Goal: Task Accomplishment & Management: Manage account settings

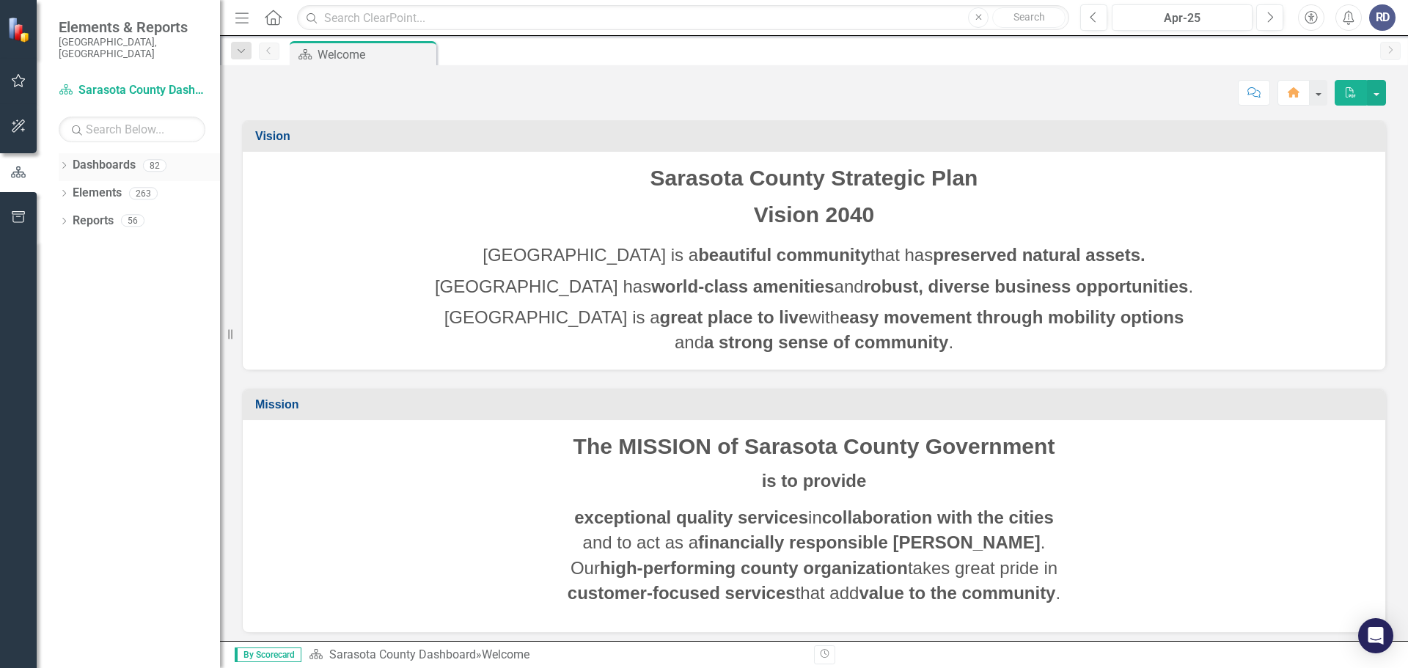
click at [70, 155] on div "Dropdown Dashboards 82" at bounding box center [139, 167] width 161 height 28
click at [64, 163] on icon "Dropdown" at bounding box center [64, 167] width 10 height 8
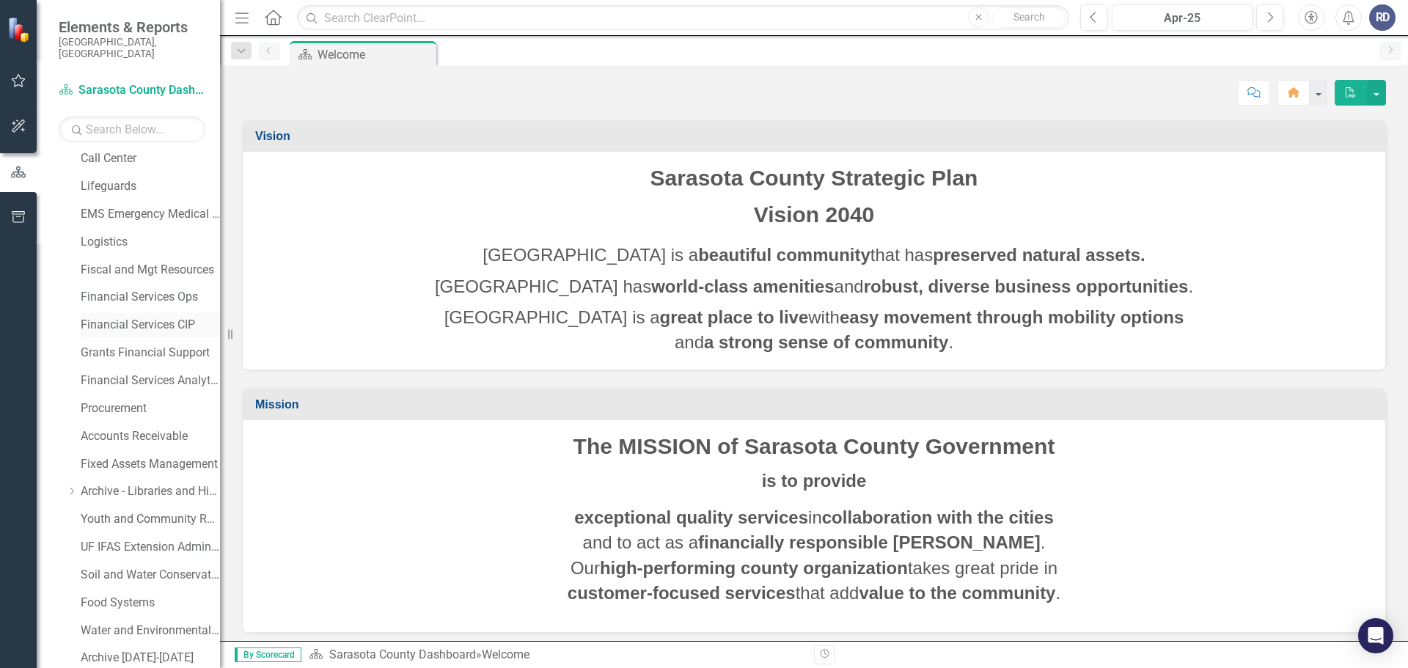
scroll to position [806, 0]
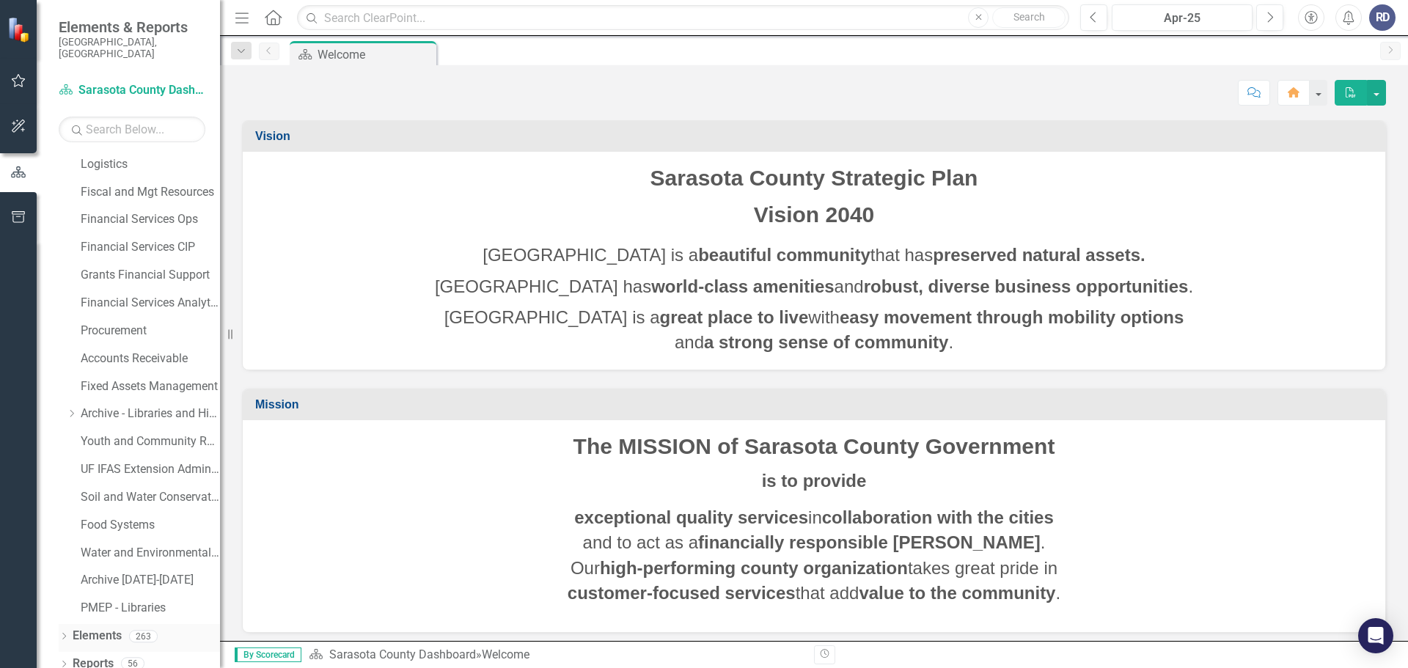
click at [63, 634] on icon "Dropdown" at bounding box center [64, 638] width 10 height 8
click at [62, 661] on icon "Dropdown" at bounding box center [64, 665] width 10 height 8
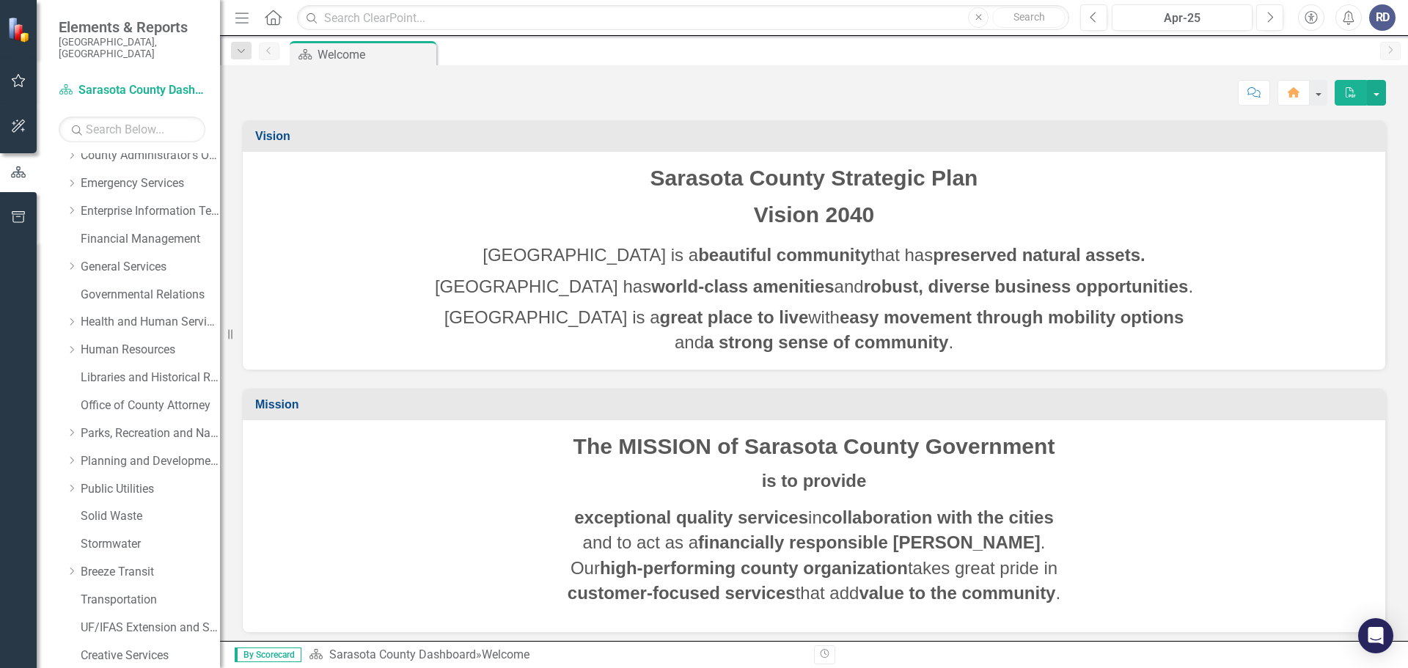
scroll to position [0, 0]
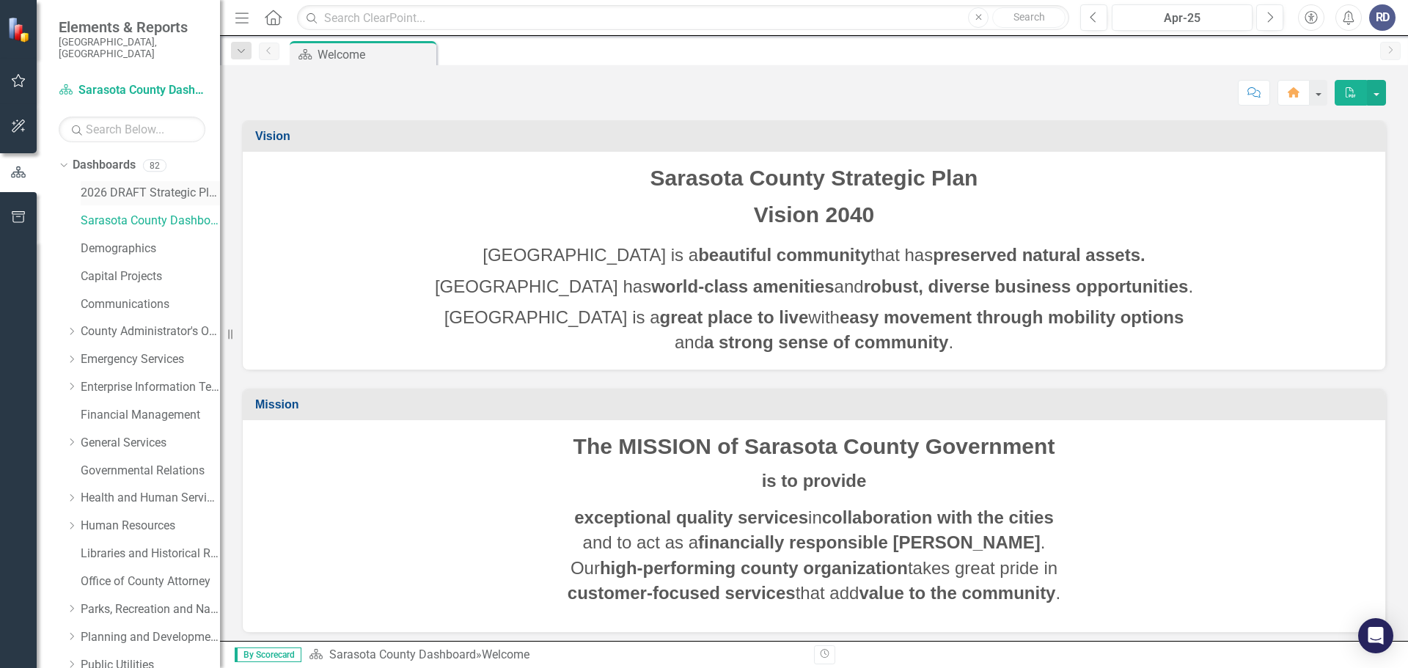
click at [95, 185] on link "2026 DRAFT Strategic Plan" at bounding box center [150, 193] width 139 height 17
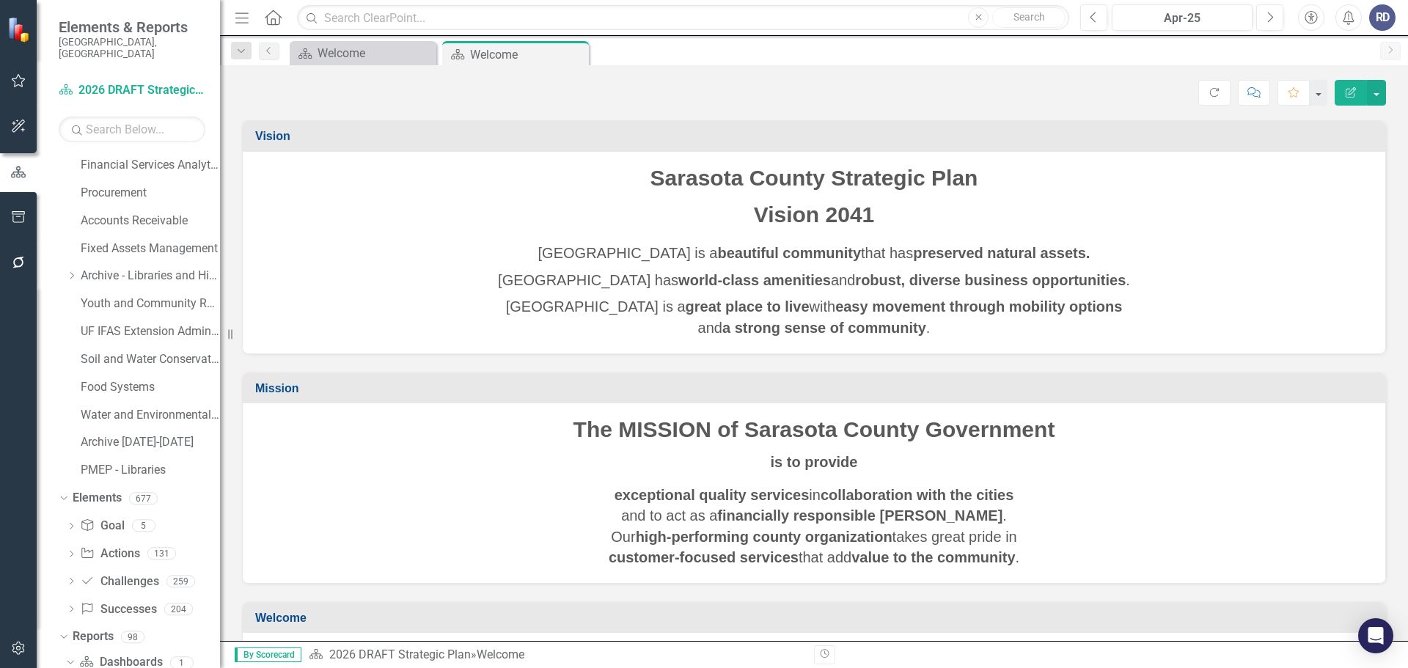
scroll to position [964, 0]
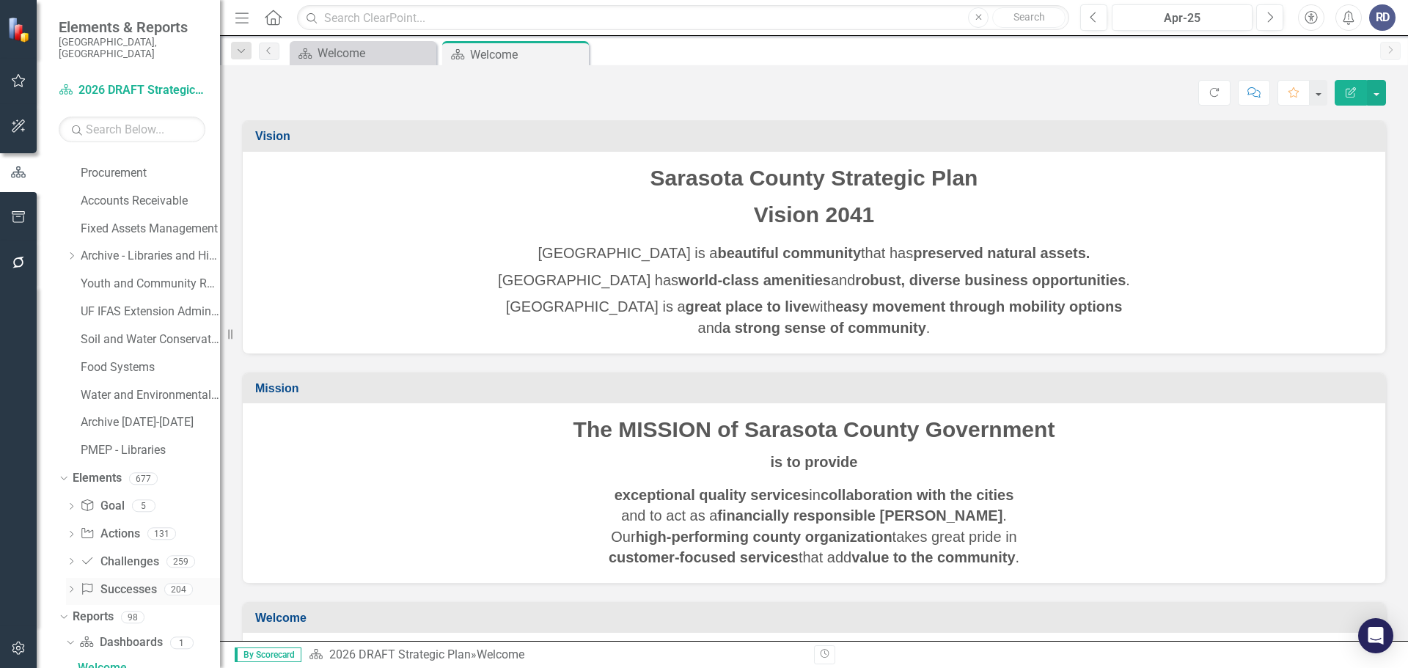
click at [110, 582] on link "Success Successes" at bounding box center [118, 590] width 76 height 17
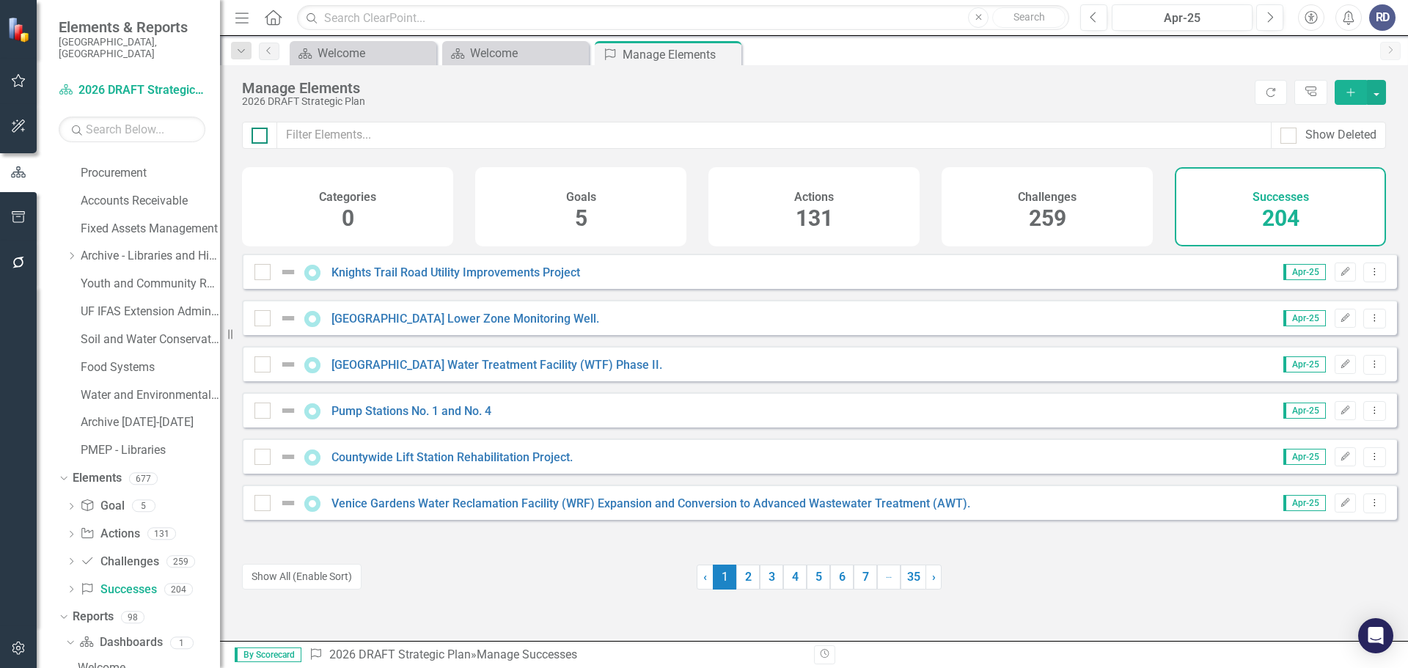
click at [263, 133] on div at bounding box center [260, 136] width 16 height 16
click at [261, 133] on input "checkbox" at bounding box center [257, 133] width 10 height 10
checkbox input "true"
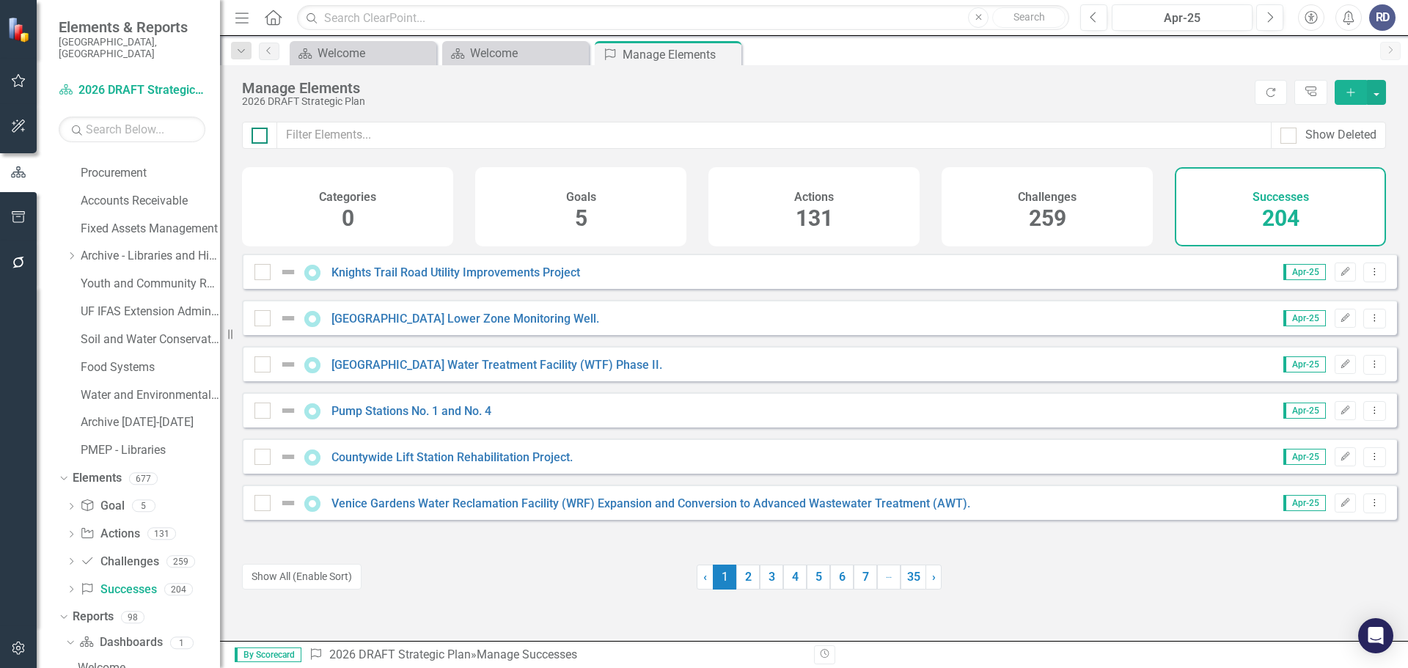
checkbox input "true"
click at [265, 134] on div at bounding box center [260, 136] width 16 height 16
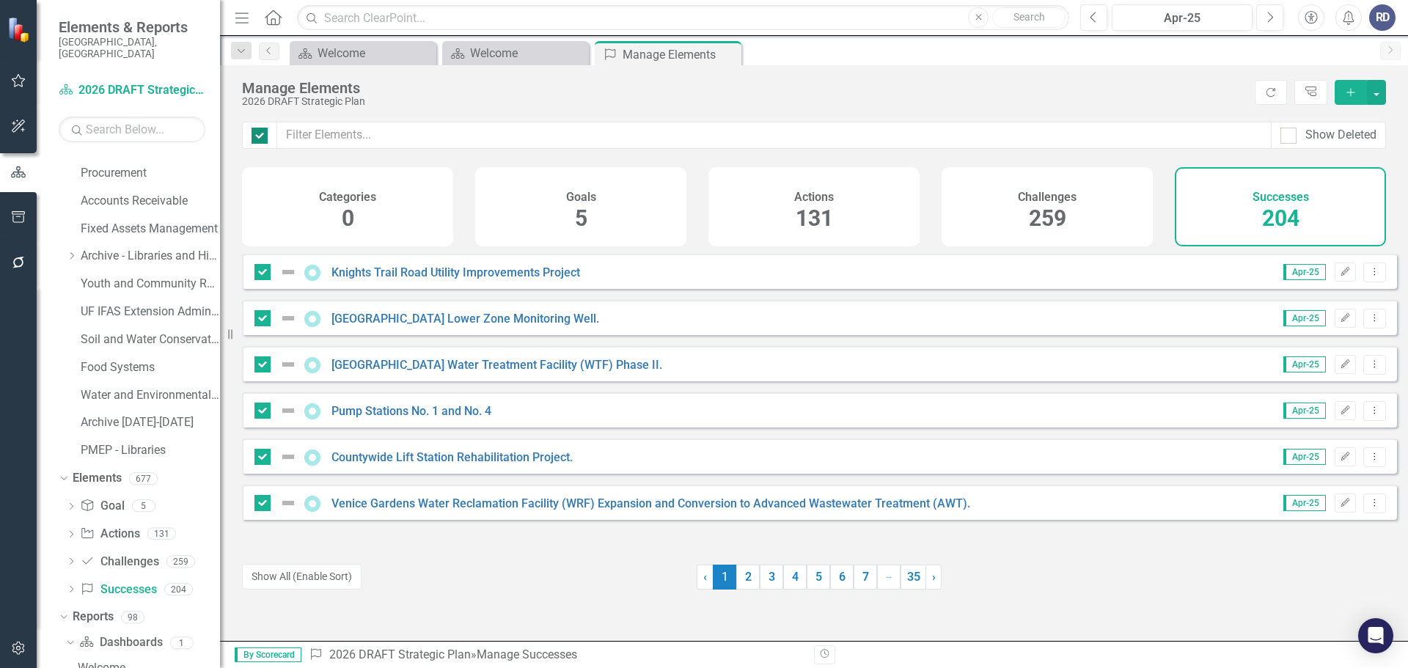
click at [261, 134] on input "checkbox" at bounding box center [257, 133] width 10 height 10
checkbox input "false"
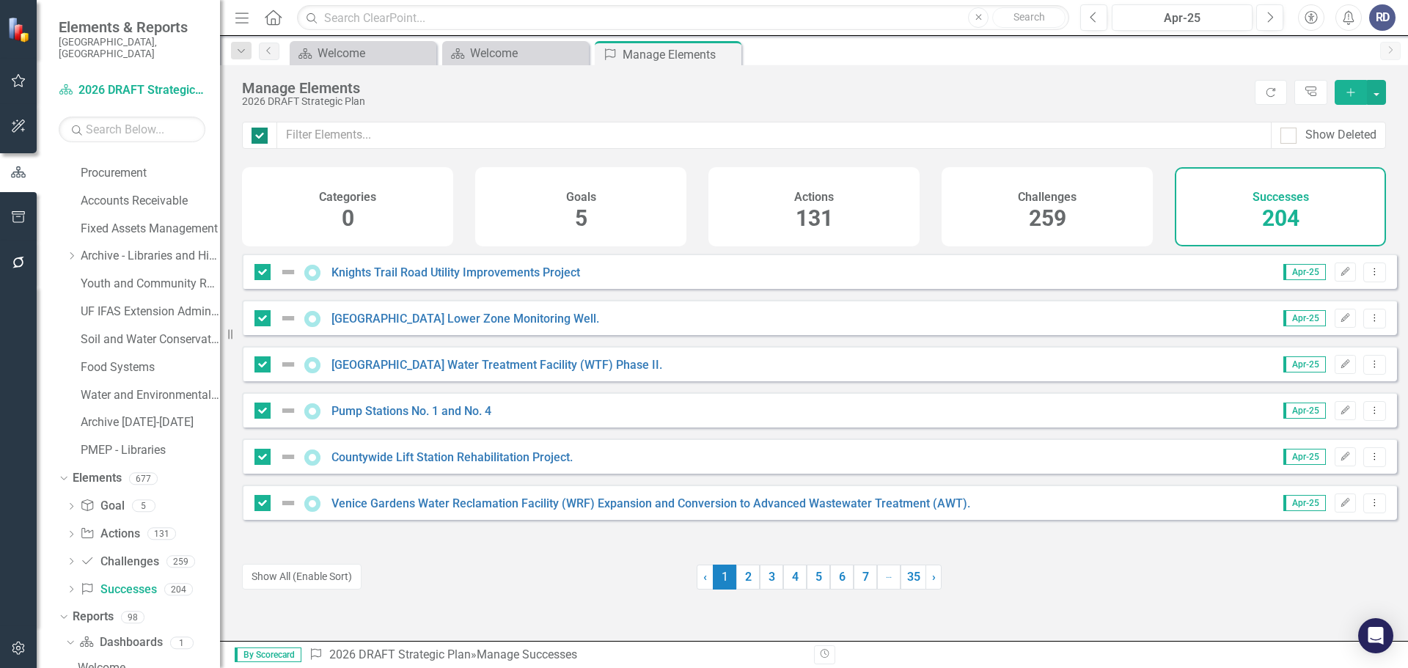
checkbox input "false"
click at [315, 578] on button "Show All (Enable Sort)" at bounding box center [302, 577] width 120 height 26
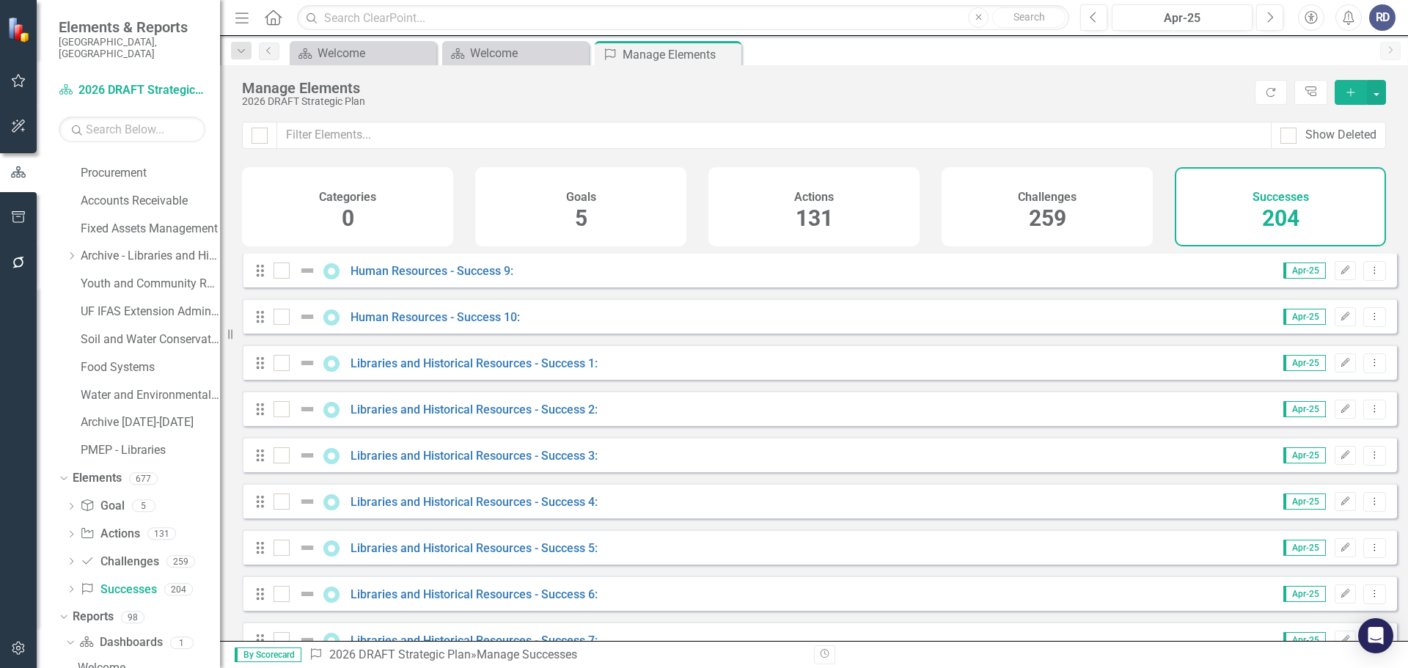
scroll to position [4106, 0]
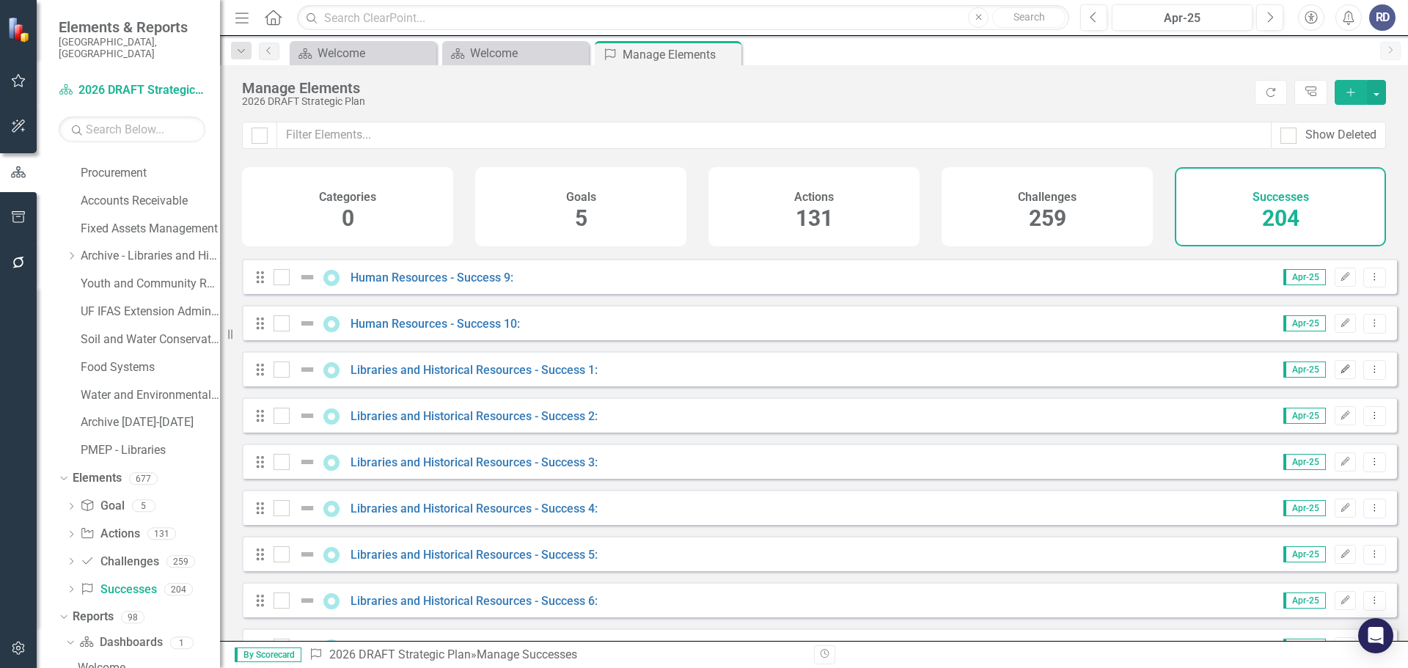
click at [1340, 374] on icon "Edit" at bounding box center [1345, 369] width 11 height 9
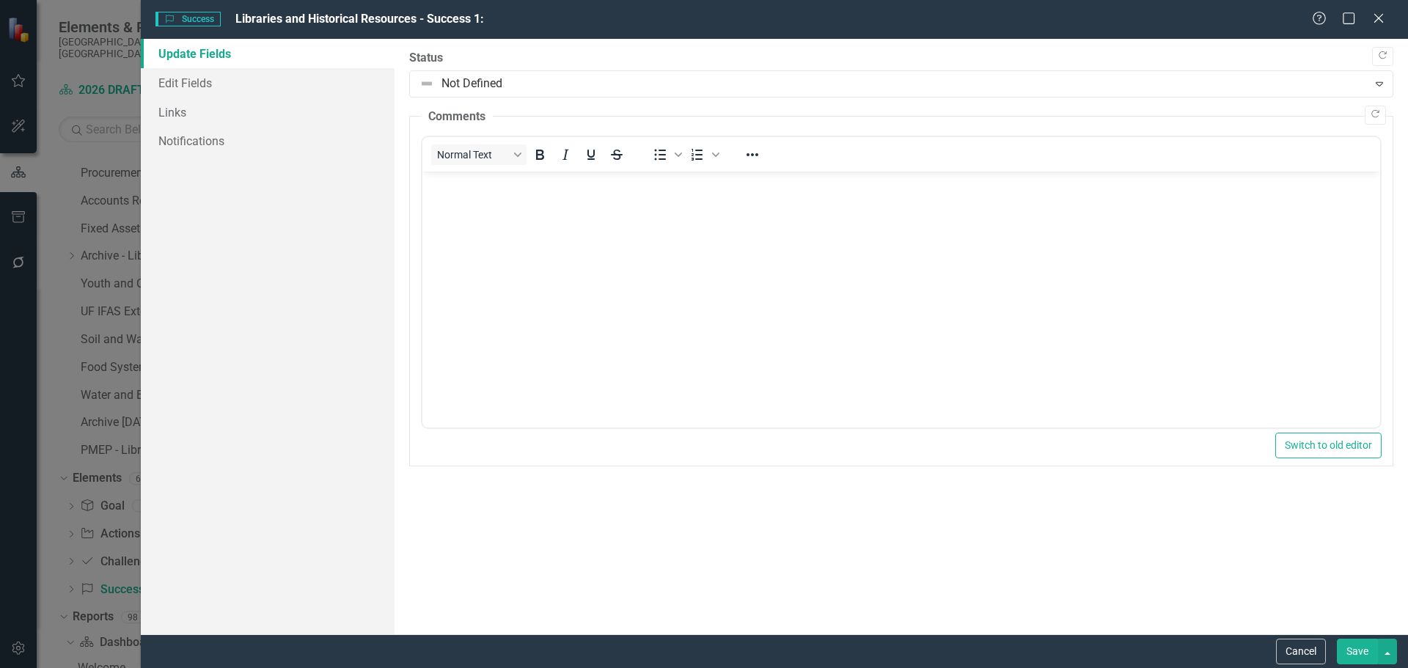
scroll to position [0, 0]
click at [206, 78] on link "Edit Fields" at bounding box center [268, 82] width 254 height 29
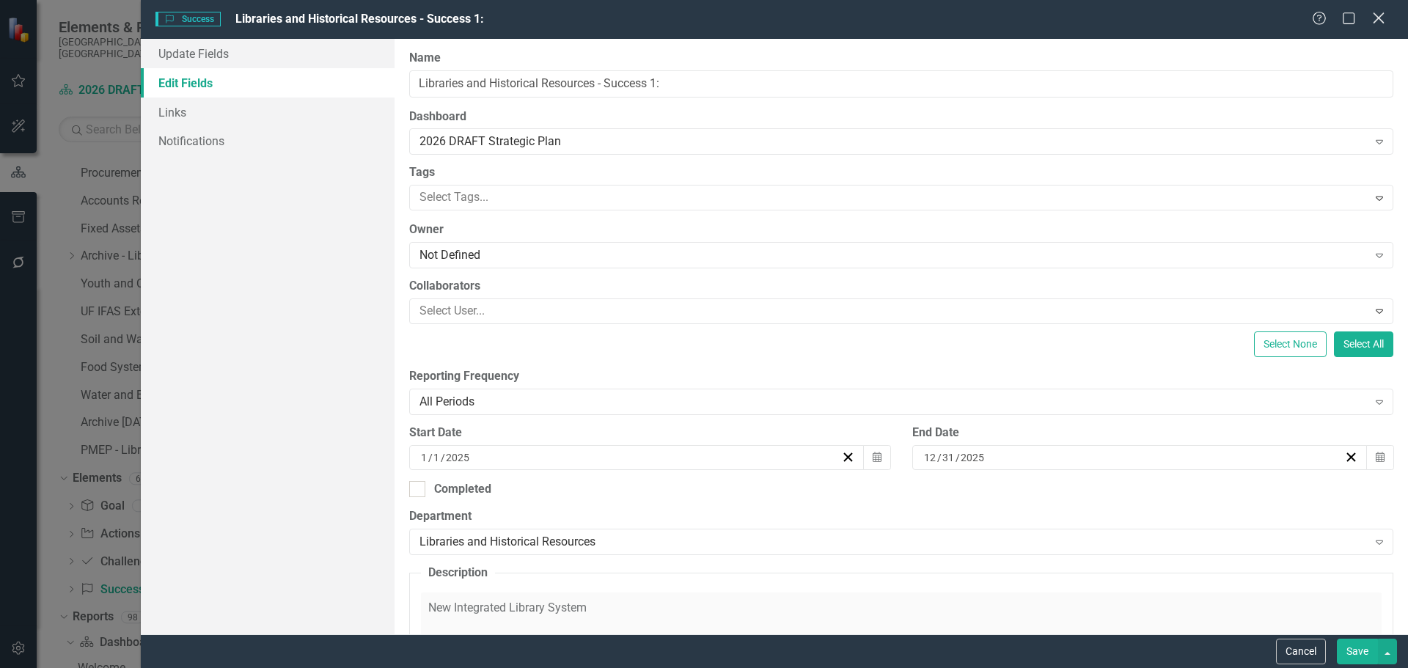
click at [1376, 21] on icon at bounding box center [1378, 17] width 11 height 11
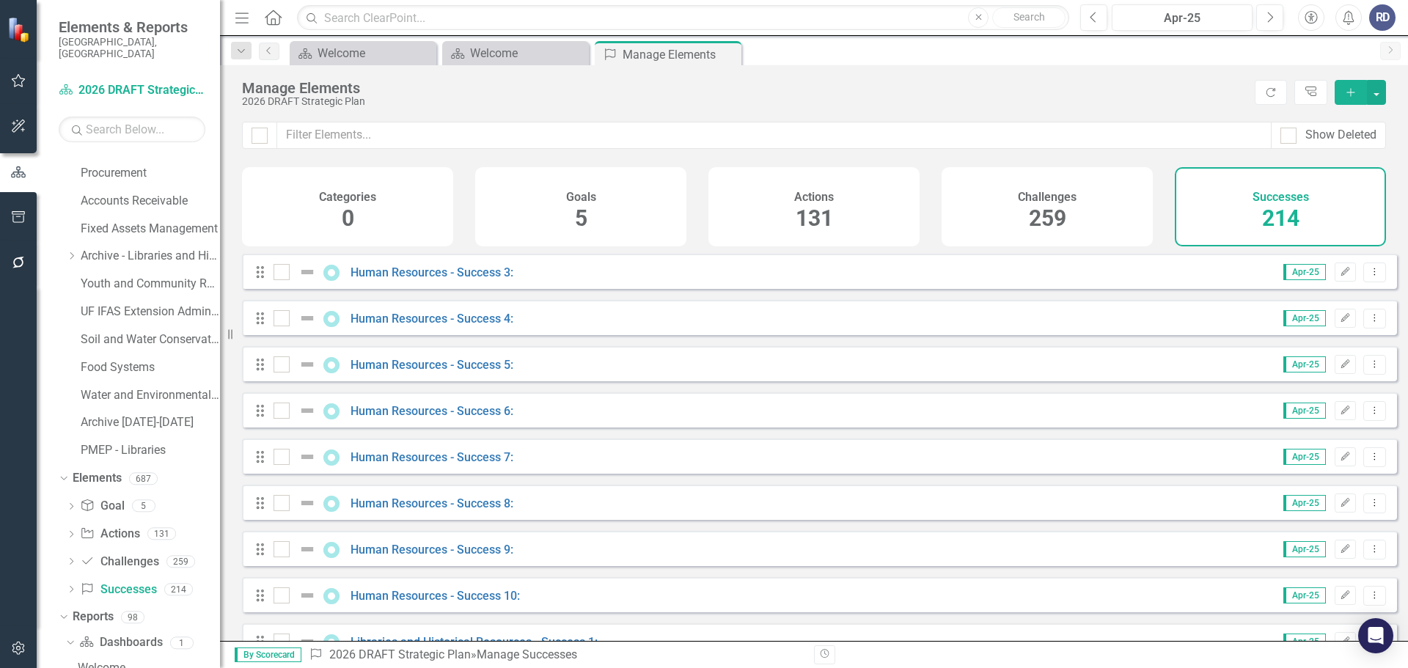
scroll to position [3960, 0]
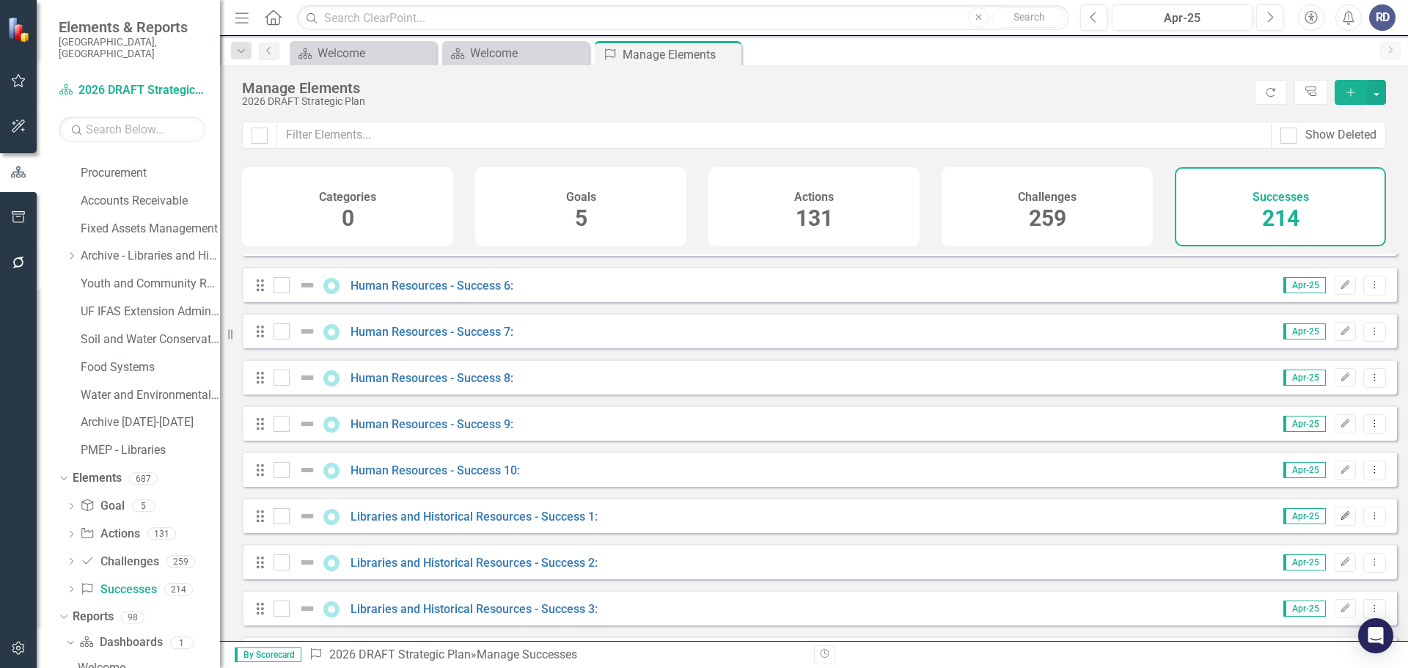
click at [1336, 526] on button "Edit" at bounding box center [1345, 516] width 21 height 19
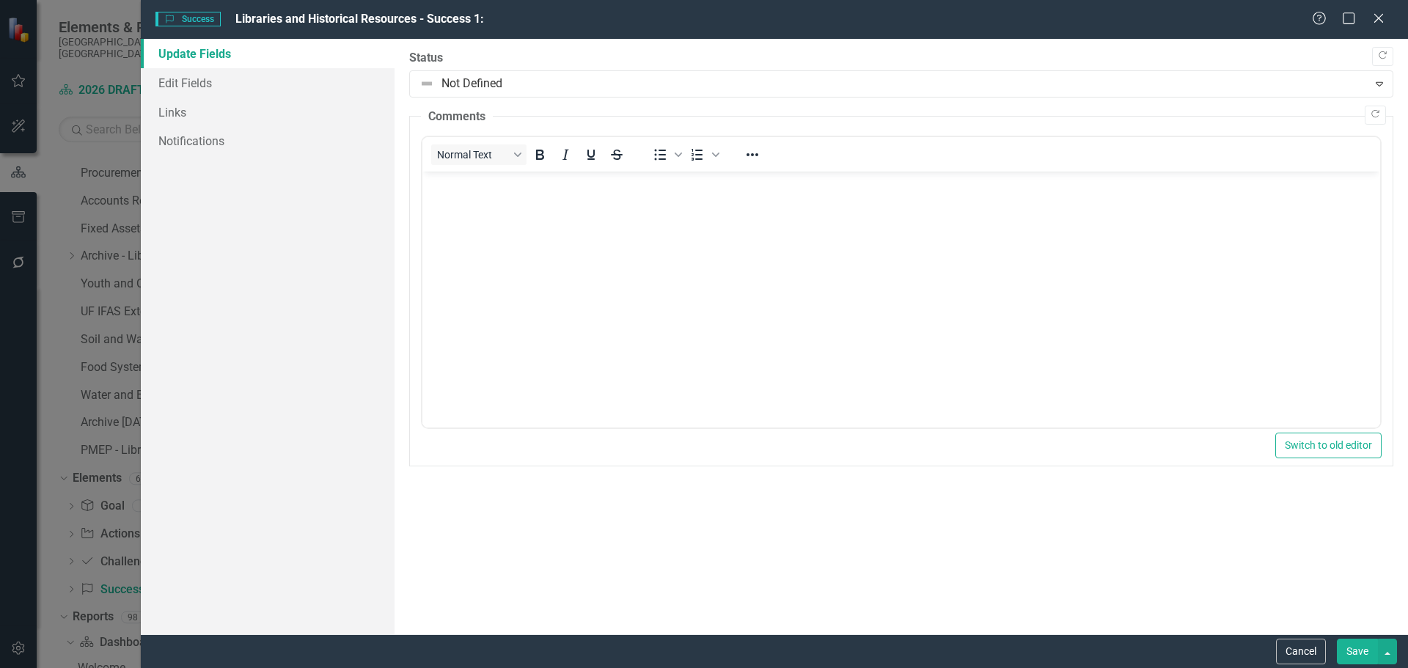
scroll to position [0, 0]
click at [208, 84] on link "Edit Fields" at bounding box center [268, 82] width 254 height 29
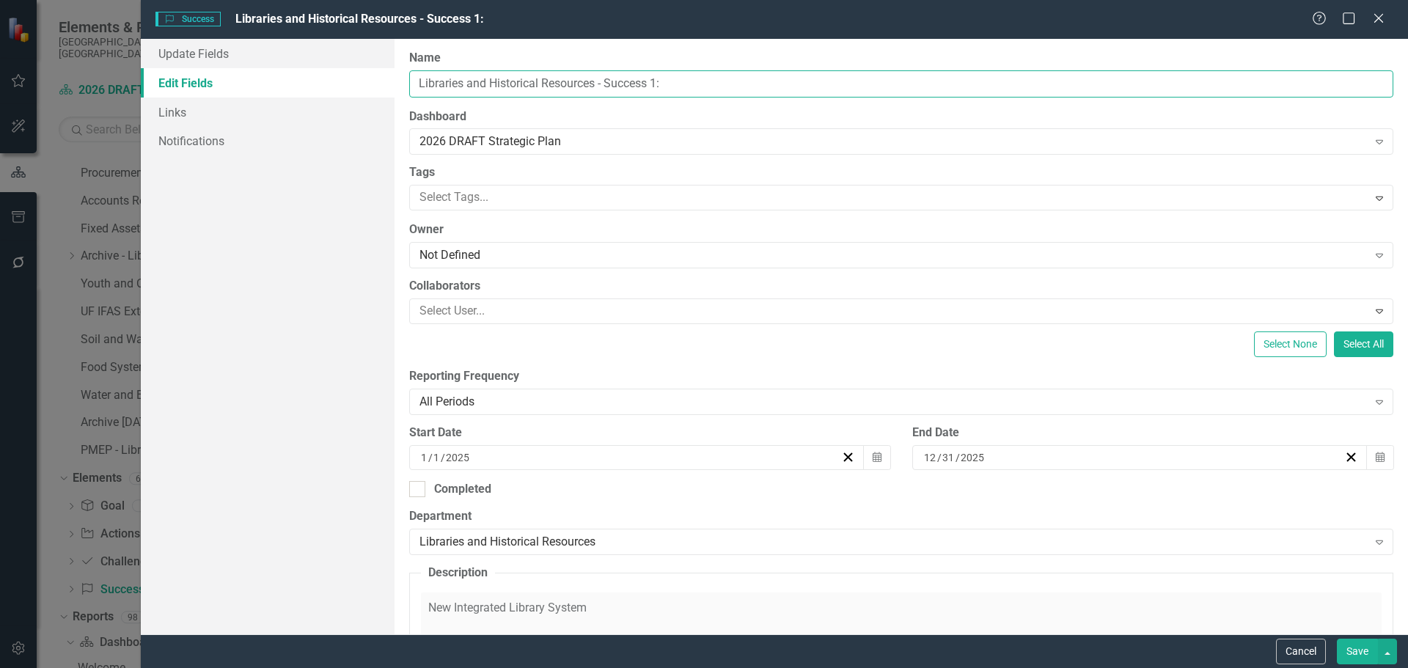
drag, startPoint x: 718, startPoint y: 89, endPoint x: 369, endPoint y: 84, distance: 349.1
click at [369, 84] on div "Update Fields Edit Fields Links Notifications "Update" fields in ClearPoint are…" at bounding box center [774, 336] width 1267 height 595
drag, startPoint x: 1383, startPoint y: 23, endPoint x: 1376, endPoint y: 27, distance: 8.2
click at [1383, 24] on icon "Close" at bounding box center [1378, 18] width 15 height 12
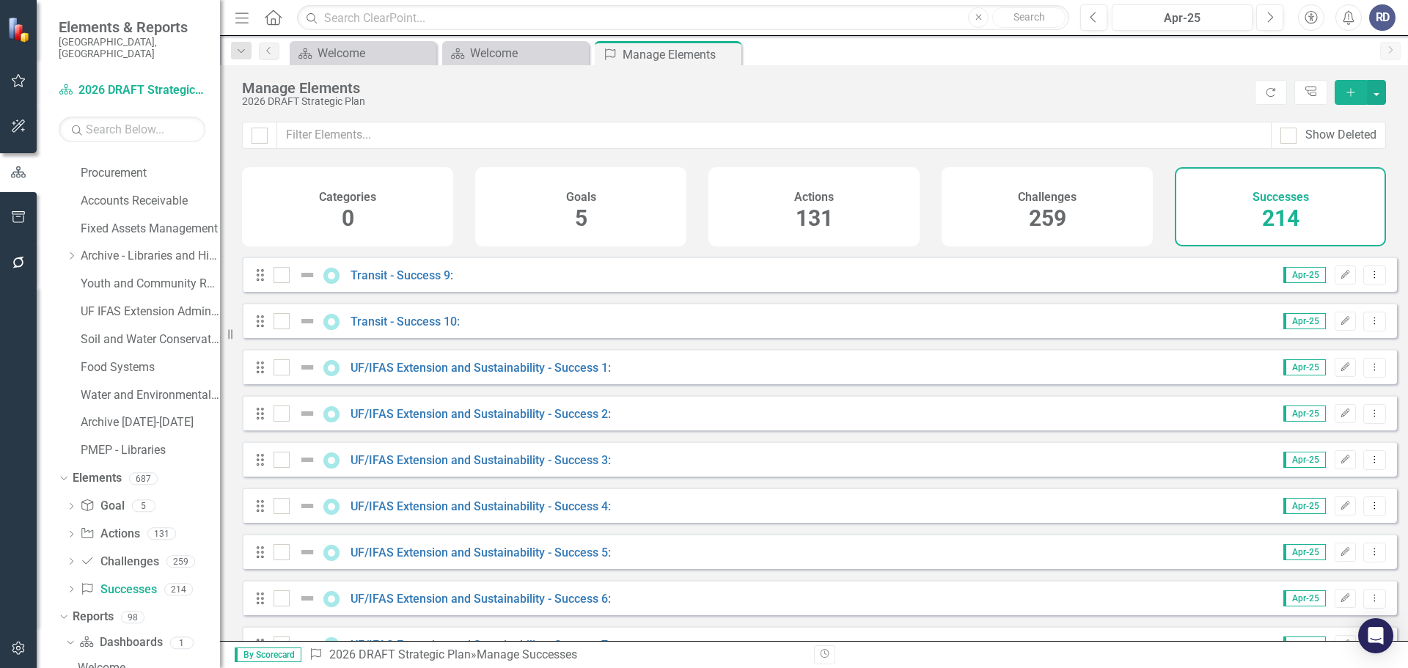
scroll to position [9131, 0]
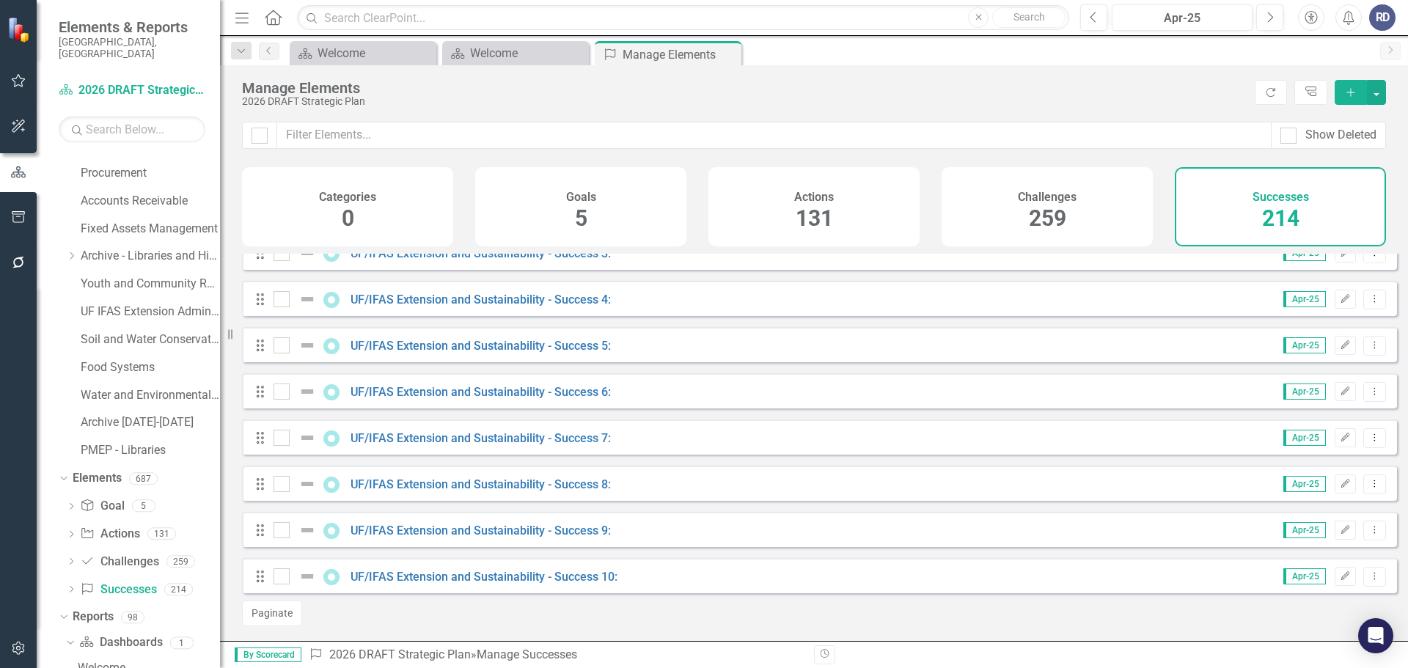
click at [1309, 224] on div "Successes 214" at bounding box center [1280, 206] width 211 height 79
click at [1257, 218] on div "Successes 214" at bounding box center [1280, 206] width 211 height 79
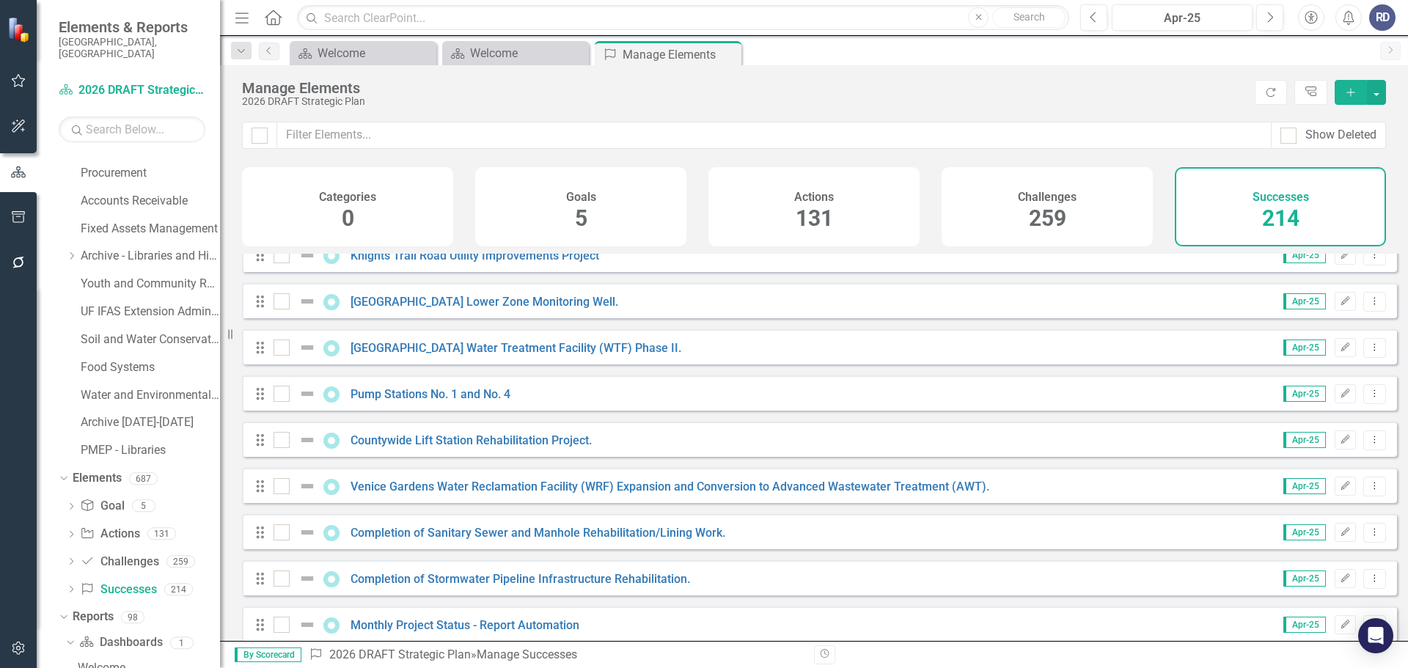
scroll to position [0, 0]
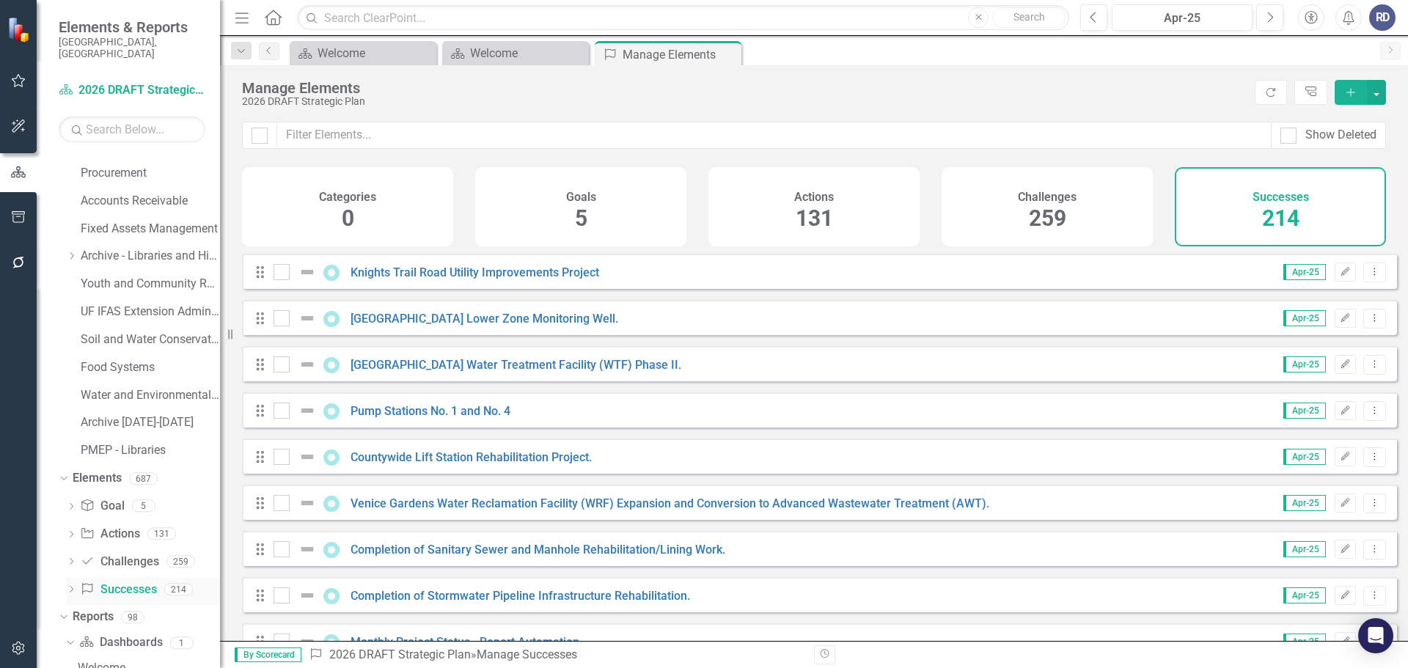
click at [110, 582] on link "Success Successes" at bounding box center [118, 590] width 76 height 17
click at [452, 276] on link "Knights Trail Road Utility Improvements Project" at bounding box center [475, 272] width 249 height 14
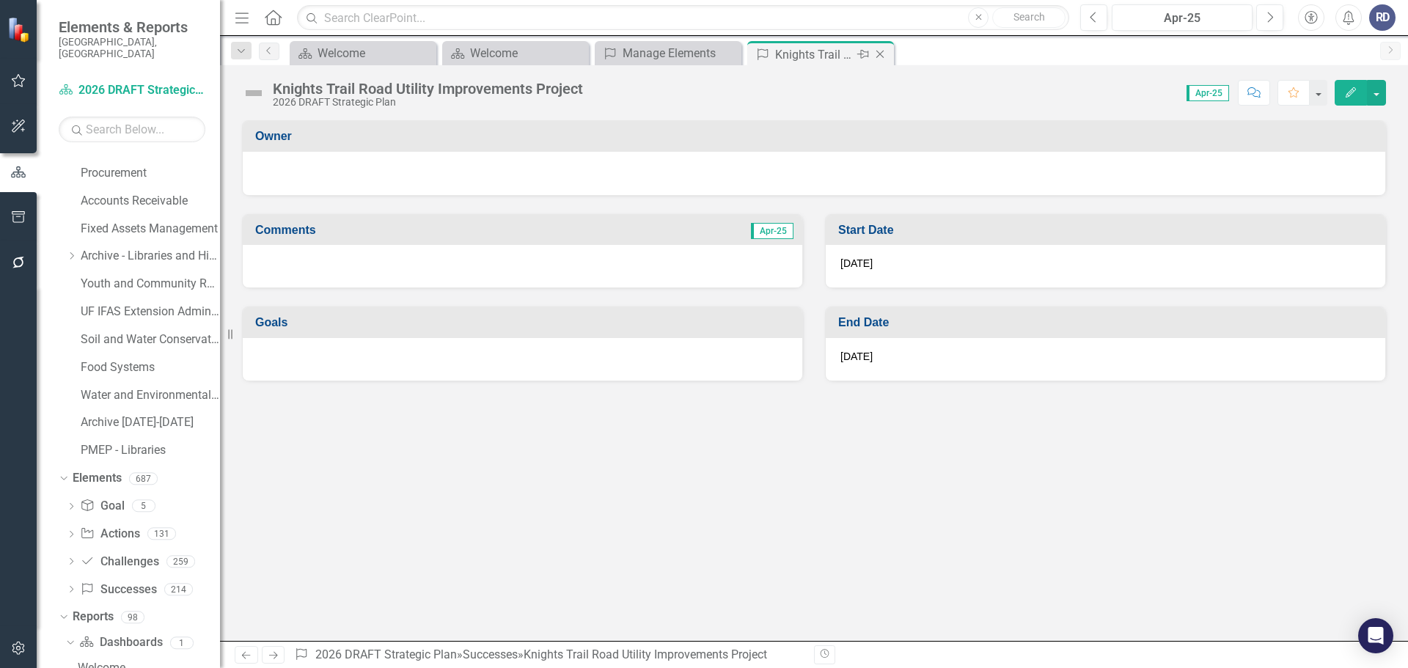
click at [879, 54] on icon "Close" at bounding box center [880, 54] width 15 height 12
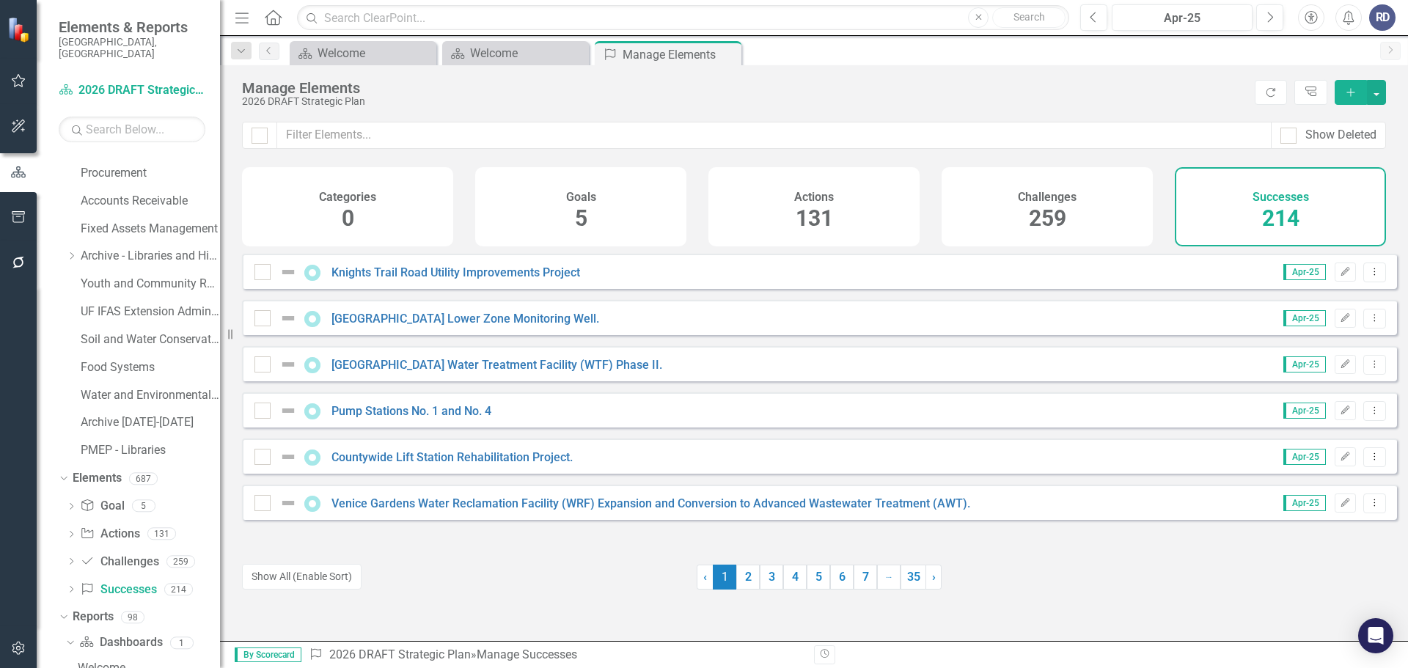
click at [1070, 208] on div "Challenges 259" at bounding box center [1047, 206] width 211 height 79
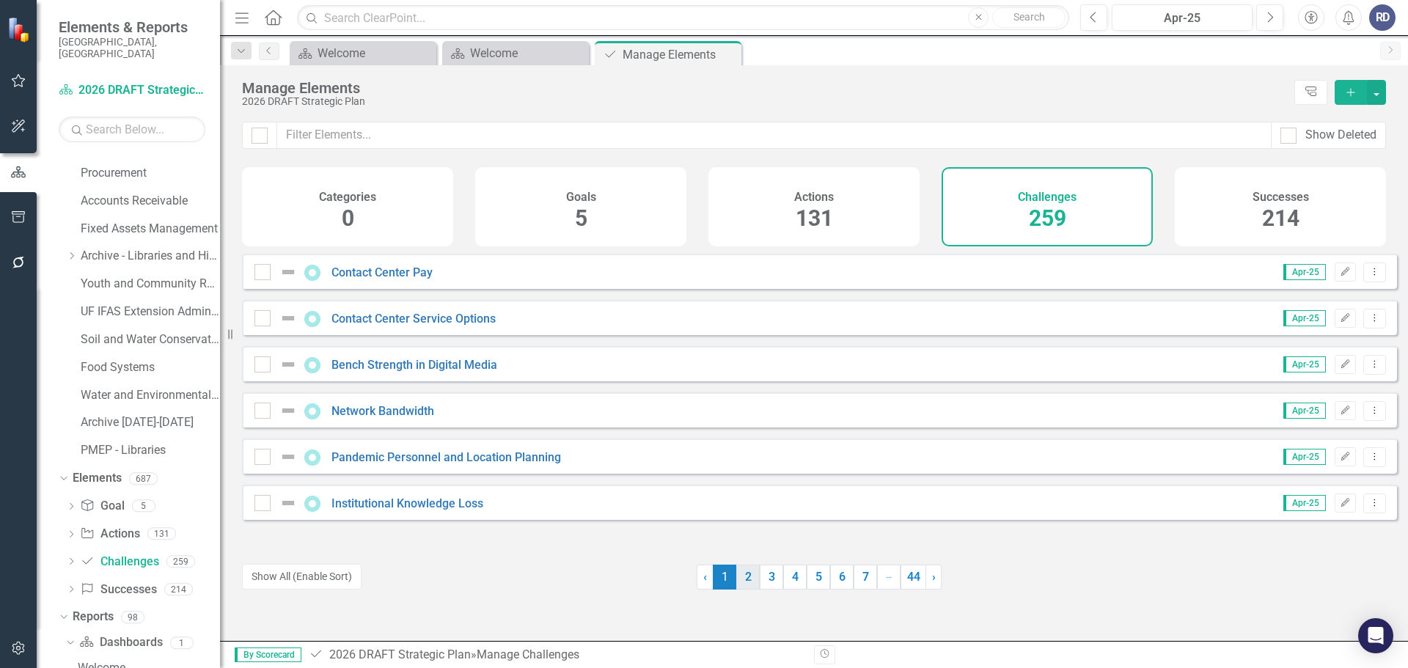
click at [744, 581] on link "2" at bounding box center [747, 577] width 23 height 25
click at [763, 578] on link "3" at bounding box center [771, 577] width 23 height 25
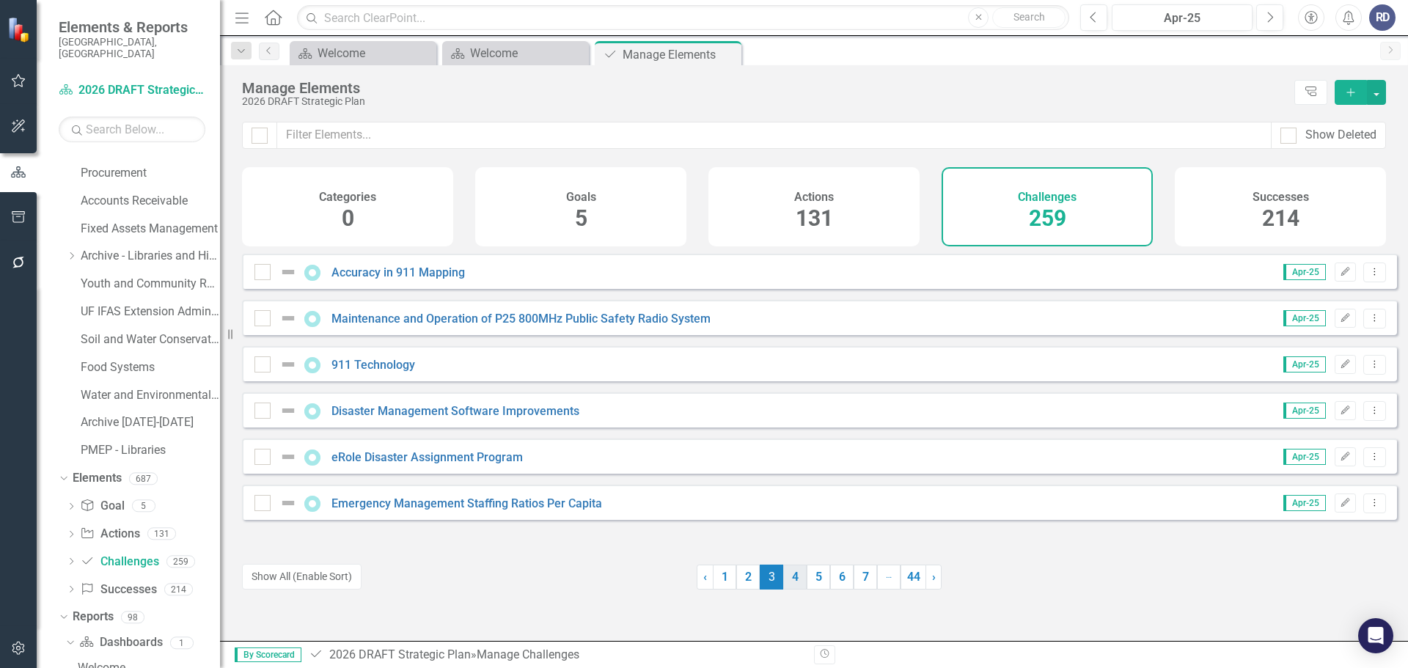
click at [790, 581] on link "4" at bounding box center [794, 577] width 23 height 25
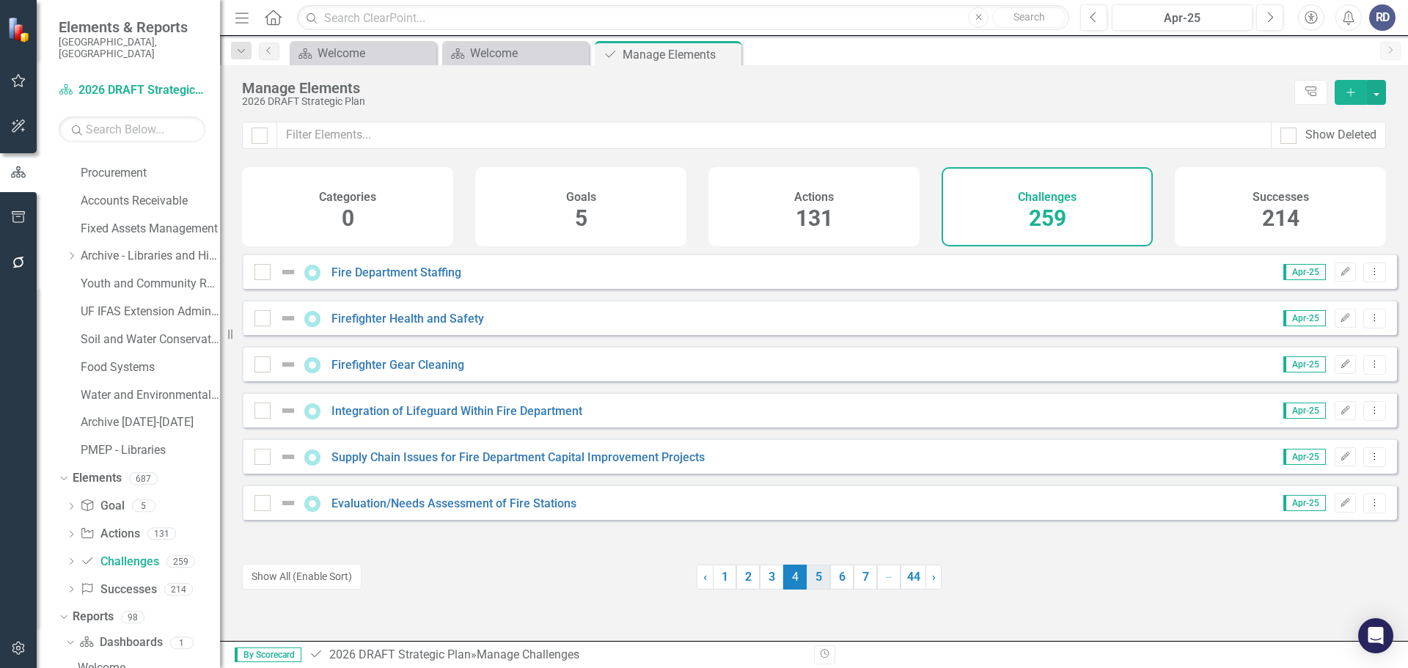
click at [818, 581] on link "5" at bounding box center [818, 577] width 23 height 25
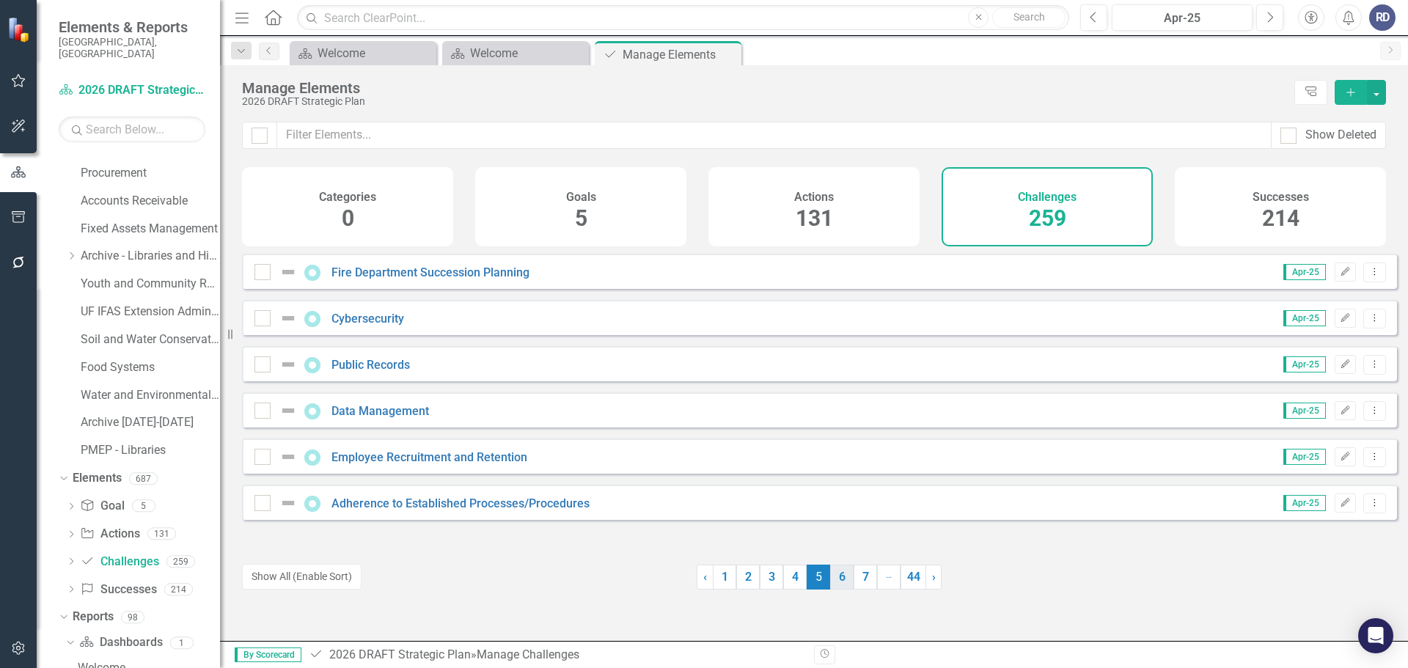
click at [834, 587] on link "6" at bounding box center [841, 577] width 23 height 25
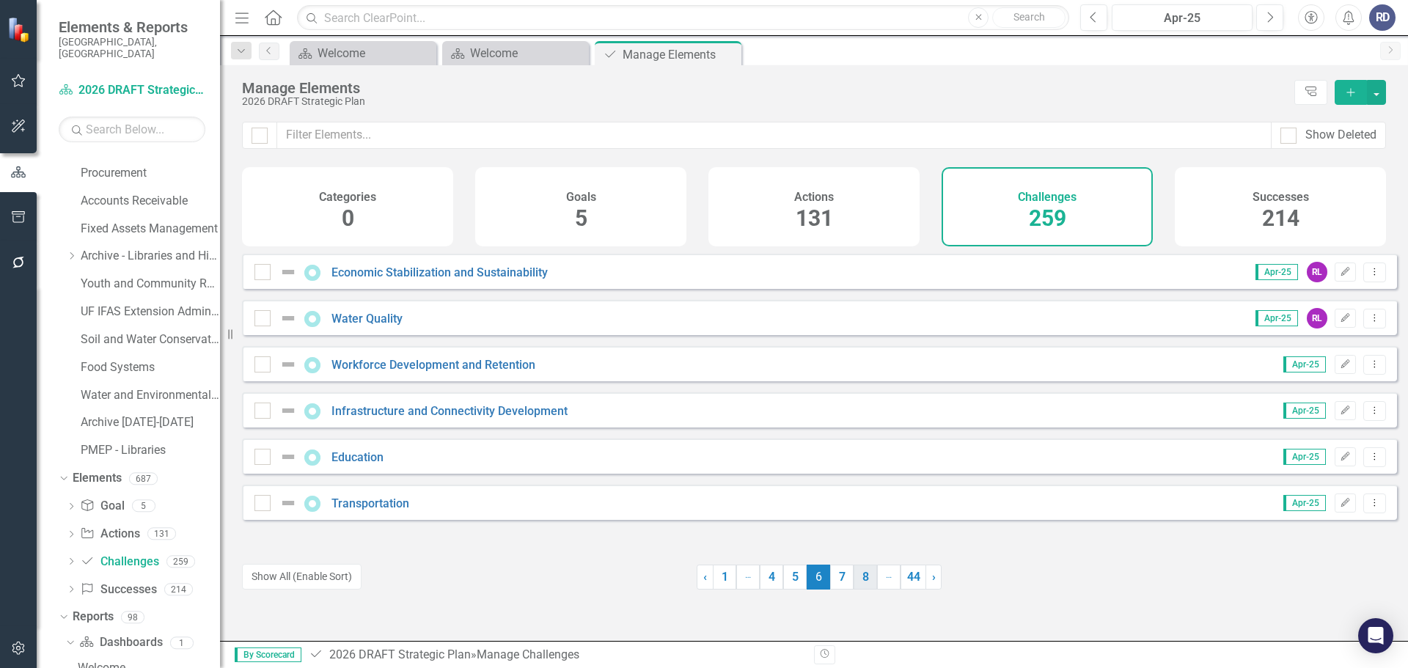
click at [856, 582] on link "8" at bounding box center [865, 577] width 23 height 25
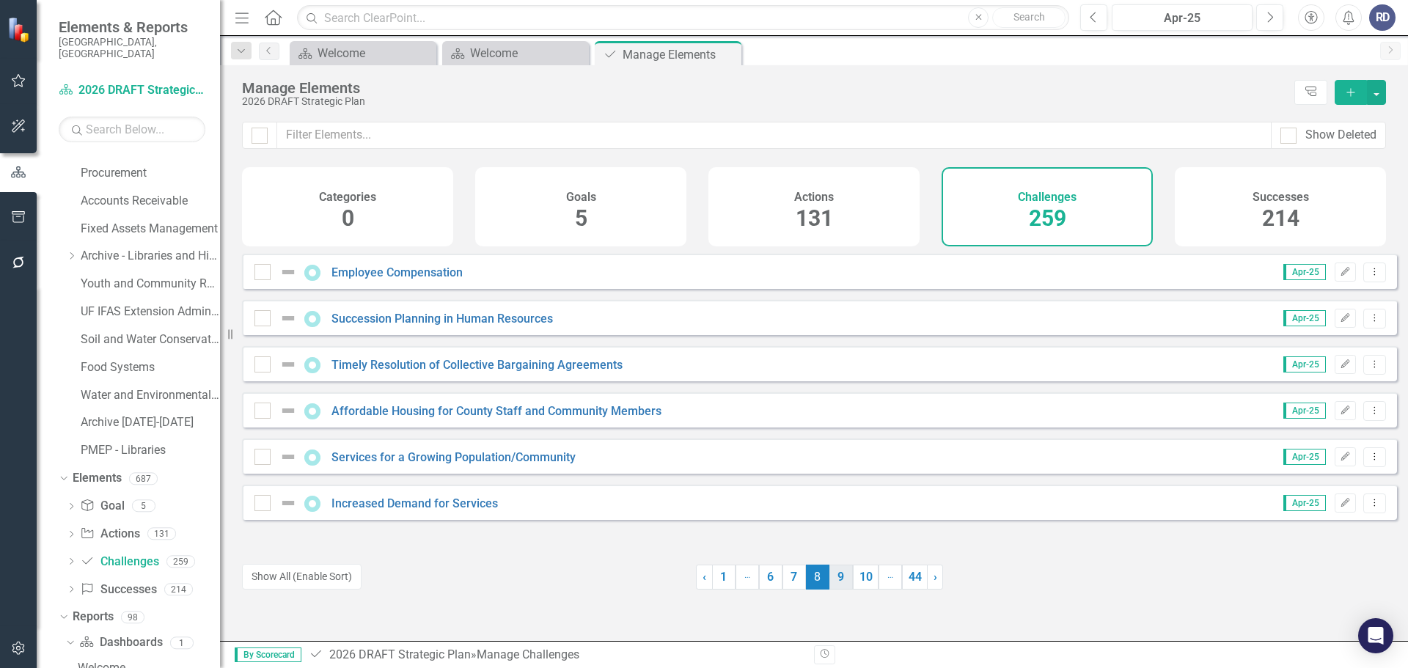
click at [840, 581] on link "9" at bounding box center [840, 577] width 23 height 25
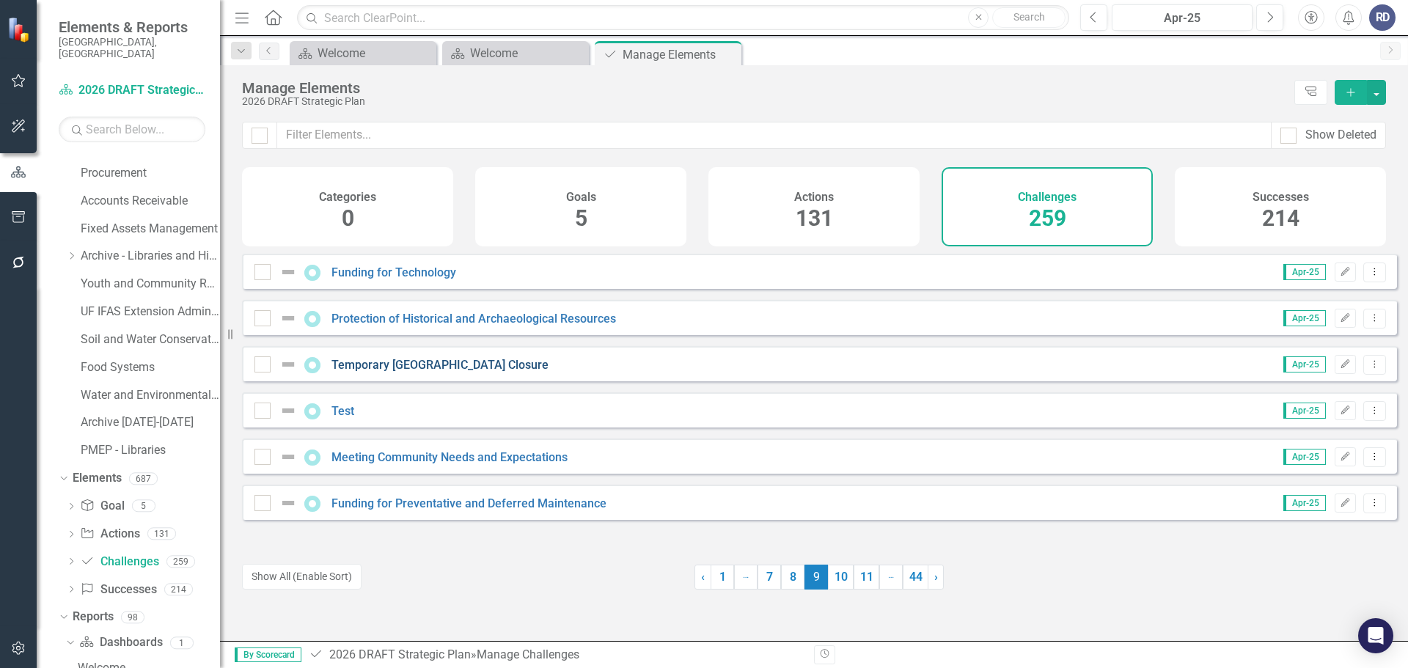
click at [436, 372] on link "Temporary [GEOGRAPHIC_DATA] Closure" at bounding box center [439, 365] width 217 height 14
click at [830, 576] on link "10" at bounding box center [841, 577] width 26 height 25
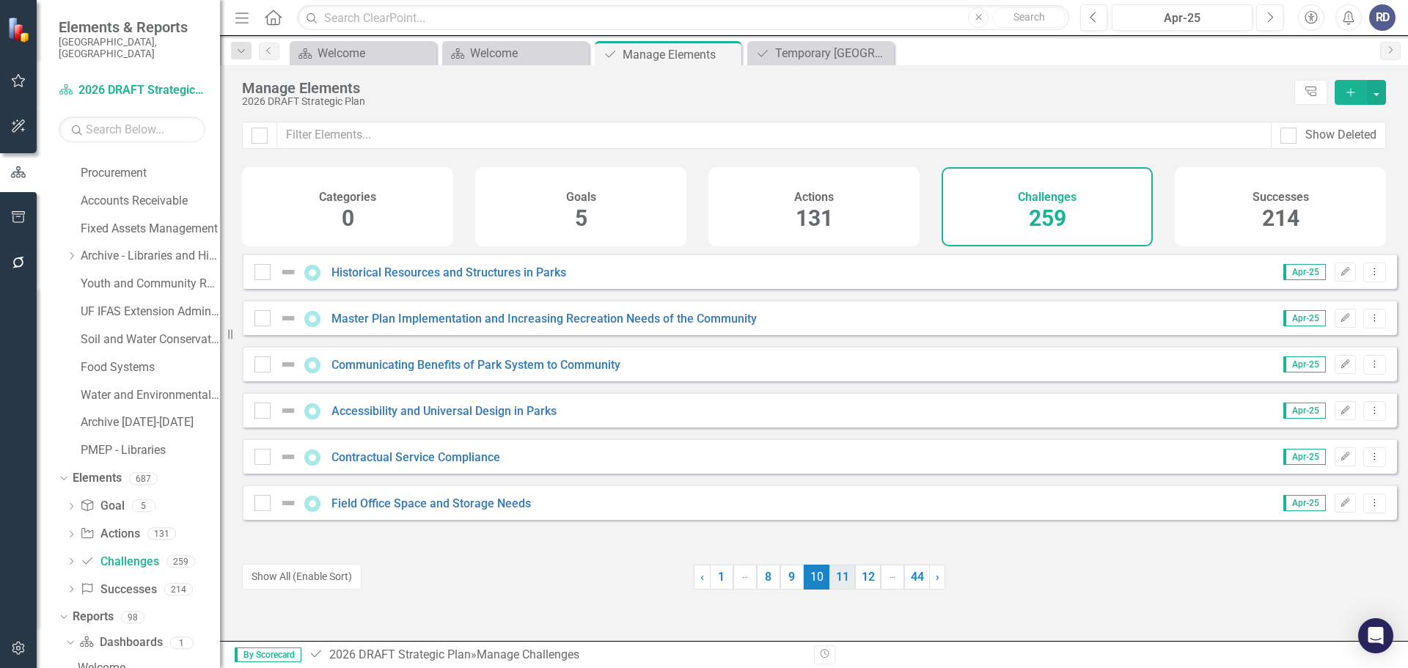
click at [832, 578] on link "11" at bounding box center [842, 577] width 26 height 25
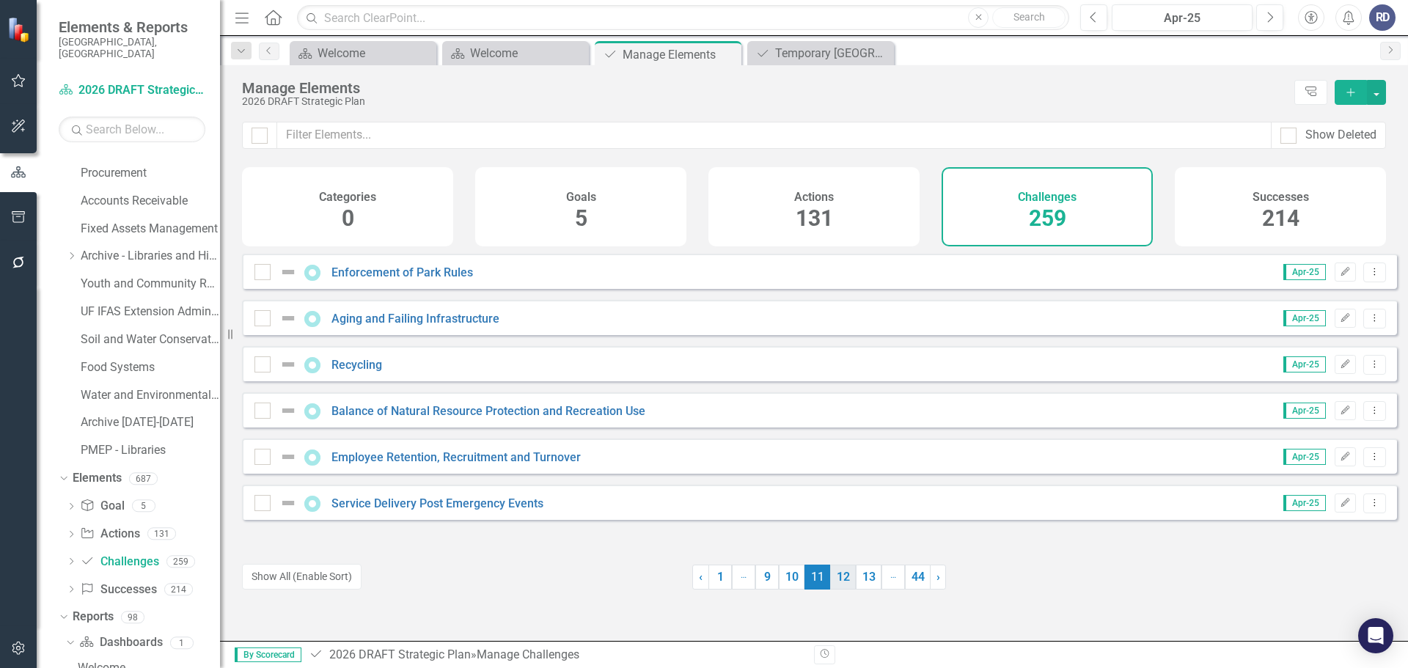
click at [834, 580] on link "12" at bounding box center [843, 577] width 26 height 25
click at [859, 580] on link "14" at bounding box center [870, 577] width 26 height 25
click at [837, 582] on link "15" at bounding box center [845, 577] width 26 height 25
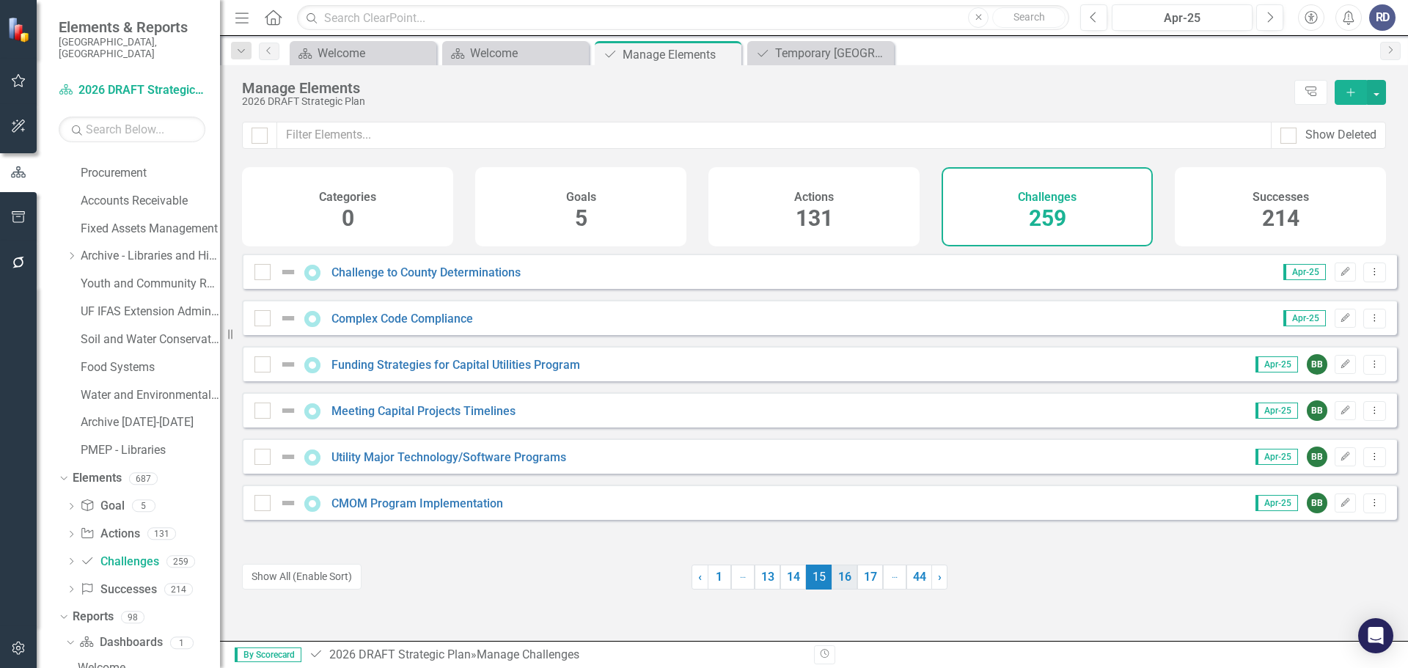
click at [838, 571] on link "16" at bounding box center [845, 577] width 26 height 25
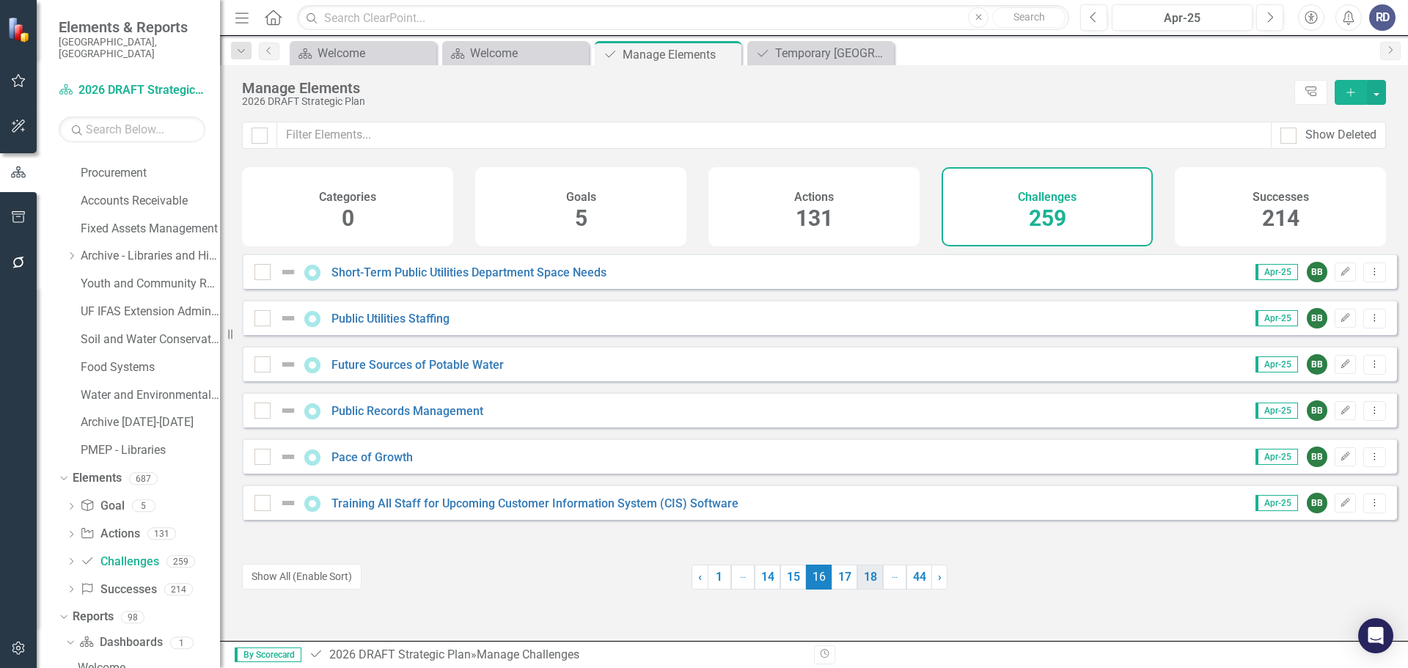
click at [858, 587] on link "18" at bounding box center [870, 577] width 26 height 25
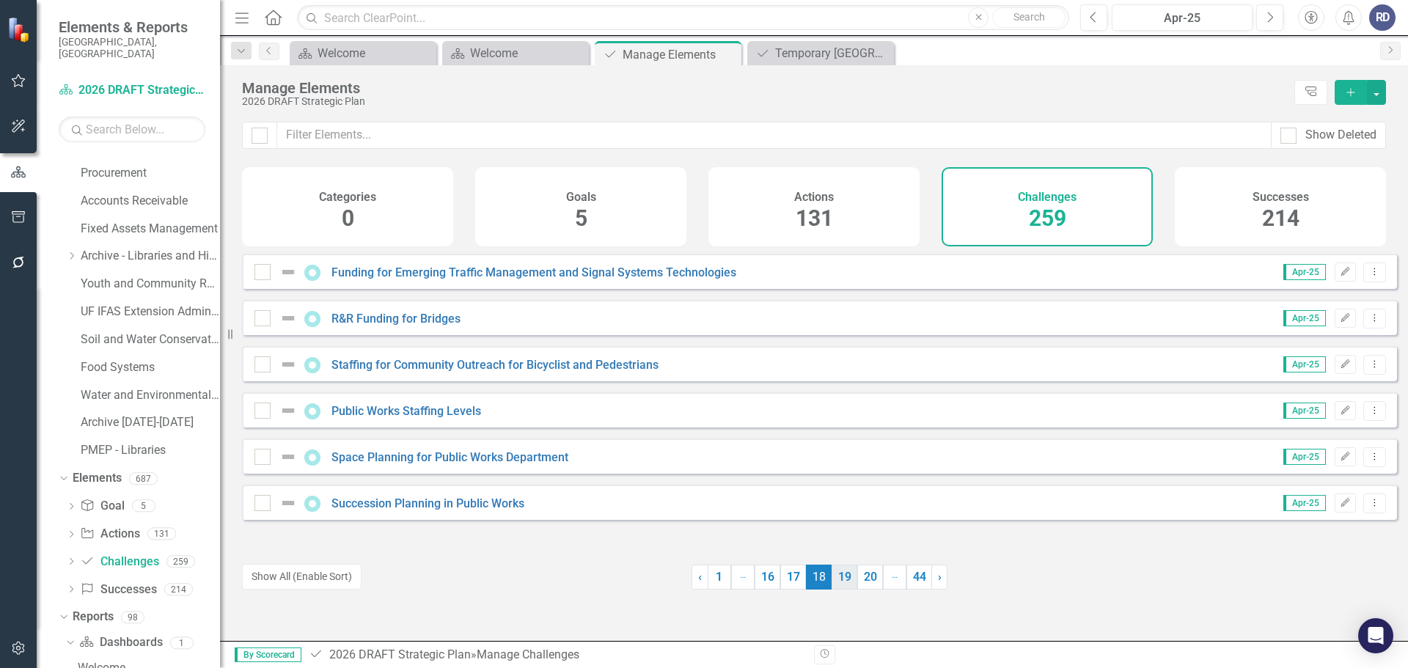
click at [838, 580] on link "19" at bounding box center [845, 577] width 26 height 25
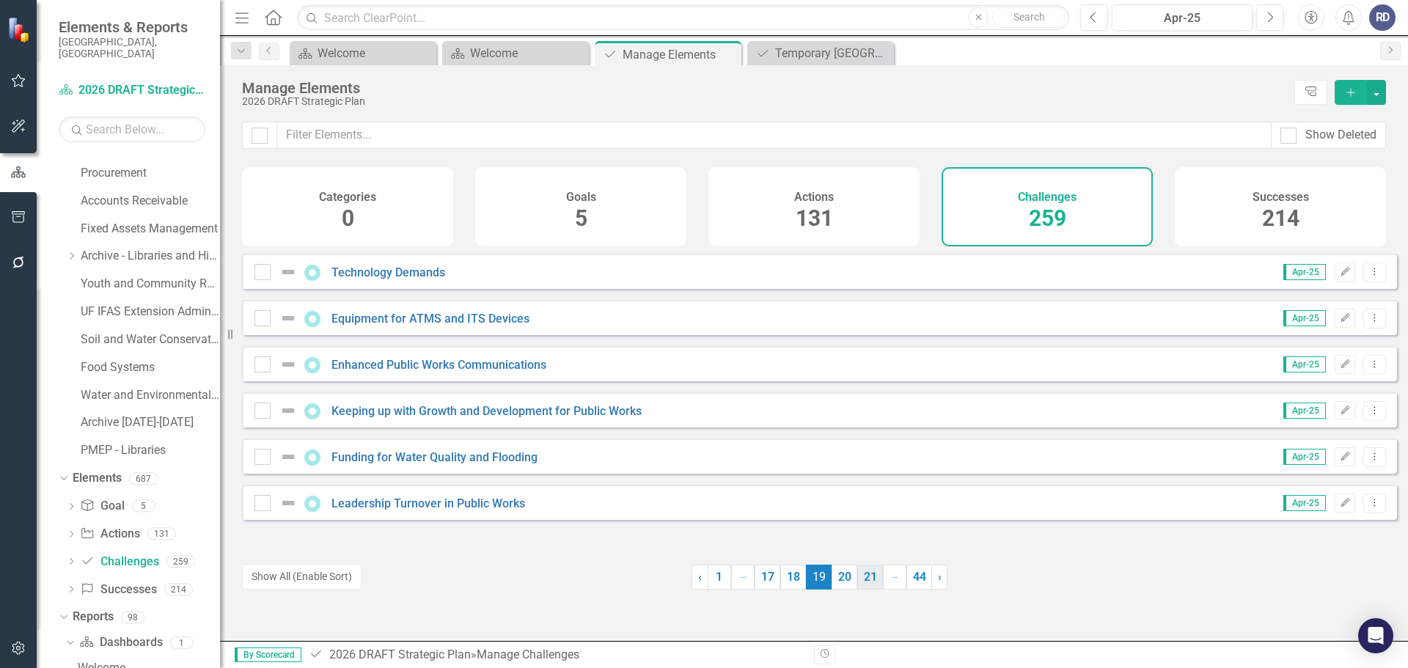
click at [864, 582] on link "21" at bounding box center [870, 577] width 26 height 25
click at [844, 579] on link "22" at bounding box center [845, 577] width 26 height 25
click at [841, 578] on link "23" at bounding box center [845, 577] width 26 height 25
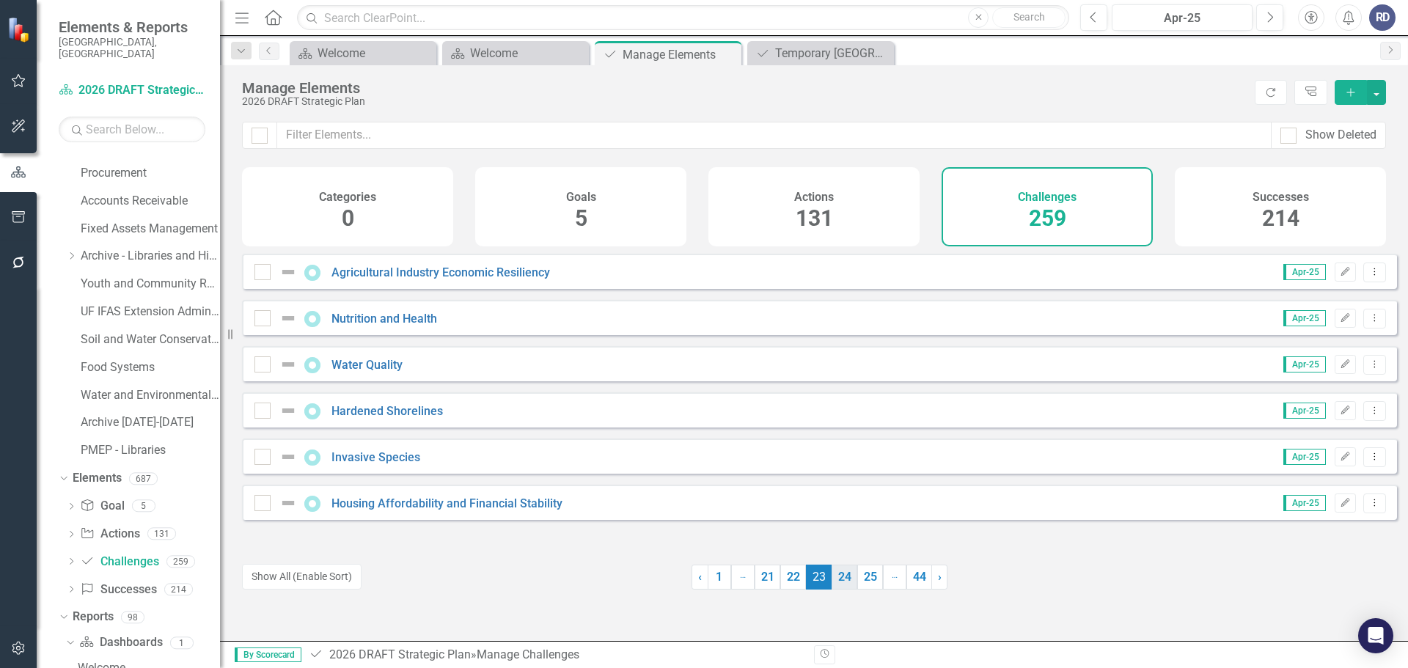
click at [837, 577] on link "24" at bounding box center [845, 577] width 26 height 25
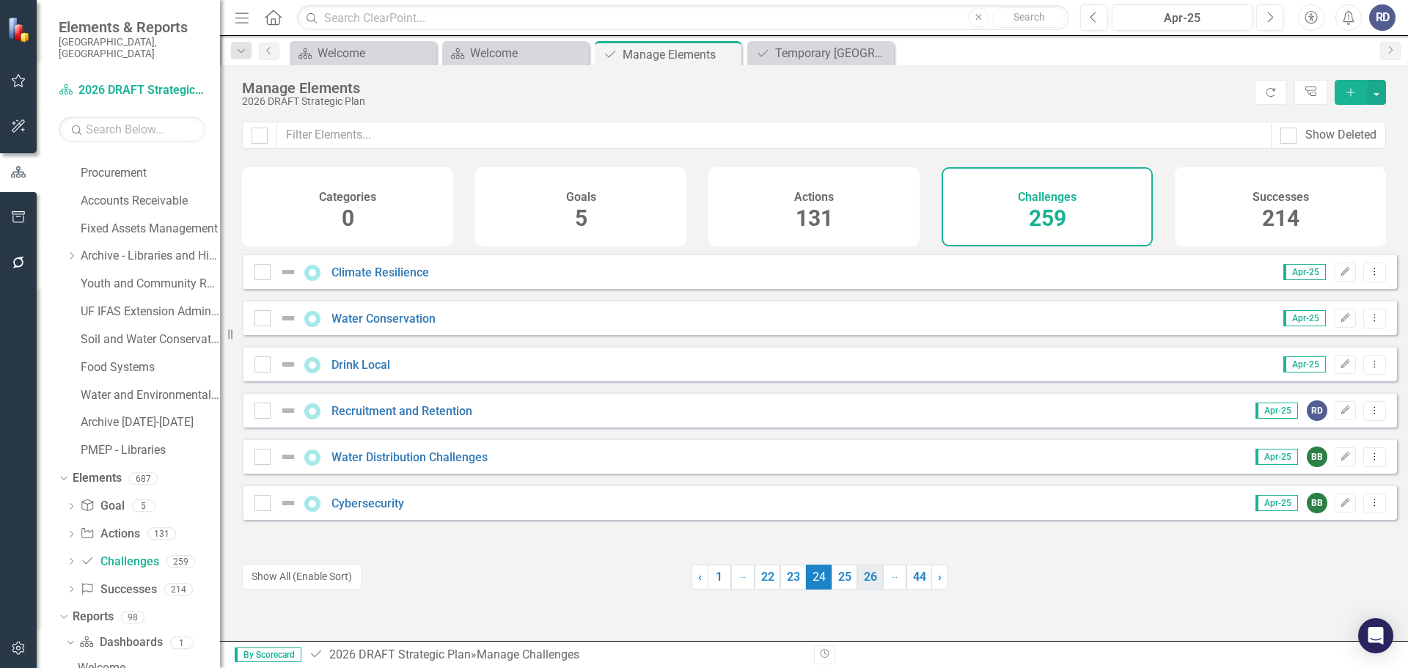
click at [868, 580] on link "26" at bounding box center [870, 577] width 26 height 25
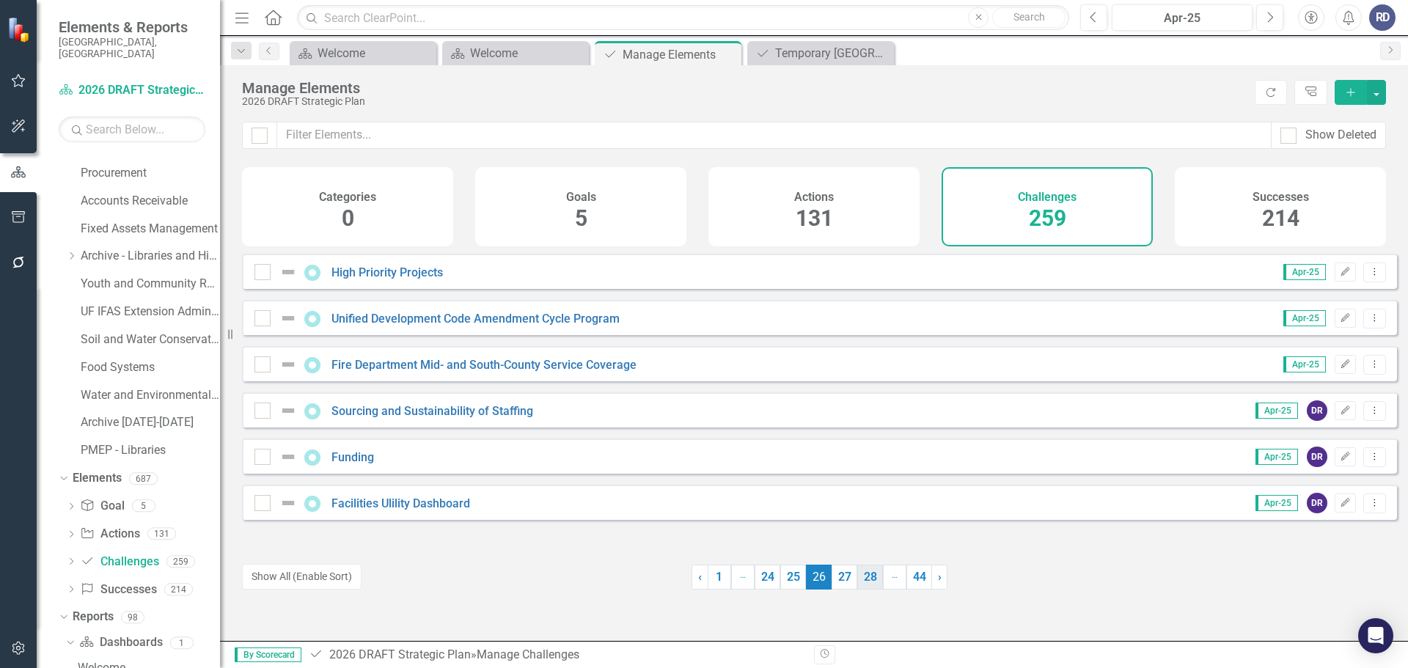
click at [843, 578] on link "27" at bounding box center [845, 577] width 26 height 25
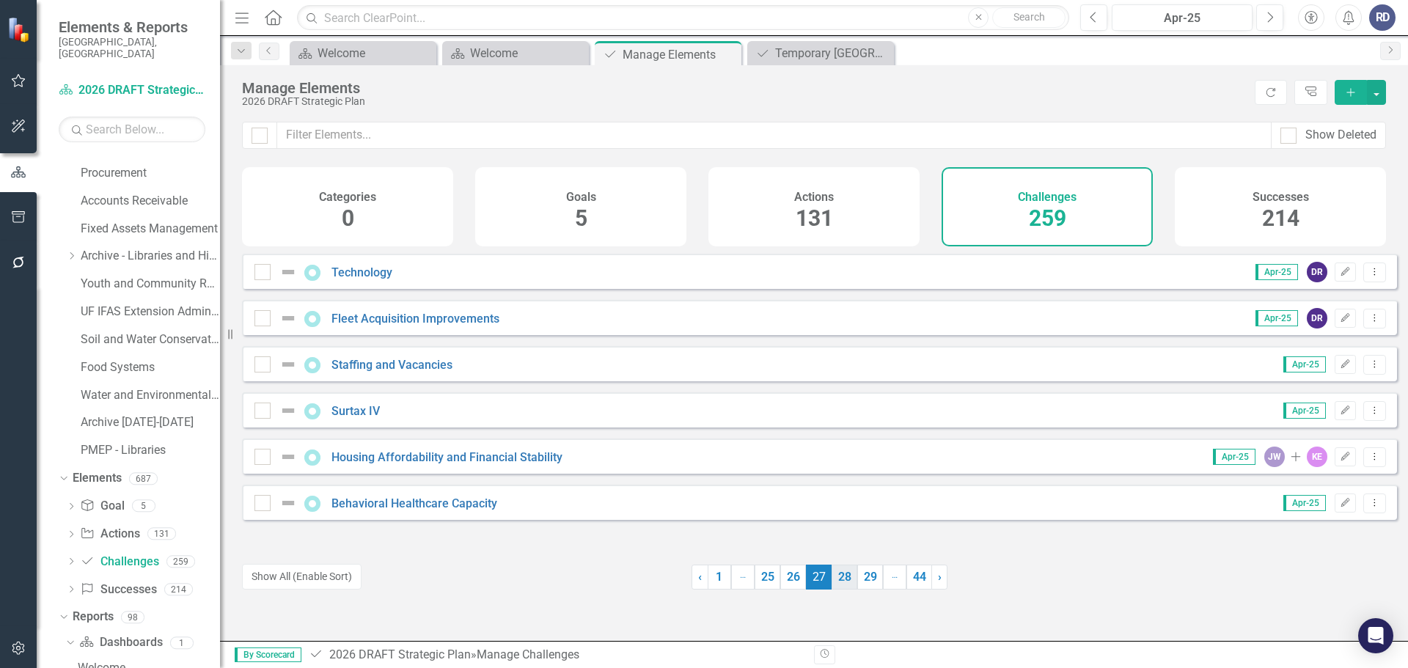
click at [838, 579] on link "28" at bounding box center [845, 577] width 26 height 25
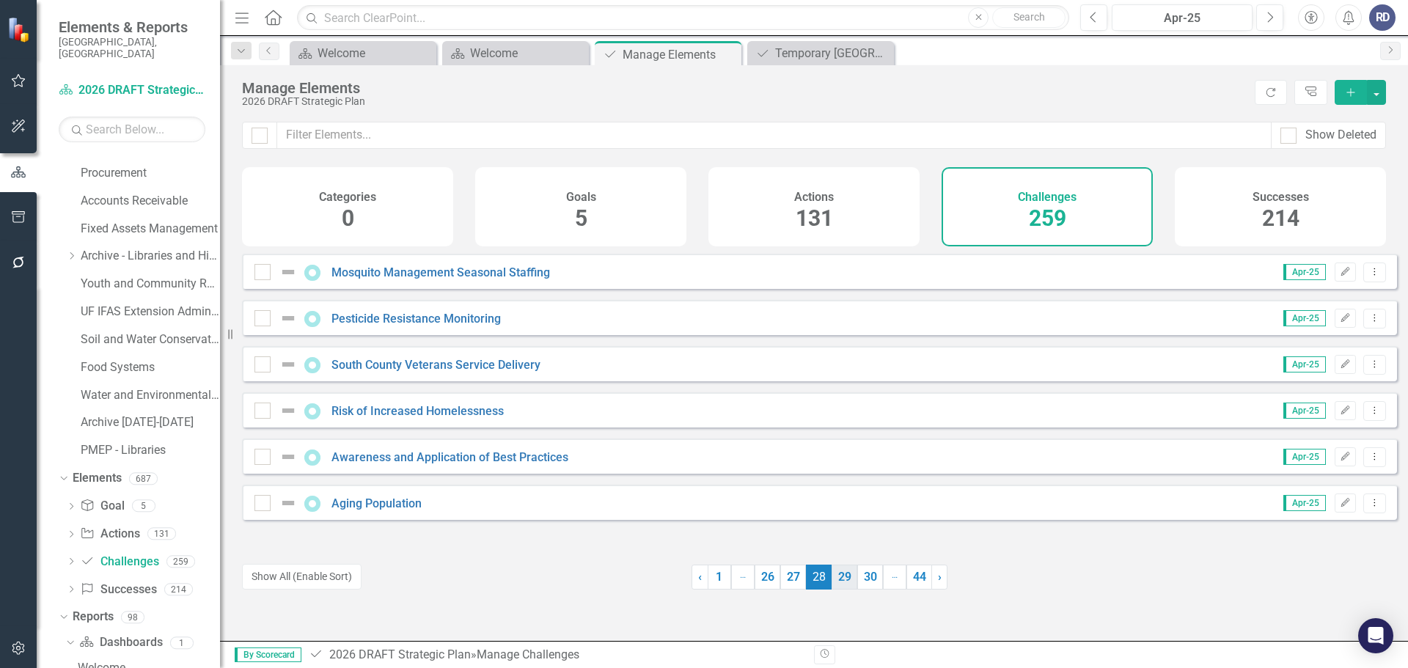
click at [839, 572] on link "29" at bounding box center [845, 577] width 26 height 25
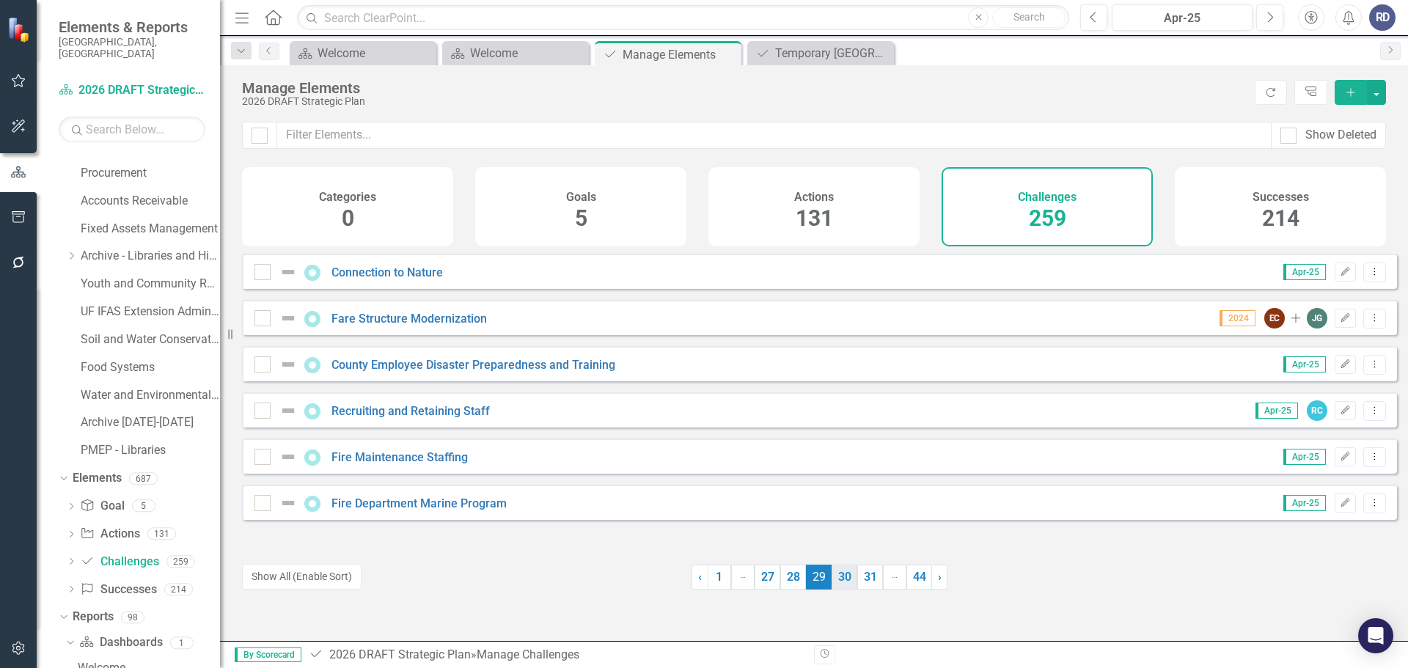
click at [832, 587] on link "30" at bounding box center [845, 577] width 26 height 25
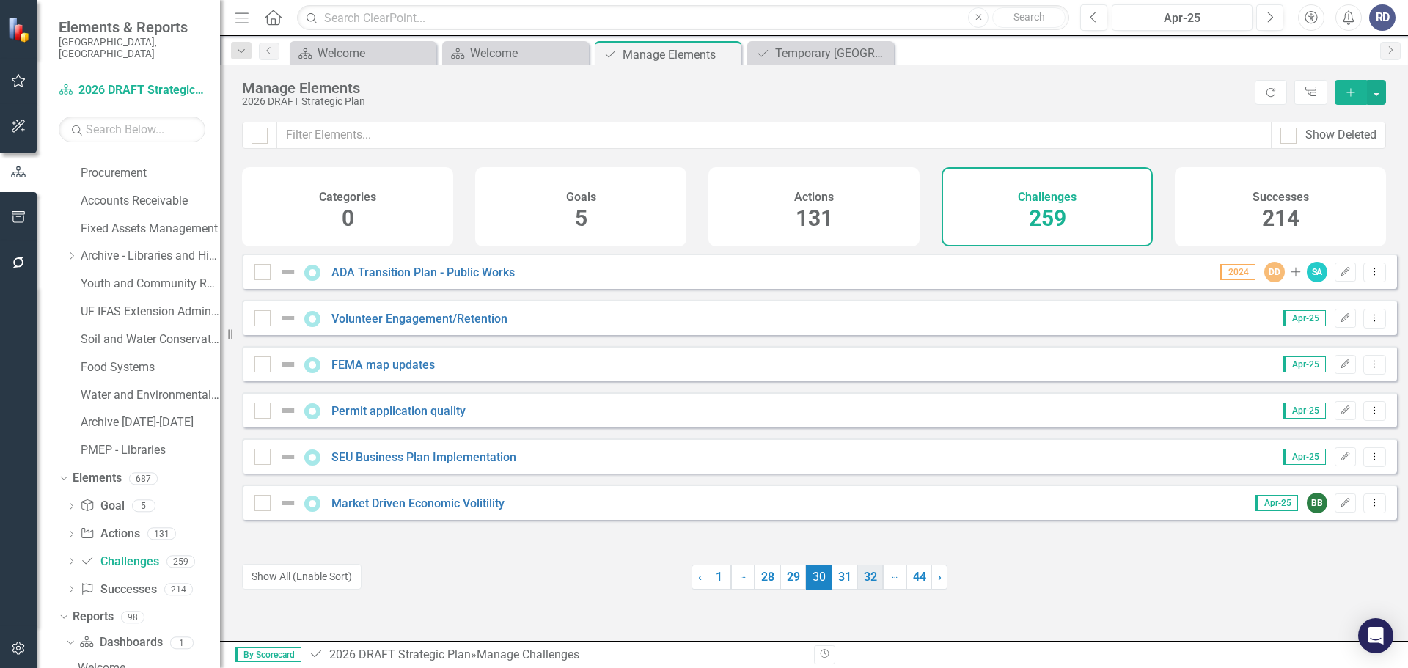
click at [839, 570] on link "31" at bounding box center [845, 577] width 26 height 25
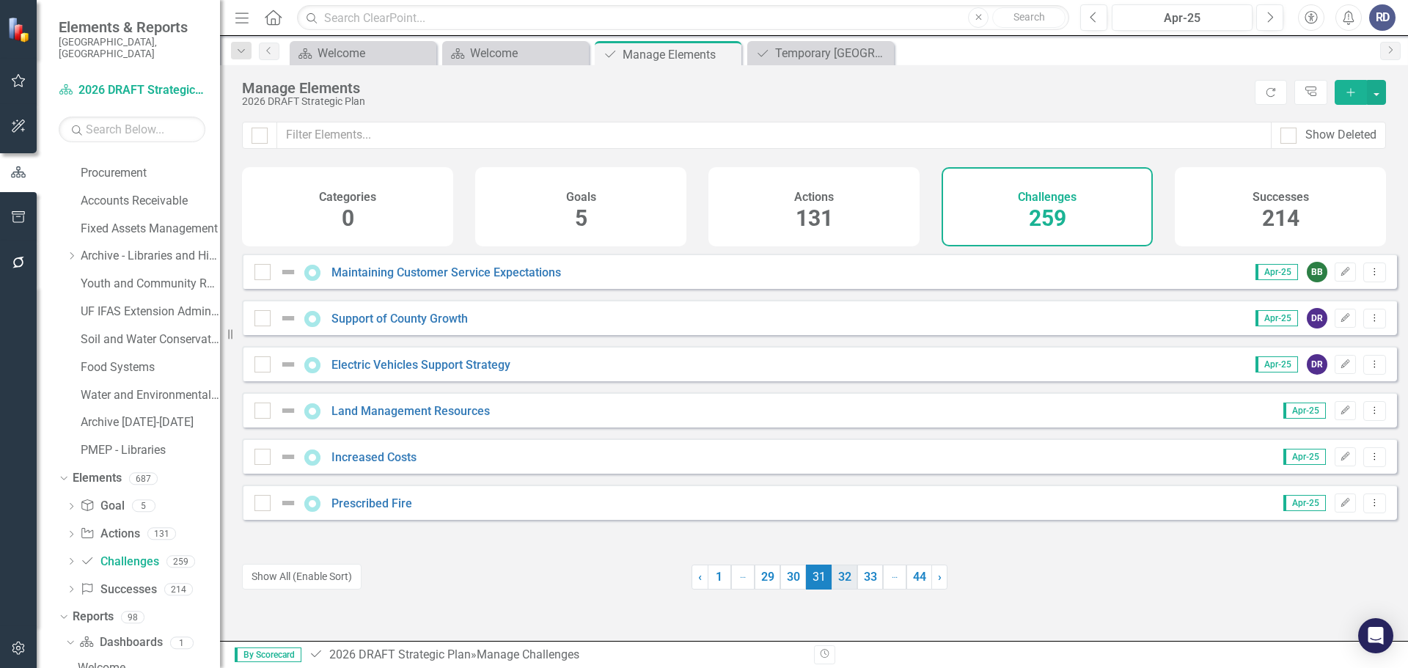
click at [838, 582] on link "32" at bounding box center [845, 577] width 26 height 25
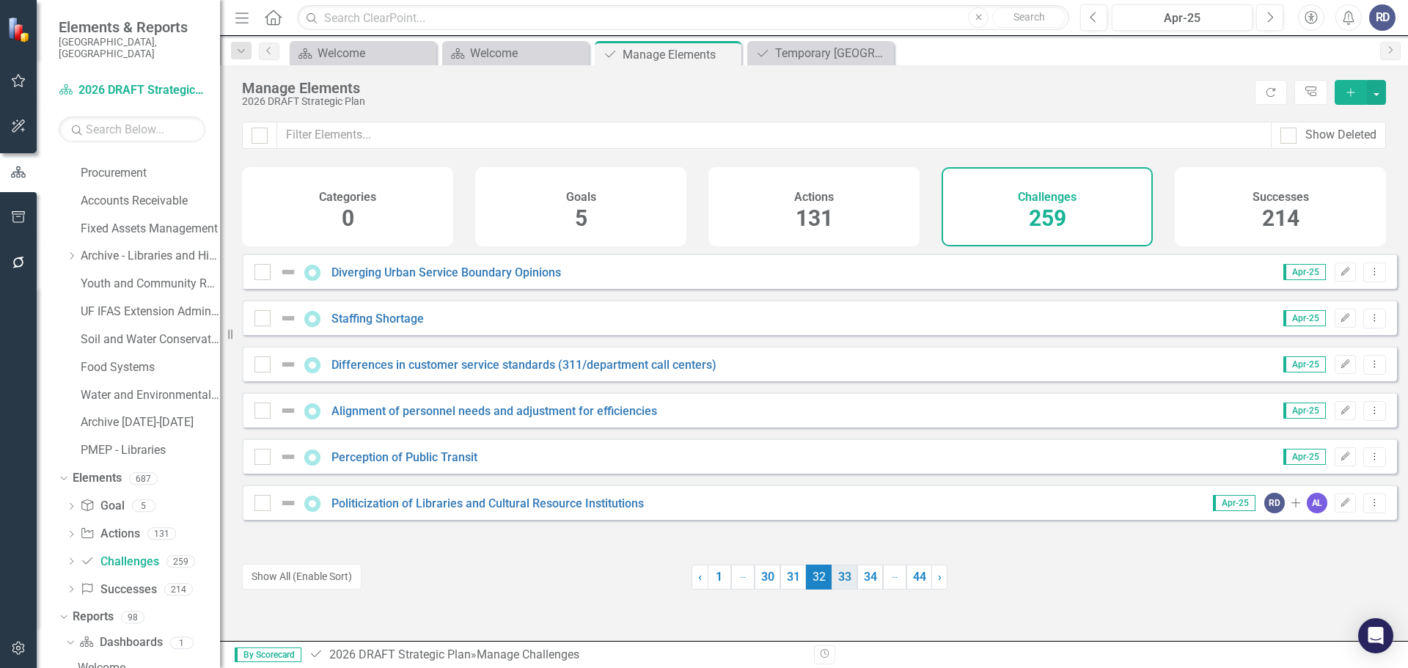
click at [837, 574] on link "33" at bounding box center [845, 577] width 26 height 25
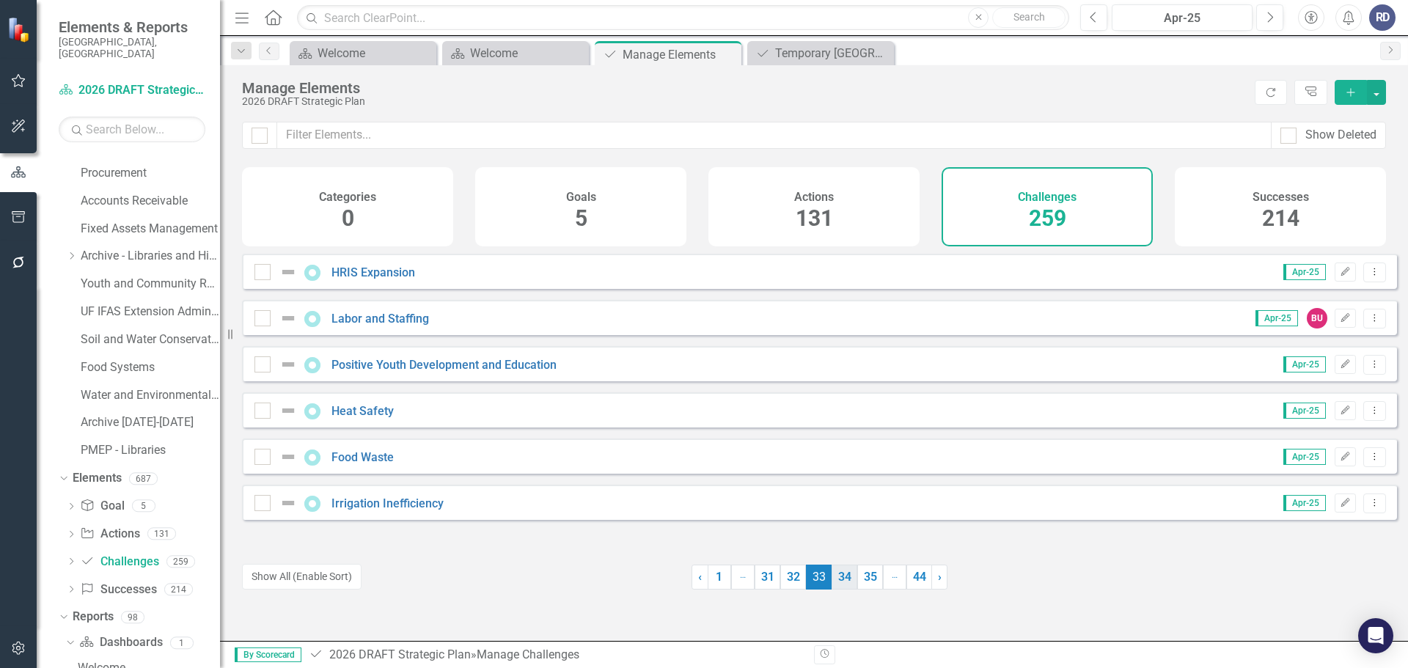
click at [840, 588] on link "34" at bounding box center [845, 577] width 26 height 25
click at [832, 576] on link "35" at bounding box center [845, 577] width 26 height 25
click at [837, 579] on link "36" at bounding box center [845, 577] width 26 height 25
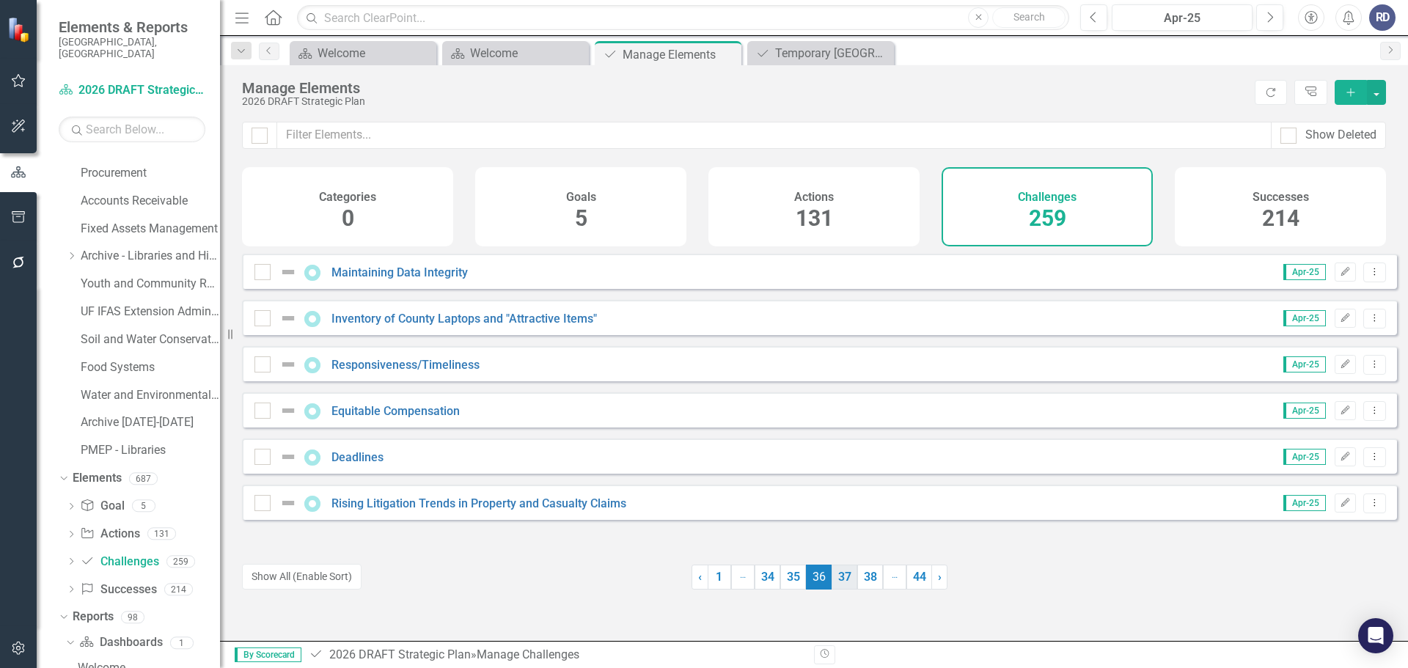
click at [834, 579] on link "37" at bounding box center [845, 577] width 26 height 25
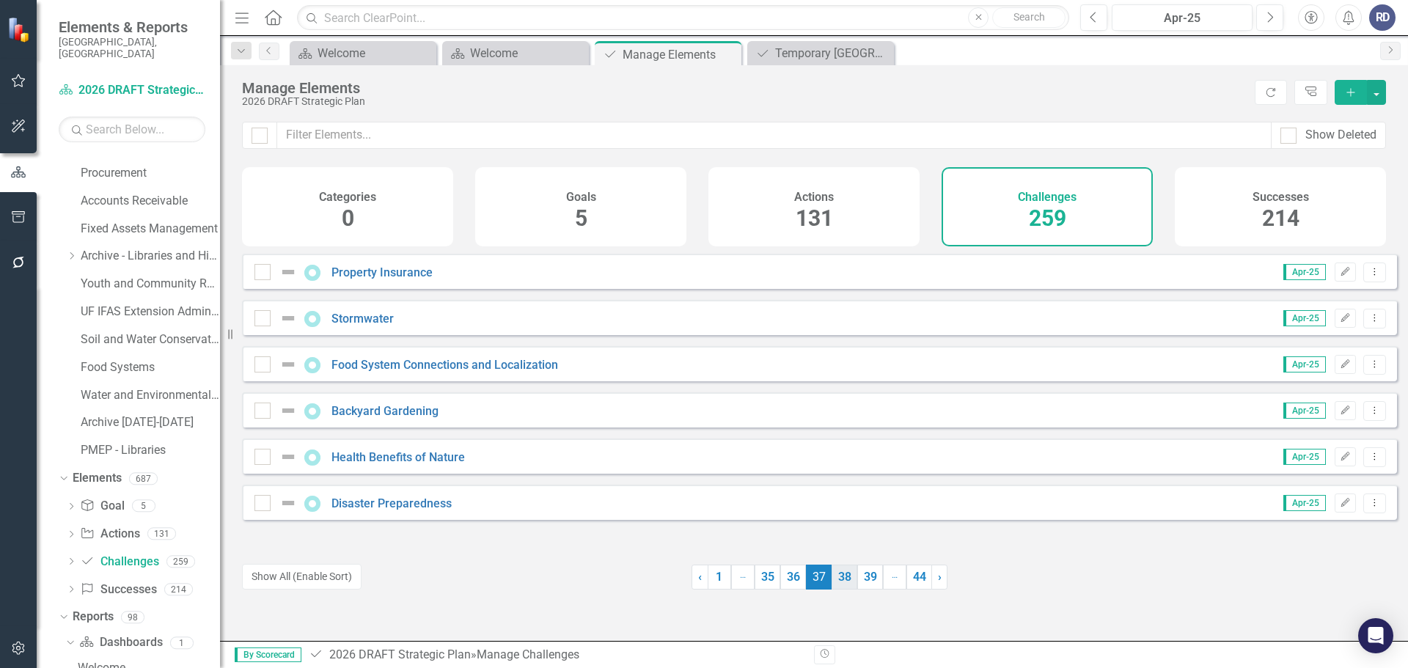
click at [845, 582] on link "38" at bounding box center [845, 577] width 26 height 25
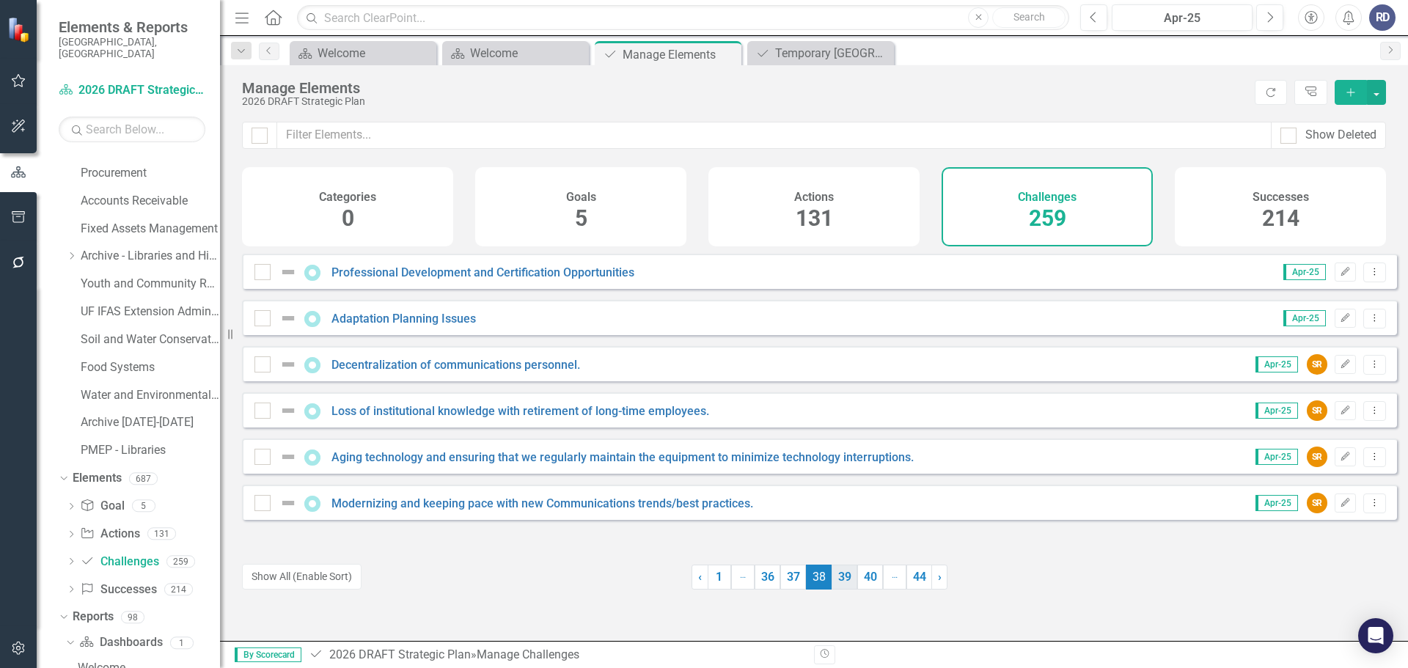
click at [845, 577] on link "39" at bounding box center [845, 577] width 26 height 25
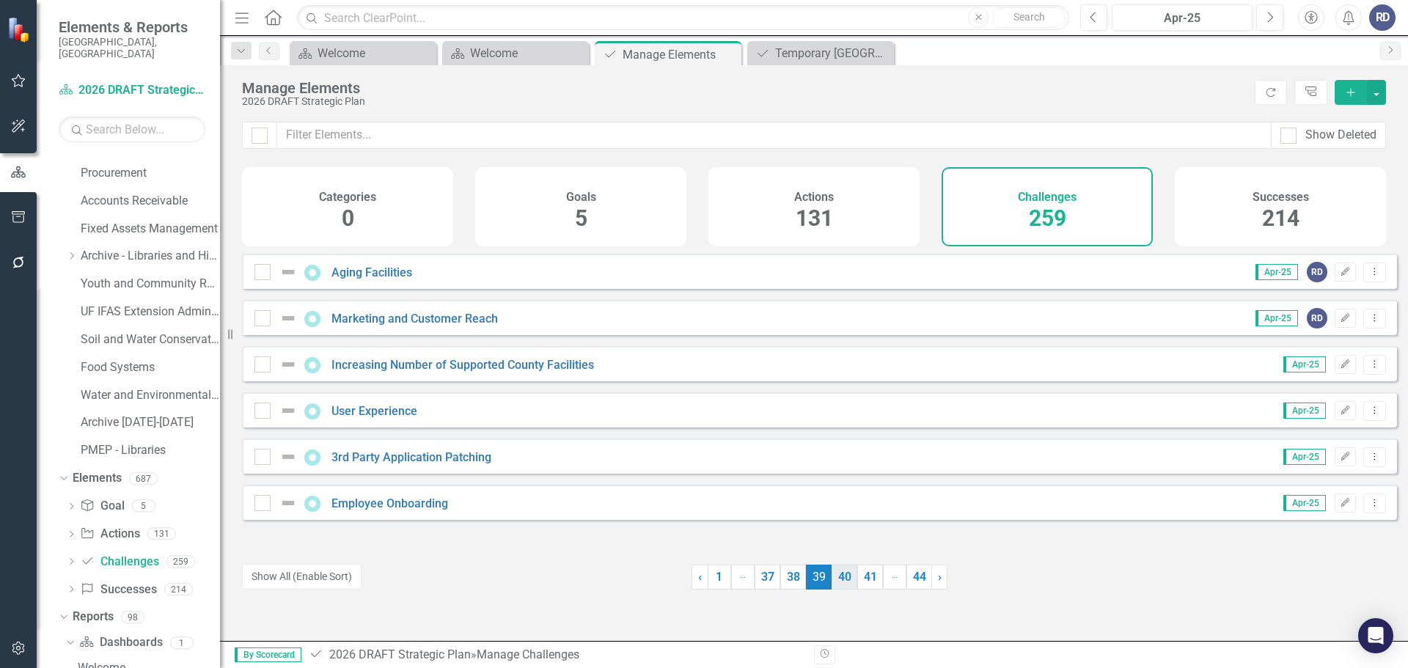
click at [838, 579] on link "40" at bounding box center [845, 577] width 26 height 25
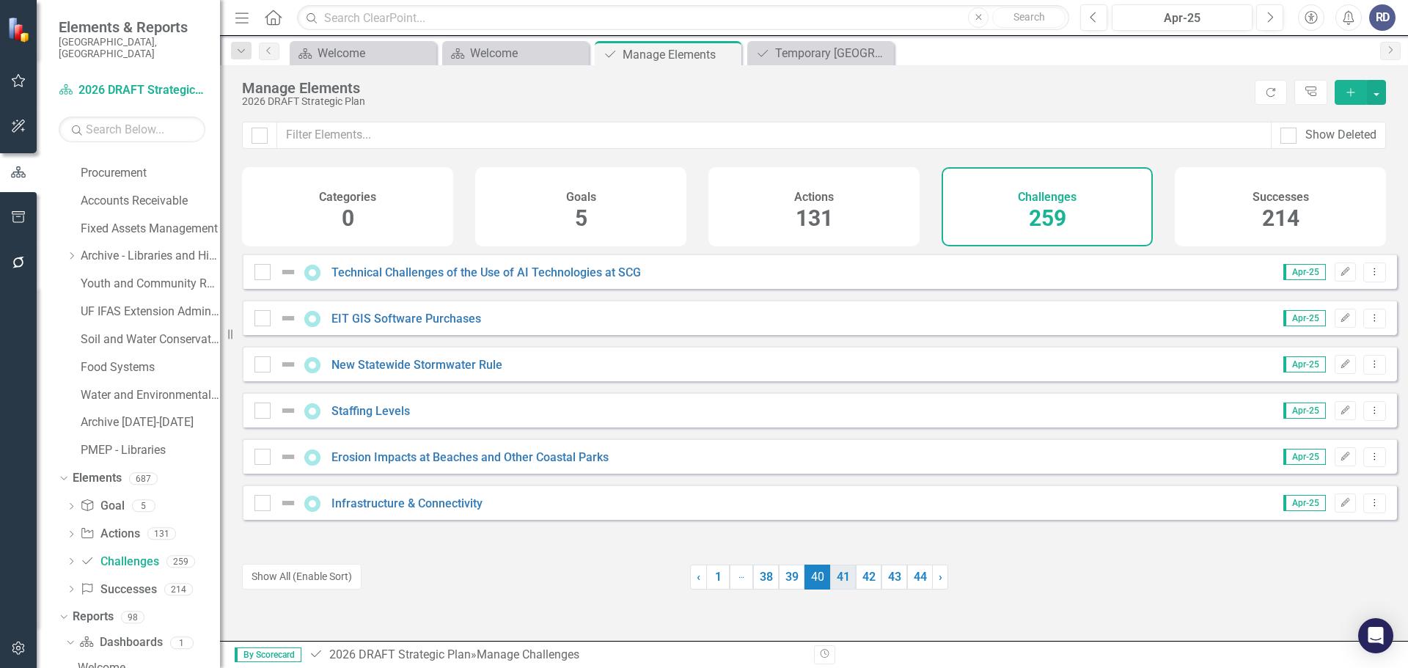
click at [838, 580] on link "41" at bounding box center [843, 577] width 26 height 25
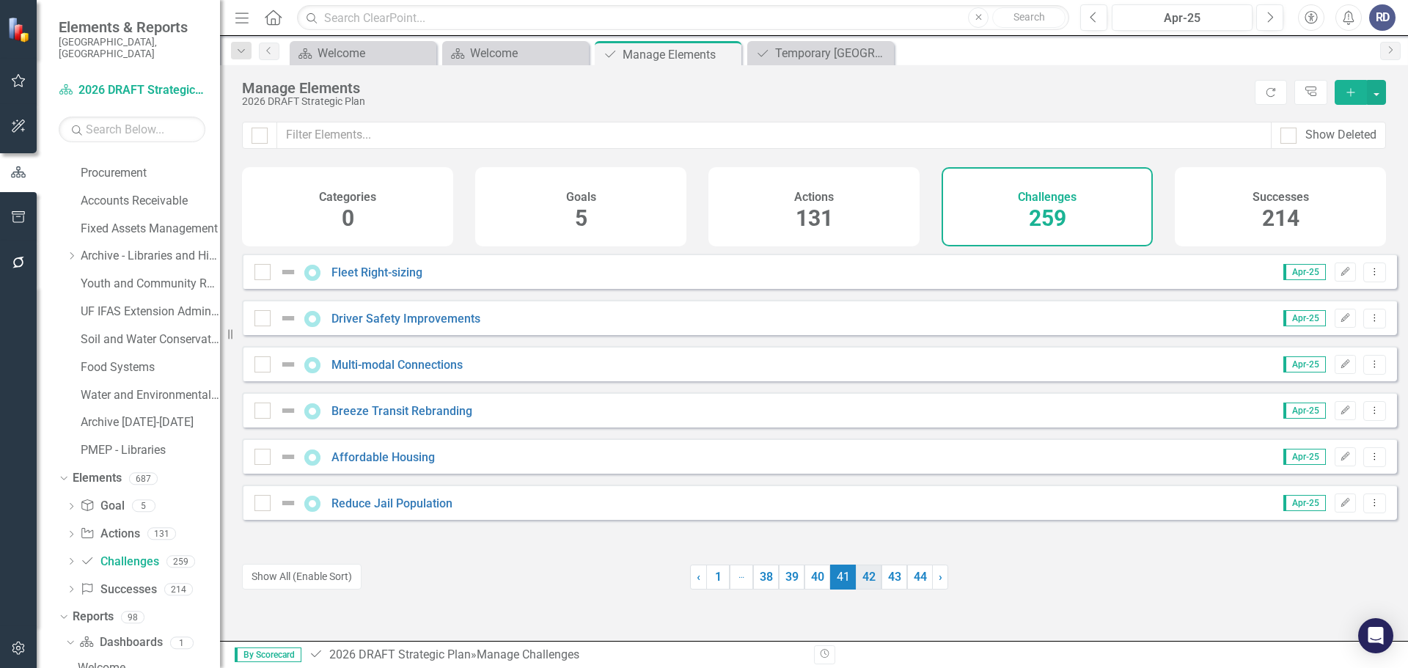
click at [865, 581] on link "42" at bounding box center [869, 577] width 26 height 25
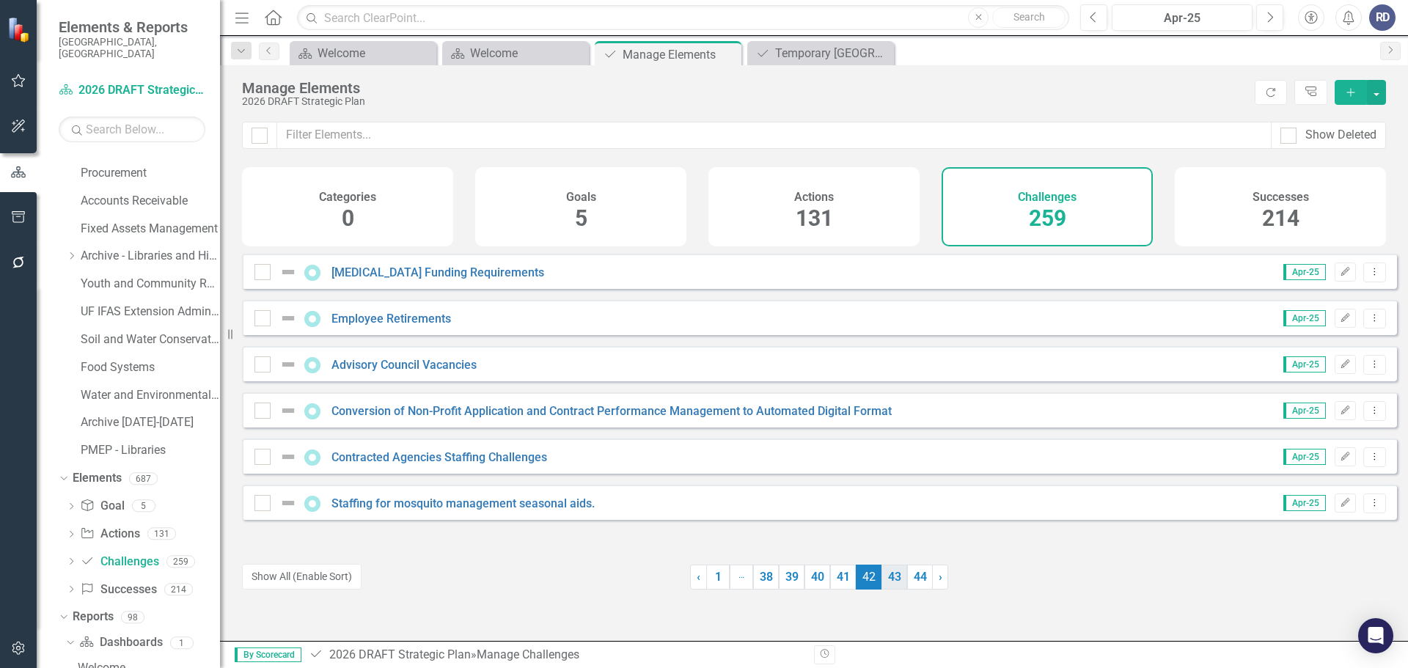
click at [885, 582] on link "43" at bounding box center [894, 577] width 26 height 25
click at [912, 583] on link "44" at bounding box center [920, 577] width 26 height 25
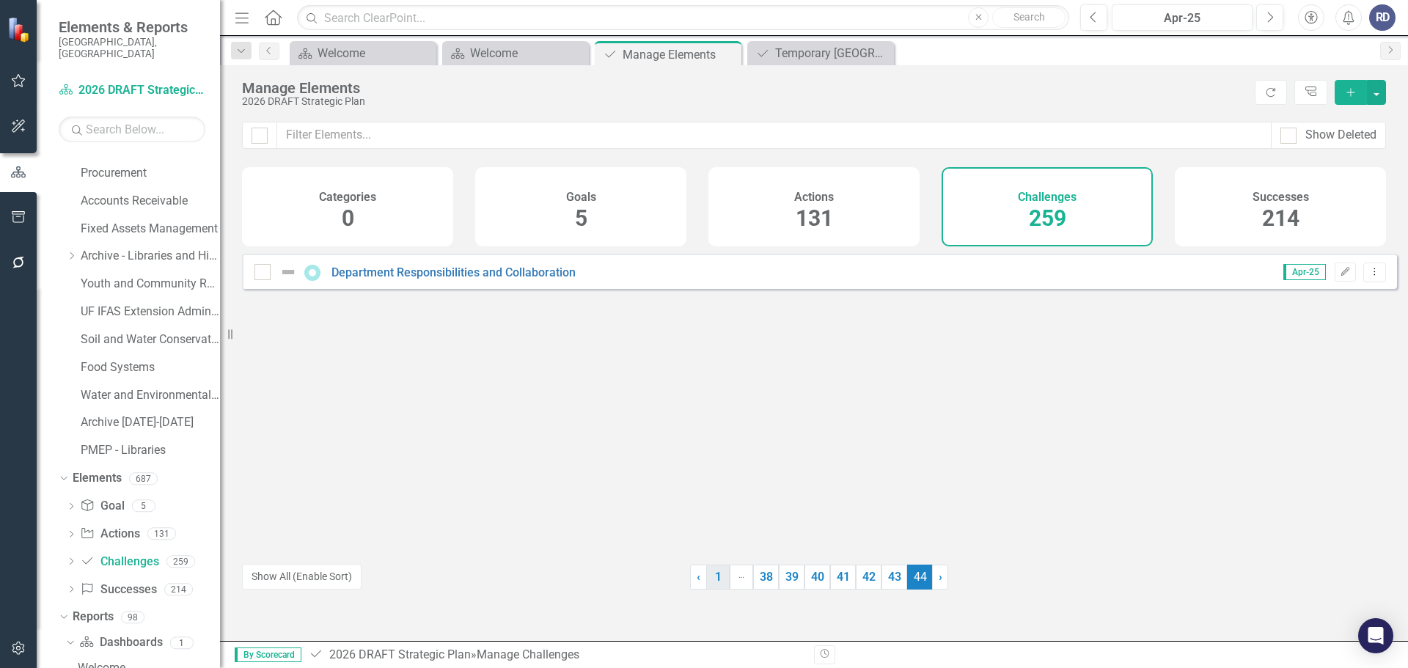
click at [714, 584] on link "1" at bounding box center [717, 577] width 23 height 25
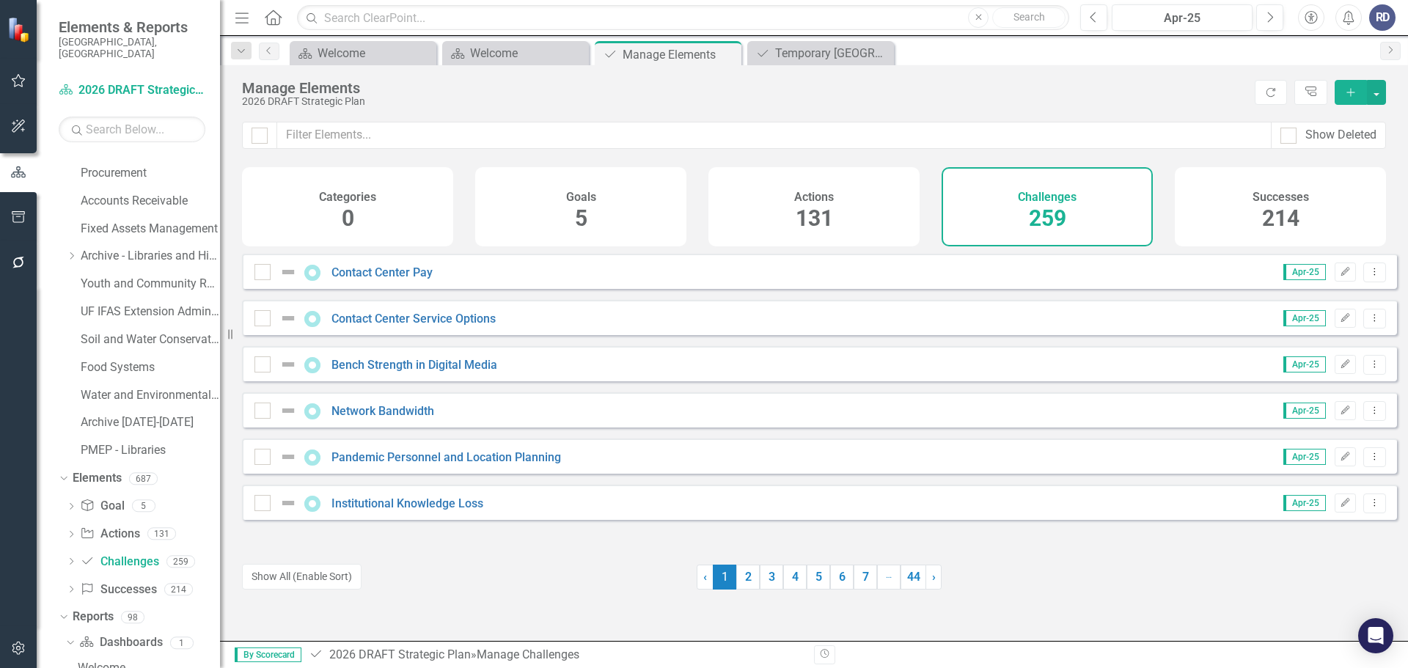
click at [1258, 227] on div "Successes 214" at bounding box center [1280, 206] width 211 height 79
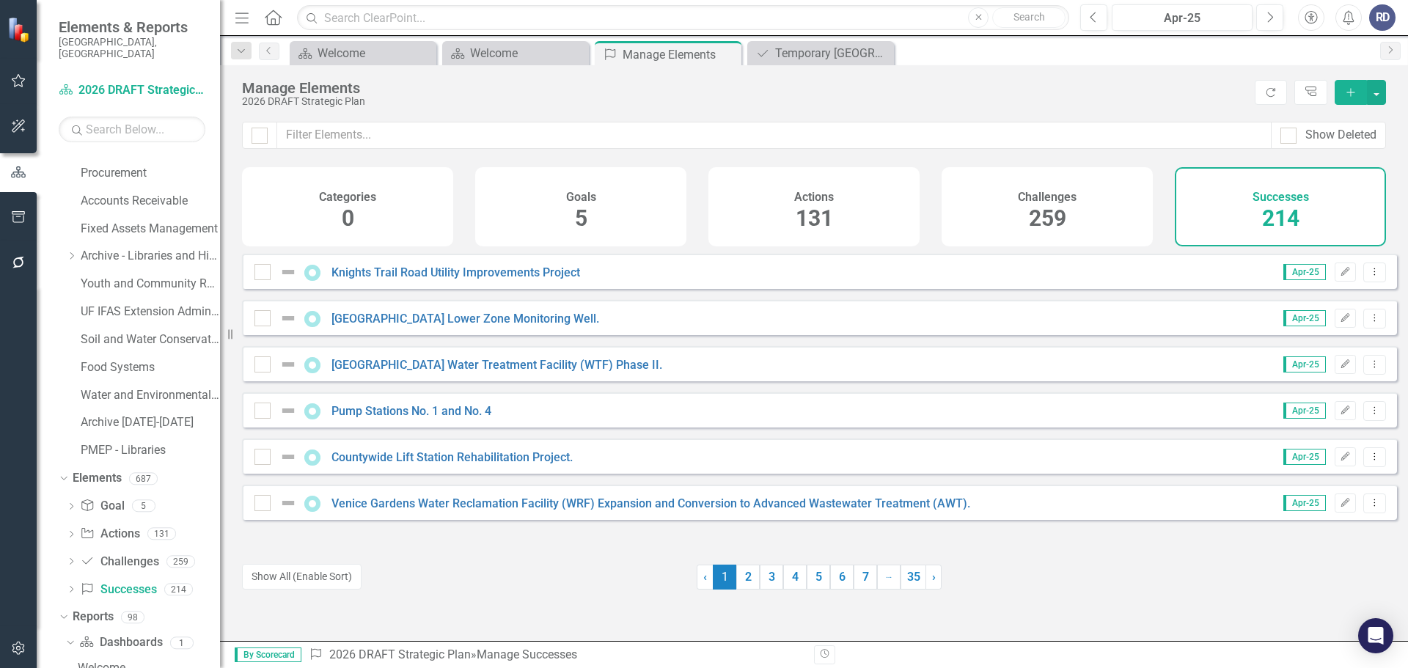
click at [1273, 202] on h4 "Successes" at bounding box center [1280, 197] width 56 height 13
click at [1276, 224] on span "214" at bounding box center [1280, 218] width 37 height 26
click at [1289, 212] on span "214" at bounding box center [1280, 218] width 37 height 26
click at [997, 224] on div "Challenges 259" at bounding box center [1047, 206] width 211 height 79
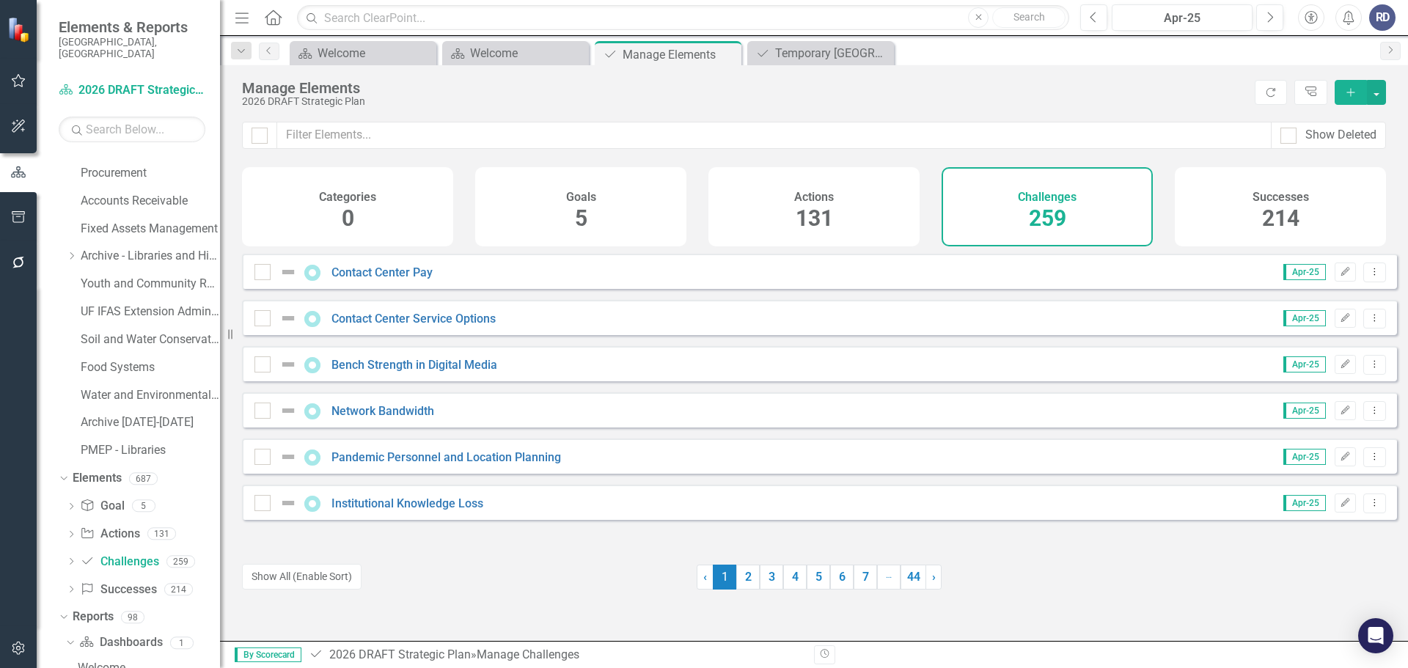
click at [1202, 202] on div "Successes 214" at bounding box center [1280, 206] width 211 height 79
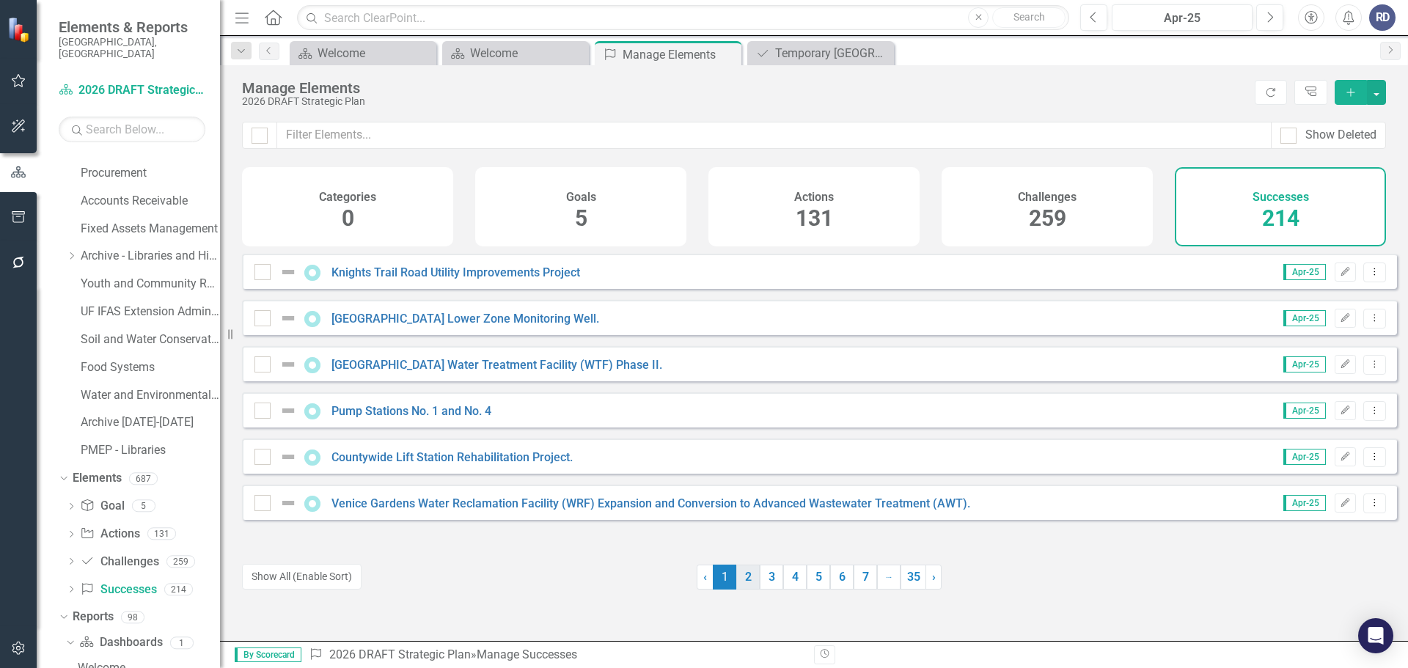
click at [745, 576] on link "2" at bounding box center [747, 577] width 23 height 25
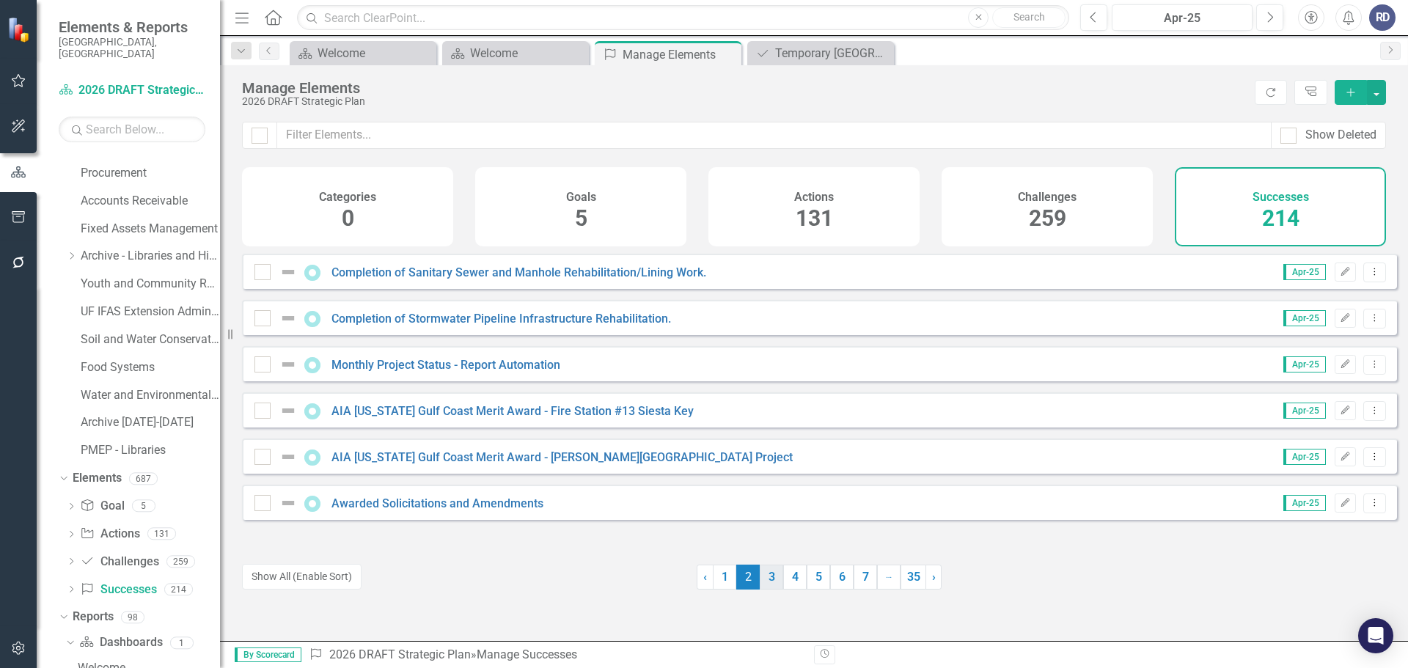
click at [760, 577] on link "3" at bounding box center [771, 577] width 23 height 25
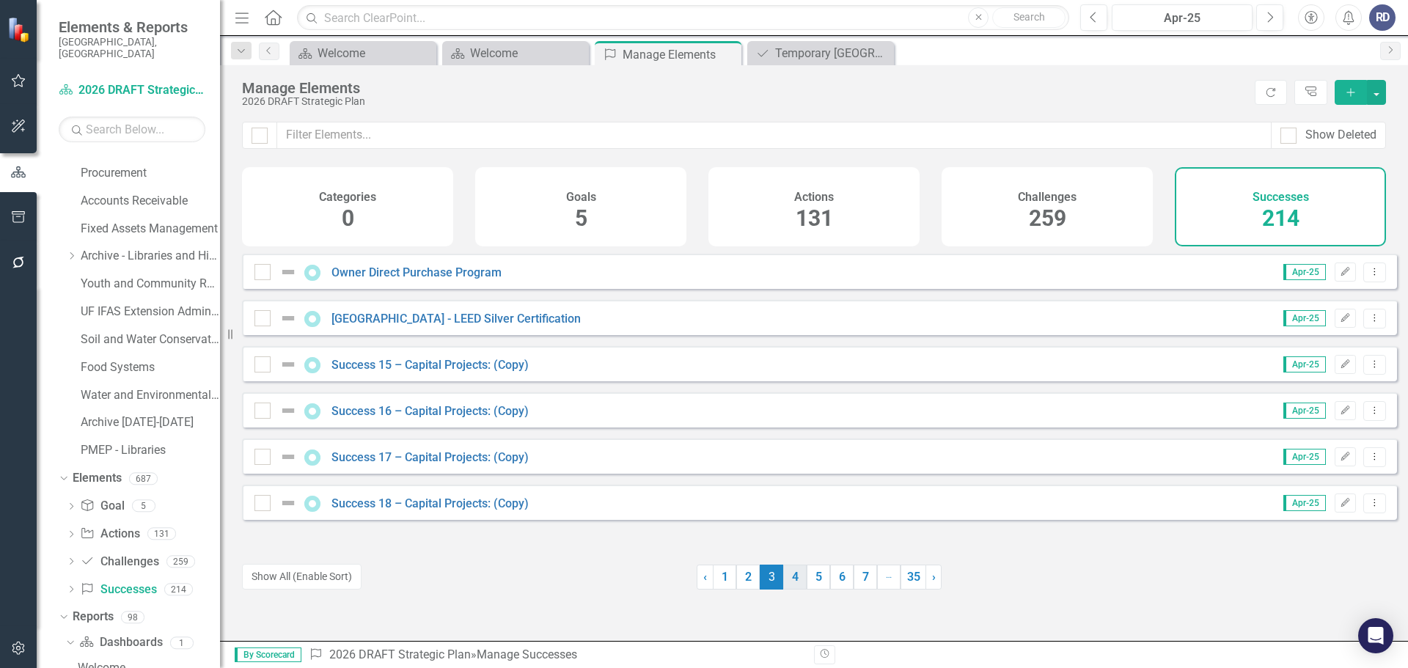
click at [783, 580] on link "4" at bounding box center [794, 577] width 23 height 25
click at [809, 581] on link "5" at bounding box center [818, 577] width 23 height 25
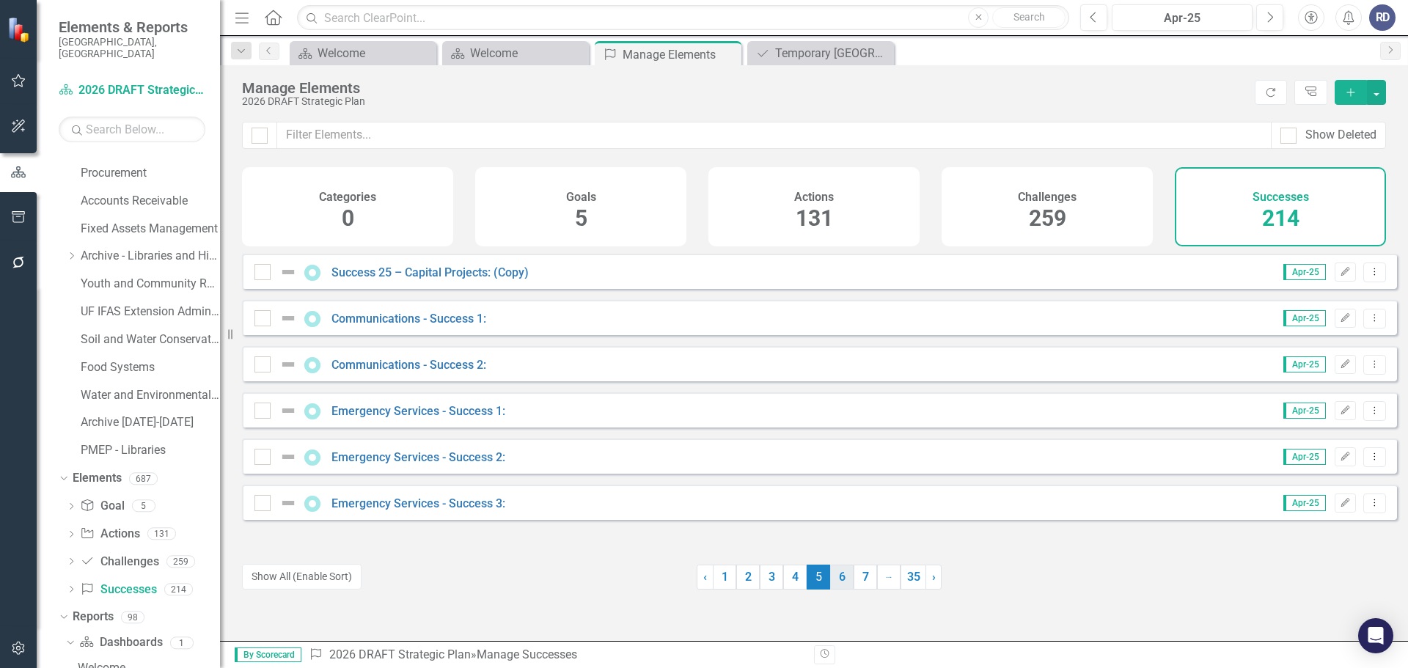
click at [837, 580] on link "6" at bounding box center [841, 577] width 23 height 25
click at [836, 582] on link "7" at bounding box center [841, 577] width 23 height 25
click at [854, 581] on link "9" at bounding box center [865, 577] width 23 height 25
click at [861, 581] on link "11" at bounding box center [867, 577] width 26 height 25
click at [886, 580] on li "… More" at bounding box center [893, 577] width 23 height 25
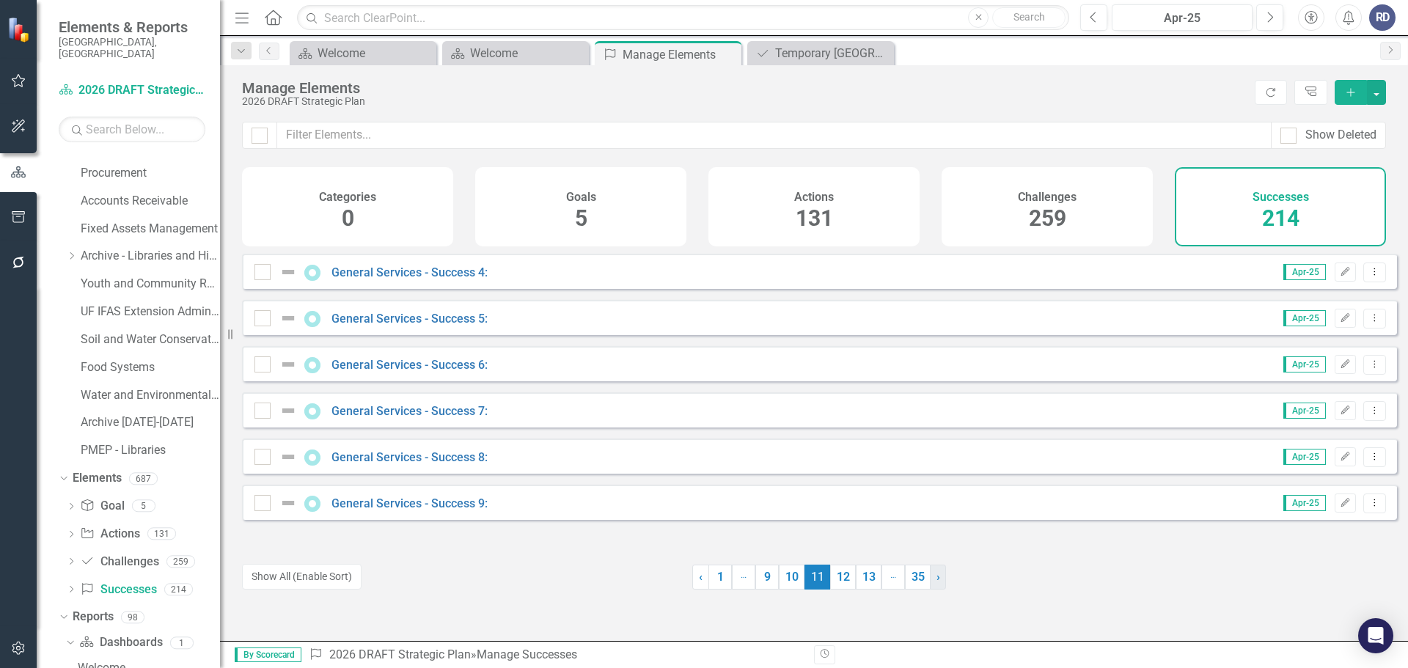
click at [936, 582] on span "›" at bounding box center [938, 577] width 4 height 14
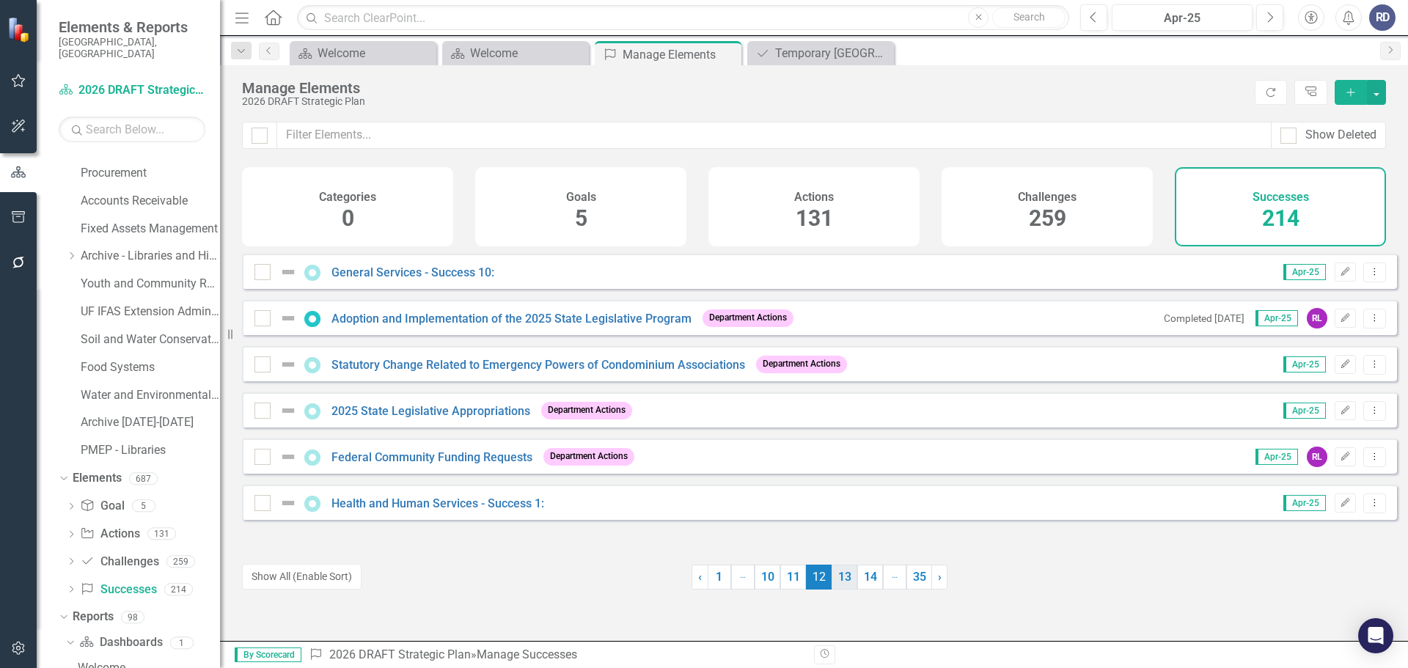
click at [835, 582] on link "13" at bounding box center [845, 577] width 26 height 25
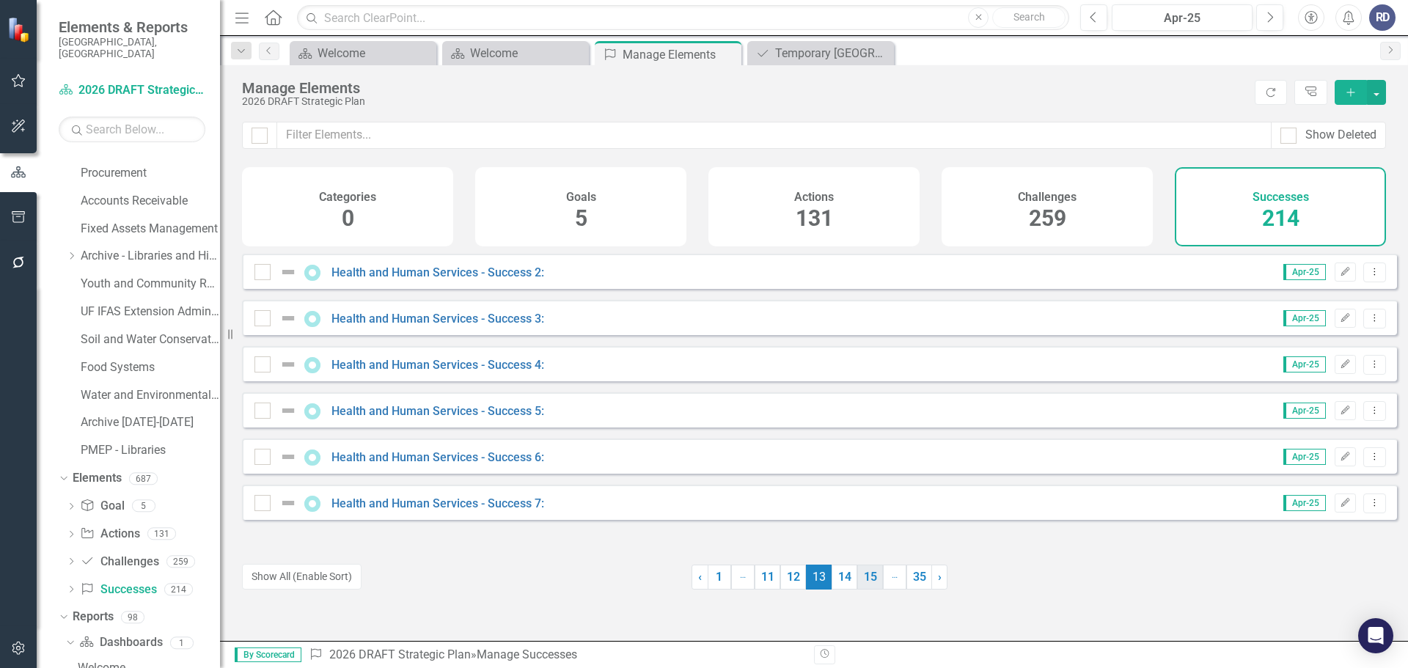
click at [837, 582] on link "14" at bounding box center [845, 577] width 26 height 25
click at [849, 584] on link "15" at bounding box center [845, 577] width 26 height 25
click at [860, 582] on link "17" at bounding box center [870, 577] width 26 height 25
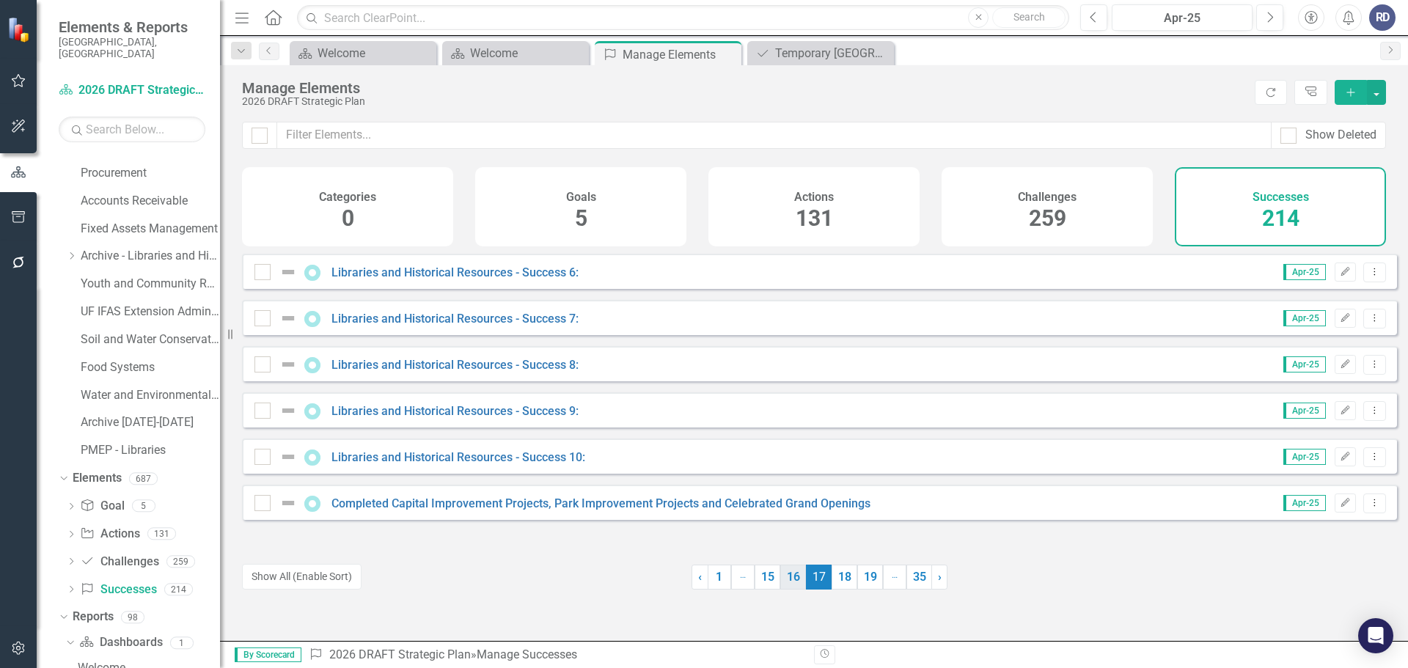
click at [786, 580] on link "16" at bounding box center [793, 577] width 26 height 25
click at [399, 326] on link "Libraries and Historical Resources - Success 1:" at bounding box center [454, 319] width 247 height 14
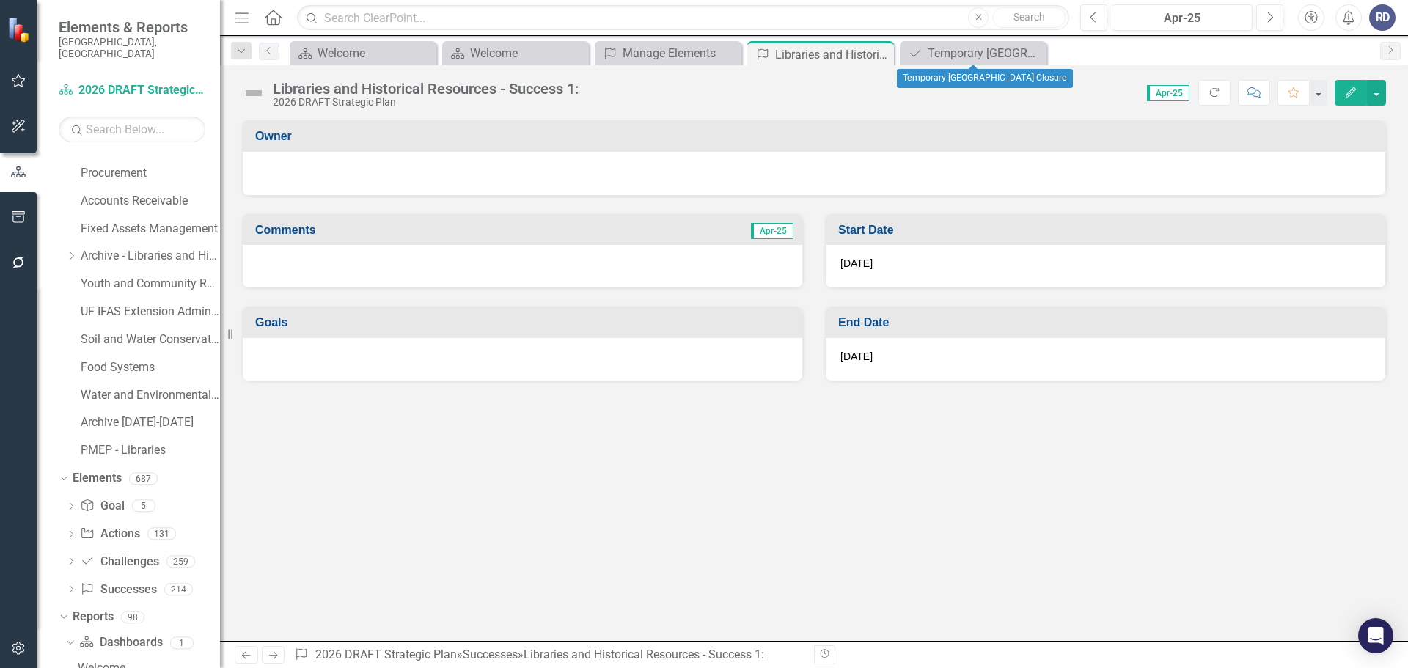
click at [0, 0] on icon "Close" at bounding box center [0, 0] width 0 height 0
click at [1349, 94] on icon "Edit" at bounding box center [1350, 92] width 13 height 10
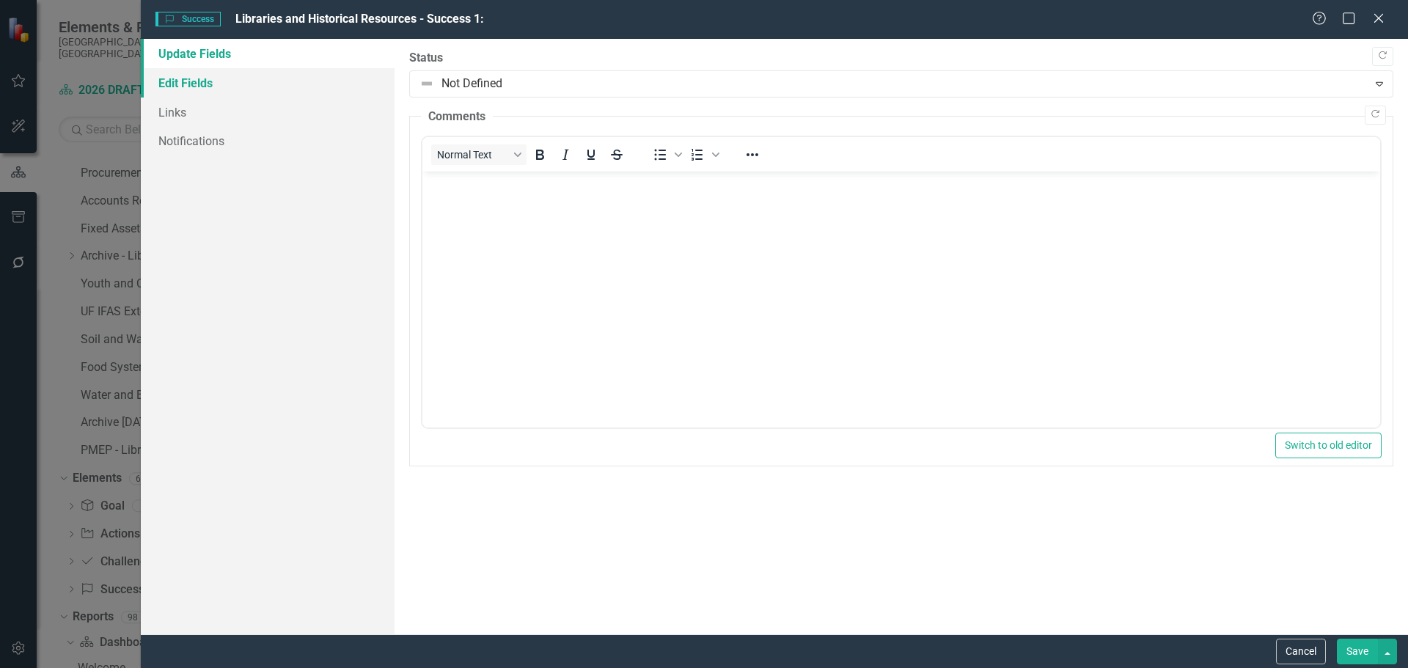
click at [183, 89] on link "Edit Fields" at bounding box center [268, 82] width 254 height 29
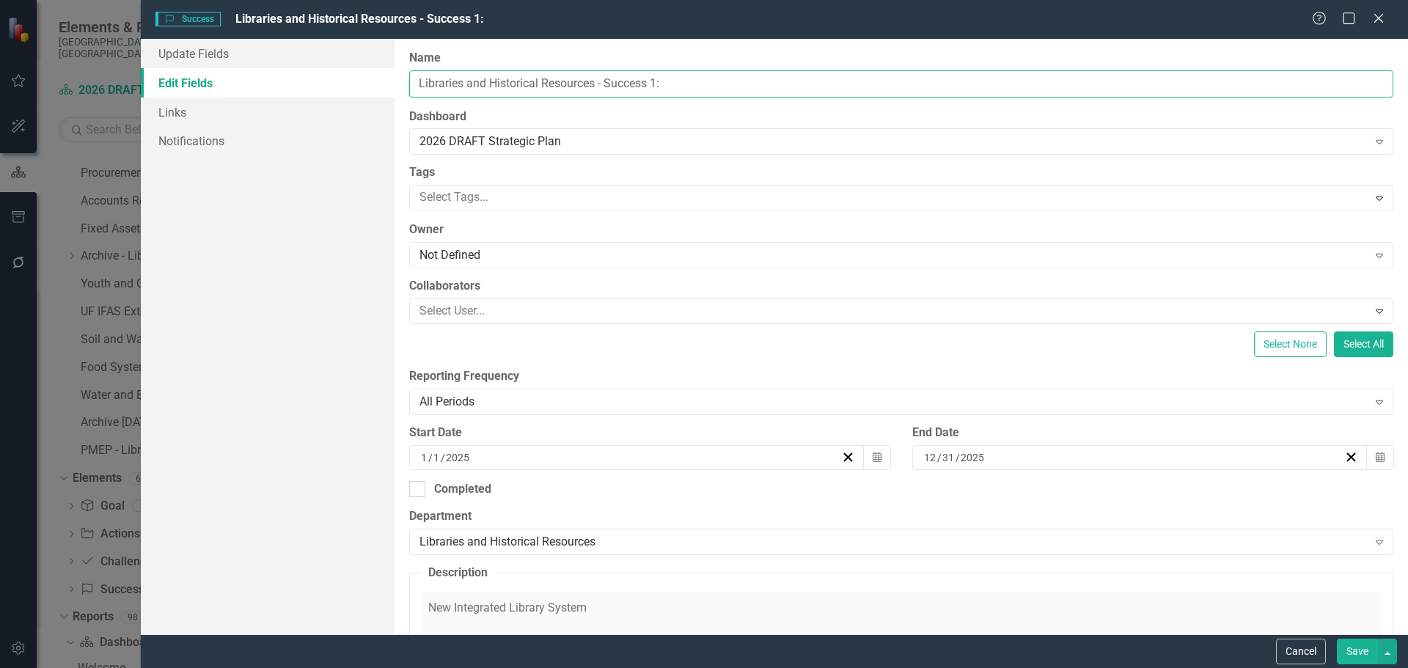
drag, startPoint x: 733, startPoint y: 80, endPoint x: 406, endPoint y: 95, distance: 327.4
click at [406, 95] on div "ClearPoint Can Do More! How ClearPoint Can Help Close Enterprise plans can auto…" at bounding box center [901, 336] width 1013 height 595
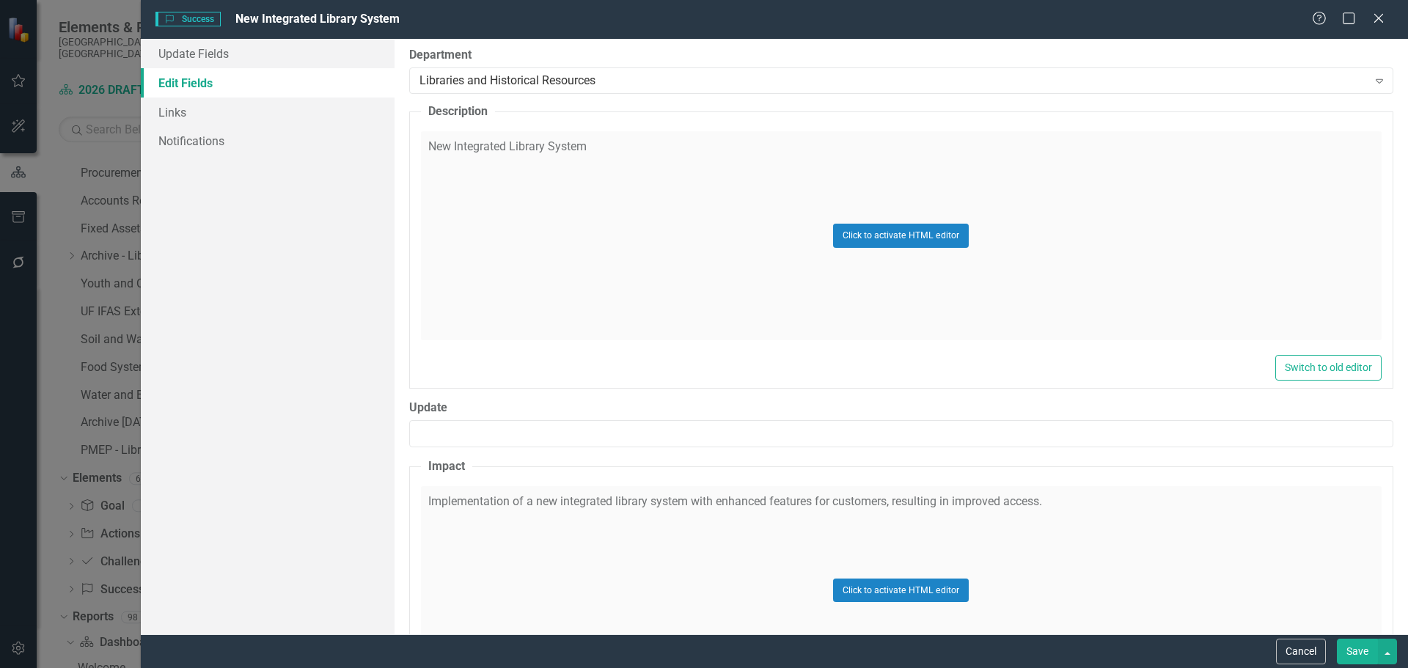
scroll to position [513, 0]
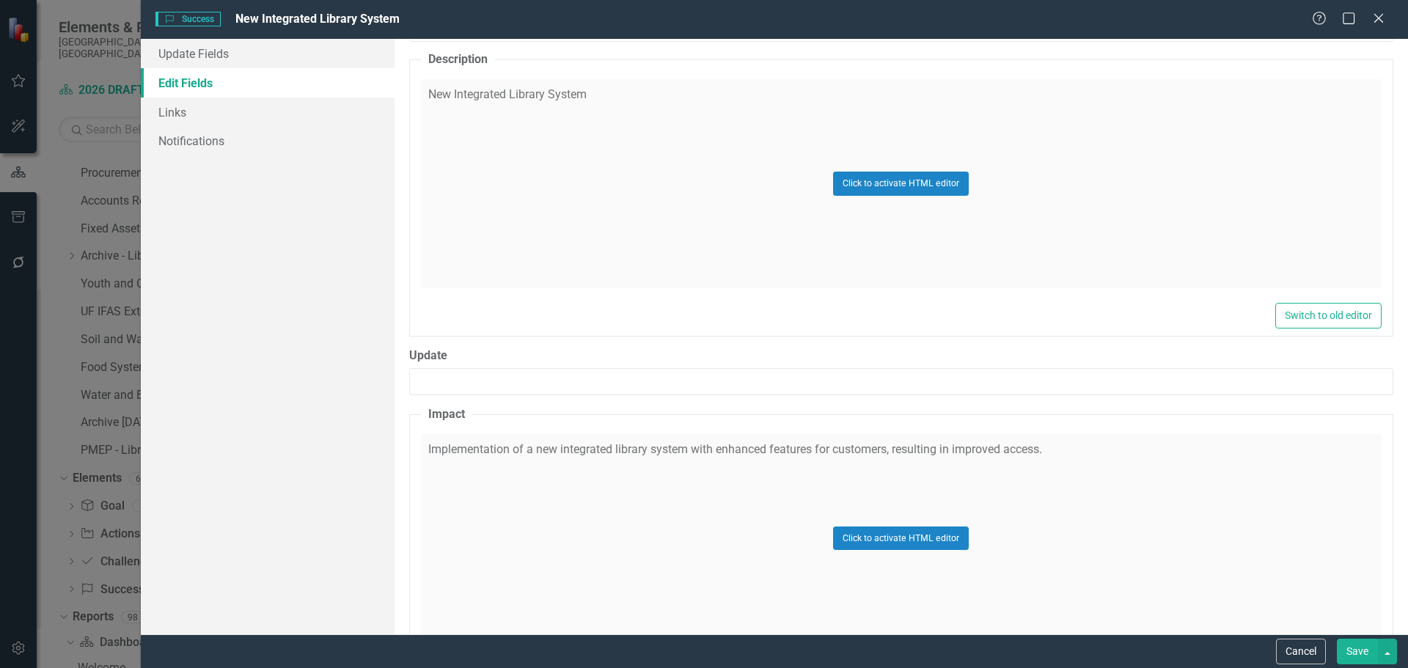
type input "New Integrated Library System"
click at [1043, 442] on div "Click to activate HTML editor" at bounding box center [901, 538] width 961 height 209
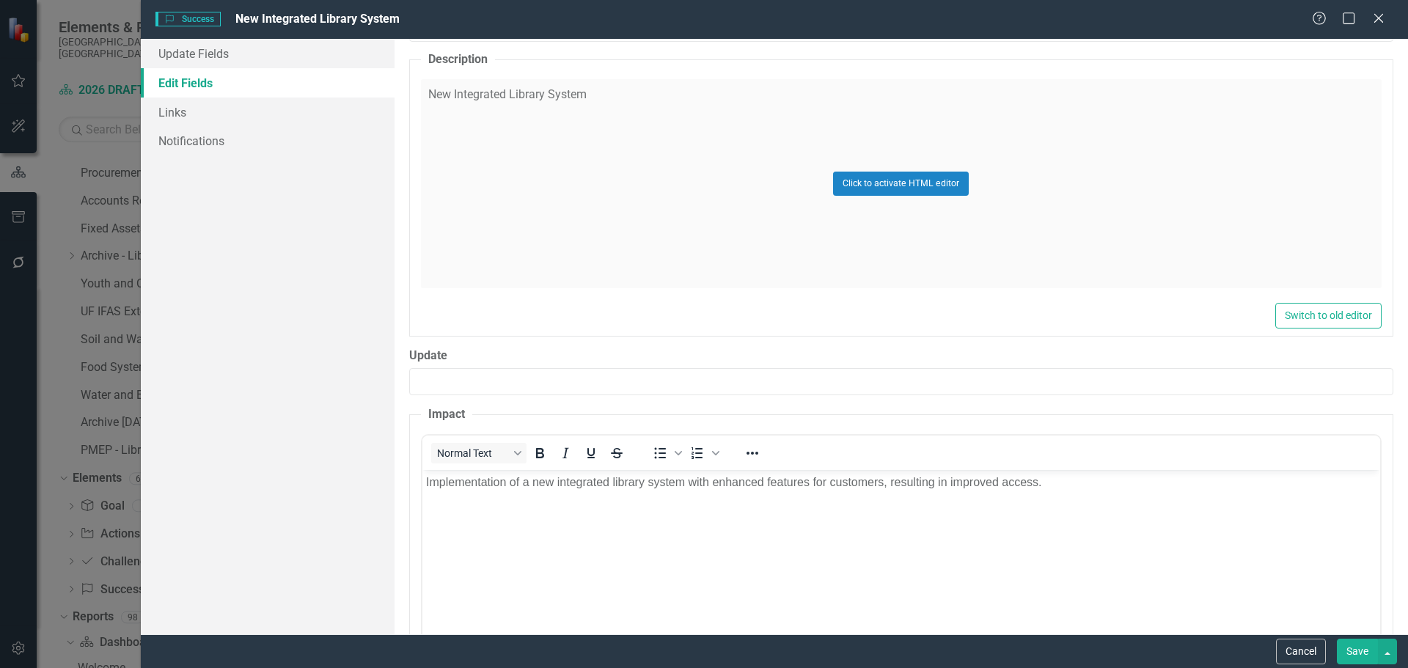
scroll to position [0, 0]
click at [1035, 481] on p "Implementation of a new integrated library system with enhanced features for cu…" at bounding box center [900, 482] width 950 height 18
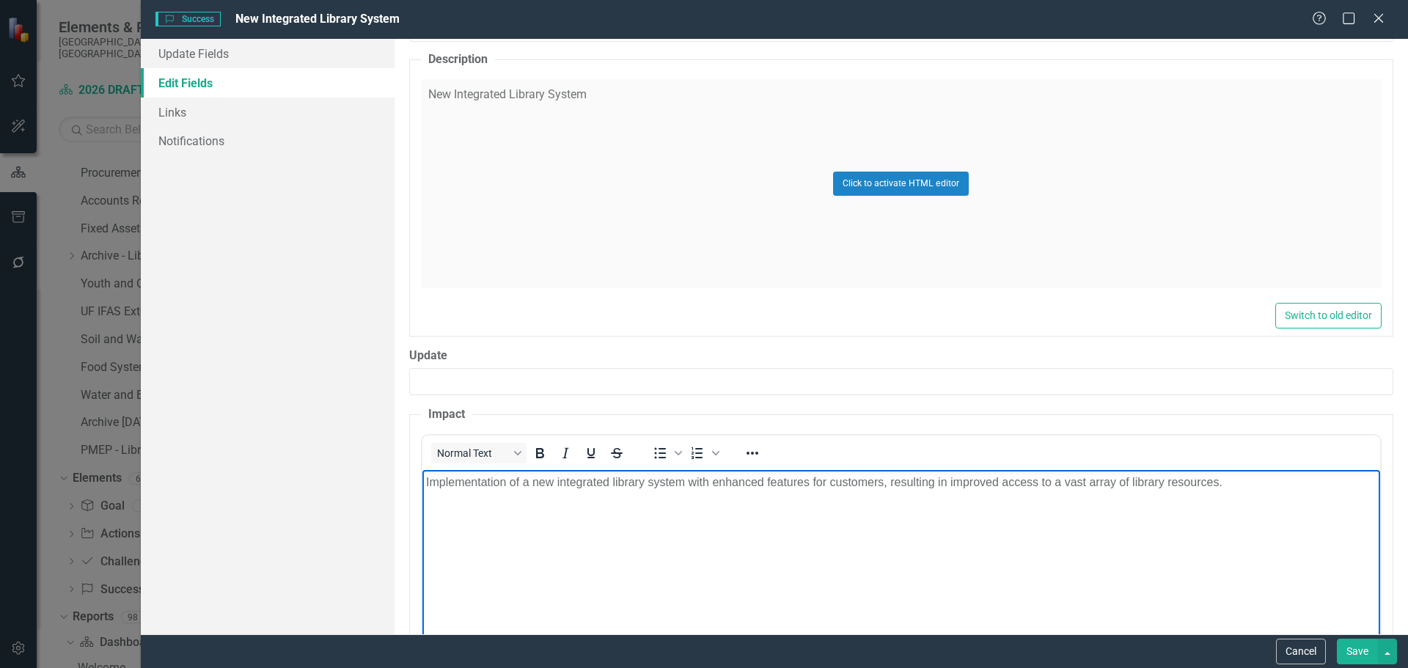
click at [1351, 656] on button "Save" at bounding box center [1357, 652] width 41 height 26
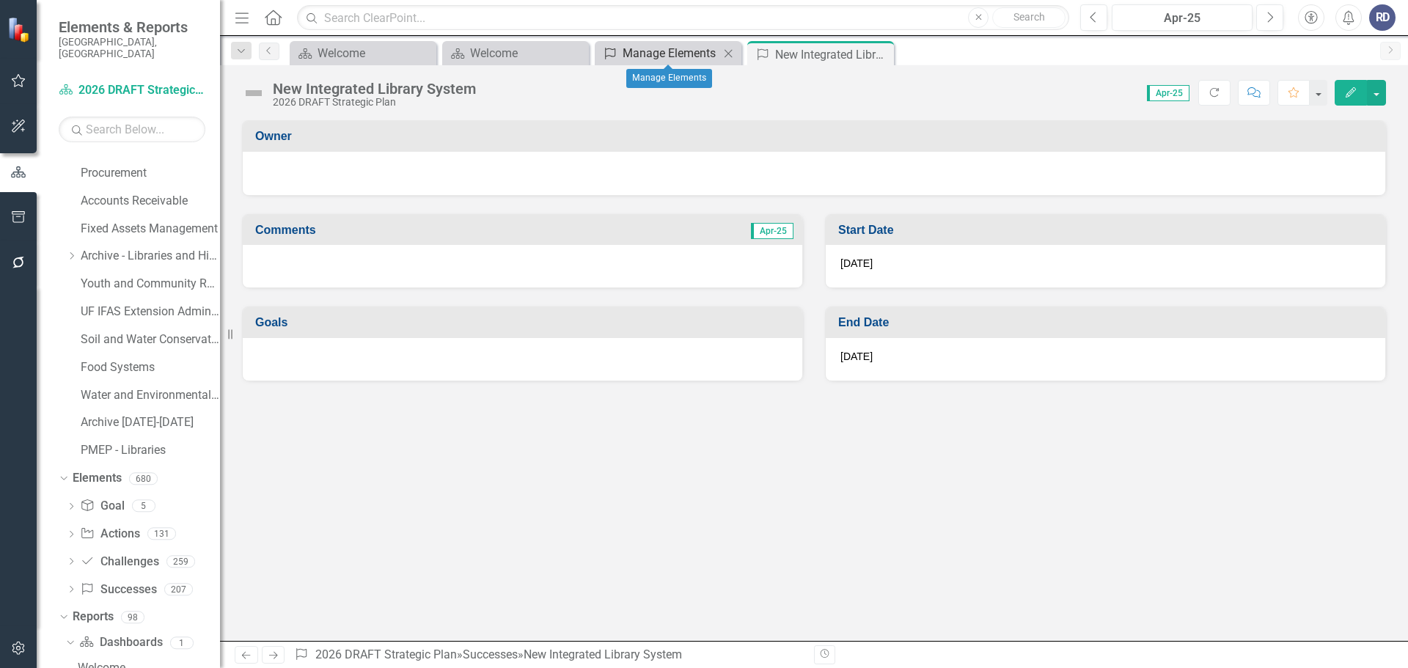
click at [653, 52] on div "Manage Elements" at bounding box center [671, 53] width 97 height 18
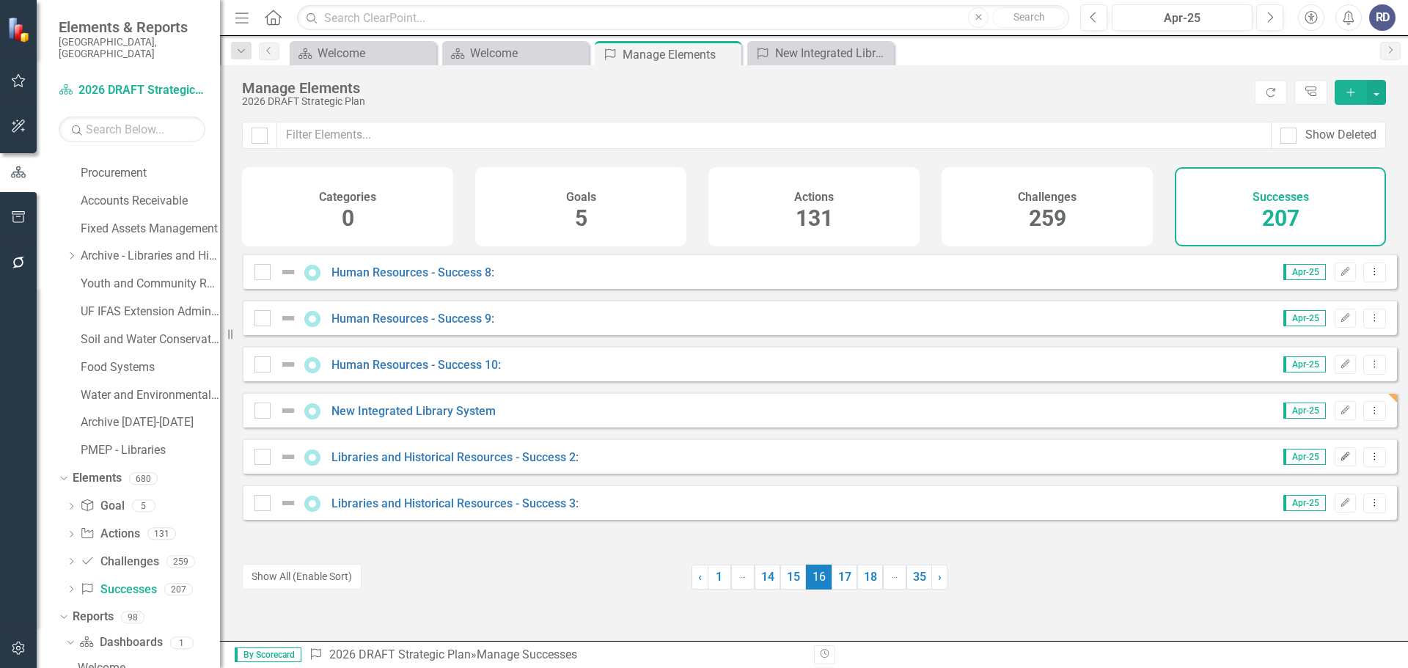
click at [1340, 461] on icon "Edit" at bounding box center [1345, 456] width 11 height 9
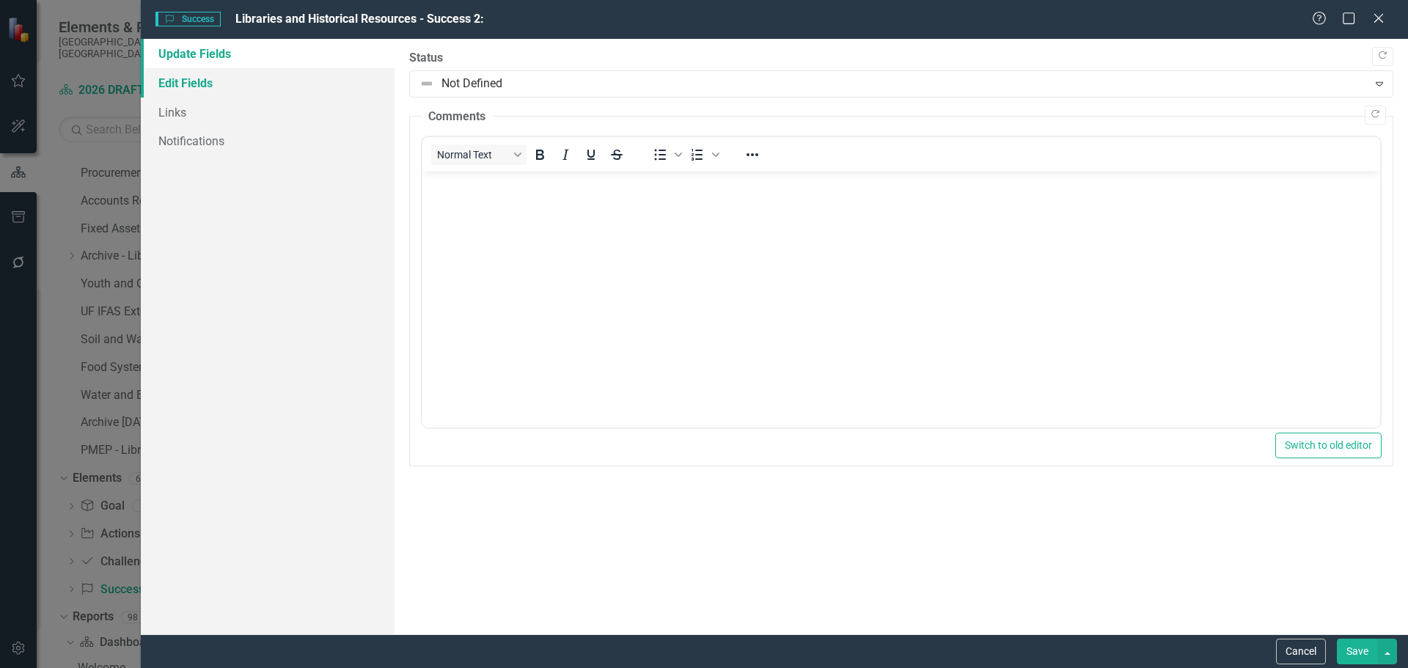
click at [187, 76] on link "Edit Fields" at bounding box center [268, 82] width 254 height 29
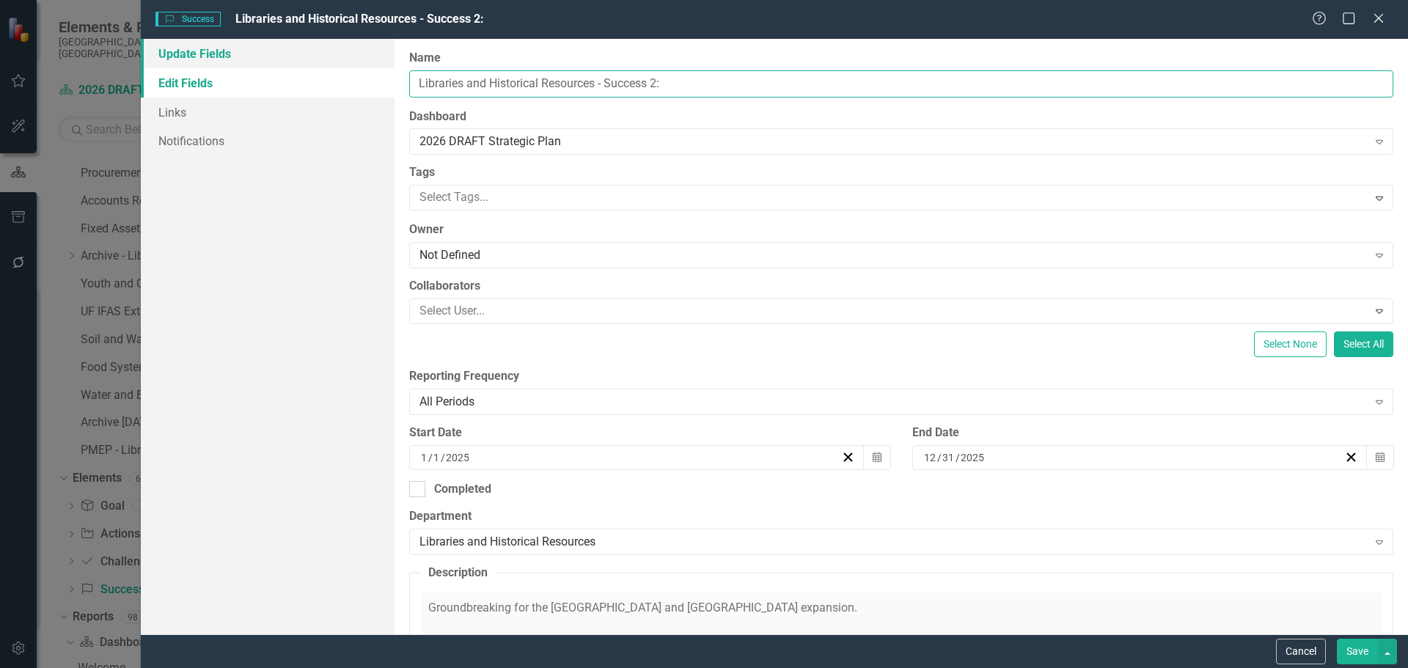
drag, startPoint x: 694, startPoint y: 81, endPoint x: 367, endPoint y: 64, distance: 327.5
click at [367, 64] on div "Update Fields Edit Fields Links Notifications "Update" fields in ClearPoint are…" at bounding box center [774, 336] width 1267 height 595
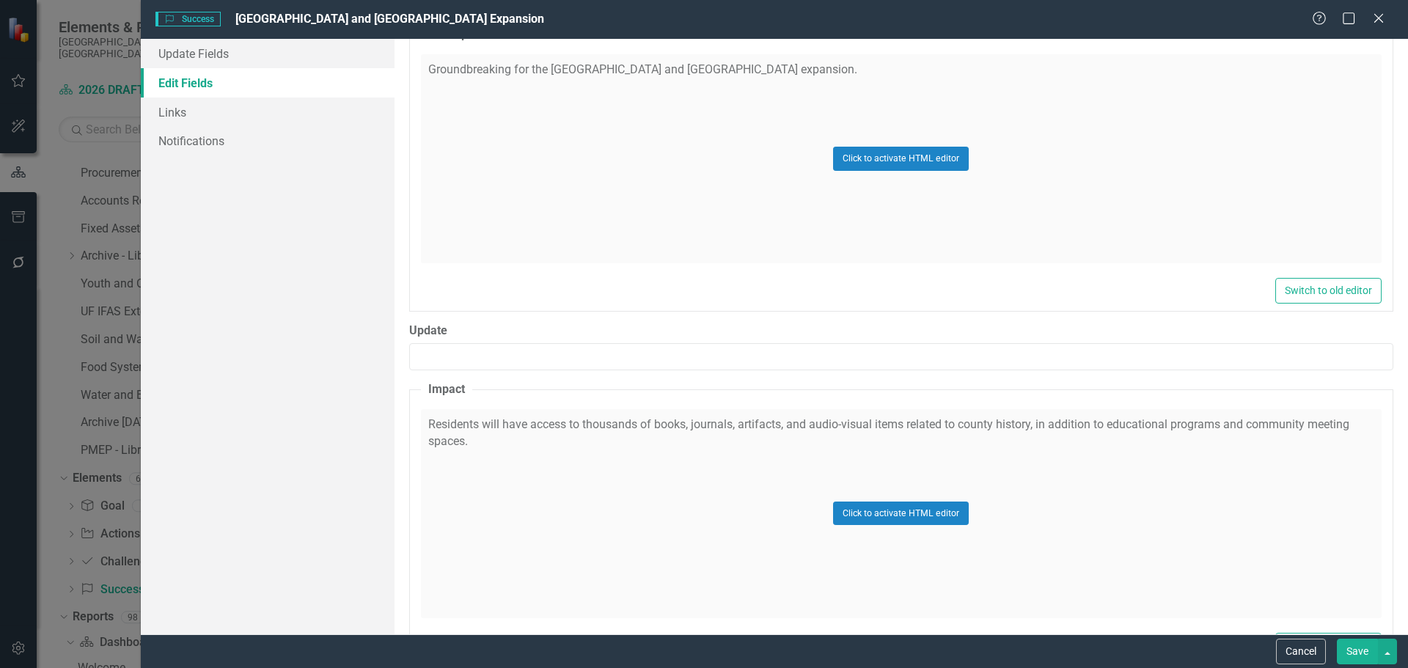
scroll to position [587, 0]
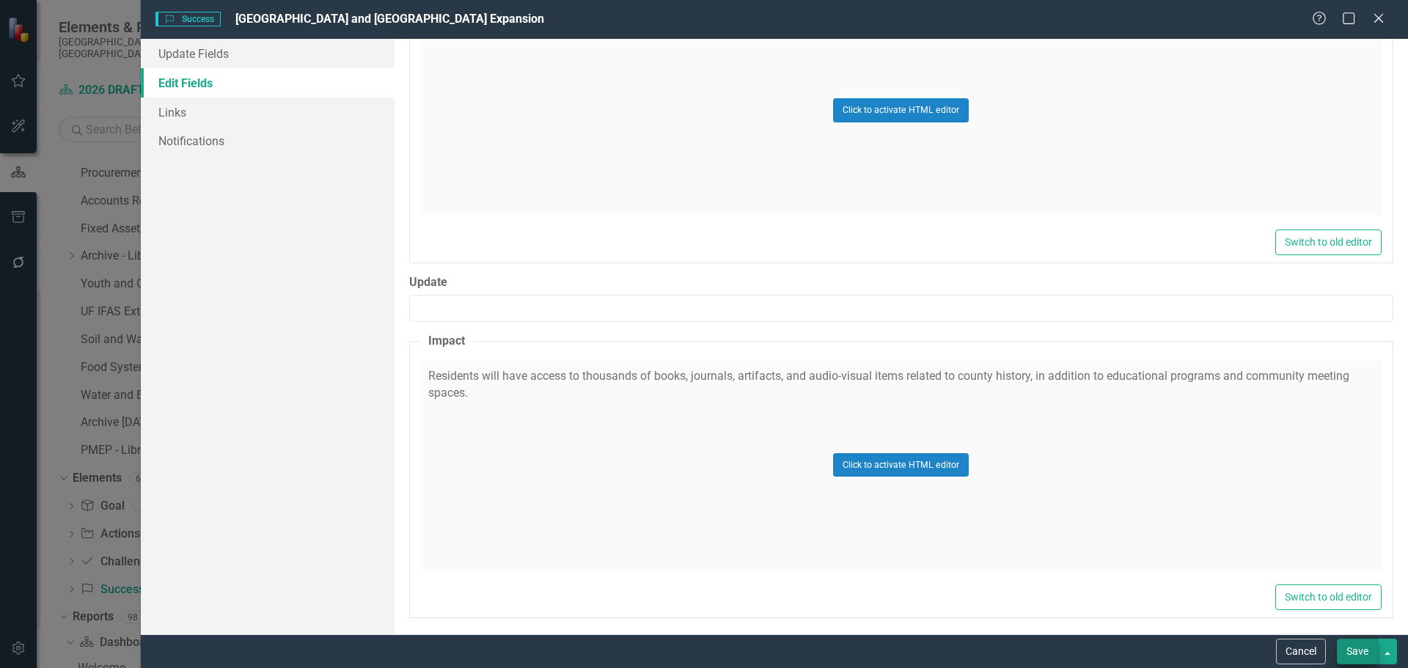
type input "[GEOGRAPHIC_DATA] and [GEOGRAPHIC_DATA] Expansion"
click at [1360, 653] on button "Save" at bounding box center [1357, 652] width 41 height 26
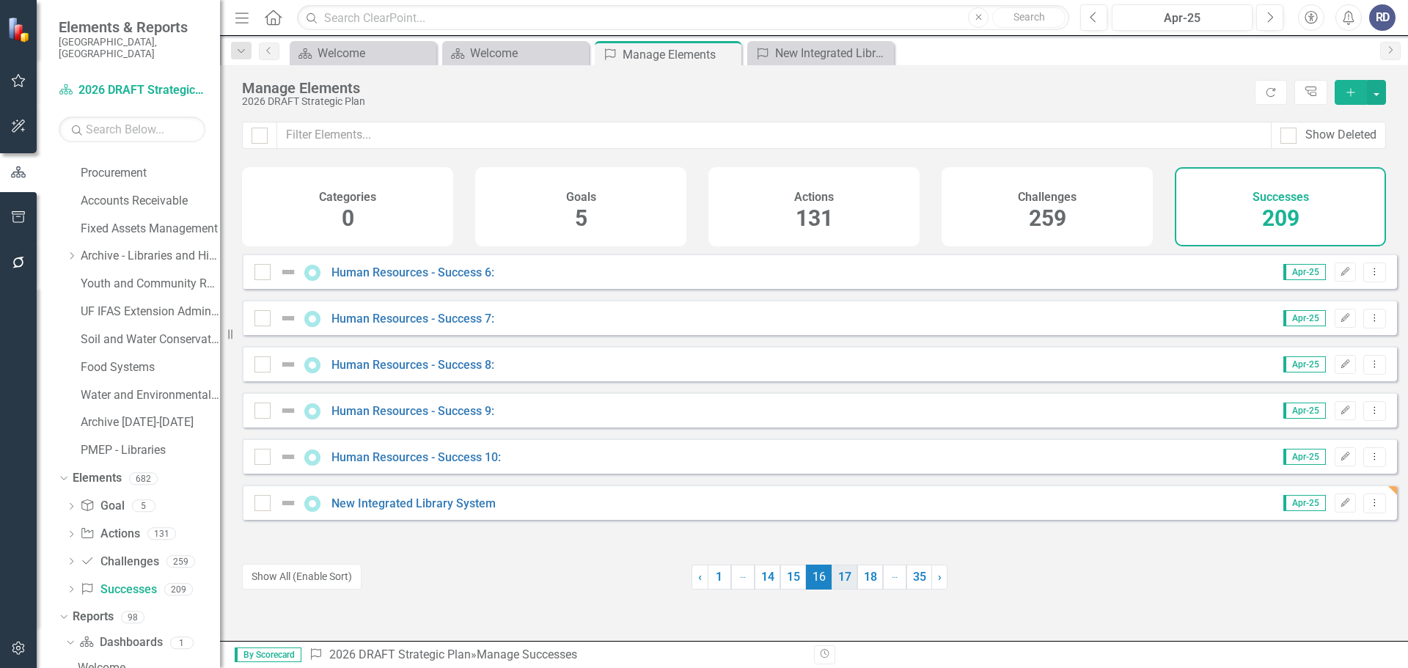
click at [832, 582] on link "17" at bounding box center [845, 577] width 26 height 25
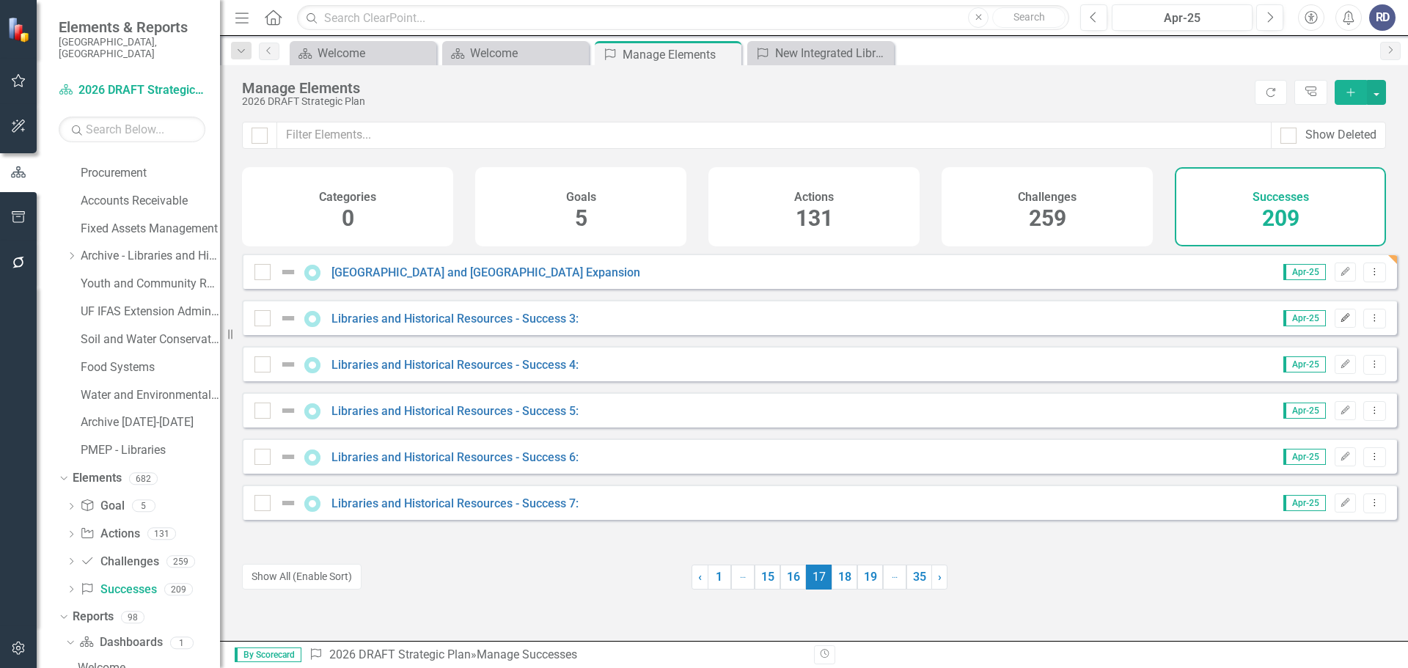
click at [1340, 323] on icon "Edit" at bounding box center [1345, 318] width 11 height 9
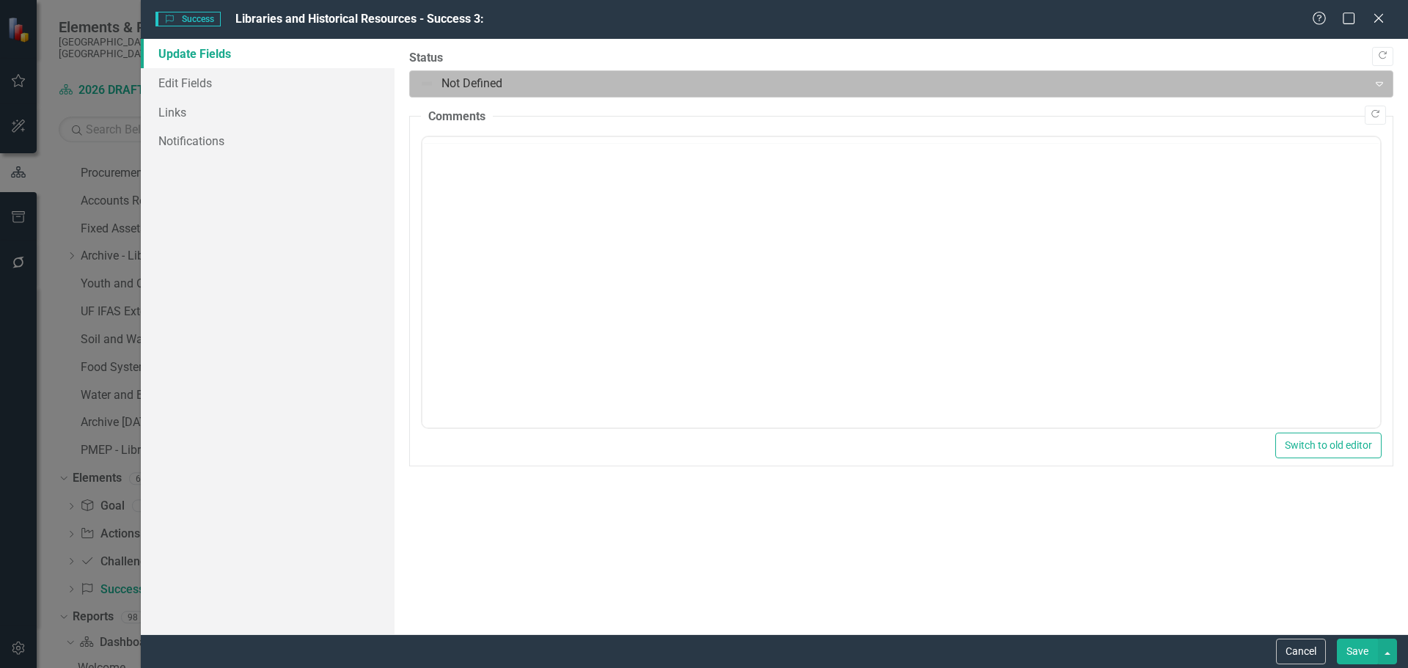
scroll to position [0, 0]
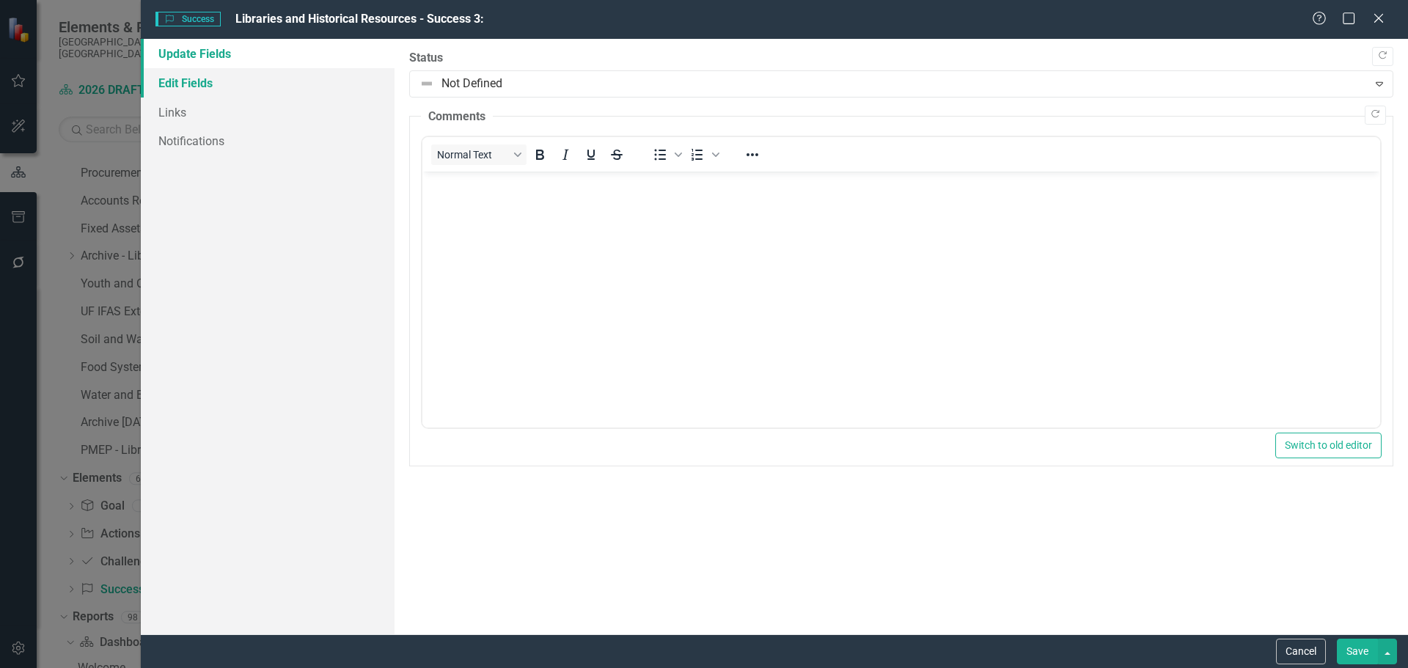
click at [179, 84] on link "Edit Fields" at bounding box center [268, 82] width 254 height 29
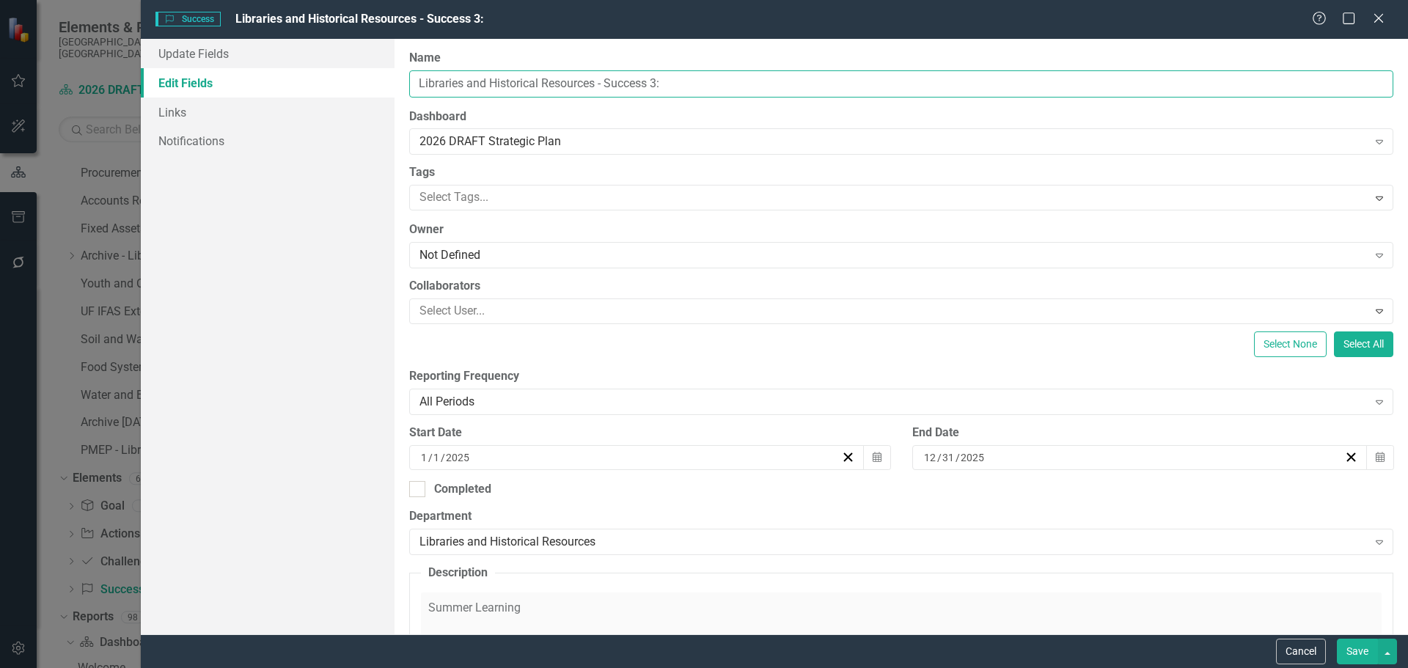
drag, startPoint x: 714, startPoint y: 80, endPoint x: 398, endPoint y: 76, distance: 316.1
click at [397, 76] on div "ClearPoint Can Do More! How ClearPoint Can Help Close Enterprise plans can auto…" at bounding box center [901, 336] width 1013 height 595
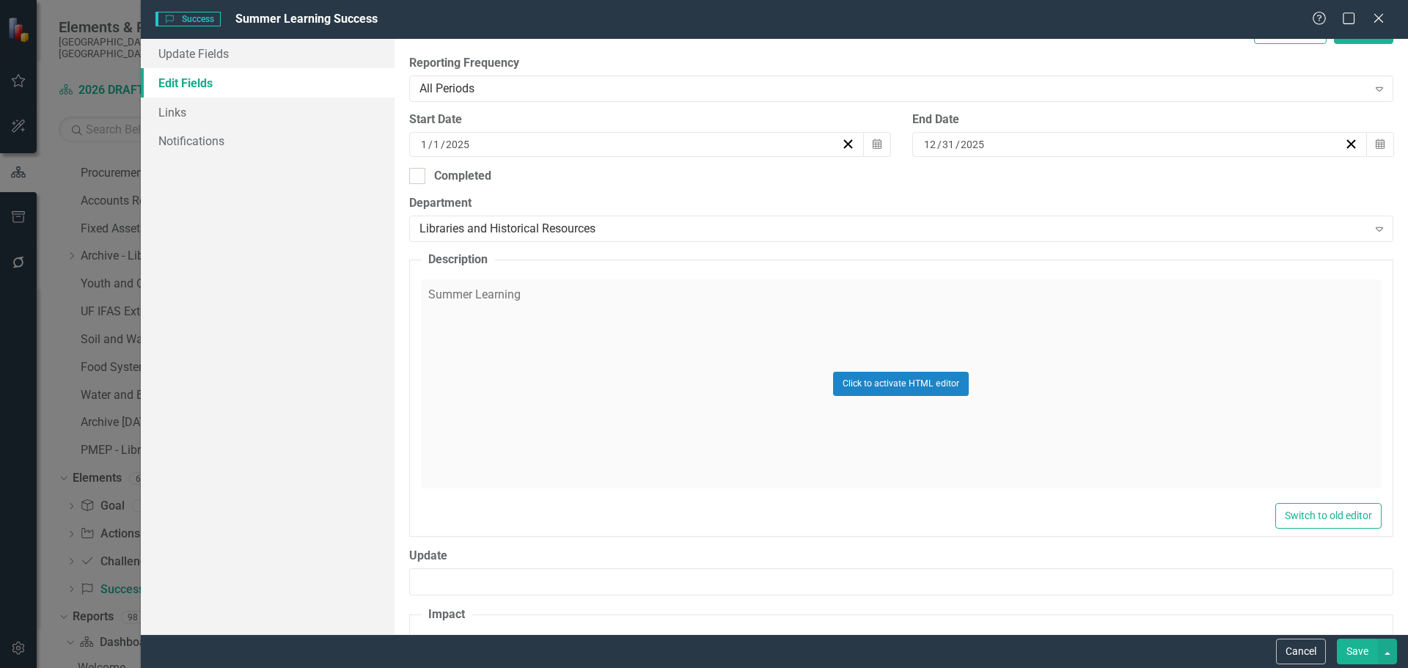
scroll to position [513, 0]
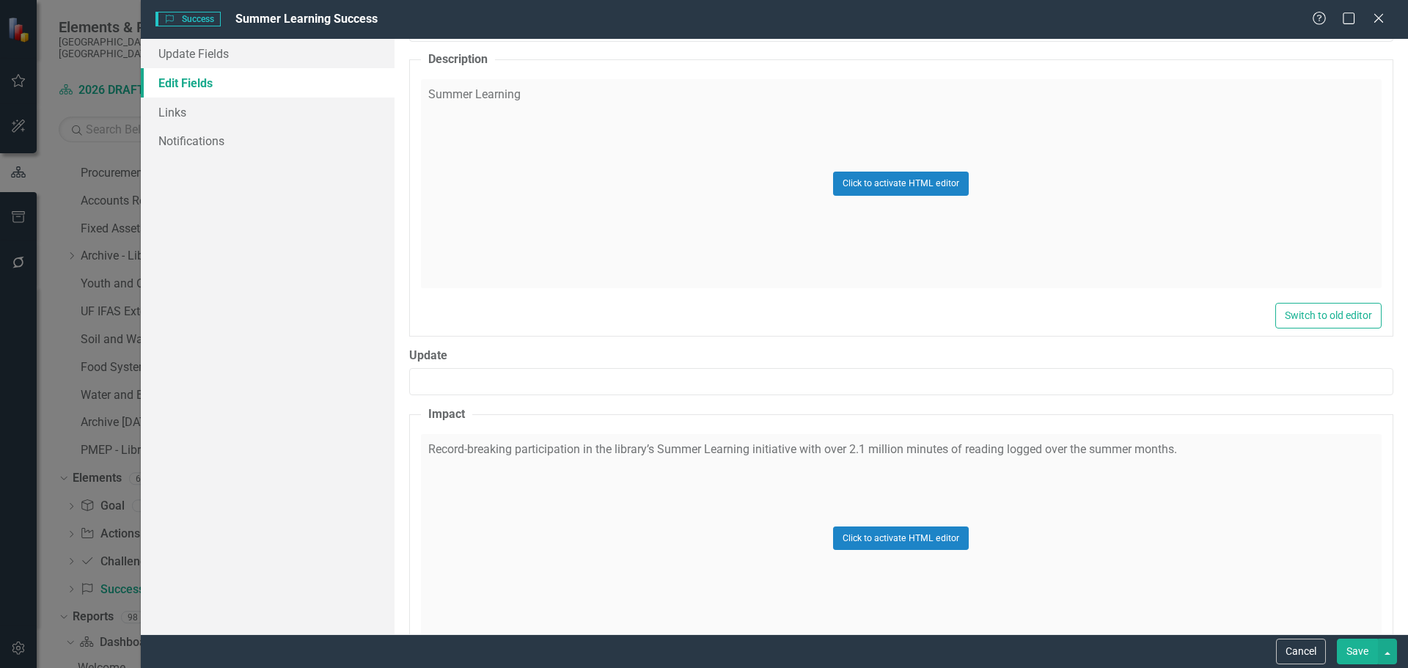
type input "Summer Learning Success"
click at [1185, 523] on div "Click to activate HTML editor" at bounding box center [901, 538] width 961 height 209
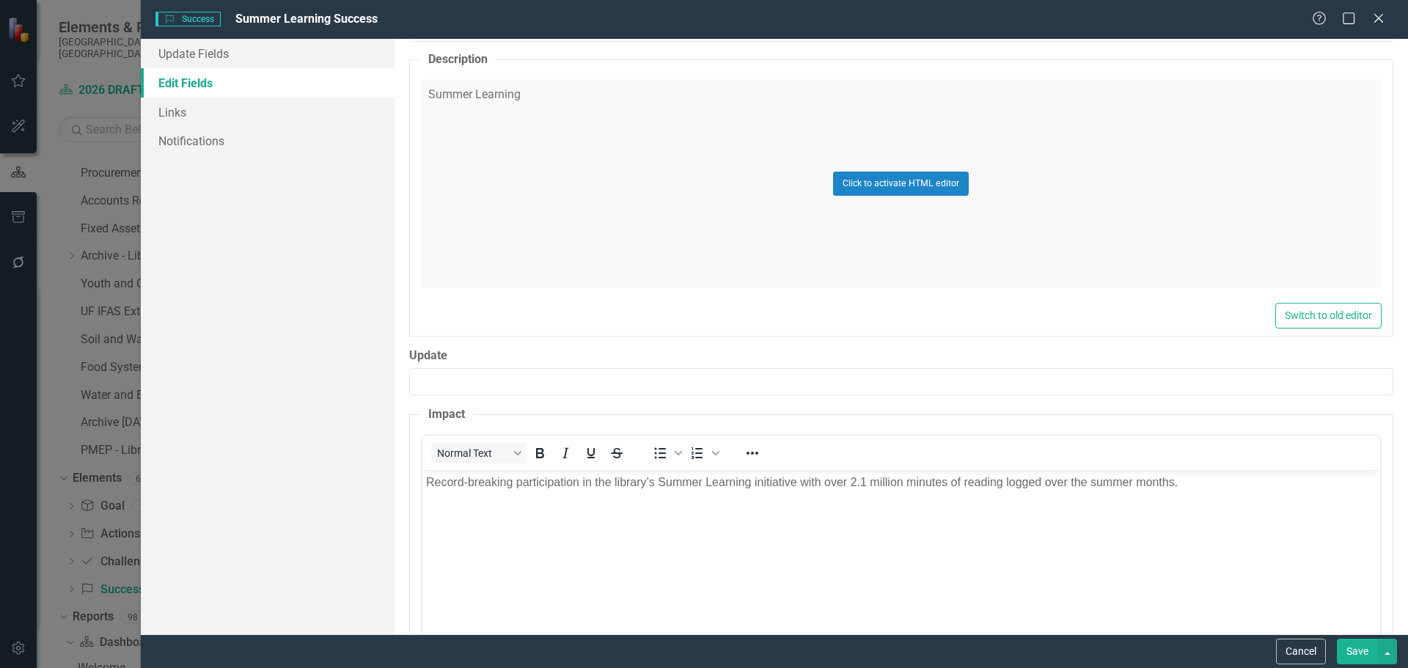
scroll to position [0, 0]
click at [1193, 477] on p "Record-breaking participation in the library’s Summer Learning initiative with …" at bounding box center [900, 482] width 950 height 18
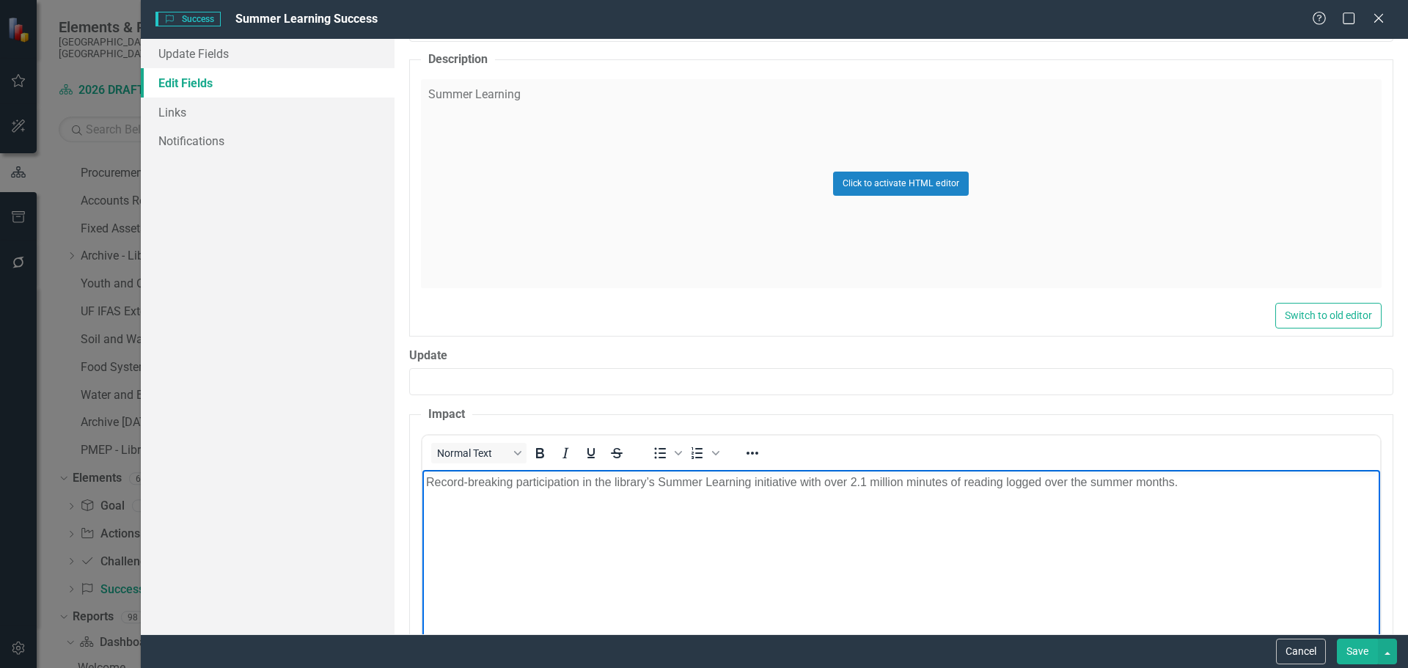
click at [1218, 483] on p "Record-breaking participation in the library’s Summer Learning initiative with …" at bounding box center [900, 482] width 950 height 18
click at [801, 481] on p "Record-breaking participation in the library’s Summer Learning initiative with …" at bounding box center [900, 490] width 950 height 35
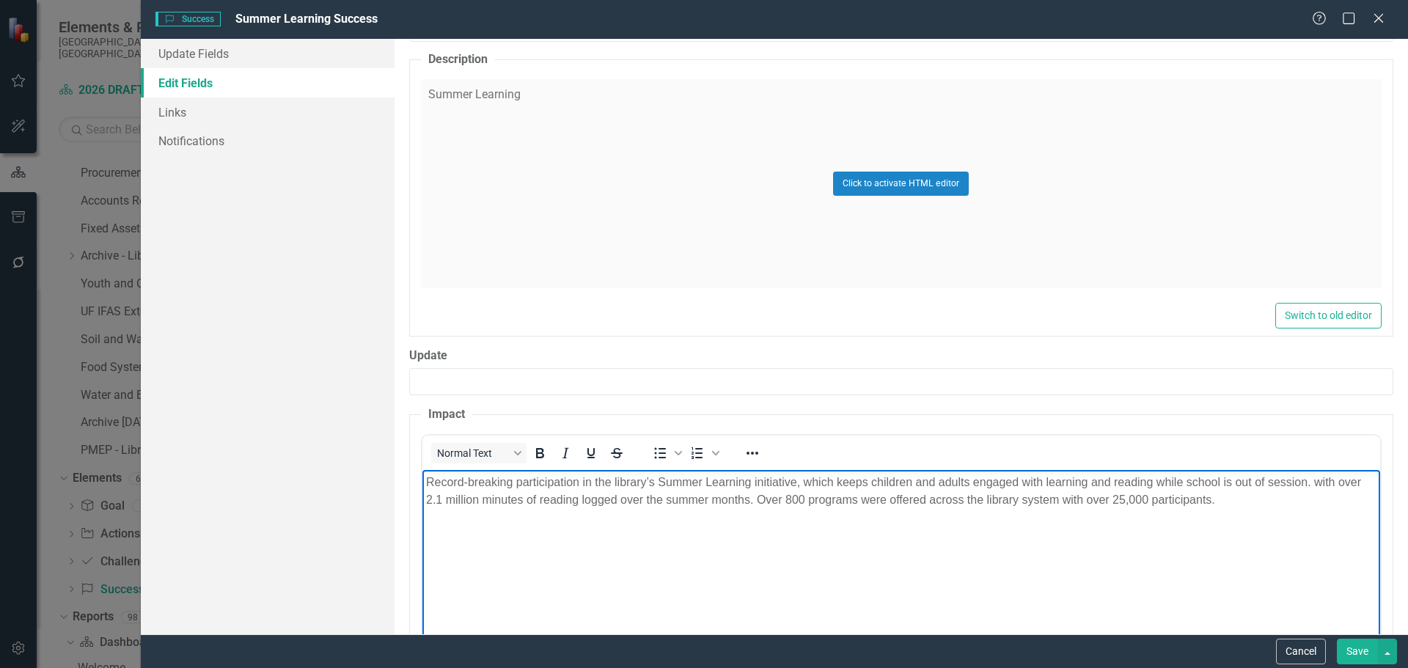
click at [1343, 484] on p "Record-breaking participation in the library’s Summer Learning initiative, whic…" at bounding box center [900, 490] width 950 height 35
click at [560, 499] on p "Record-breaking participation in the library’s Summer Learning initiative, whic…" at bounding box center [900, 490] width 950 height 35
drag, startPoint x: 774, startPoint y: 499, endPoint x: 758, endPoint y: 499, distance: 16.1
click at [758, 499] on p "Record-breaking participation in the library’s Summer Learning initiative, whic…" at bounding box center [900, 490] width 950 height 35
click at [1351, 648] on button "Save" at bounding box center [1357, 652] width 41 height 26
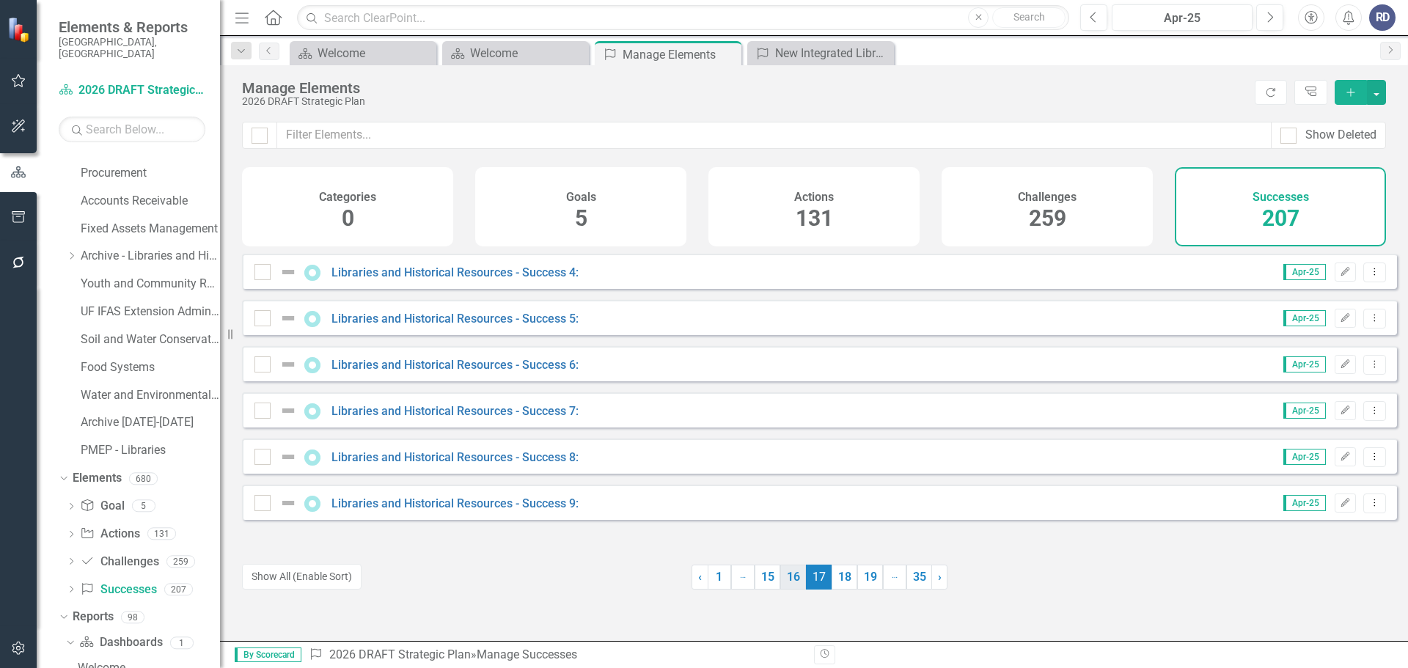
click at [786, 579] on link "16" at bounding box center [793, 577] width 26 height 25
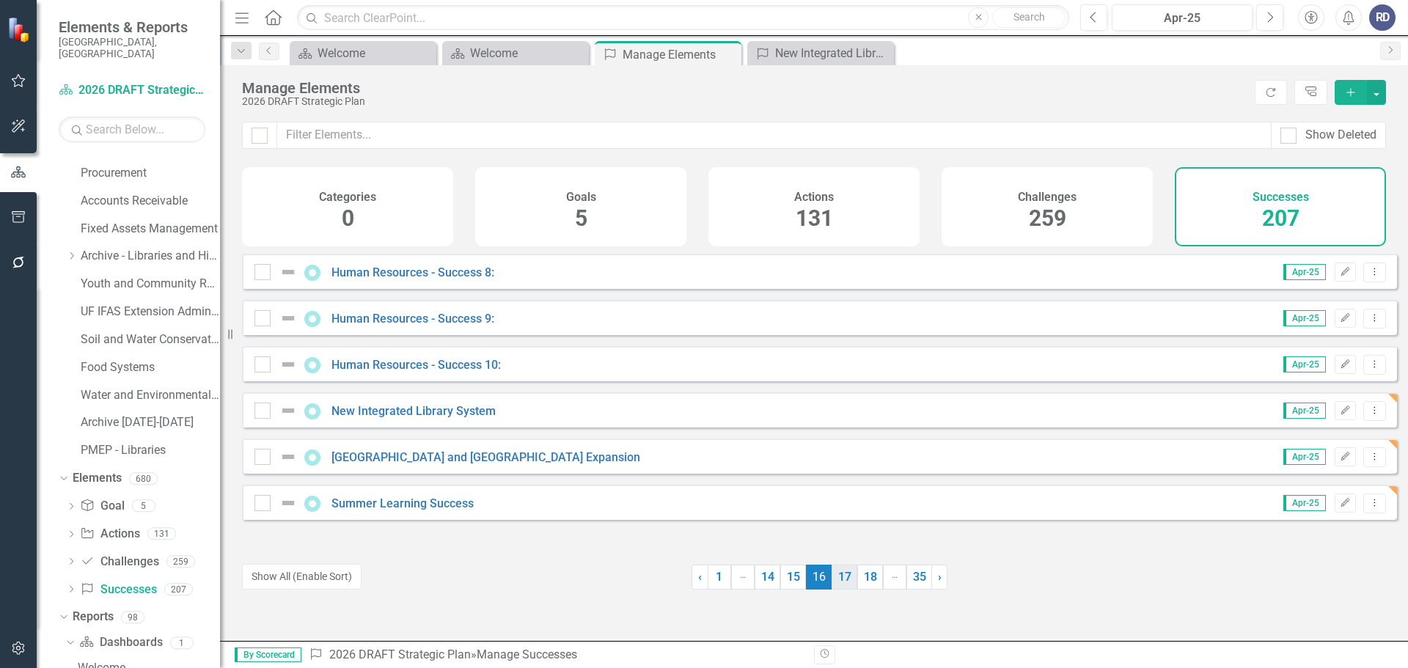
click at [842, 587] on link "17" at bounding box center [845, 577] width 26 height 25
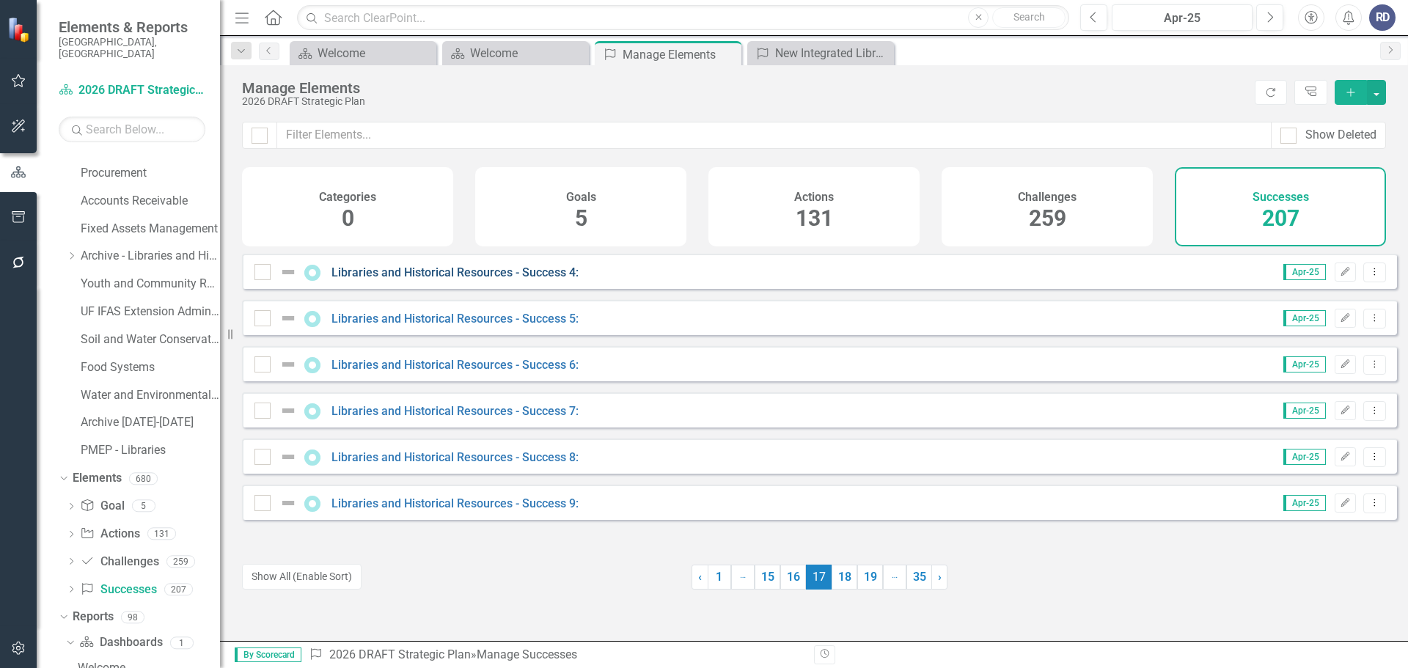
click at [477, 279] on link "Libraries and Historical Resources - Success 4:" at bounding box center [454, 272] width 247 height 14
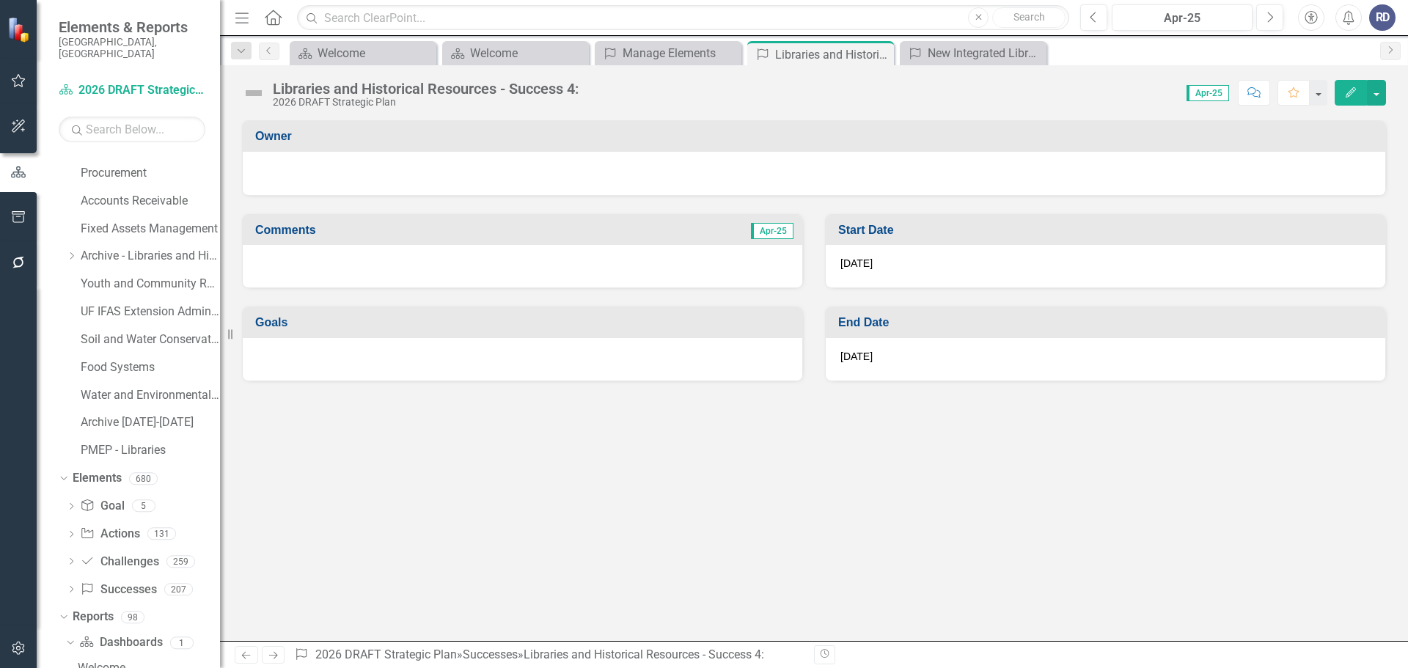
click at [1348, 90] on icon "Edit" at bounding box center [1350, 92] width 13 height 10
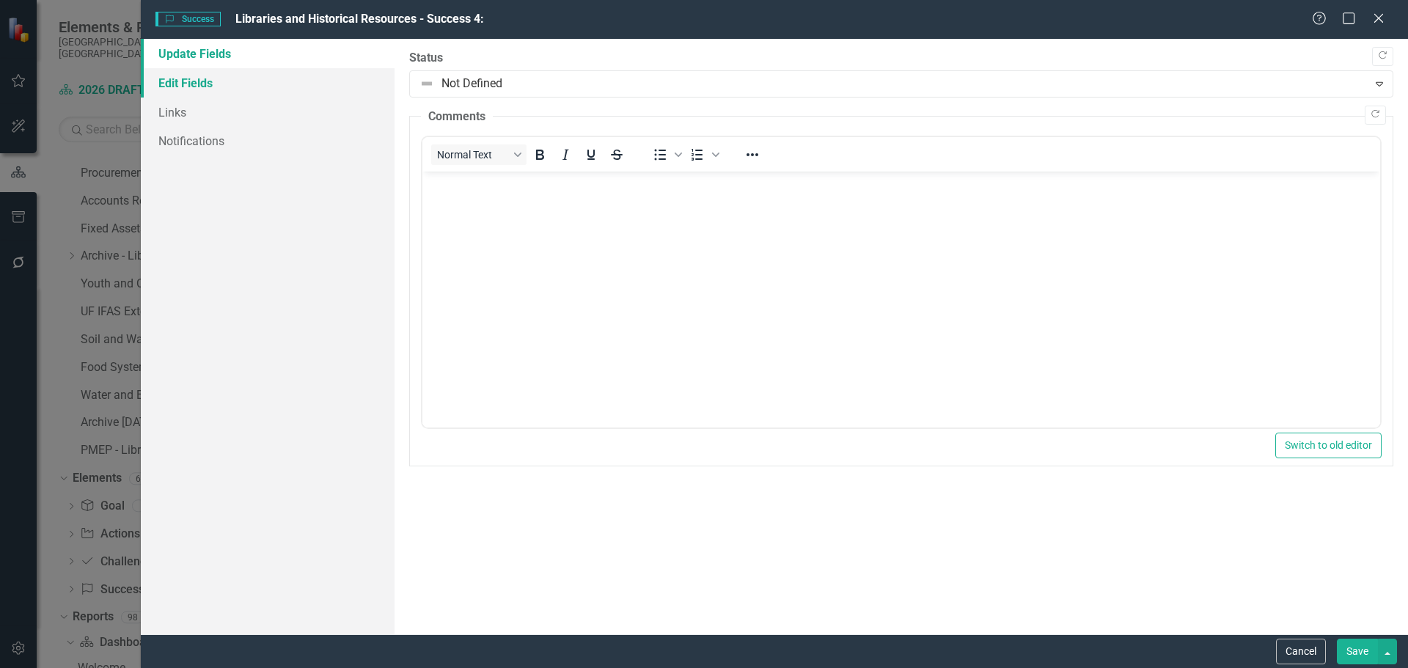
click at [188, 84] on link "Edit Fields" at bounding box center [268, 82] width 254 height 29
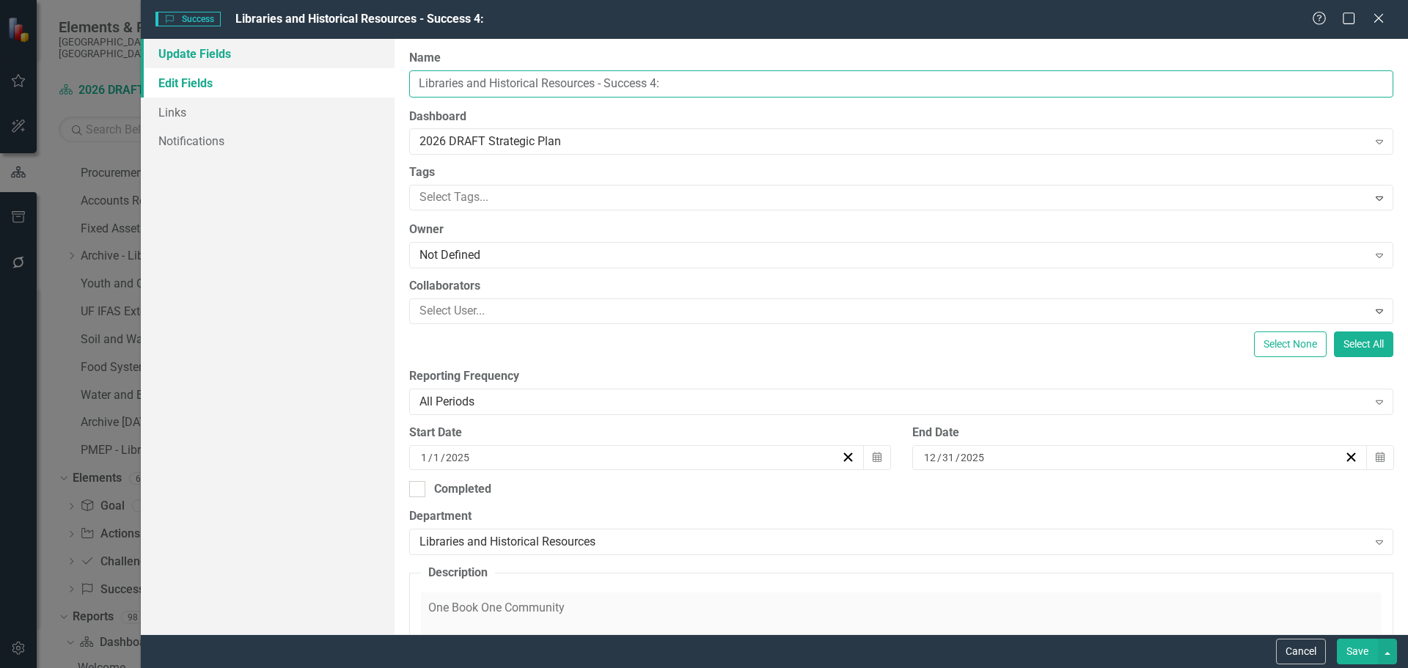
drag, startPoint x: 688, startPoint y: 75, endPoint x: 323, endPoint y: 60, distance: 365.5
click at [323, 60] on div "Update Fields Edit Fields Links Notifications "Update" fields in ClearPoint are…" at bounding box center [774, 336] width 1267 height 595
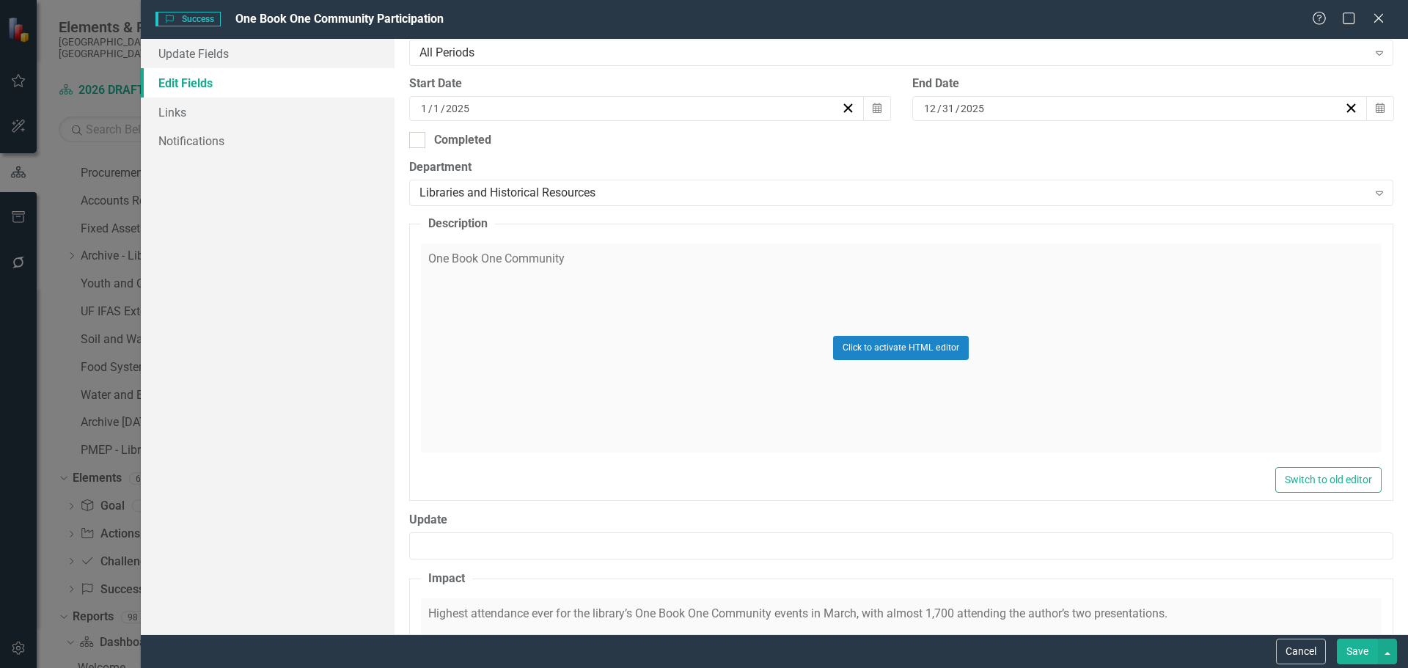
scroll to position [367, 0]
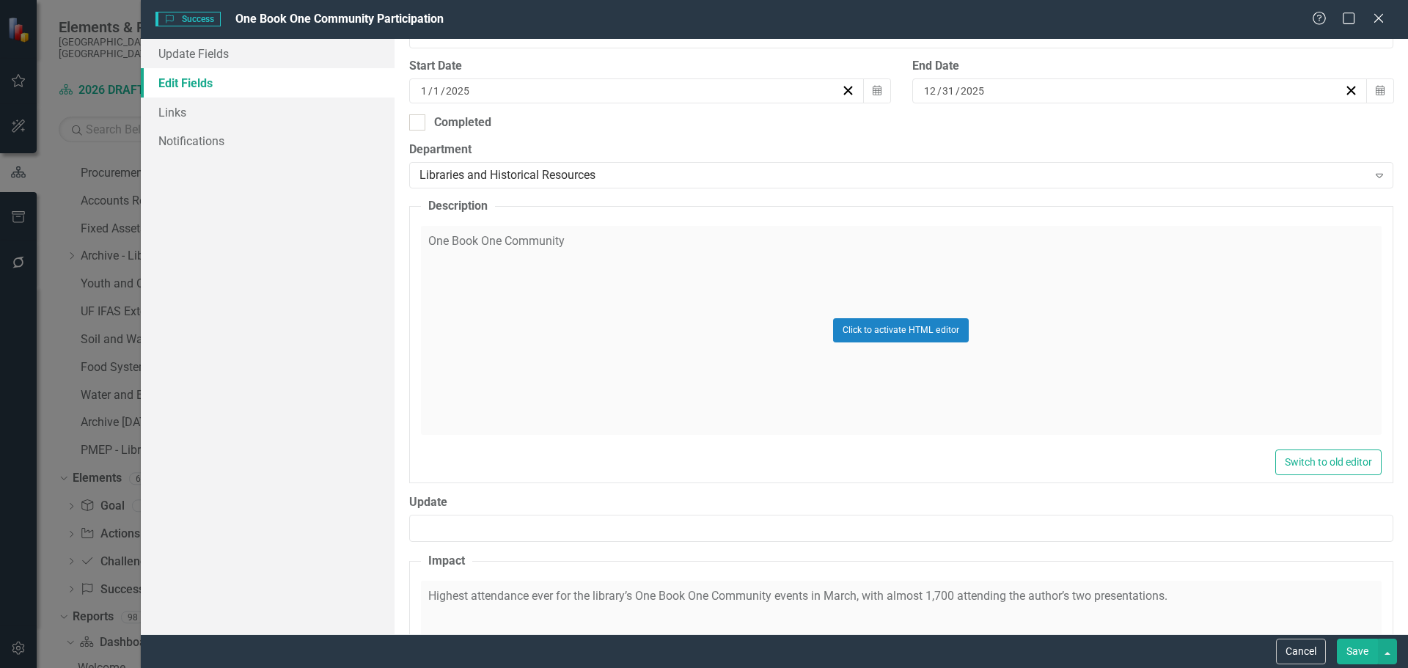
type input "One Book One Community Participation"
click at [614, 240] on div "Click to activate HTML editor" at bounding box center [901, 330] width 961 height 209
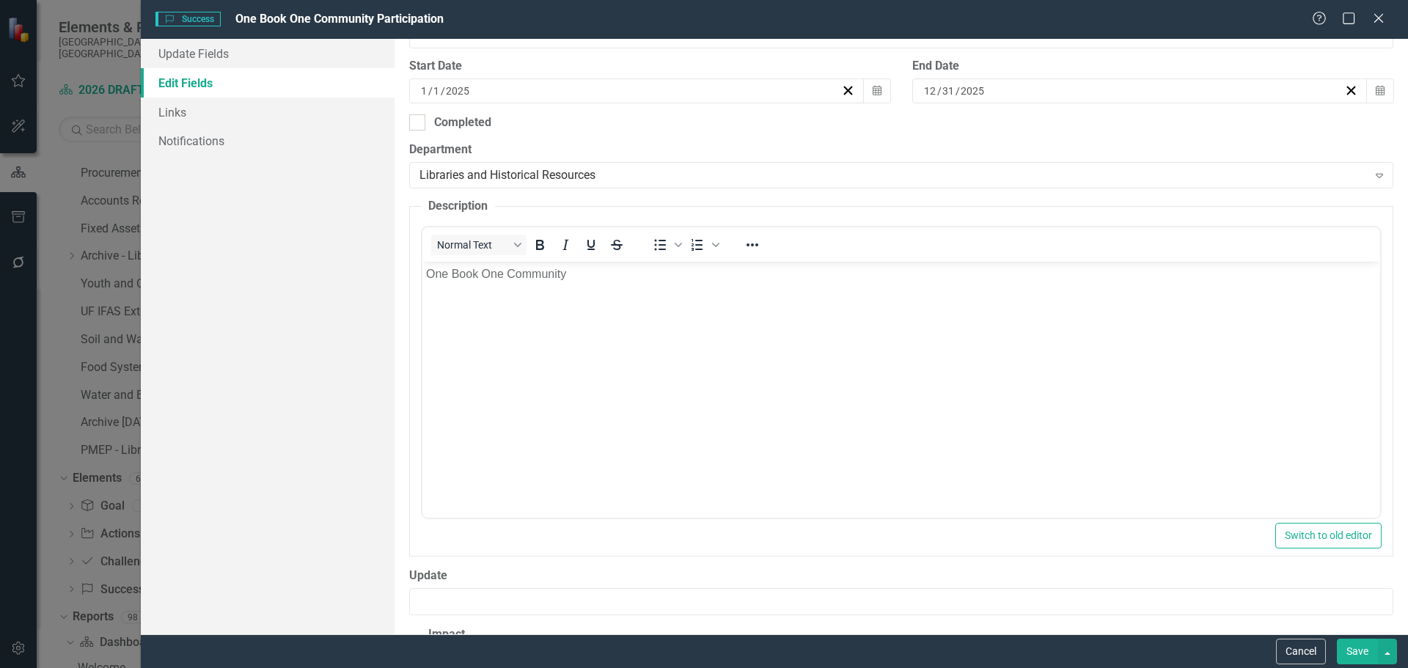
scroll to position [0, 0]
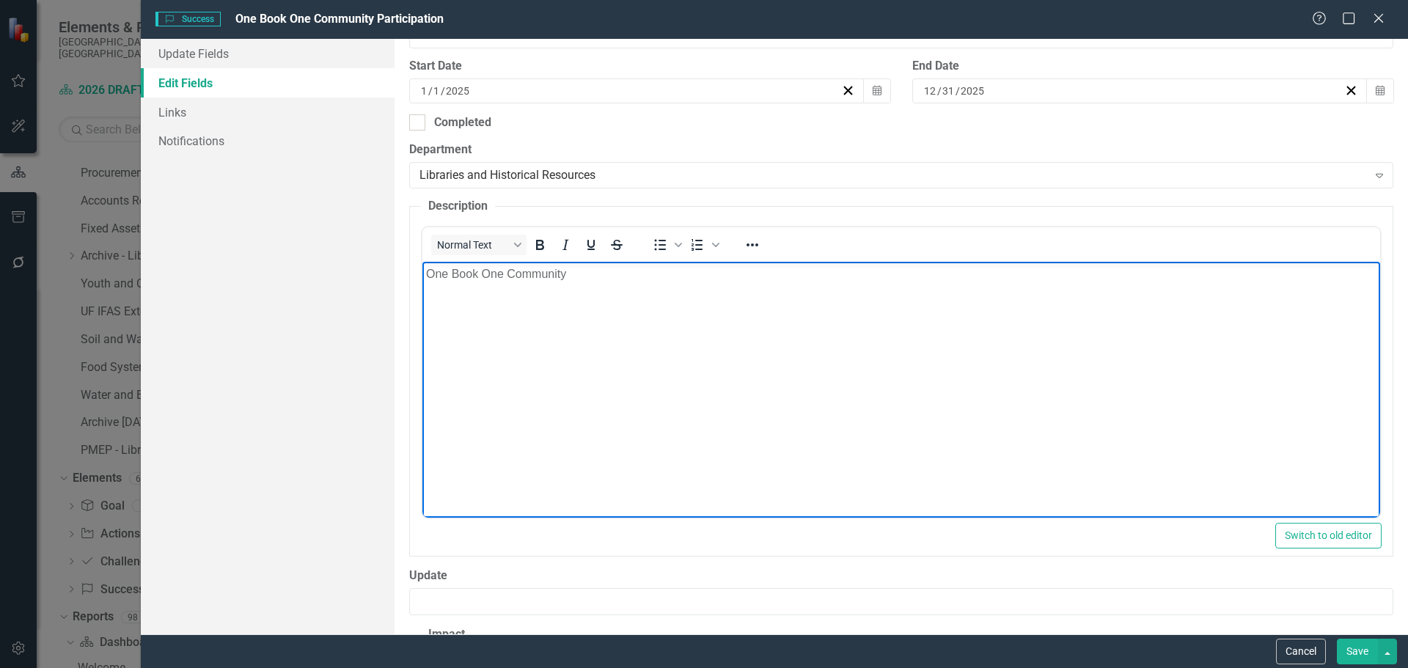
click at [589, 273] on p "One Book One Community" at bounding box center [900, 274] width 950 height 18
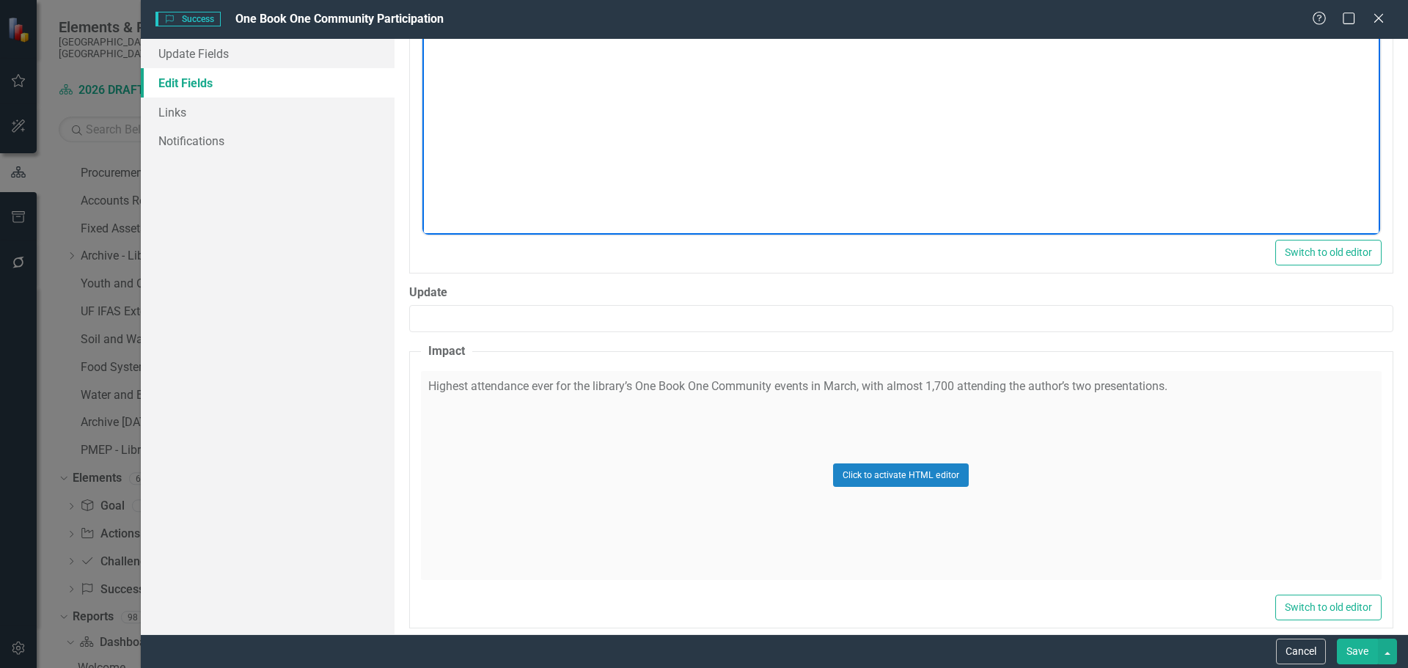
scroll to position [666, 0]
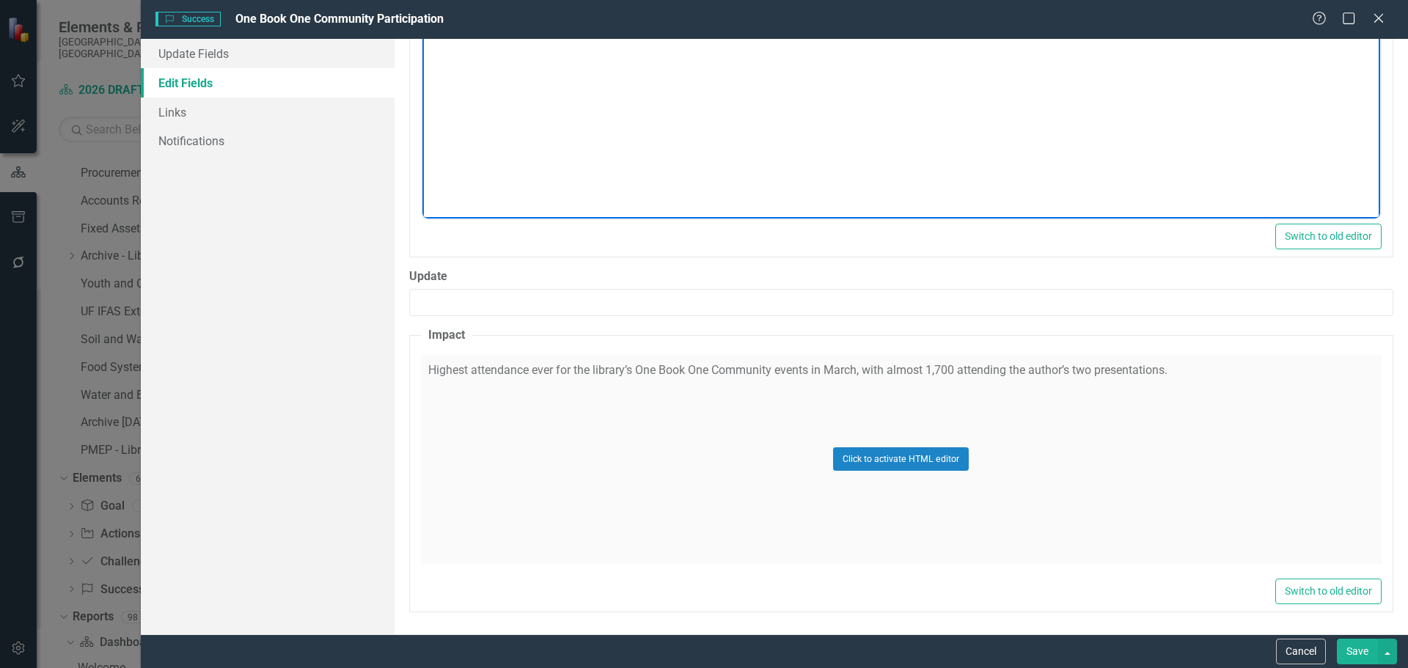
click at [1356, 651] on button "Save" at bounding box center [1357, 652] width 41 height 26
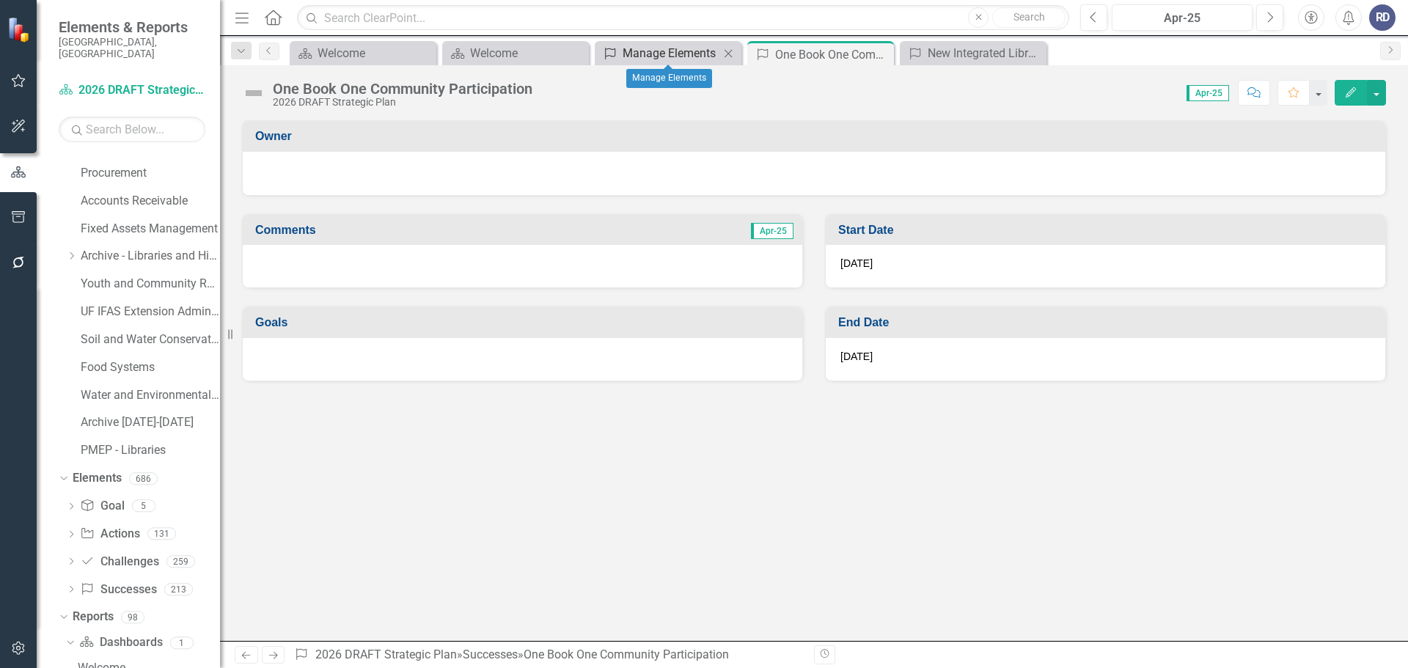
click at [677, 58] on div "Manage Elements" at bounding box center [671, 53] width 97 height 18
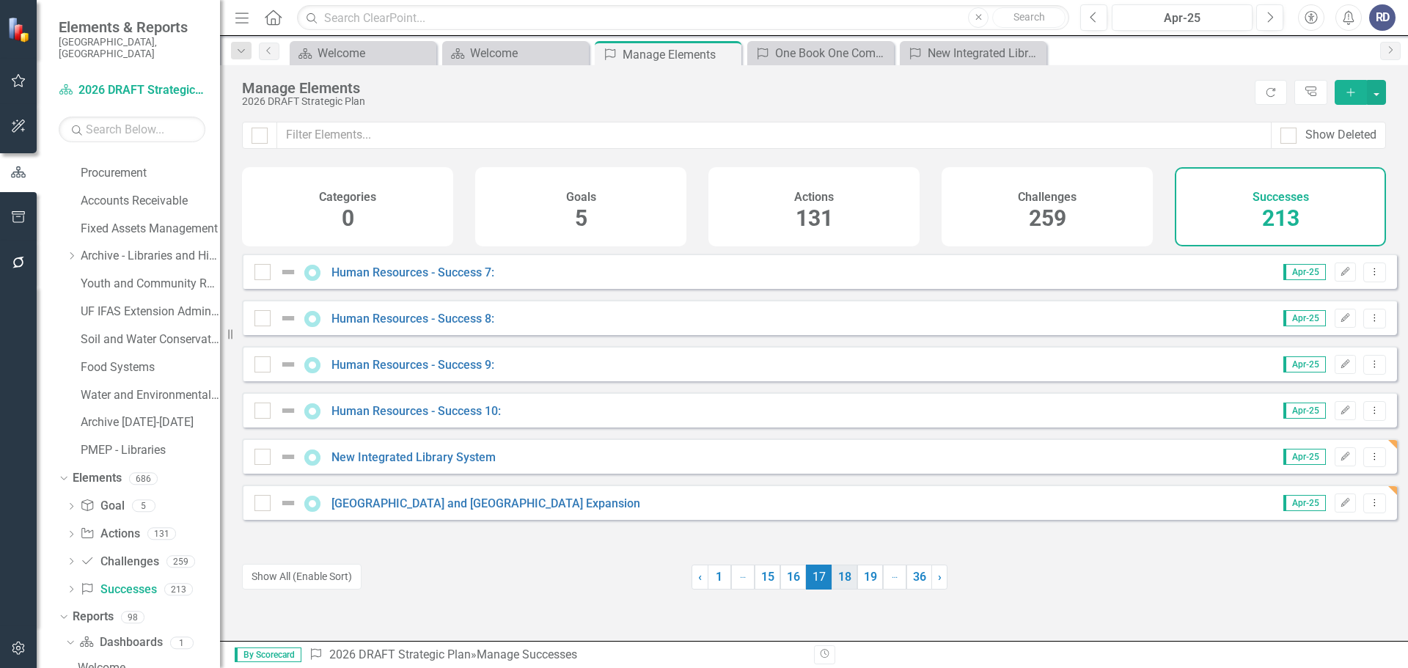
click at [838, 576] on link "18" at bounding box center [845, 577] width 26 height 25
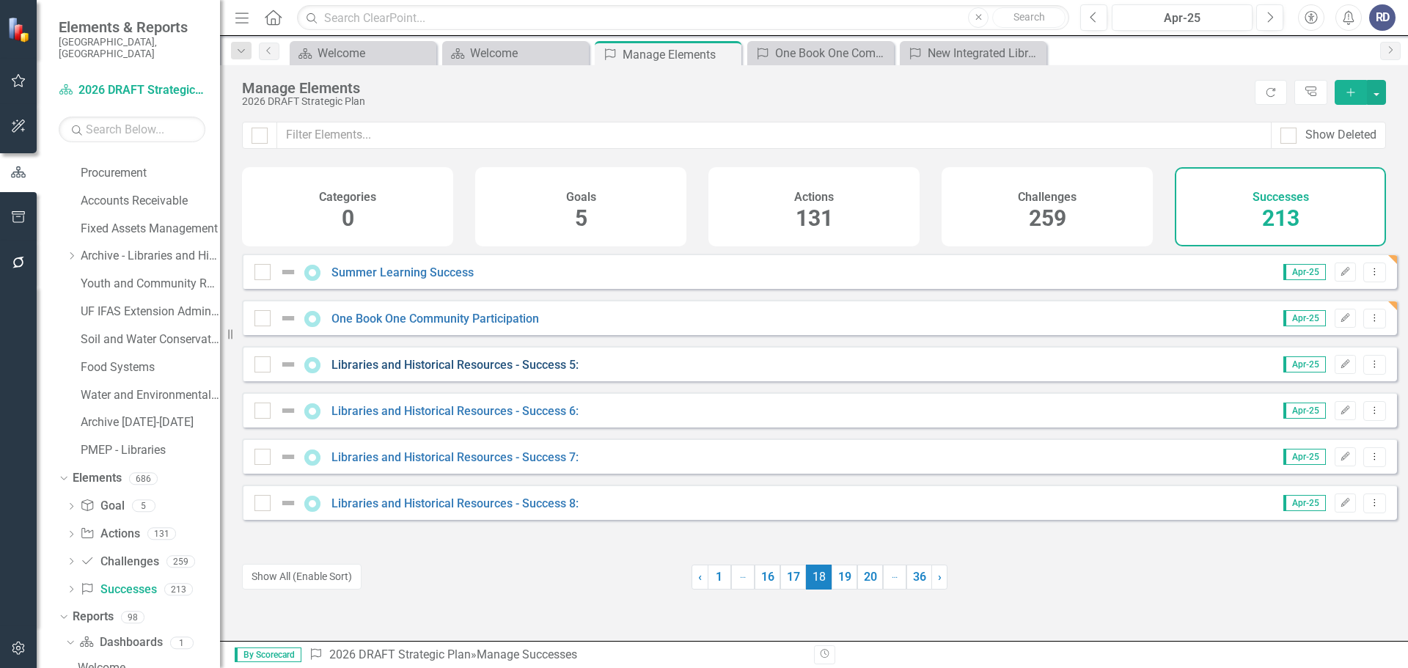
click at [521, 372] on link "Libraries and Historical Resources - Success 5:" at bounding box center [454, 365] width 247 height 14
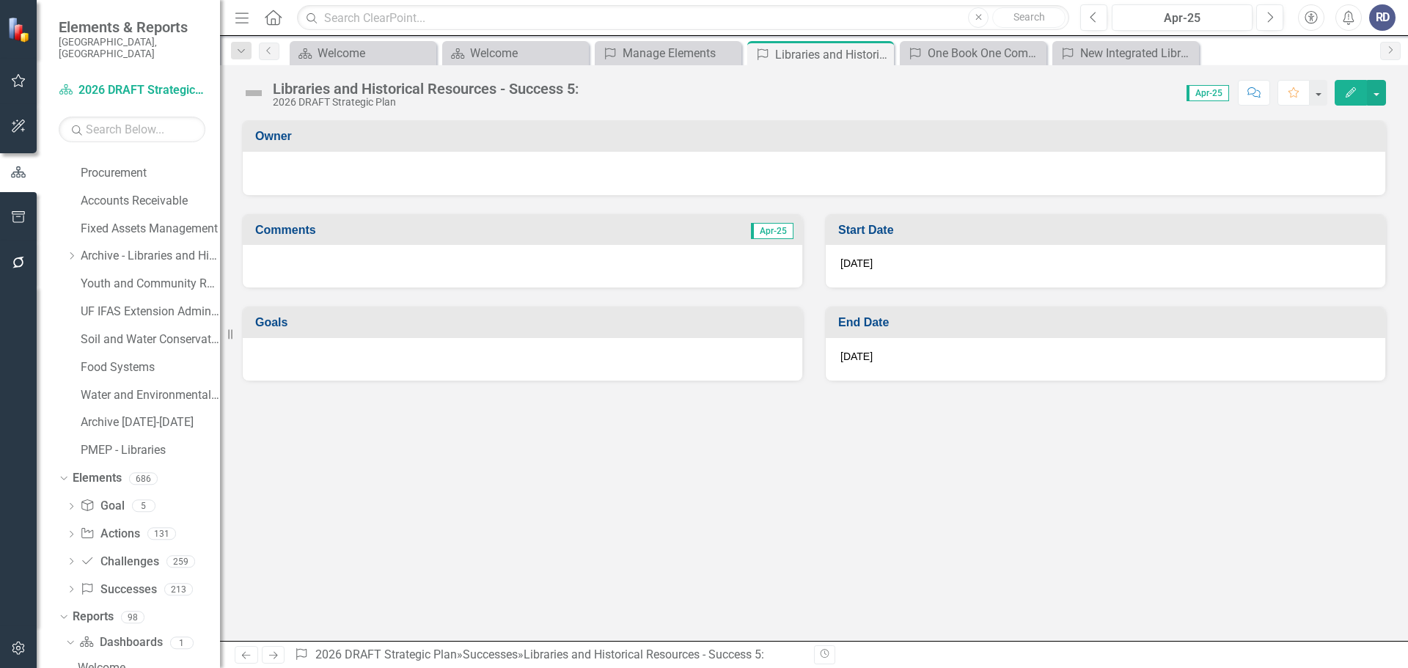
click at [1355, 91] on icon "Edit" at bounding box center [1350, 92] width 13 height 10
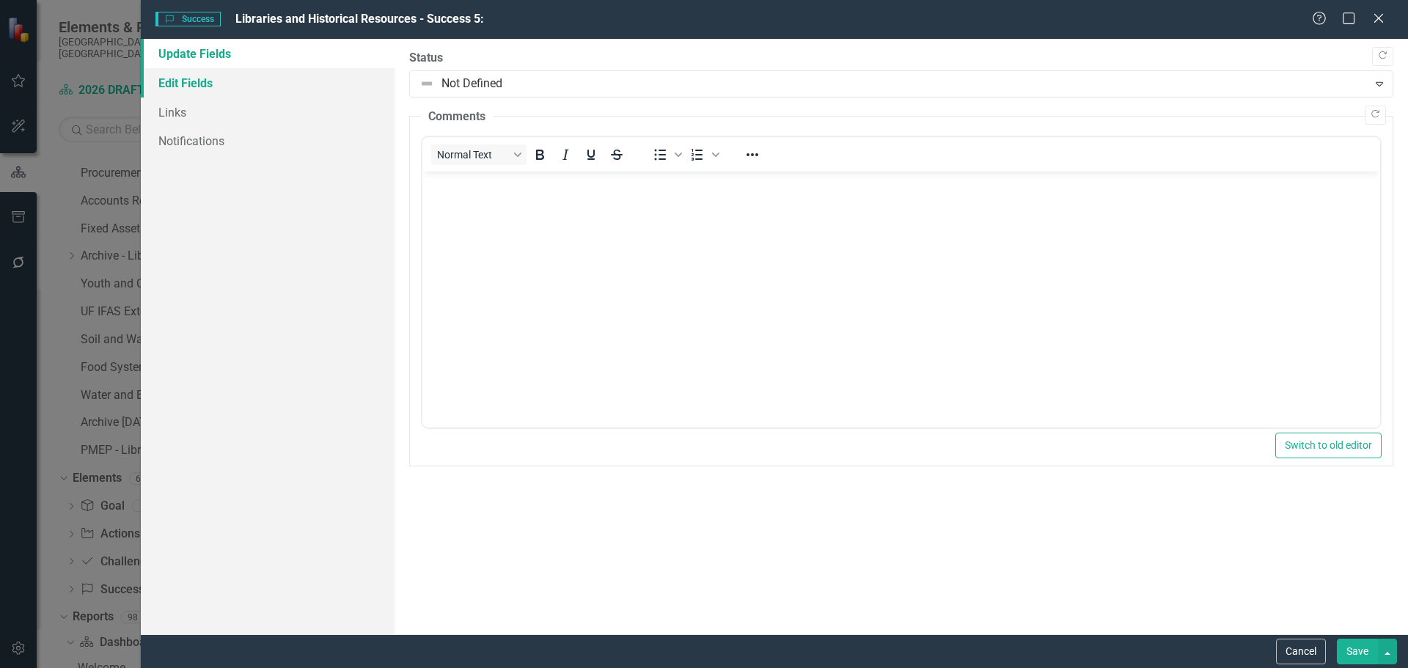
click at [182, 82] on link "Edit Fields" at bounding box center [268, 82] width 254 height 29
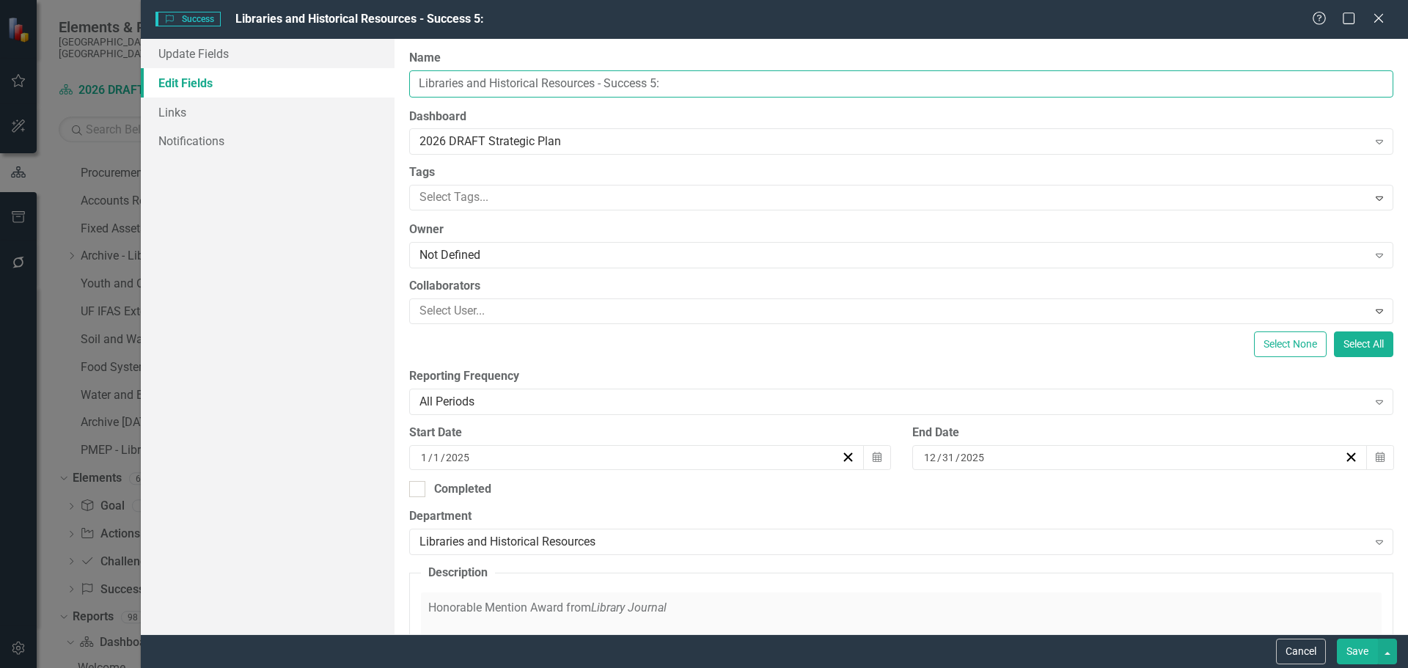
drag, startPoint x: 698, startPoint y: 81, endPoint x: 373, endPoint y: 93, distance: 325.1
click at [373, 93] on div "Update Fields Edit Fields Links Notifications "Update" fields in ClearPoint are…" at bounding box center [774, 336] width 1267 height 595
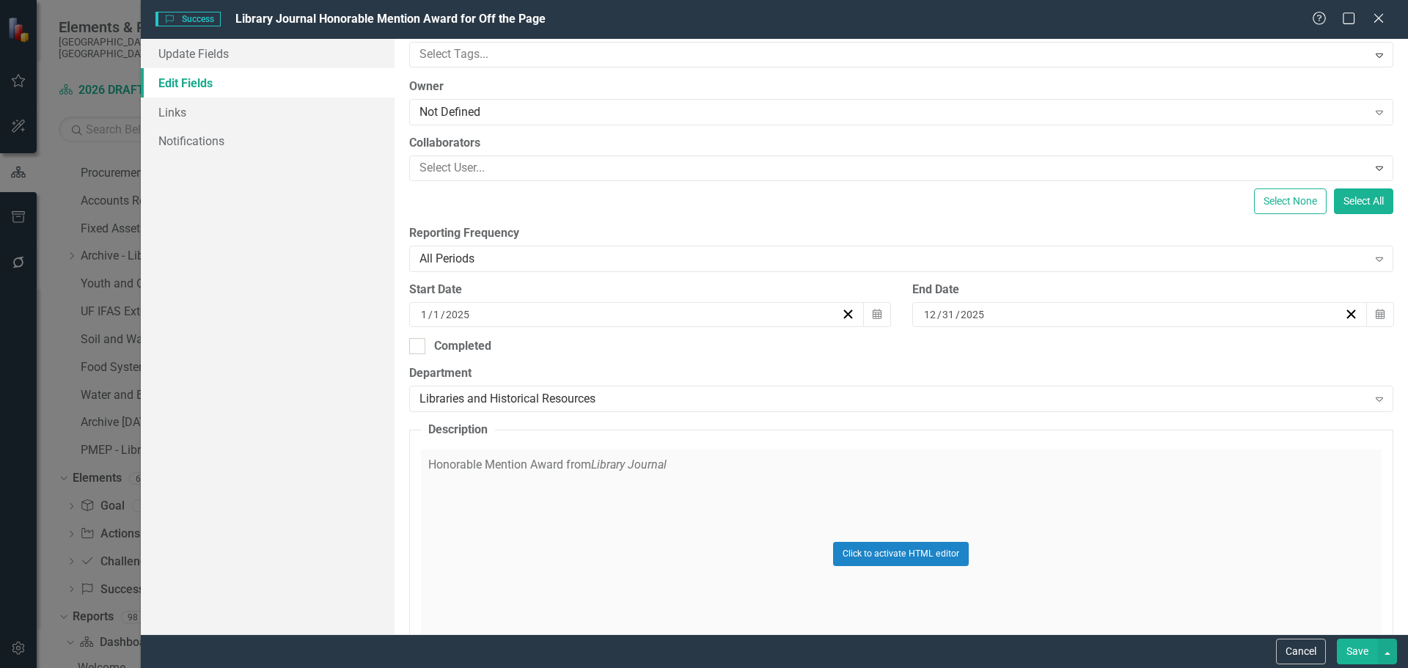
scroll to position [147, 0]
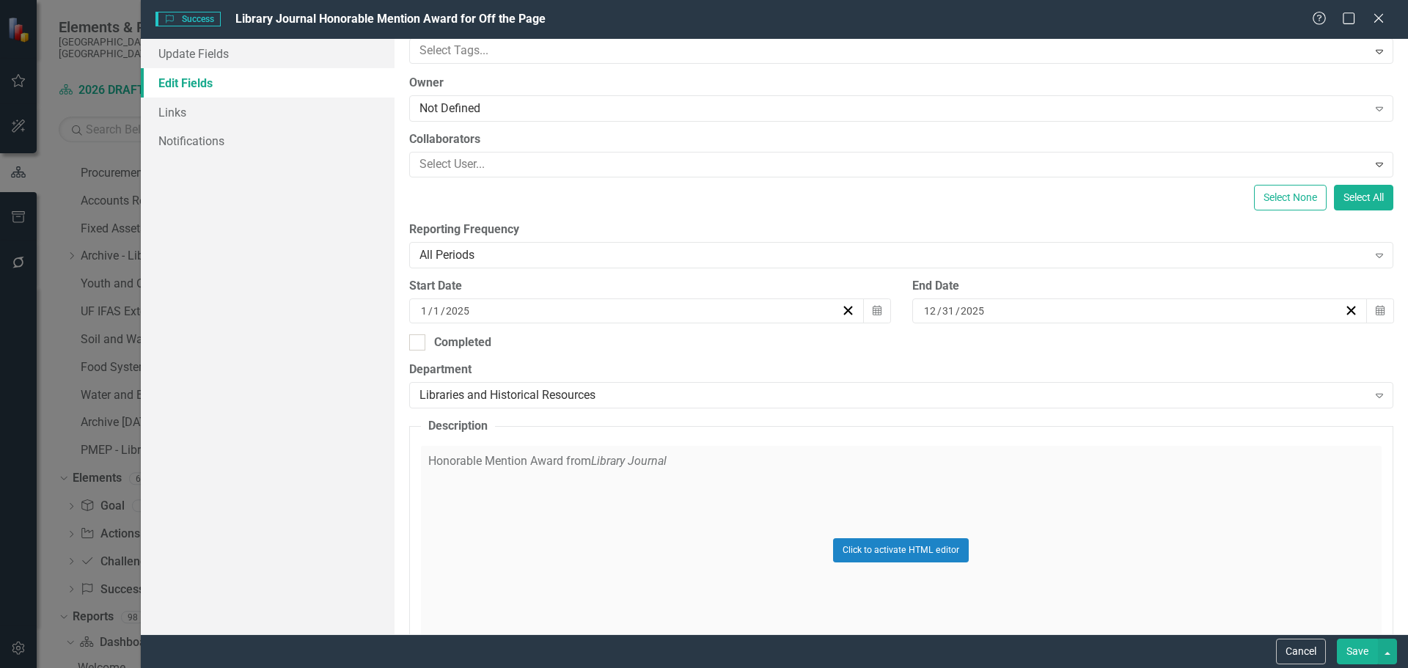
type input "Library Journal Honorable Mention Award for Off the Page"
click at [694, 463] on div "Click to activate HTML editor" at bounding box center [901, 550] width 961 height 209
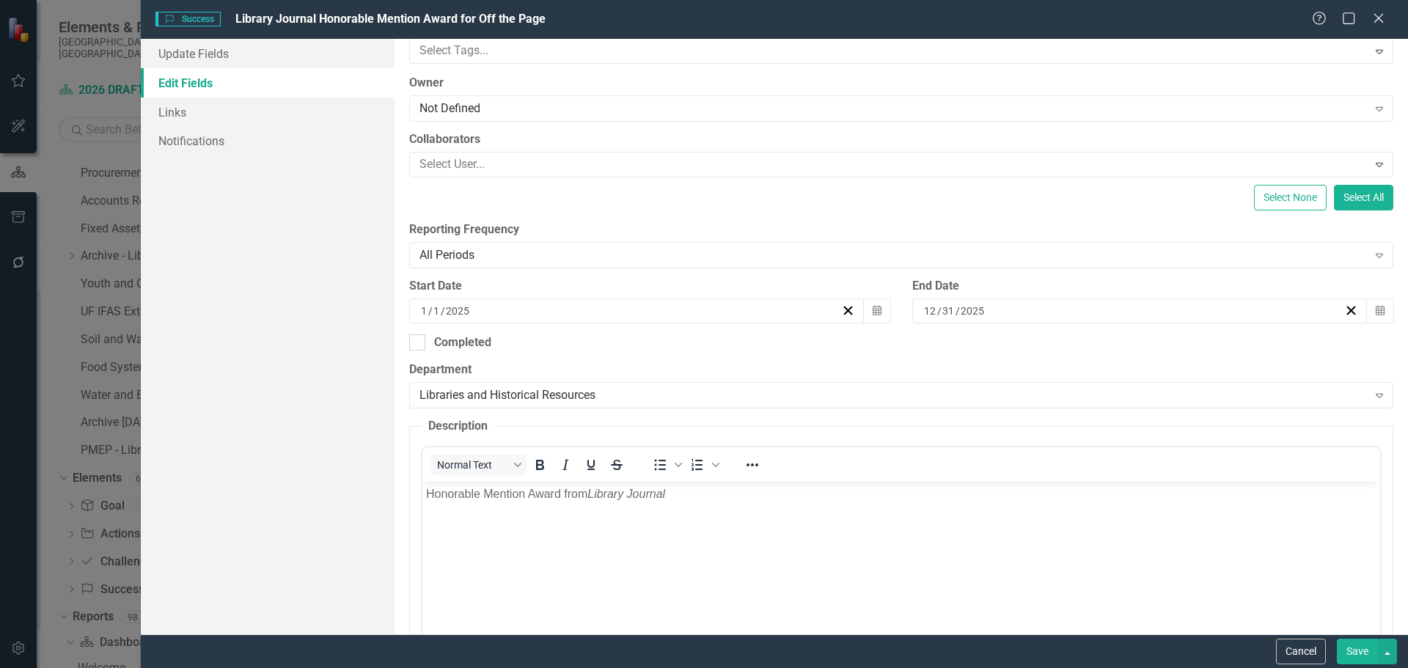
scroll to position [0, 0]
click at [707, 491] on p "Honorable Mention Award from Library Journal" at bounding box center [900, 494] width 950 height 18
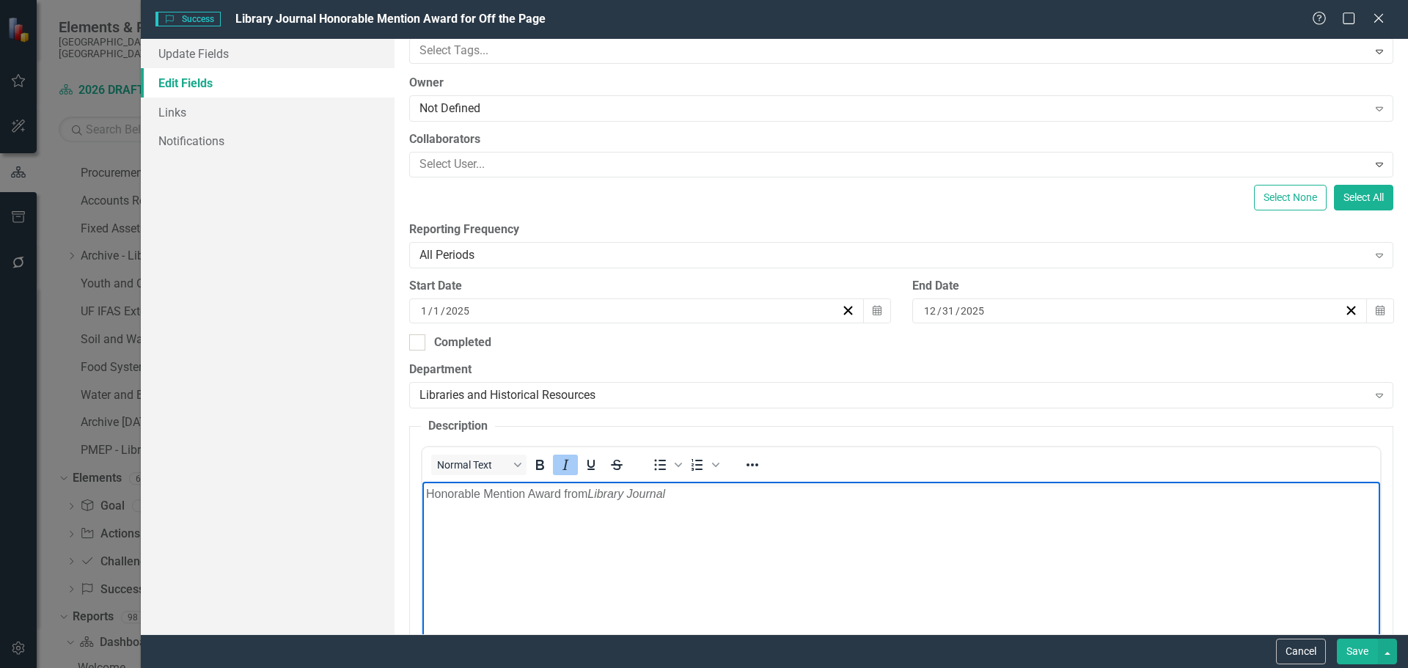
click at [568, 461] on icon "Italic" at bounding box center [566, 465] width 18 height 18
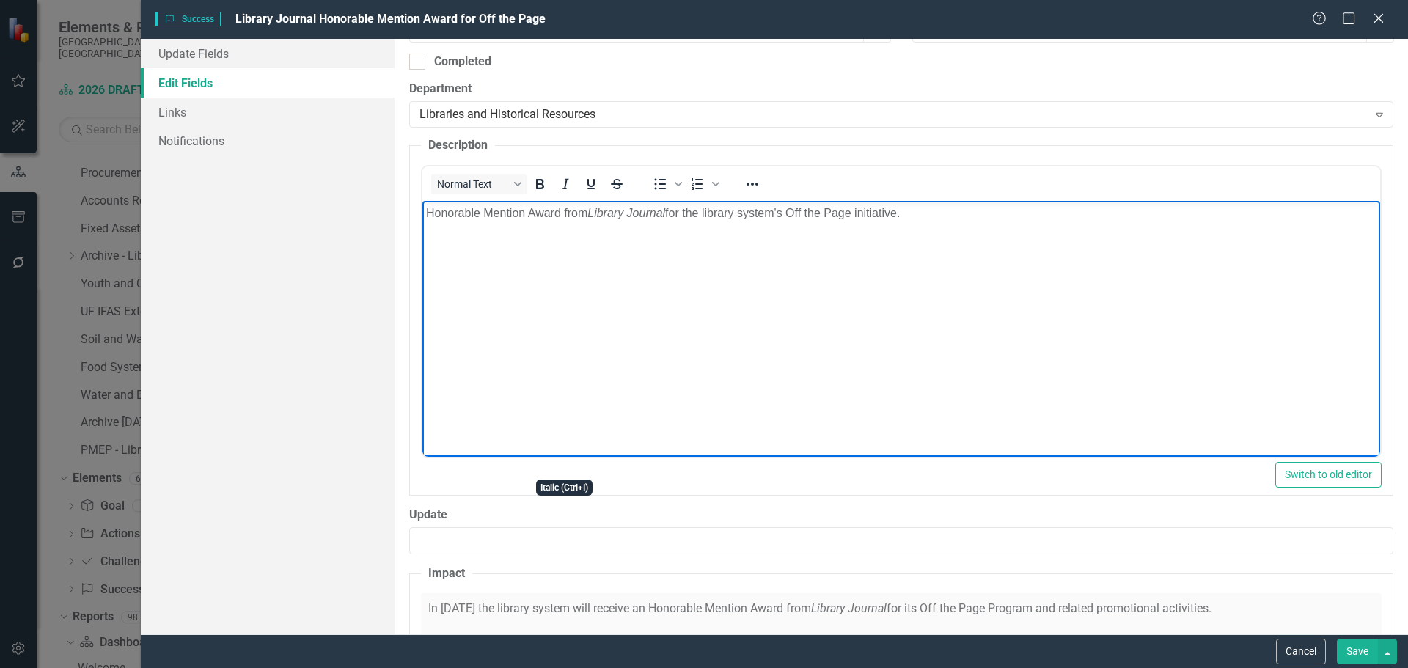
scroll to position [440, 0]
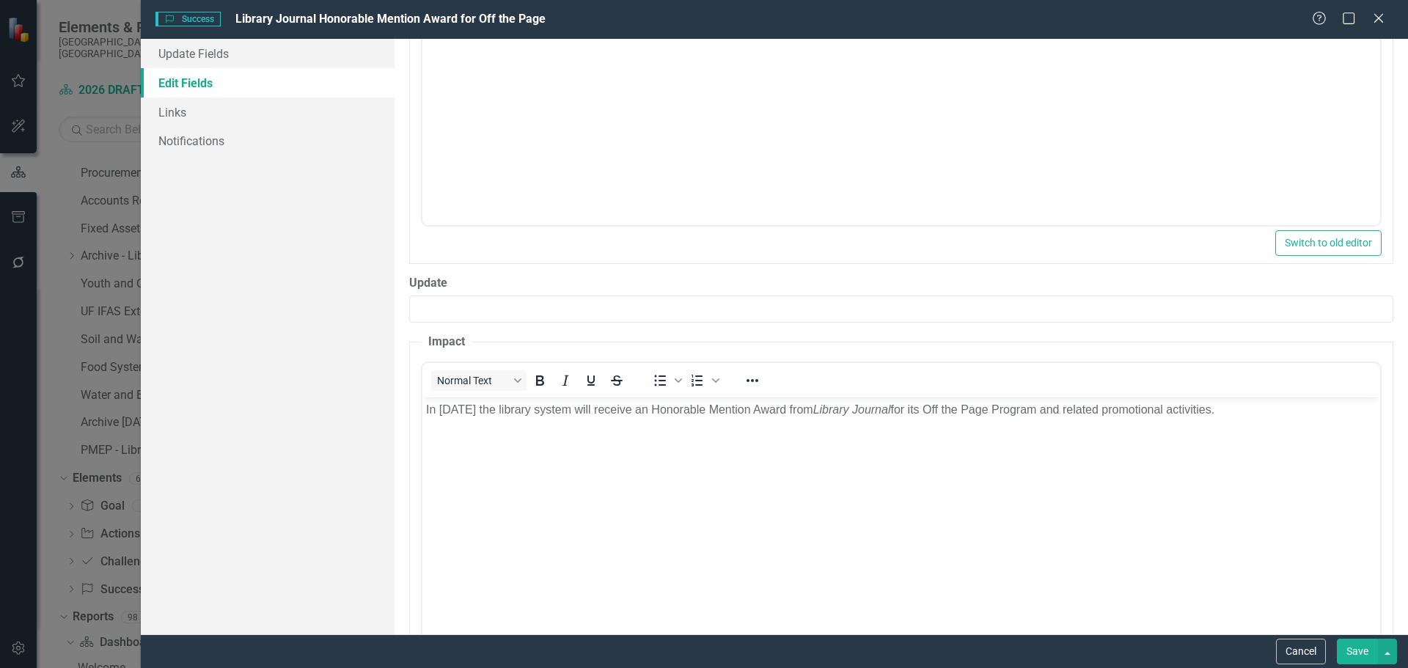
scroll to position [660, 0]
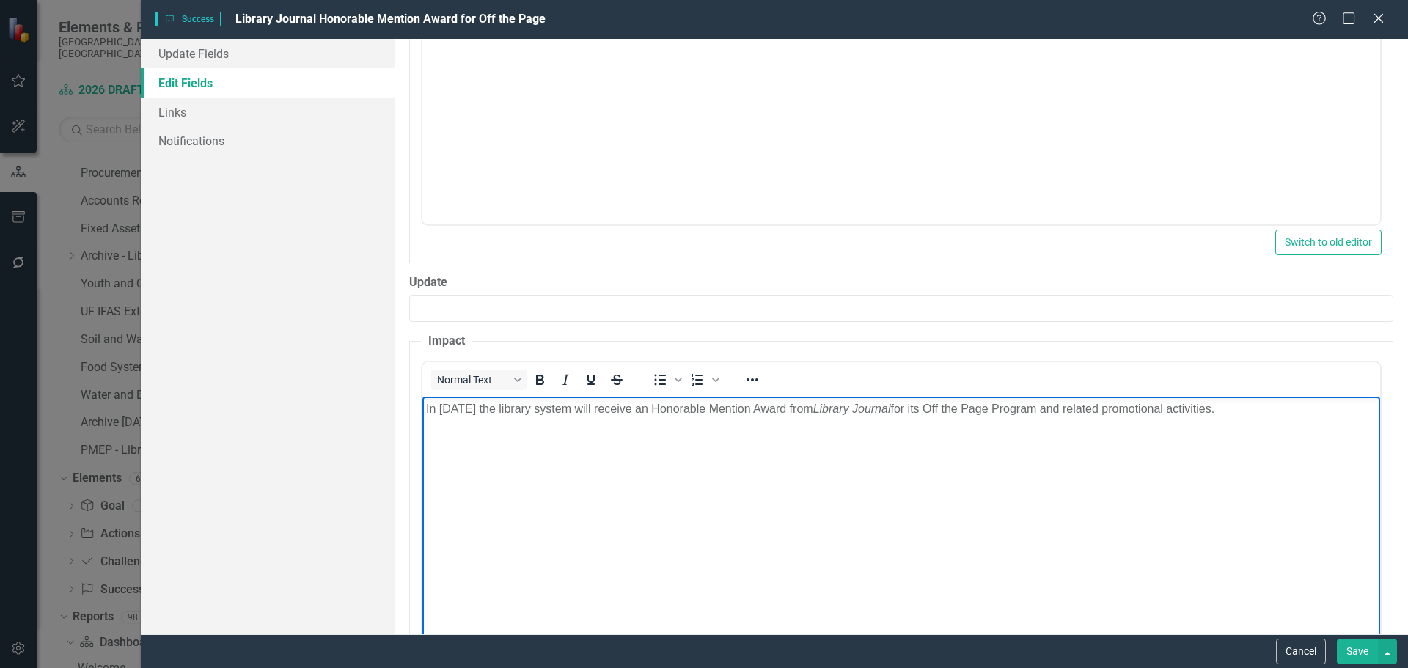
click at [1266, 412] on p "In [DATE] the library system will receive an Honorable Mention Award from Libra…" at bounding box center [900, 409] width 950 height 18
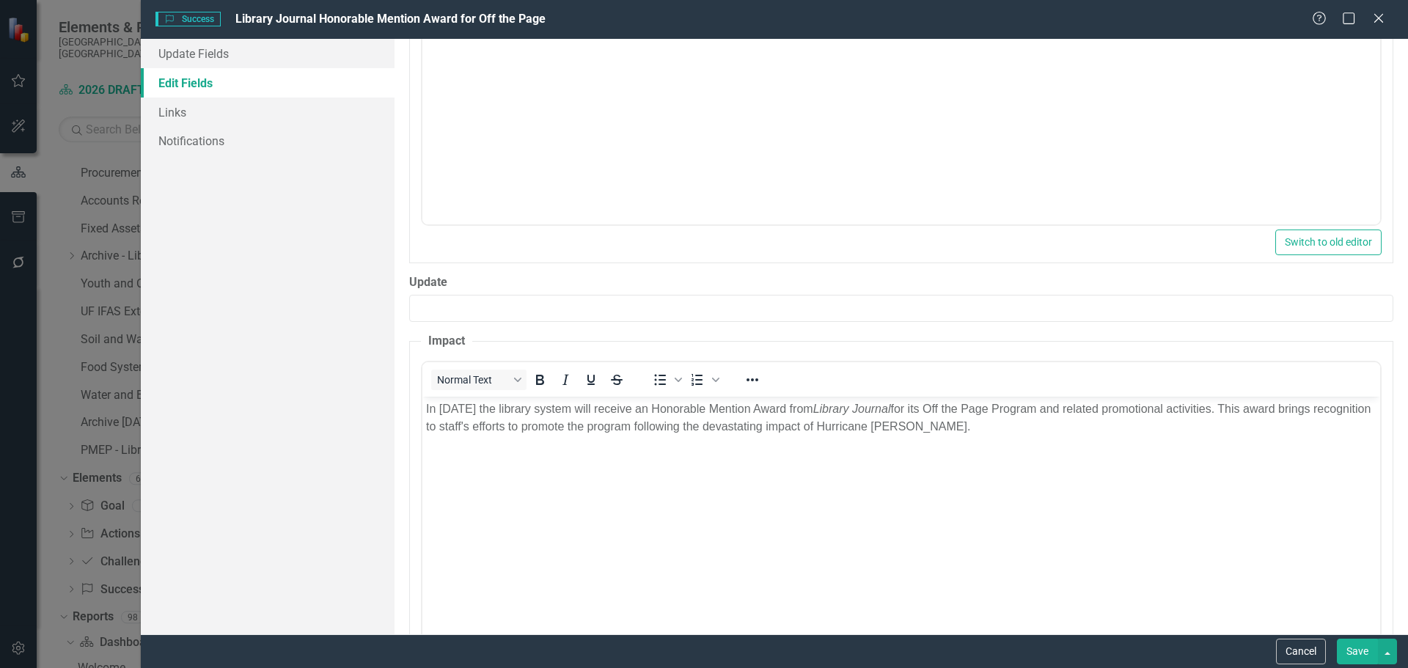
click at [1348, 651] on button "Save" at bounding box center [1357, 652] width 41 height 26
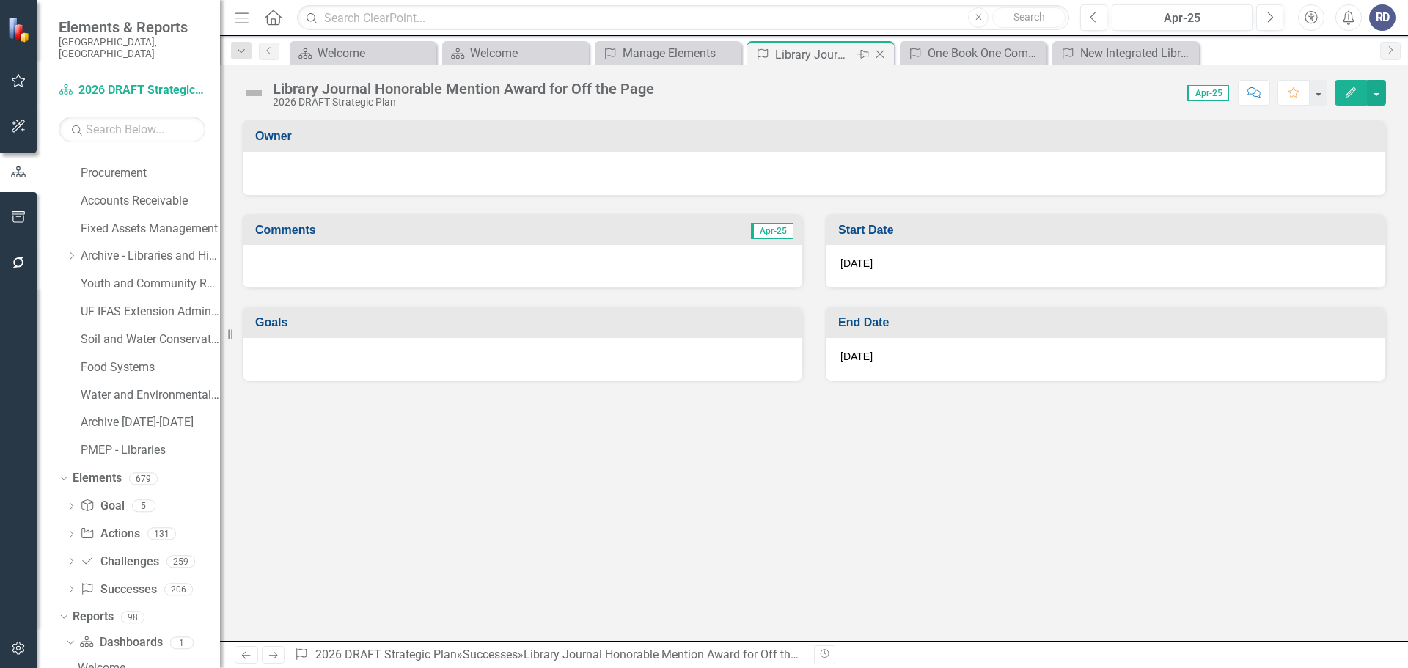
click at [881, 54] on icon "Close" at bounding box center [880, 54] width 15 height 12
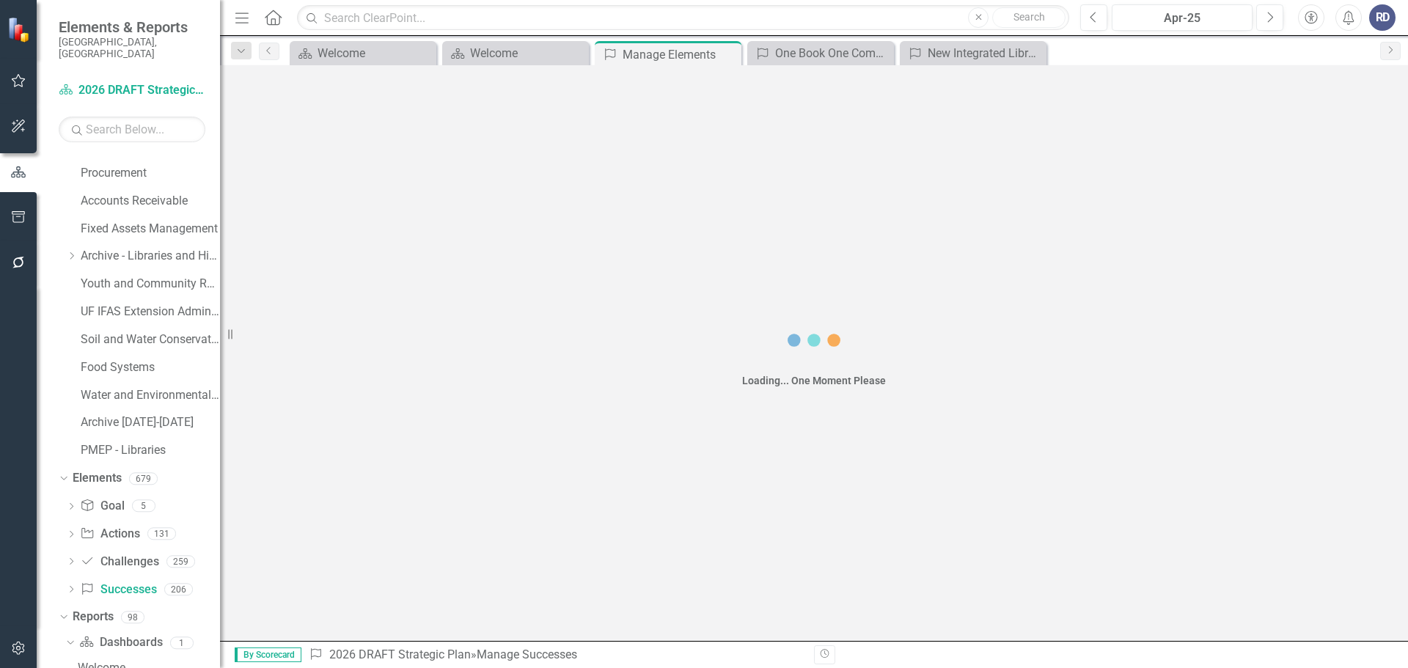
click at [0, 0] on icon "Close" at bounding box center [0, 0] width 0 height 0
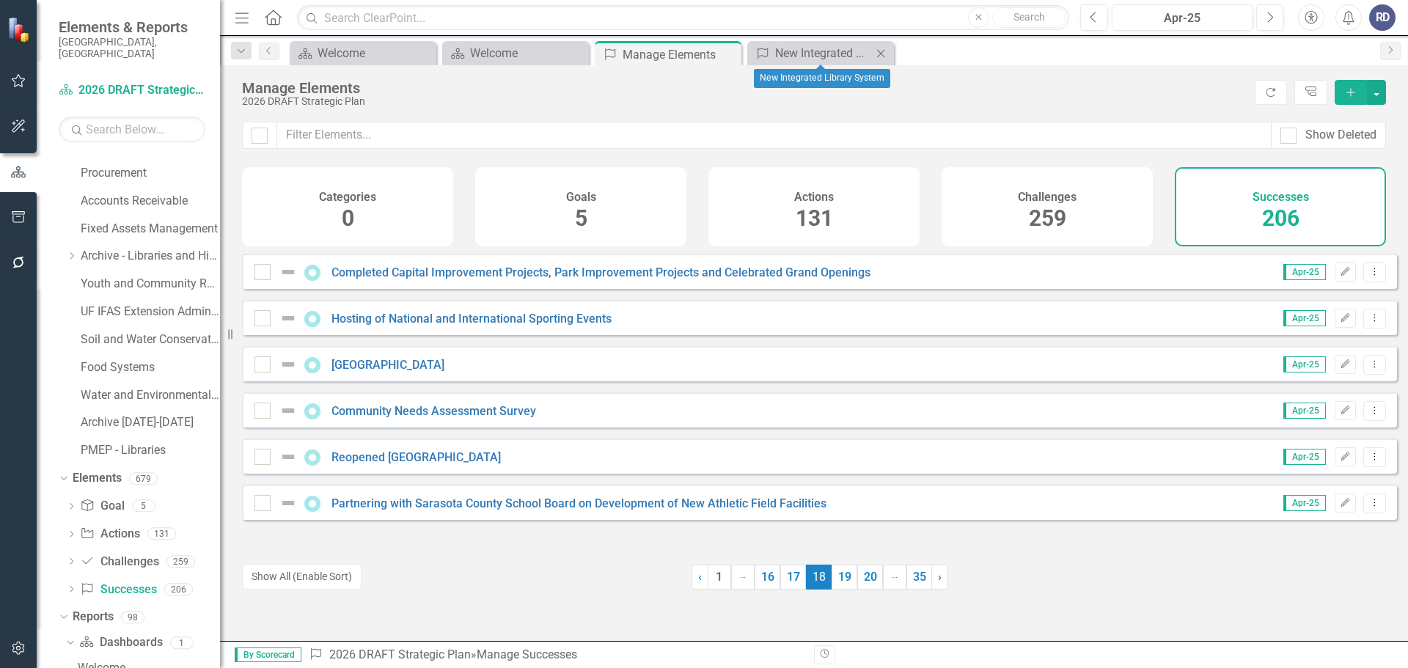
click at [881, 54] on icon "Close" at bounding box center [880, 54] width 15 height 12
click at [790, 582] on link "17" at bounding box center [793, 577] width 26 height 25
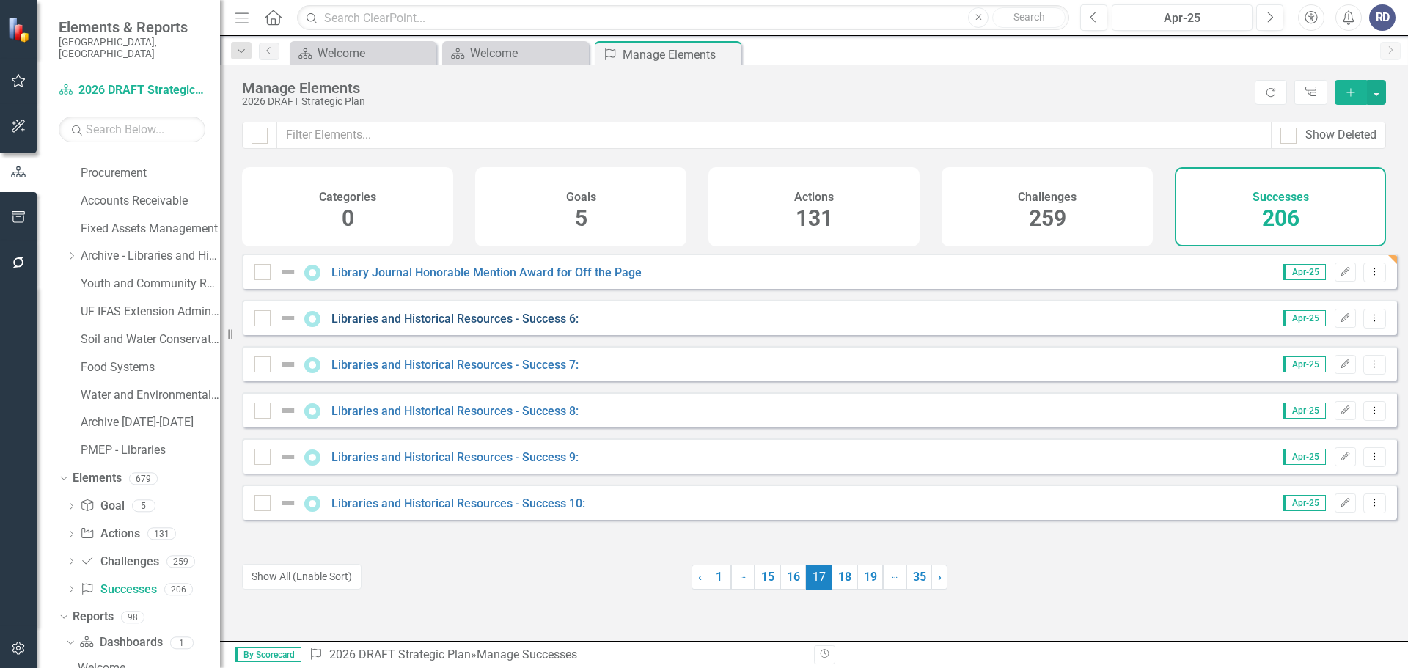
click at [460, 326] on link "Libraries and Historical Resources - Success 6:" at bounding box center [454, 319] width 247 height 14
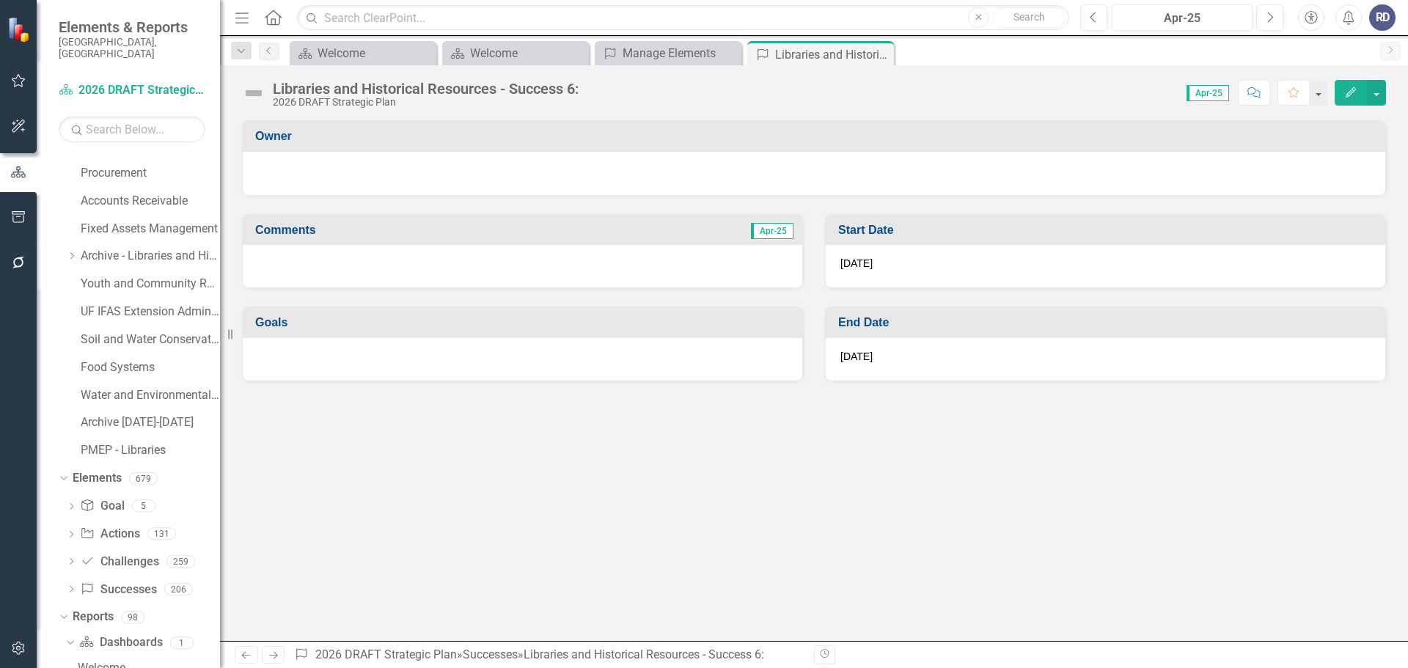
click at [1343, 89] on button "Edit" at bounding box center [1351, 93] width 32 height 26
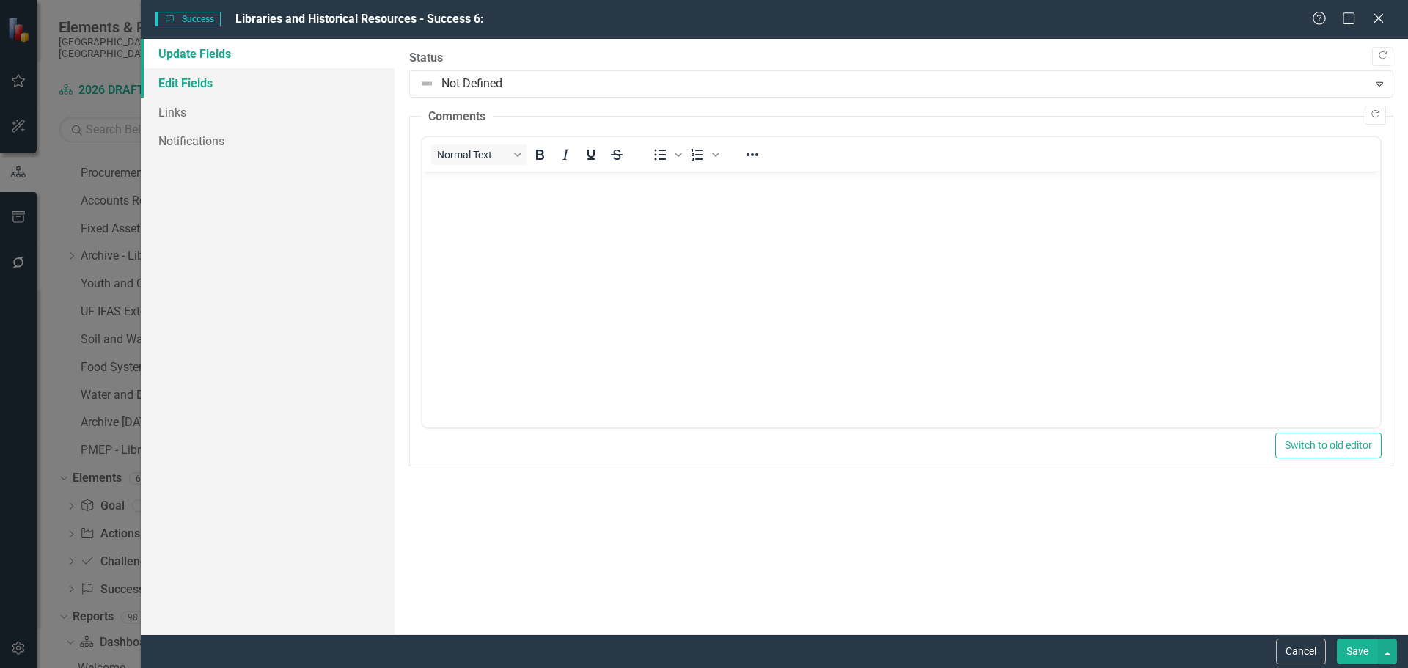
click at [208, 81] on link "Edit Fields" at bounding box center [268, 82] width 254 height 29
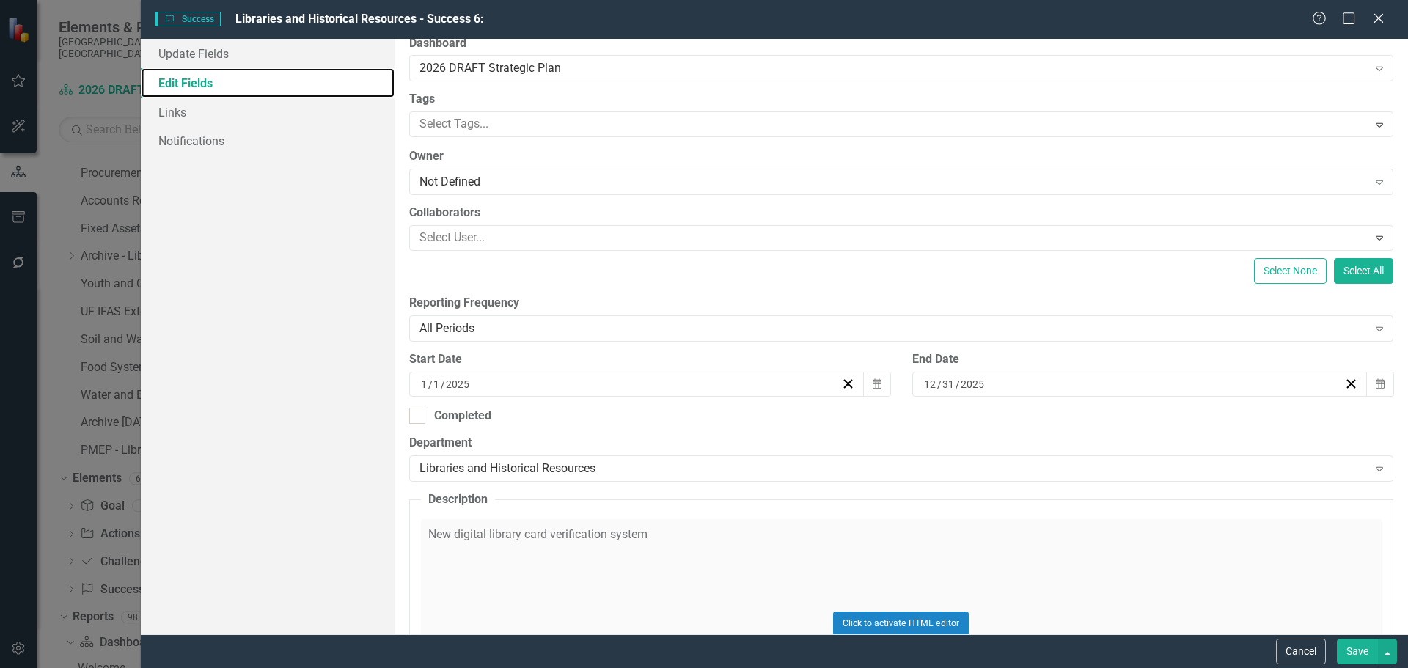
scroll to position [147, 0]
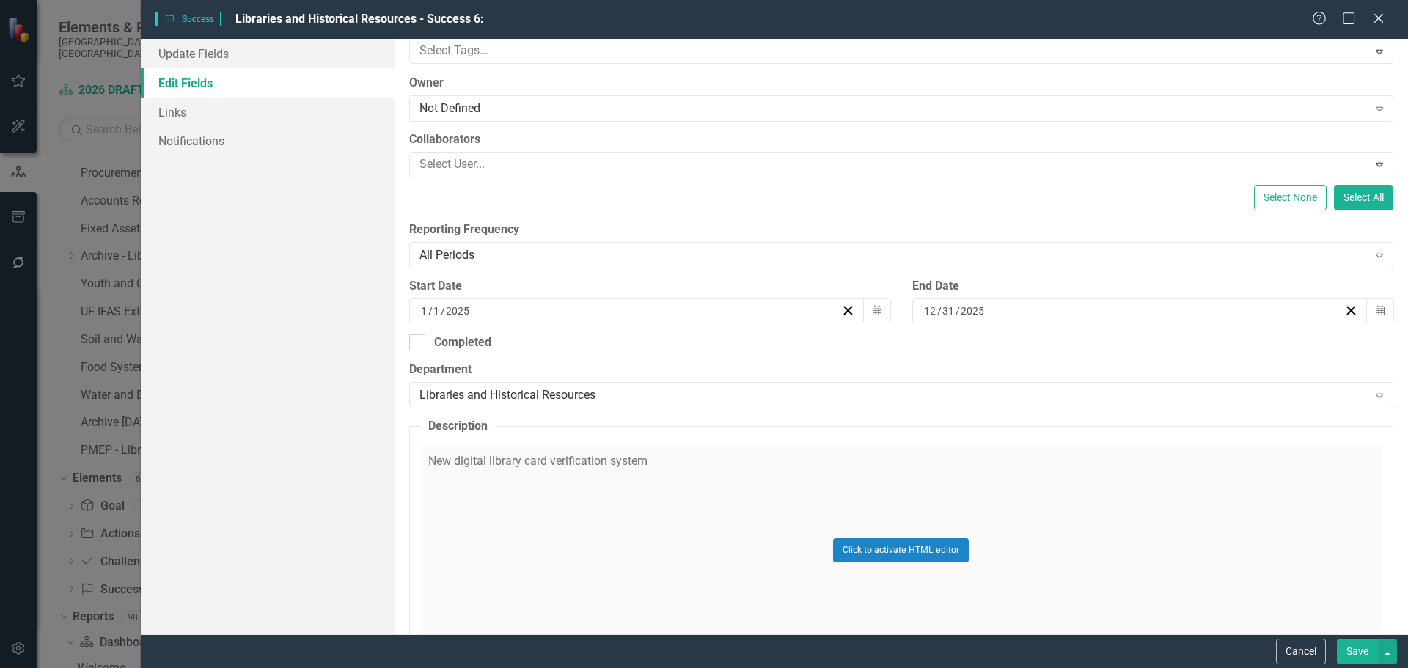
click at [670, 452] on div "Click to activate HTML editor" at bounding box center [901, 550] width 961 height 209
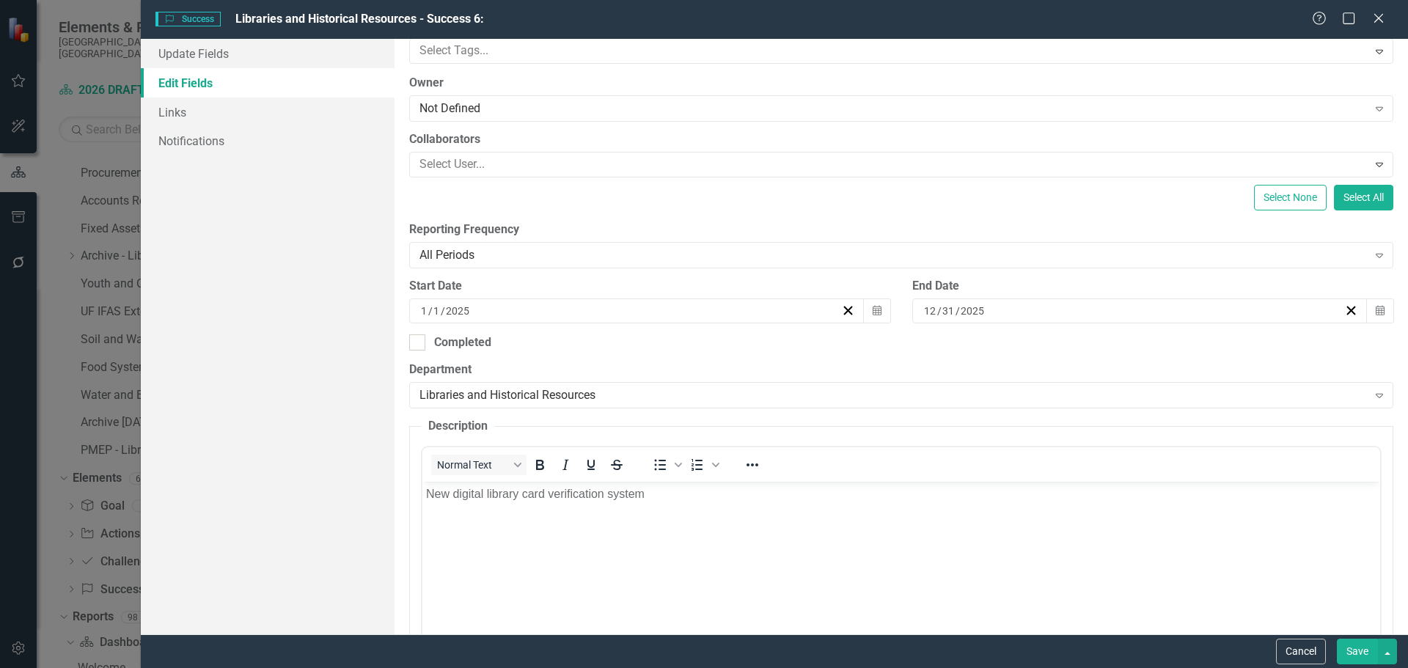
scroll to position [0, 0]
click at [713, 500] on p "New digital library card verification system" at bounding box center [900, 494] width 950 height 18
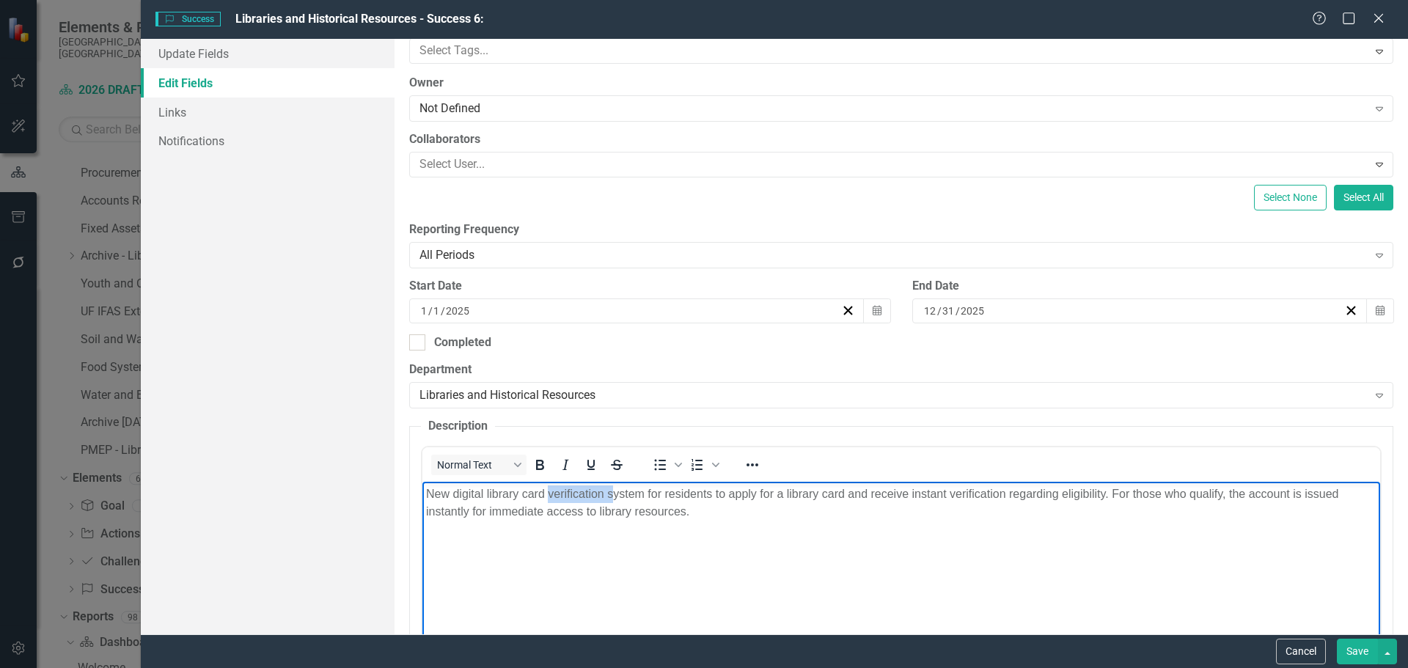
drag, startPoint x: 610, startPoint y: 496, endPoint x: 547, endPoint y: 494, distance: 63.1
click at [547, 494] on p "New digital library card verification system for residents to apply for a libra…" at bounding box center [900, 502] width 950 height 35
click at [607, 495] on p "New digital library card application system for residents to apply for a librar…" at bounding box center [900, 502] width 950 height 35
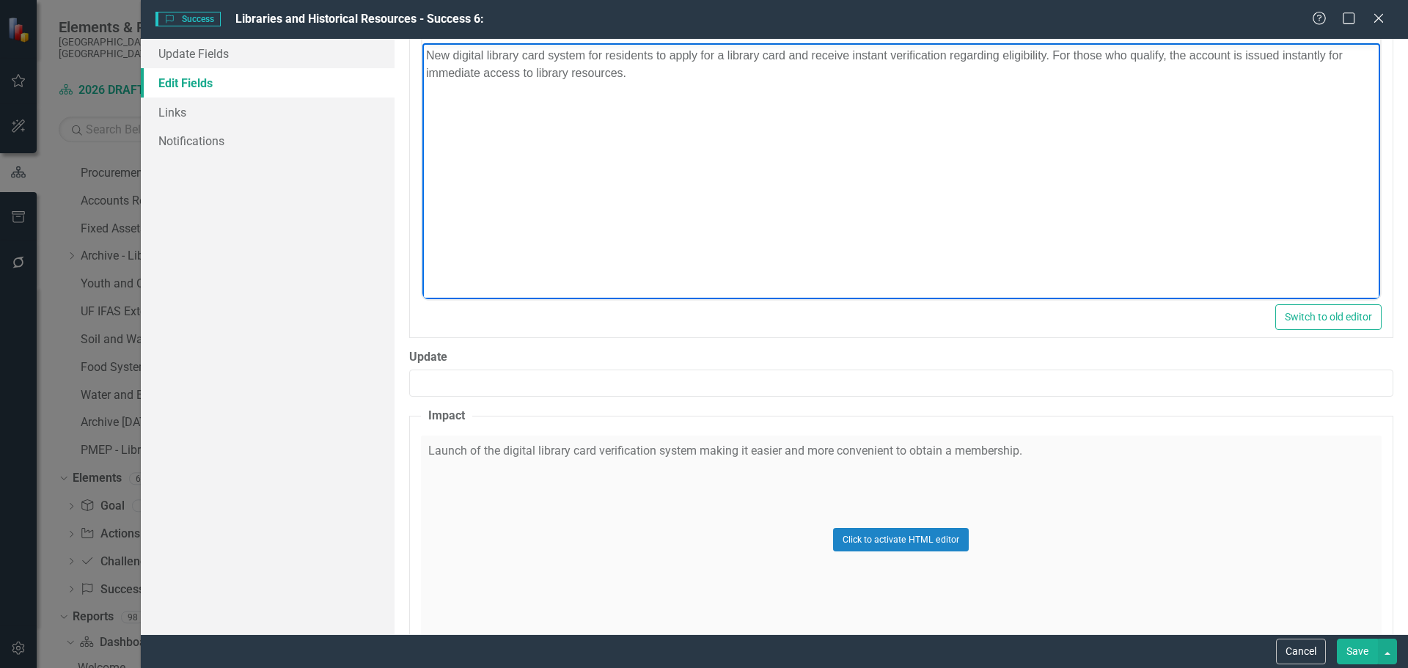
scroll to position [587, 0]
click at [726, 452] on div "Click to activate HTML editor" at bounding box center [901, 538] width 961 height 209
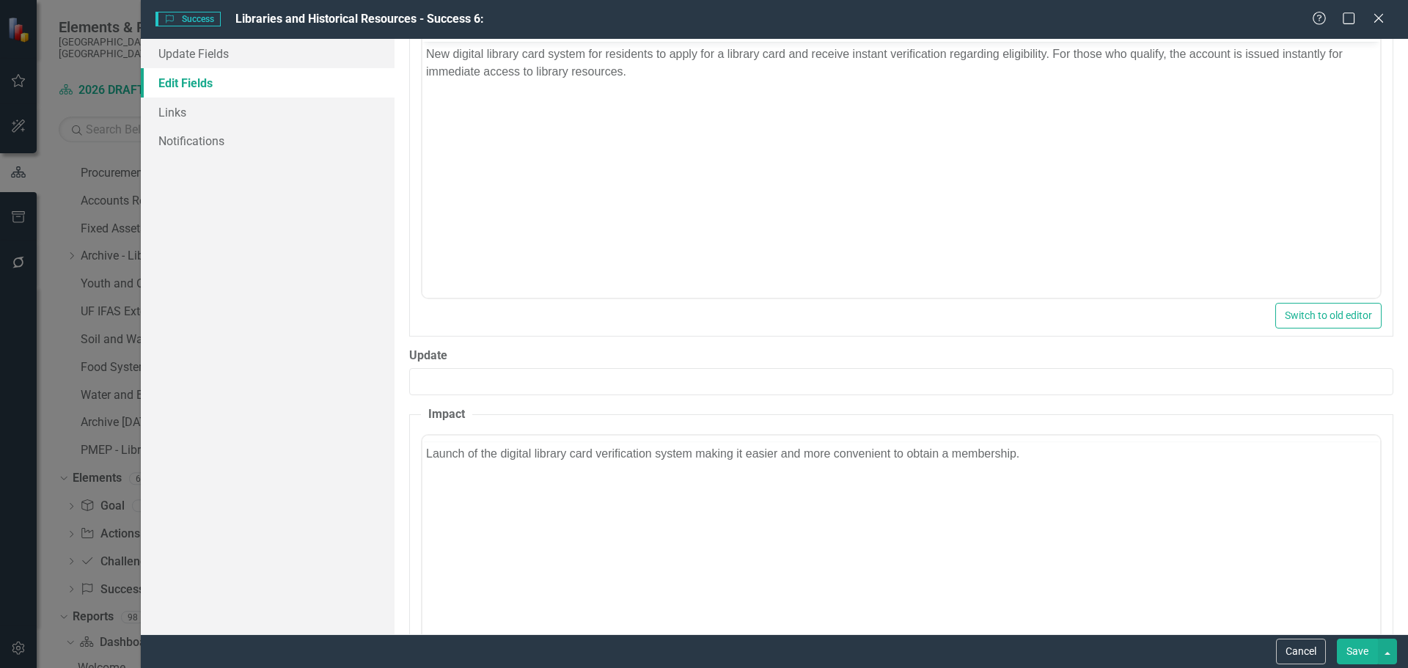
scroll to position [0, 0]
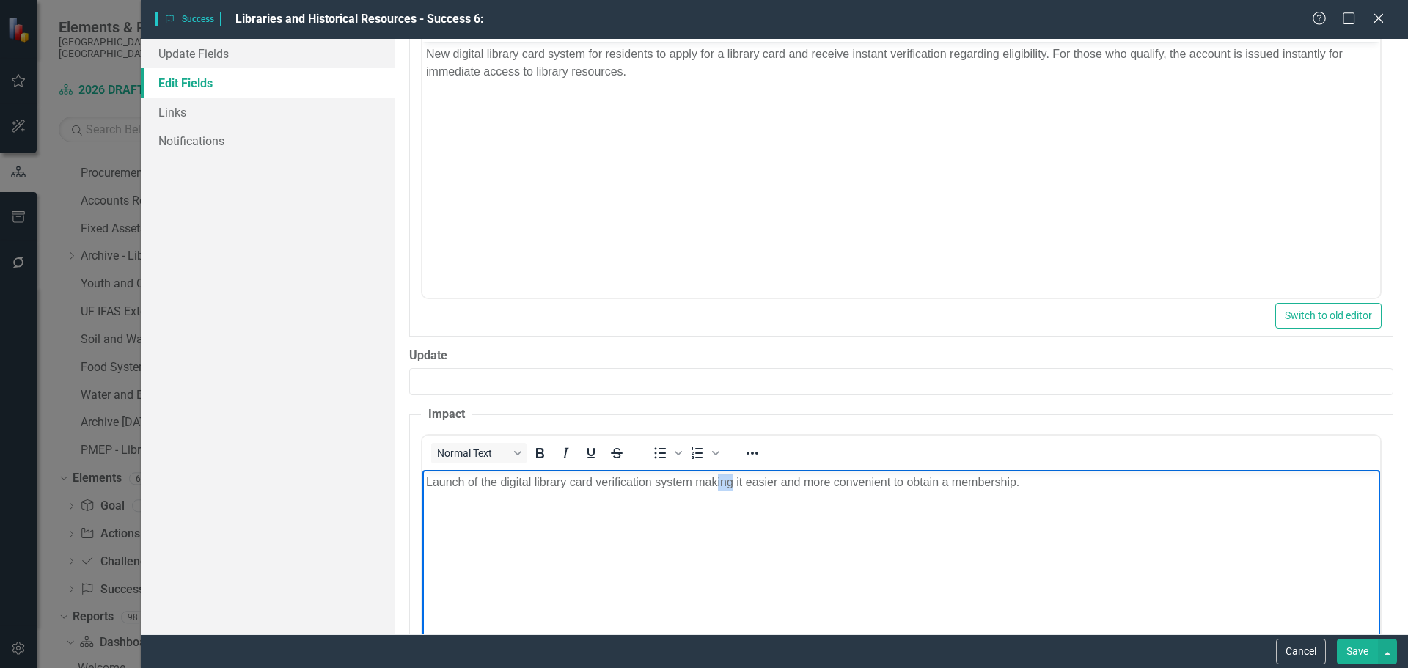
drag, startPoint x: 733, startPoint y: 480, endPoint x: 716, endPoint y: 482, distance: 16.3
click at [716, 482] on p "Launch of the digital library card verification system making it easier and mor…" at bounding box center [900, 482] width 950 height 18
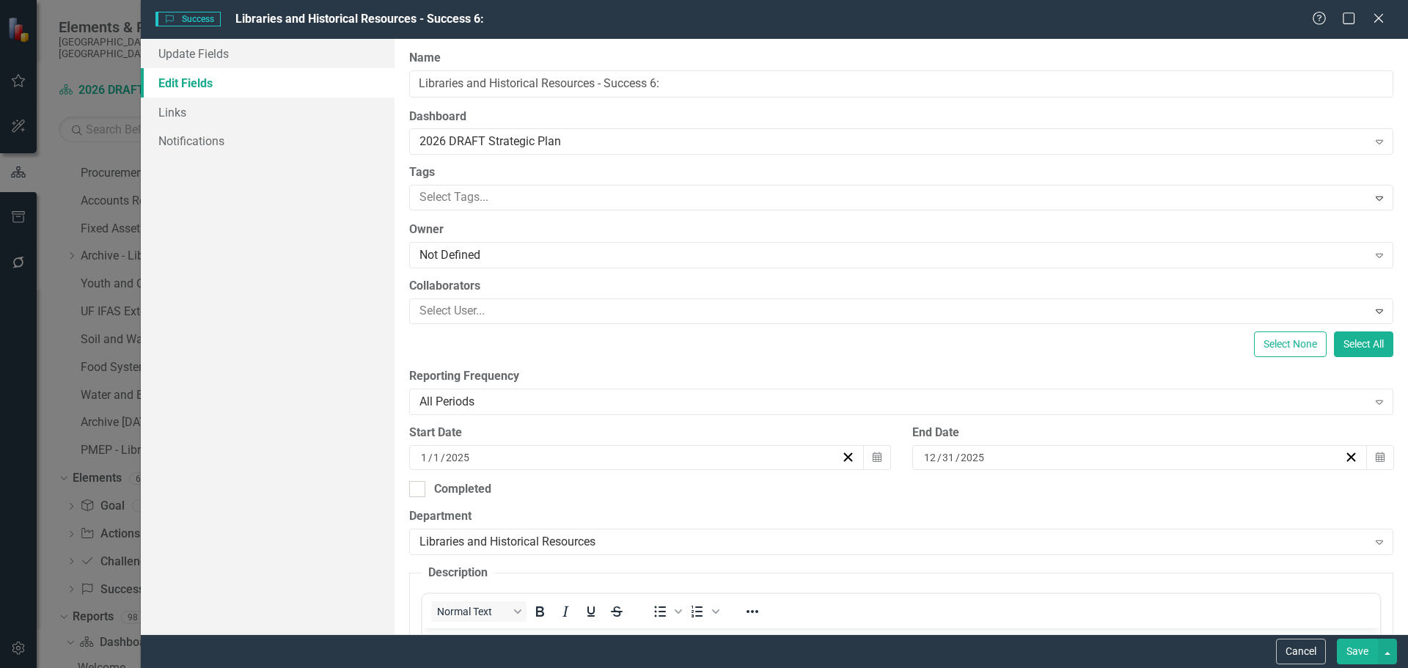
click at [705, 65] on label "Name" at bounding box center [901, 58] width 984 height 17
click at [705, 70] on input "Libraries and Historical Resources - Success 6:" at bounding box center [901, 83] width 984 height 27
drag, startPoint x: 706, startPoint y: 82, endPoint x: 402, endPoint y: 79, distance: 304.3
click at [417, 77] on input "Libraries and Historical Resources - Success 6:" at bounding box center [901, 83] width 984 height 27
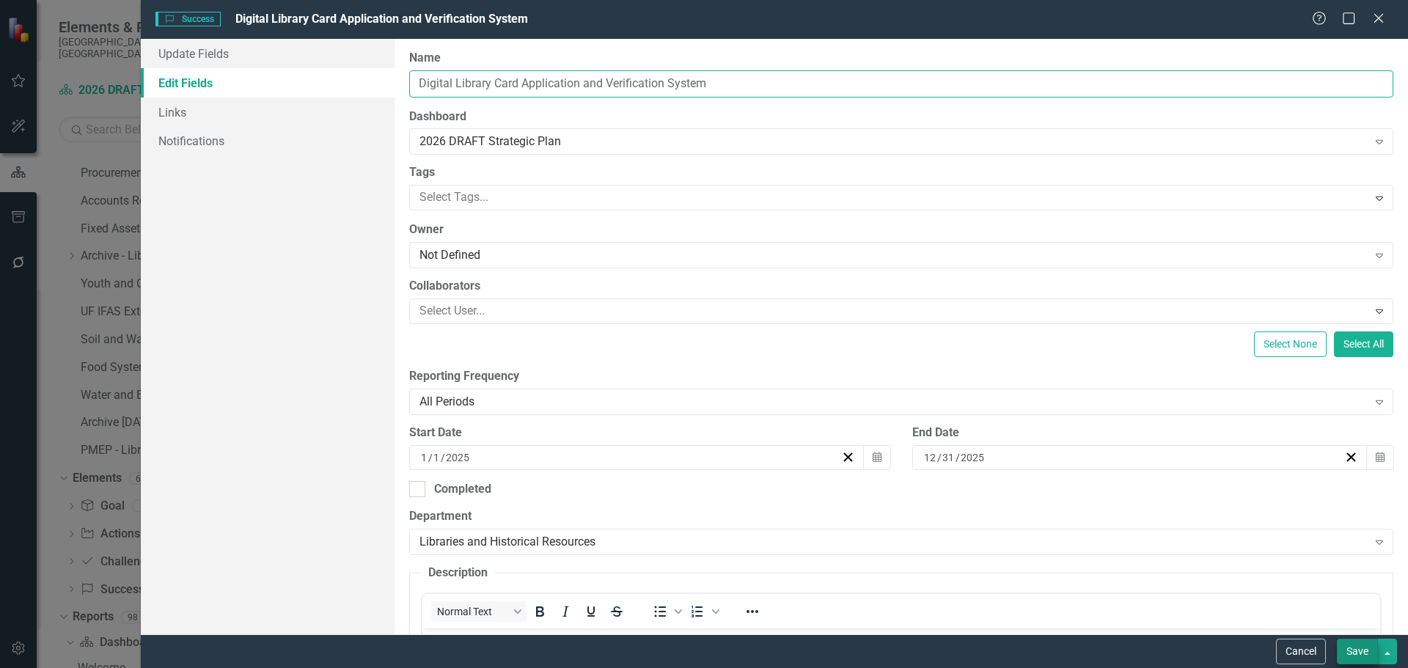
type input "Digital Library Card Application and Verification System"
click at [1347, 650] on button "Save" at bounding box center [1357, 652] width 41 height 26
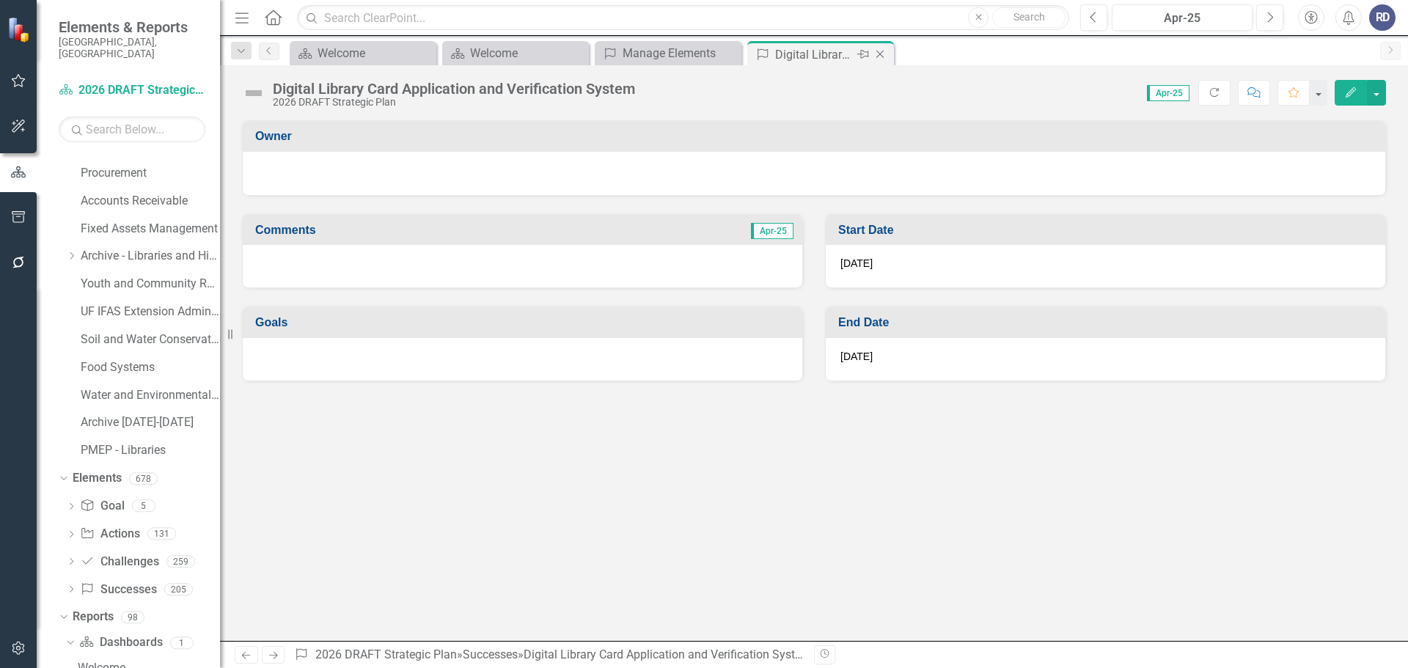
click at [875, 55] on icon "Close" at bounding box center [880, 54] width 15 height 12
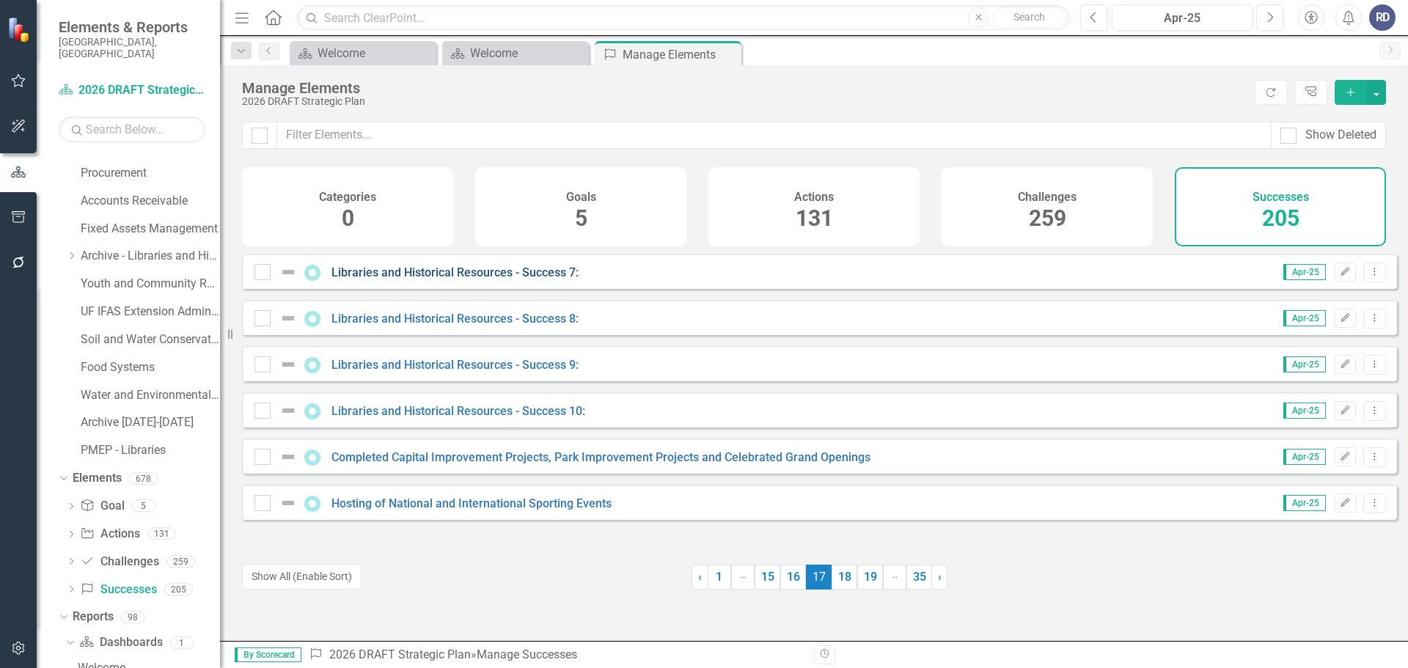
click at [433, 279] on link "Libraries and Historical Resources - Success 7:" at bounding box center [454, 272] width 247 height 14
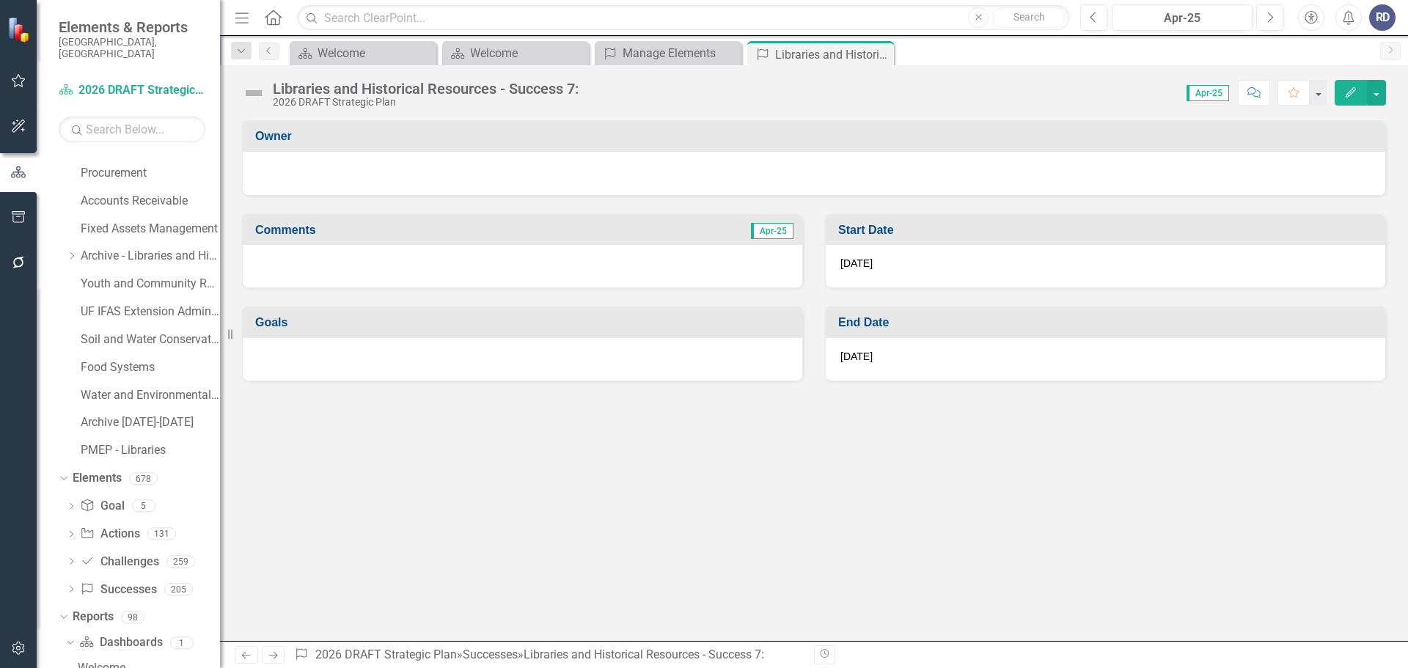
click at [1357, 98] on button "Edit" at bounding box center [1351, 93] width 32 height 26
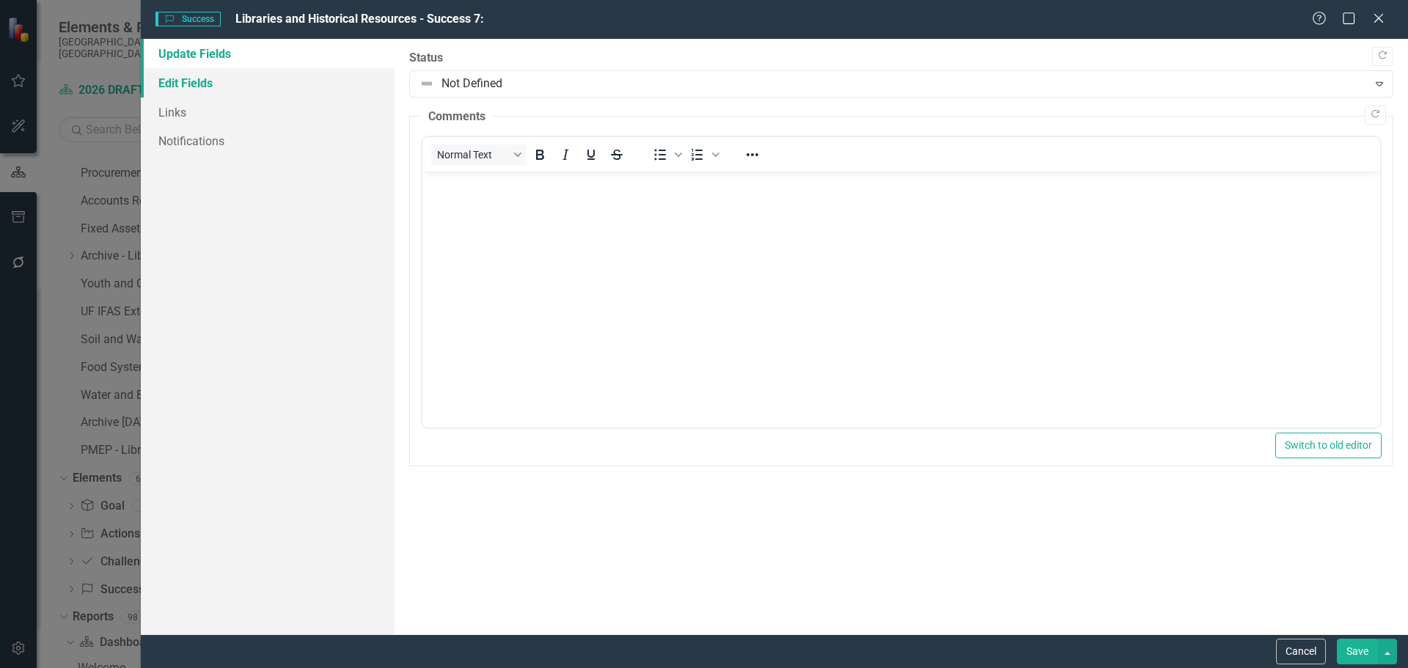
click at [201, 86] on link "Edit Fields" at bounding box center [268, 82] width 254 height 29
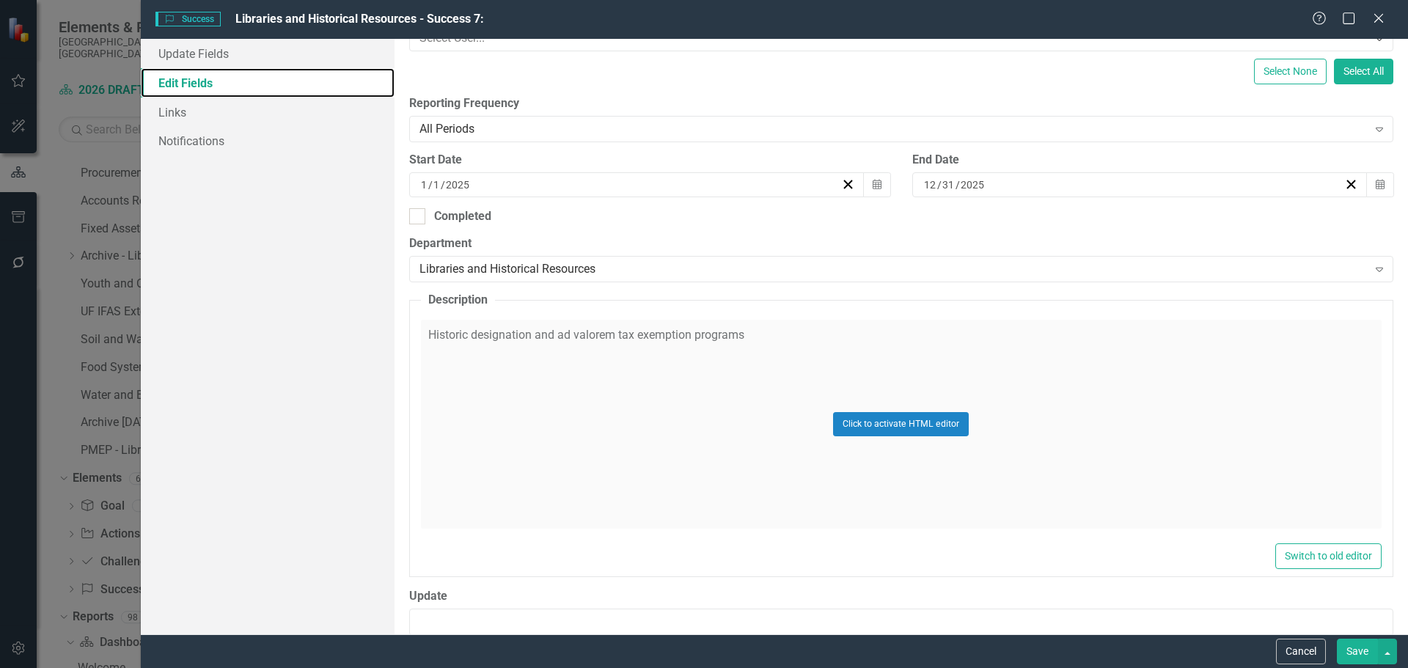
scroll to position [367, 0]
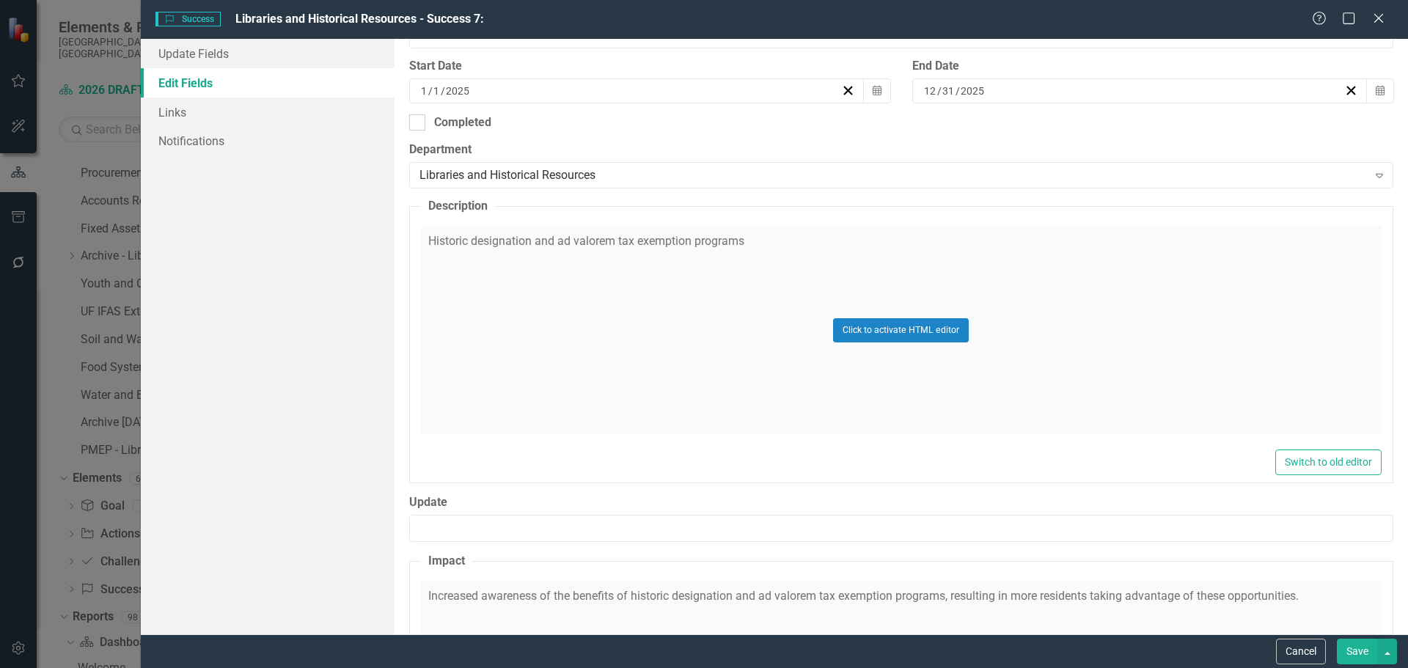
drag, startPoint x: 750, startPoint y: 240, endPoint x: 439, endPoint y: 243, distance: 311.7
click at [439, 243] on div "Click to activate HTML editor" at bounding box center [901, 330] width 961 height 209
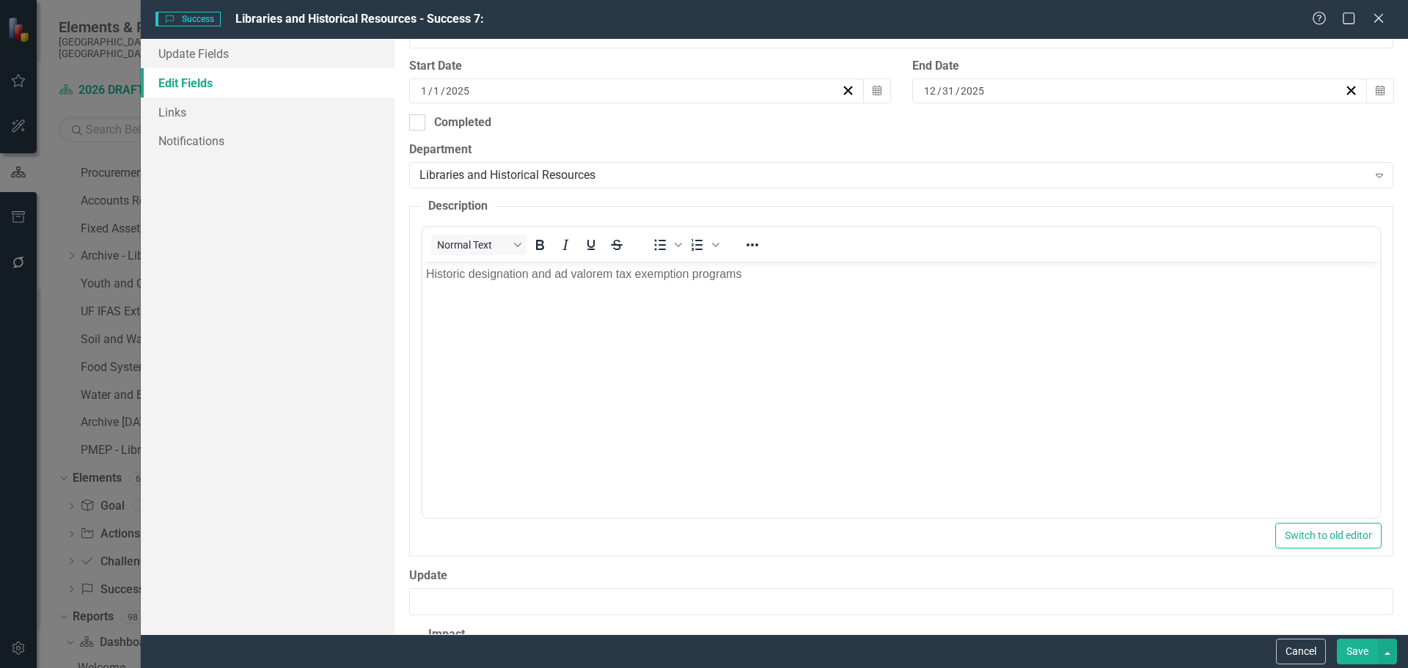
scroll to position [0, 0]
click at [586, 287] on body "Historic designation and ad valorem tax exemption programs" at bounding box center [901, 372] width 958 height 220
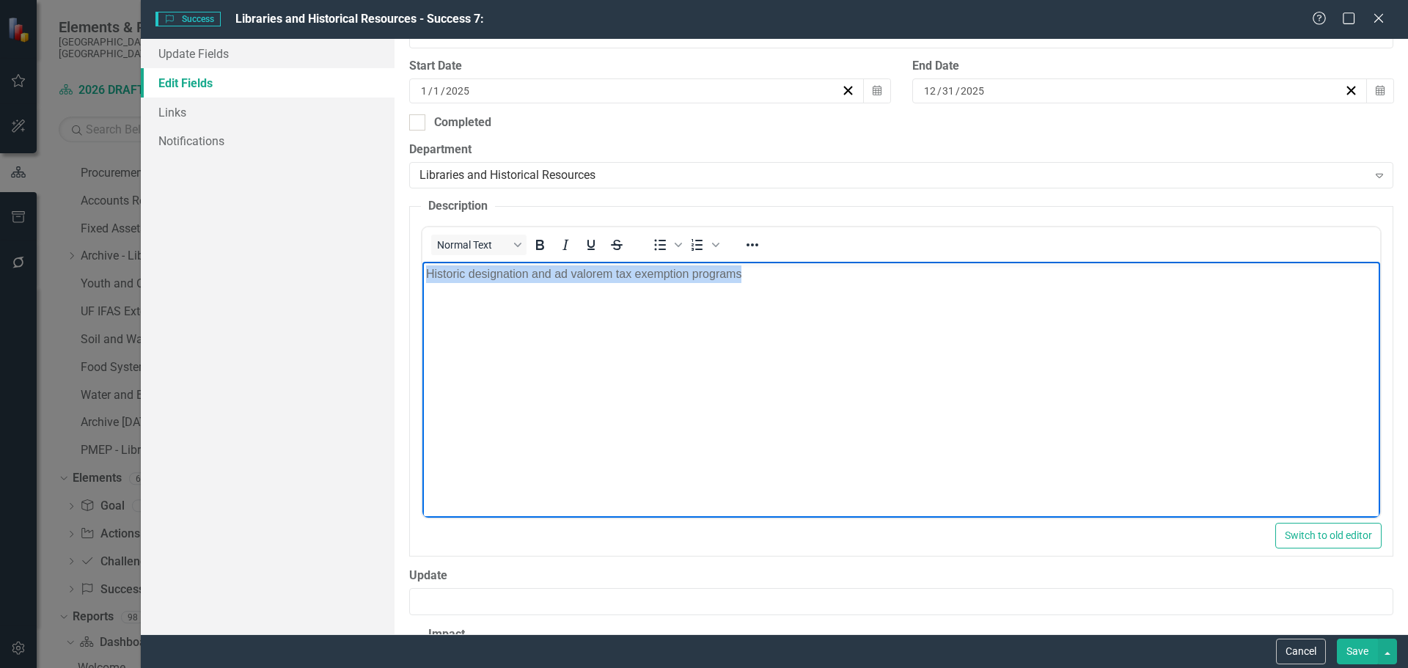
drag, startPoint x: 779, startPoint y: 279, endPoint x: 390, endPoint y: 254, distance: 389.4
click at [422, 262] on html "Historic designation and ad valorem tax exemption programs" at bounding box center [901, 372] width 958 height 220
copy p "Historic designation and ad valorem tax exemption programs"
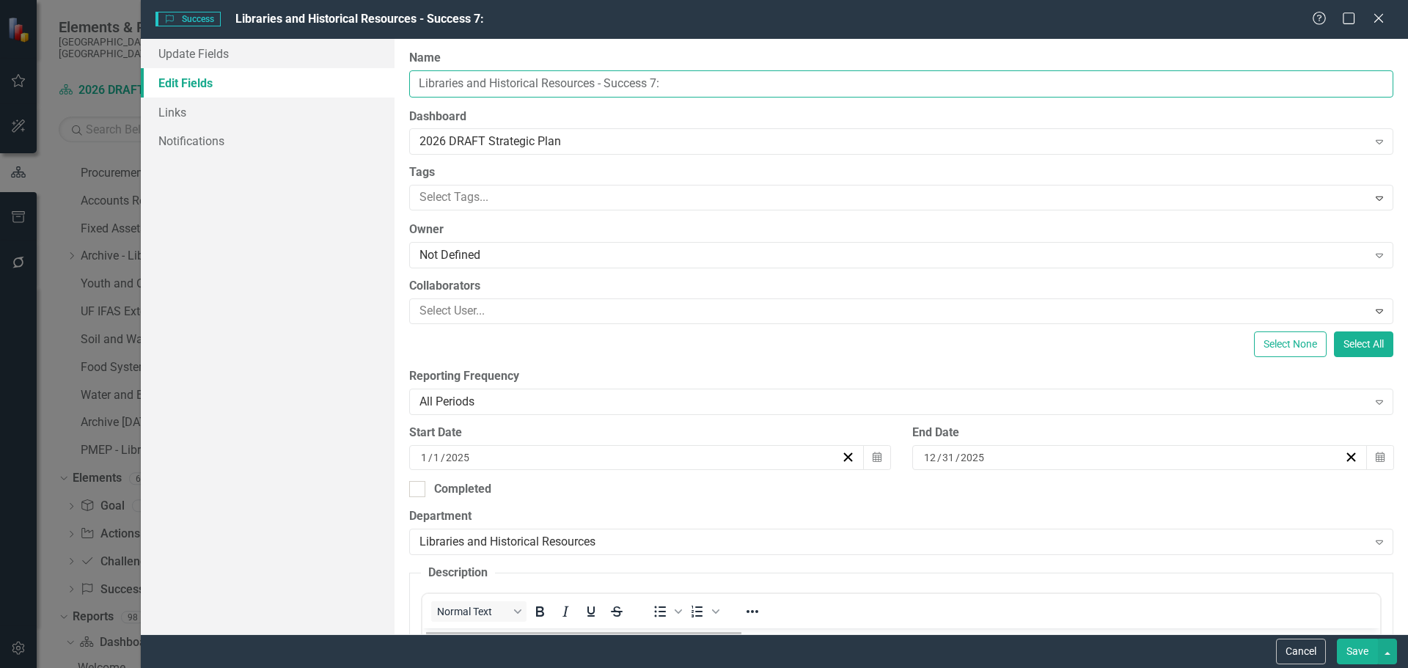
drag, startPoint x: 693, startPoint y: 86, endPoint x: 389, endPoint y: 68, distance: 304.8
click at [389, 68] on div "Update Fields Edit Fields Links Notifications "Update" fields in ClearPoint are…" at bounding box center [774, 336] width 1267 height 595
click at [463, 81] on input "Historic designation and ad valorem tax exemption programs" at bounding box center [901, 83] width 984 height 27
click at [552, 84] on input "Historic Designation and ad valorem tax exemption programs" at bounding box center [901, 83] width 984 height 27
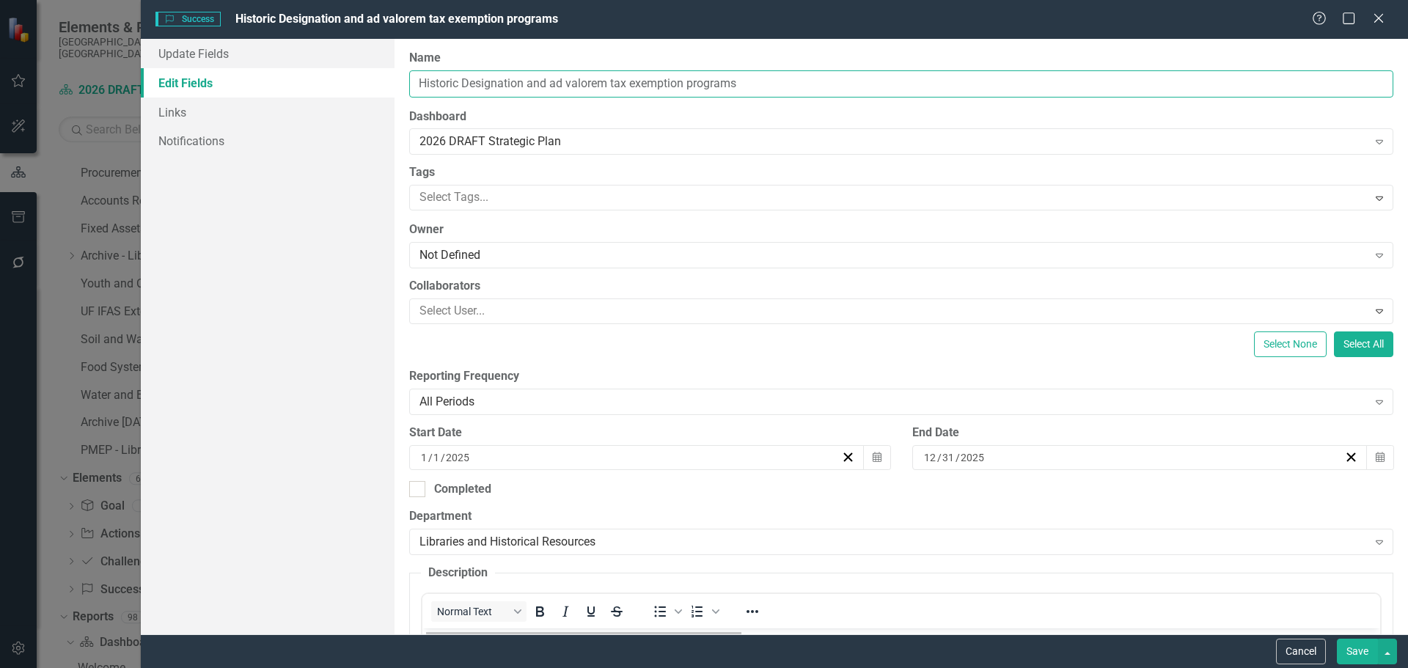
click at [552, 81] on input "Historic Designation and ad valorem tax exemption programs" at bounding box center [901, 83] width 984 height 27
click at [555, 82] on input "Historic Designation and ad valorem tax exemption programs" at bounding box center [901, 83] width 984 height 27
click at [574, 85] on input "Historic Designation and Ad valorem tax exemption programs" at bounding box center [901, 83] width 984 height 27
click at [620, 84] on input "Historic Designation and Ad Valorem tax exemption programs" at bounding box center [901, 83] width 984 height 27
click at [617, 82] on input "Historic Designation and Ad Valorem tax exemption programs" at bounding box center [901, 83] width 984 height 27
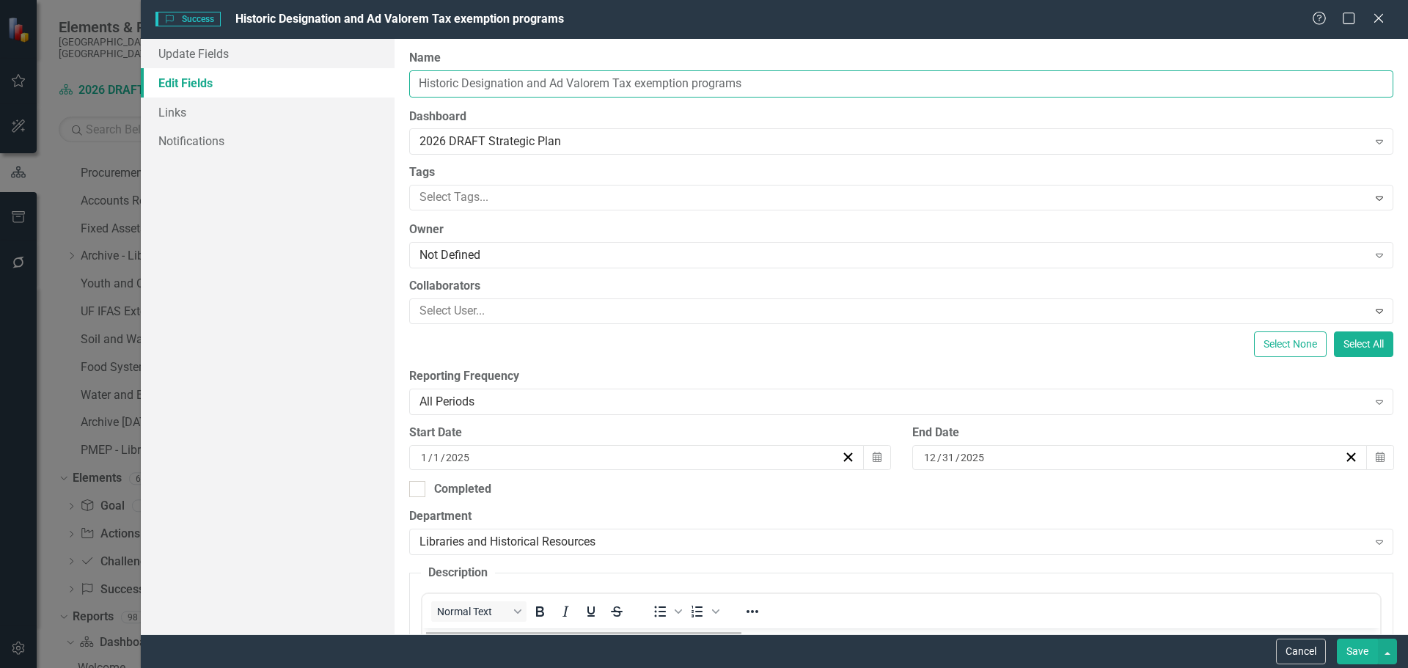
click at [642, 83] on input "Historic Designation and Ad Valorem Tax exemption programs" at bounding box center [901, 83] width 984 height 27
click at [702, 87] on input "Historic Designation and Ad Valorem Tax Exemption programs" at bounding box center [901, 83] width 984 height 27
click at [701, 83] on input "Historic Designation and Ad Valorem Tax Exemption programs" at bounding box center [901, 83] width 984 height 27
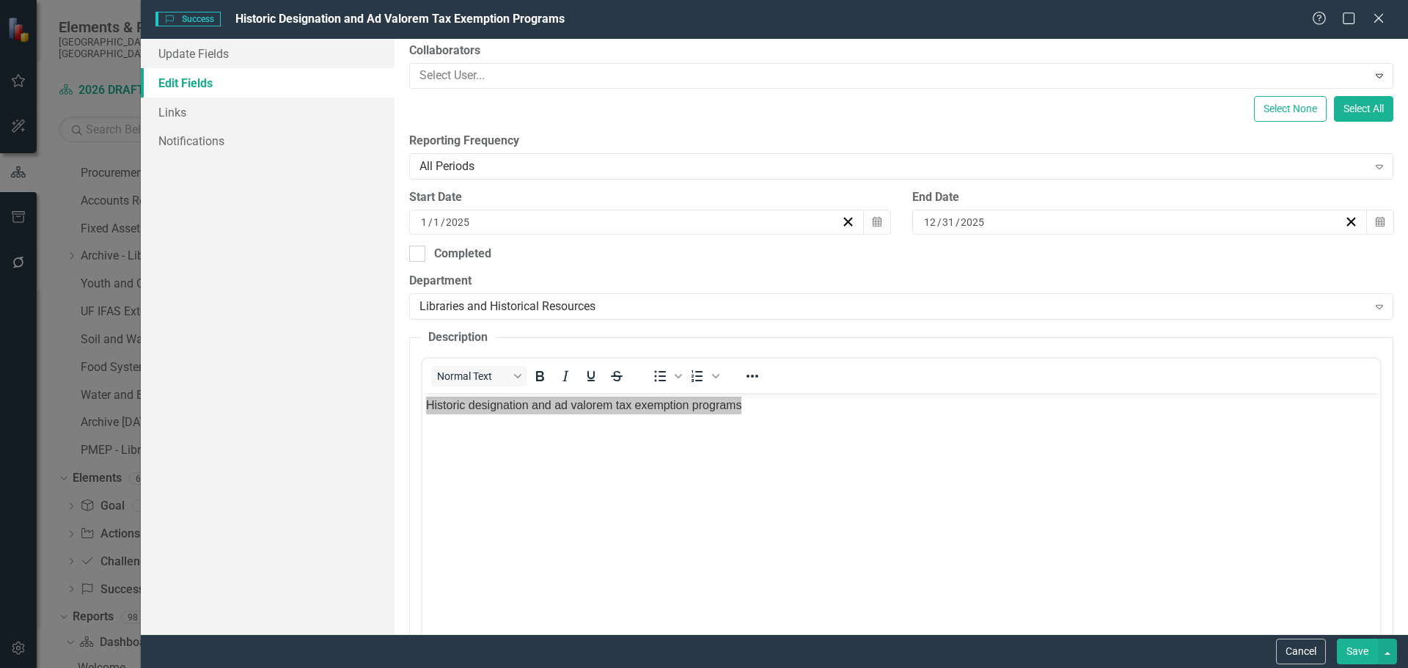
scroll to position [293, 0]
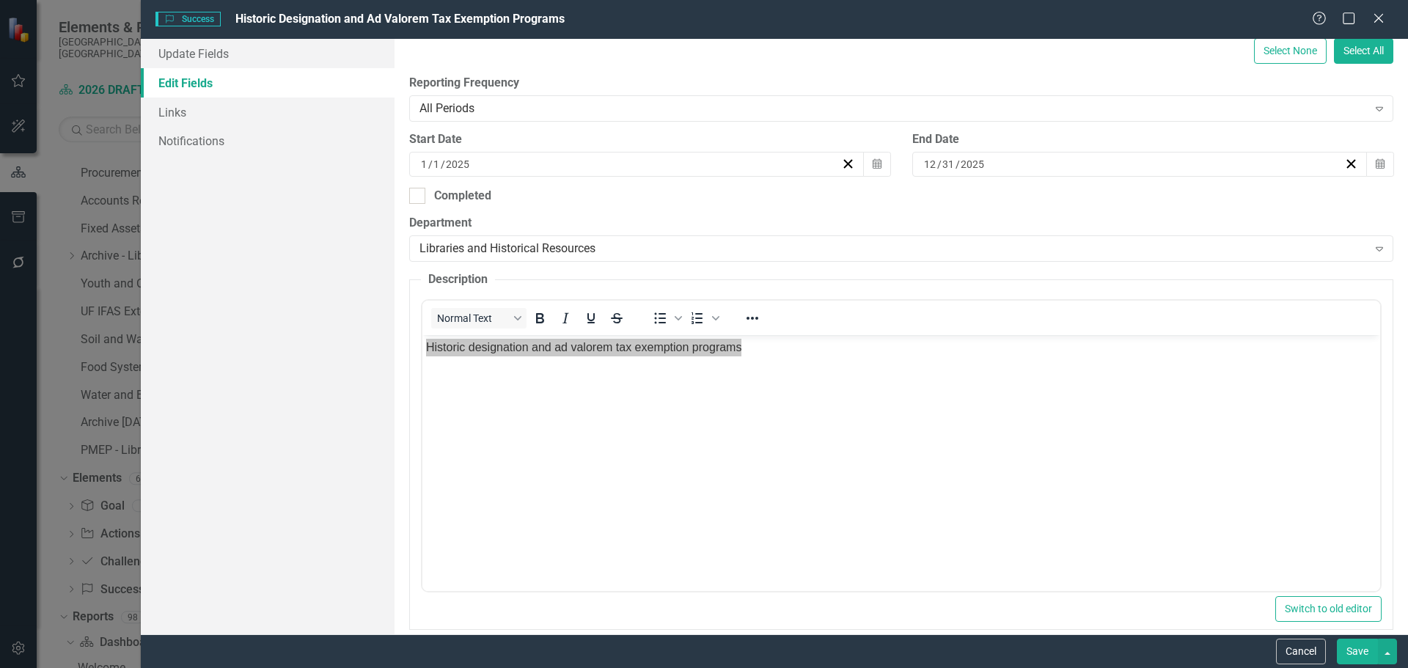
type input "Historic Designation and Ad Valorem Tax Exemption Programs"
click at [774, 394] on body "Historic designation and ad valorem tax exemption programs" at bounding box center [901, 445] width 958 height 220
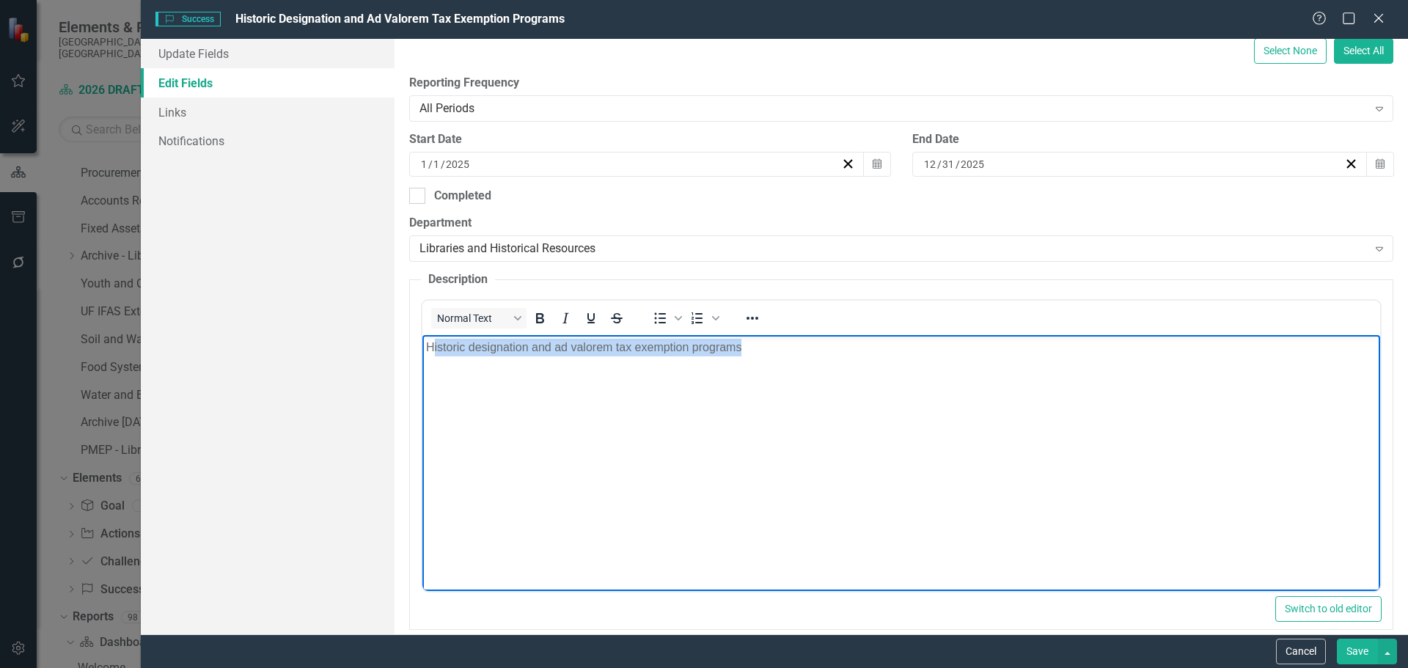
drag, startPoint x: 767, startPoint y: 344, endPoint x: 430, endPoint y: 344, distance: 337.3
click at [430, 344] on p "Historic designation and ad valorem tax exemption programs" at bounding box center [900, 348] width 950 height 18
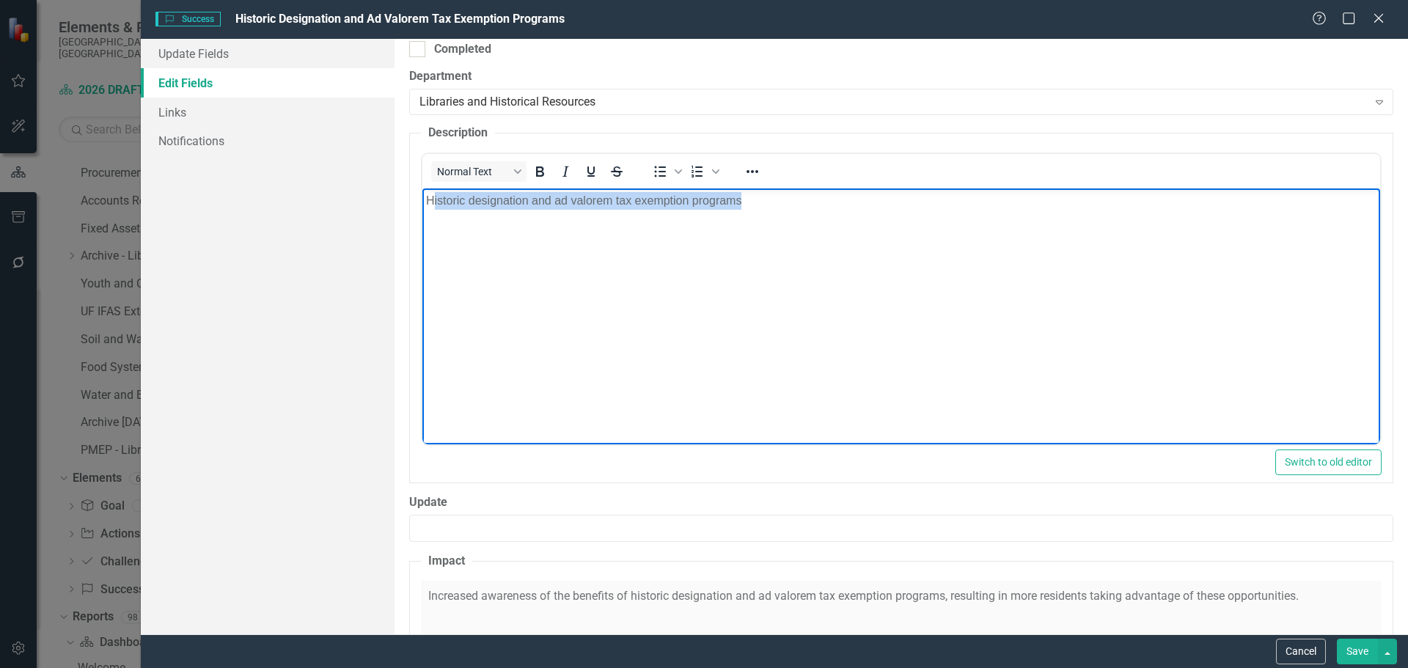
scroll to position [367, 0]
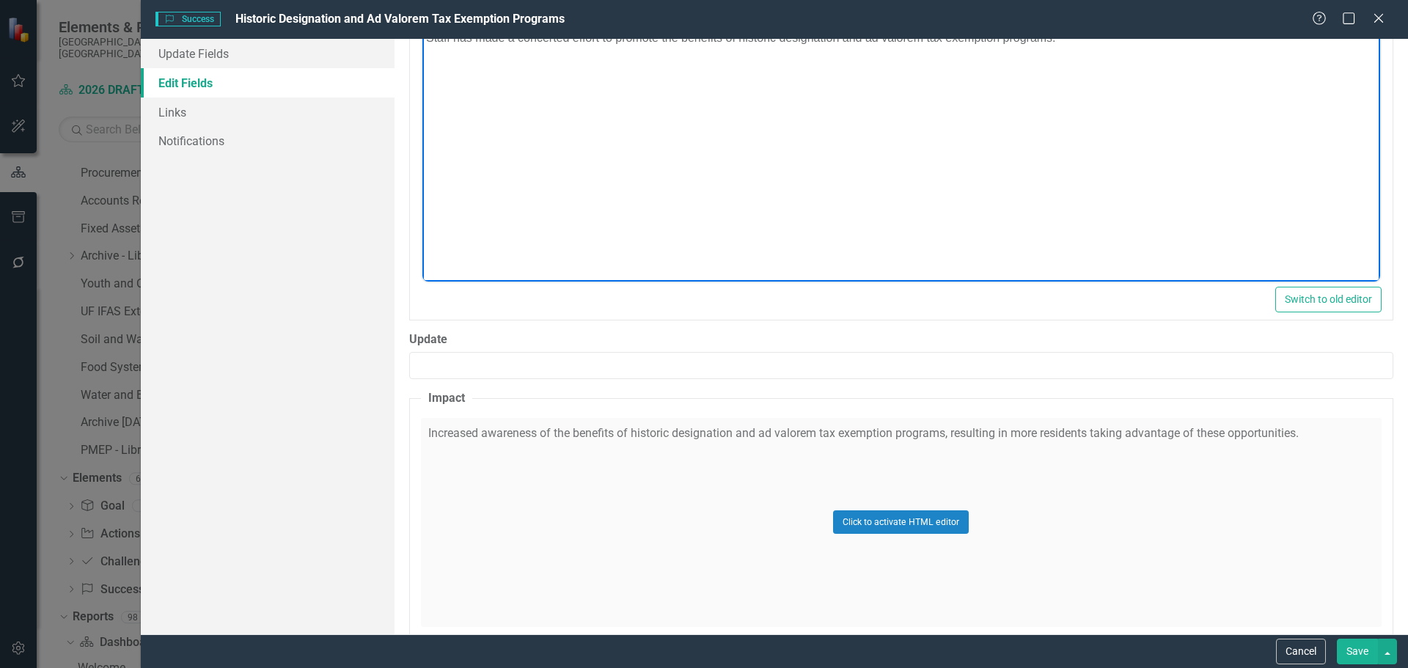
scroll to position [666, 0]
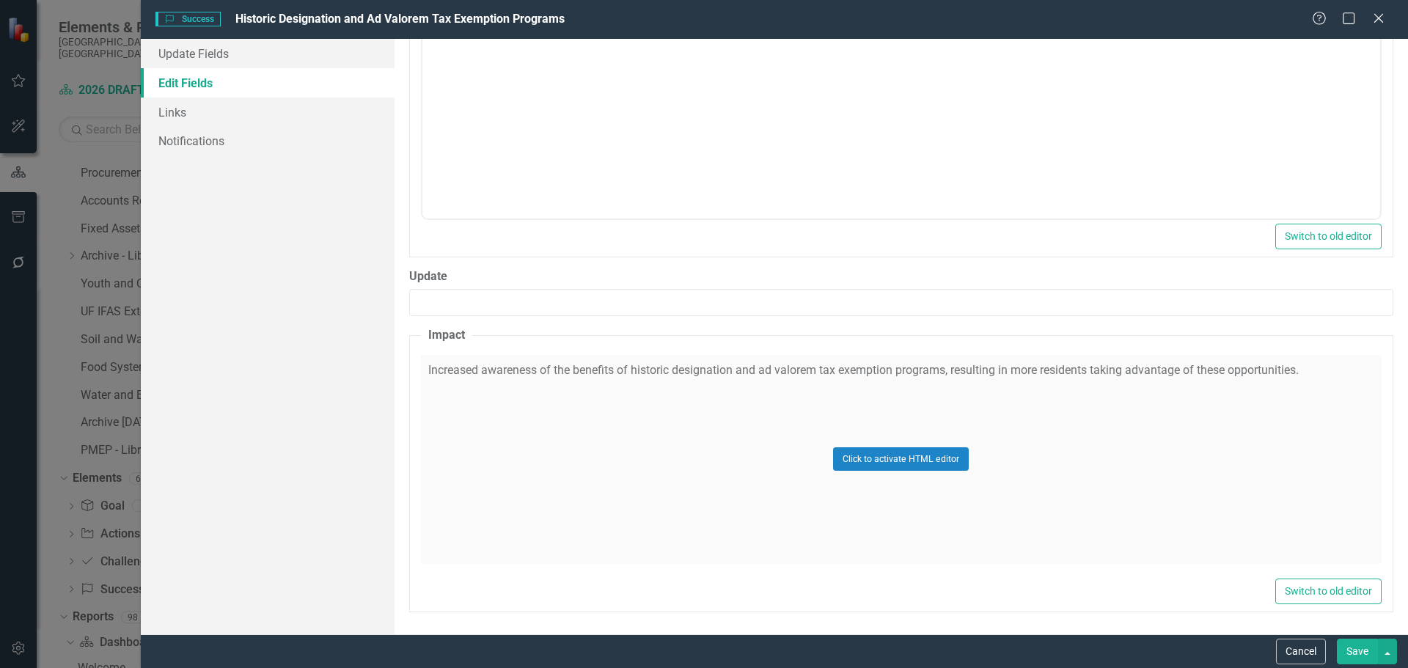
click at [834, 367] on div "Click to activate HTML editor" at bounding box center [901, 459] width 961 height 209
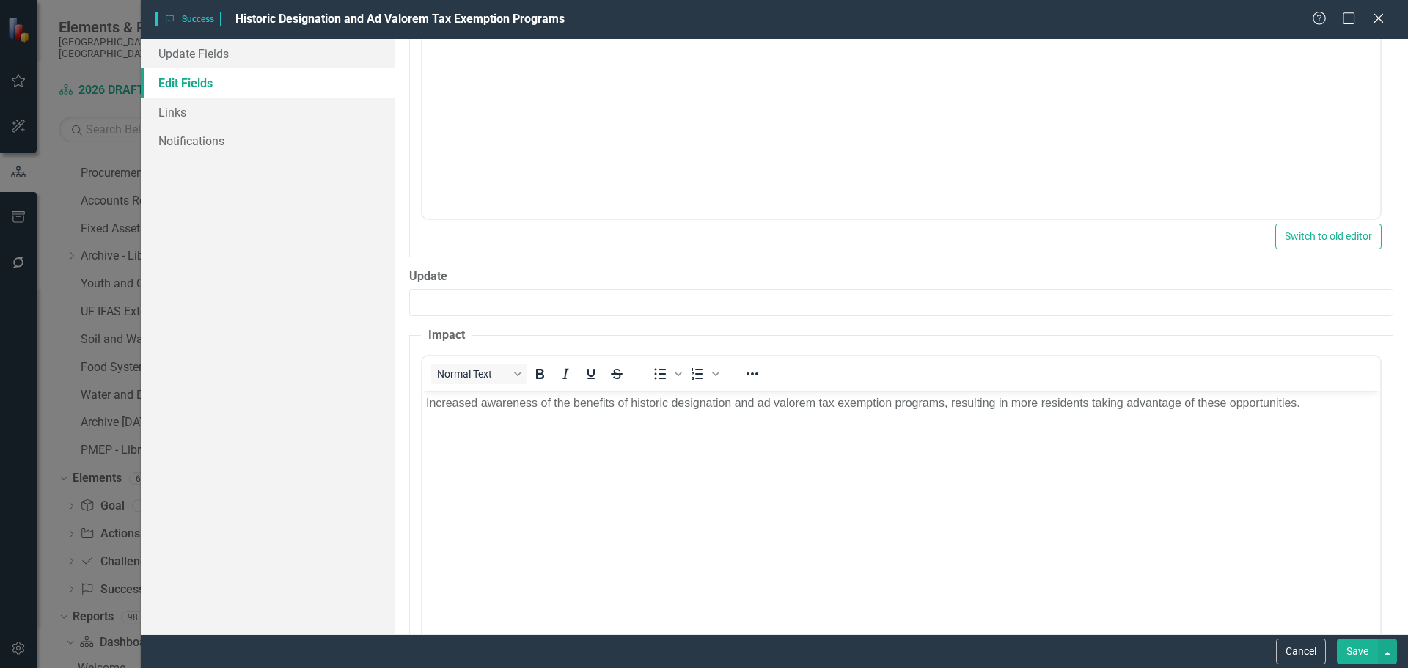
scroll to position [0, 0]
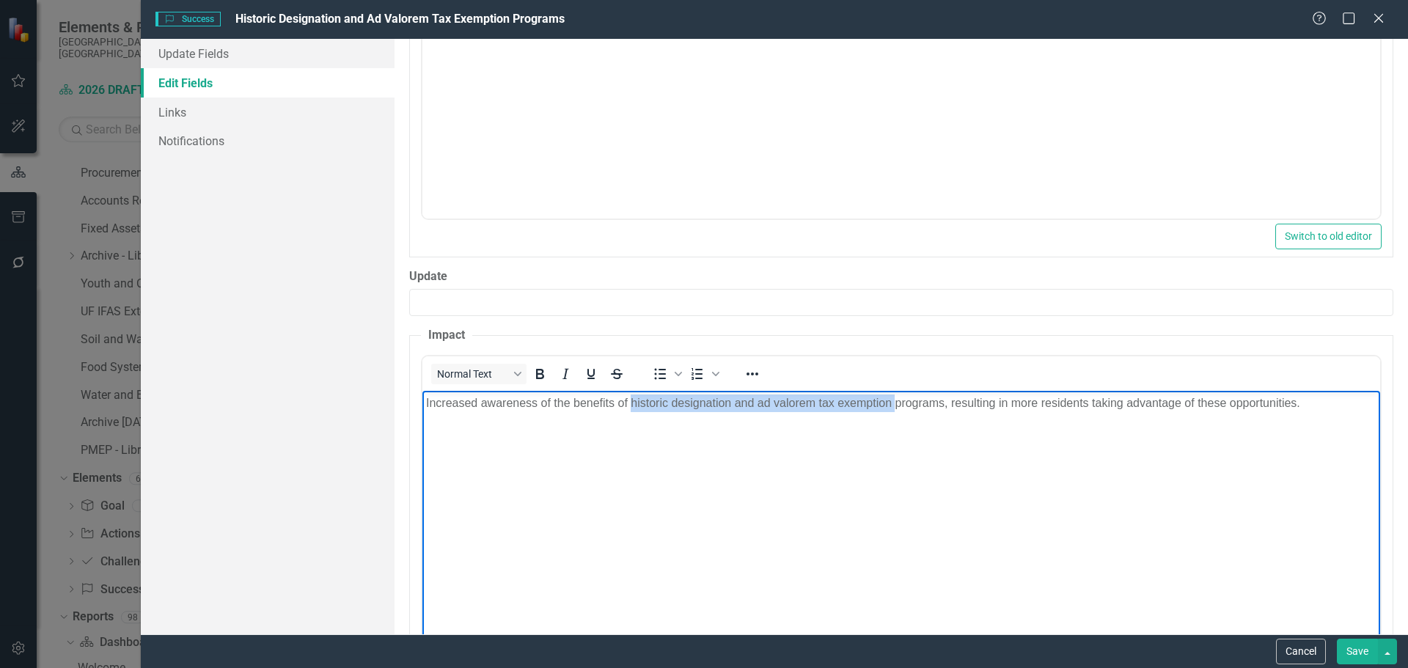
drag, startPoint x: 893, startPoint y: 403, endPoint x: 631, endPoint y: 403, distance: 261.8
click at [631, 403] on p "Increased awareness of the benefits of historic designation and ad valorem tax …" at bounding box center [900, 403] width 950 height 18
drag, startPoint x: 763, startPoint y: 406, endPoint x: 710, endPoint y: 404, distance: 52.8
click at [710, 404] on p "Increased awareness of the benefits of these programs, resulting in more reside…" at bounding box center [900, 403] width 950 height 18
click at [663, 402] on p "Increased awareness of the benefits of these programs has resulted in more resi…" at bounding box center [900, 403] width 950 height 18
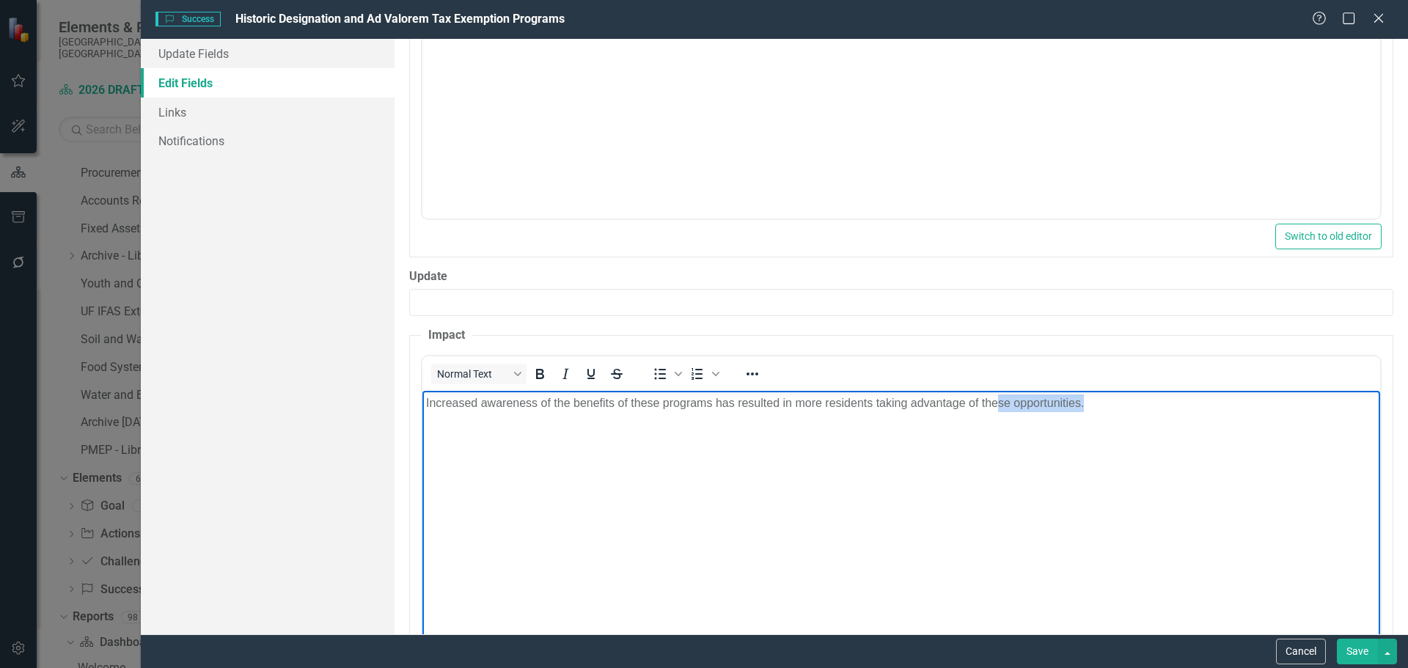
drag, startPoint x: 1102, startPoint y: 404, endPoint x: 997, endPoint y: 401, distance: 105.6
click at [997, 401] on p "Increased awareness of the benefits of these programs has resulted in more resi…" at bounding box center [900, 403] width 950 height 18
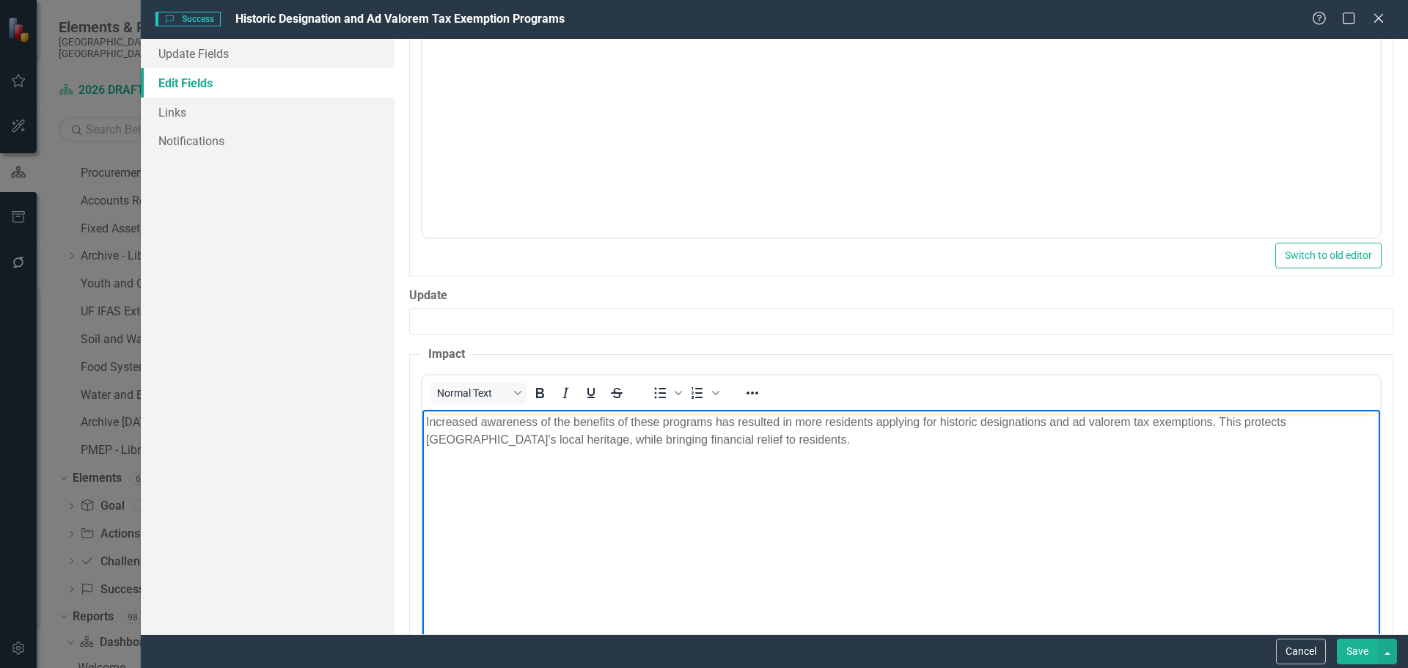
scroll to position [666, 0]
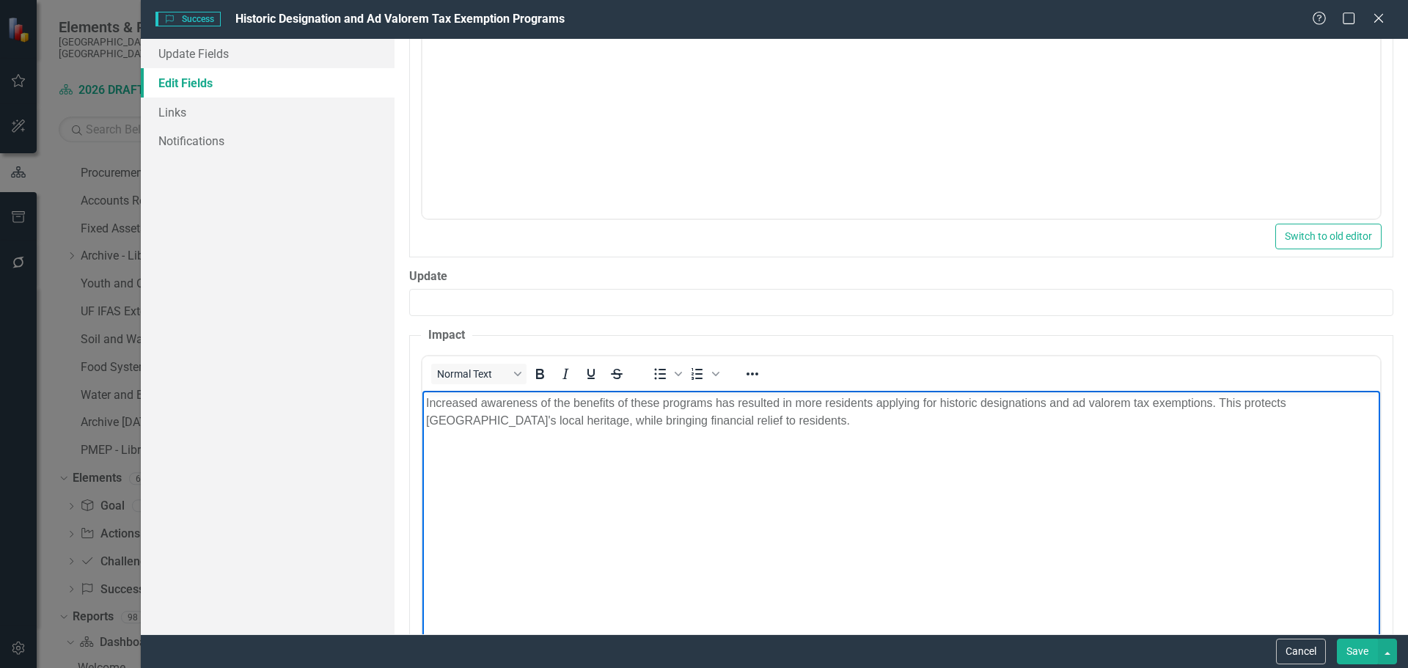
click at [1225, 401] on p "Increased awareness of the benefits of these programs has resulted in more resi…" at bounding box center [900, 411] width 950 height 35
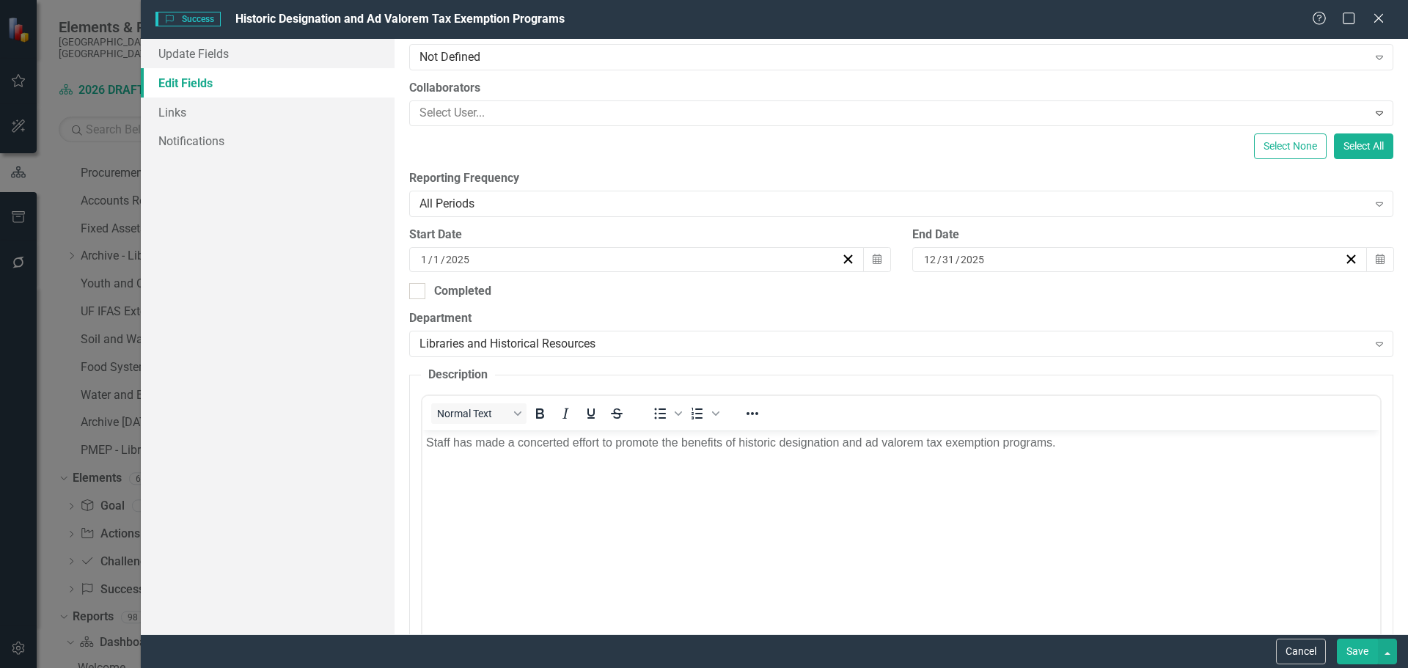
scroll to position [513, 0]
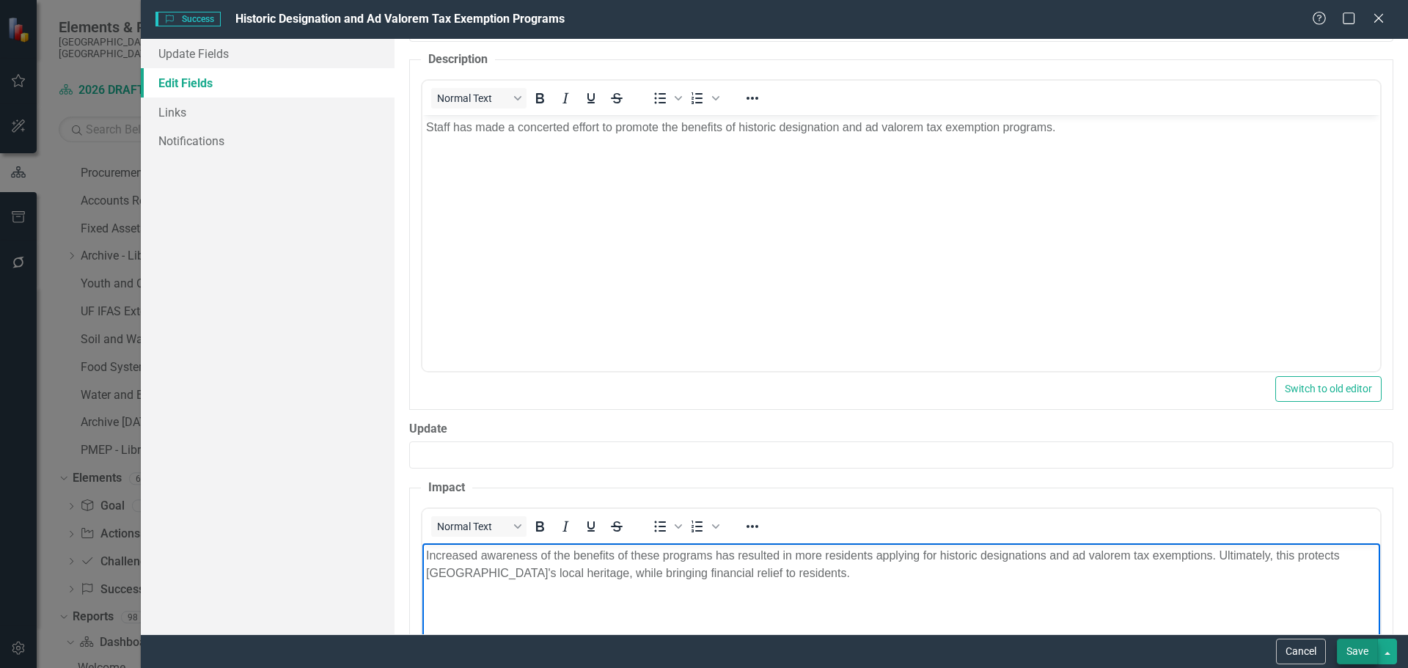
click at [1351, 652] on button "Save" at bounding box center [1357, 652] width 41 height 26
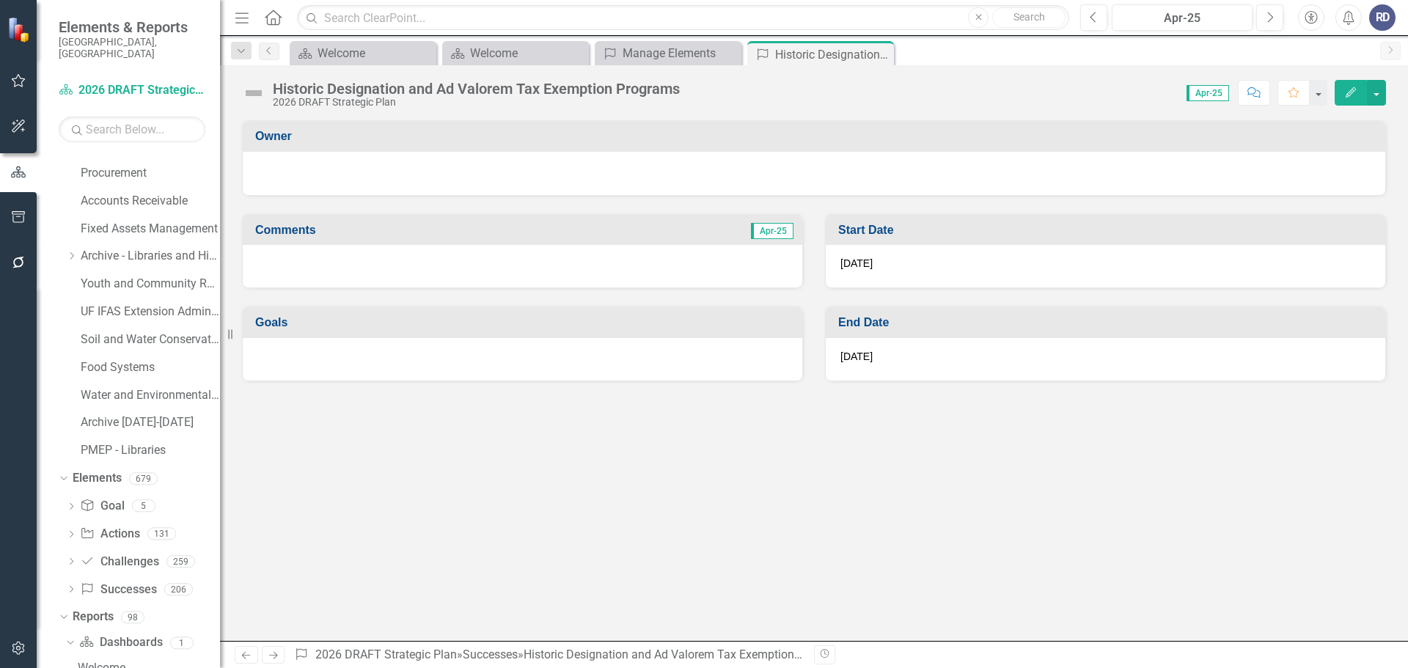
click at [0, 0] on icon "Close" at bounding box center [0, 0] width 0 height 0
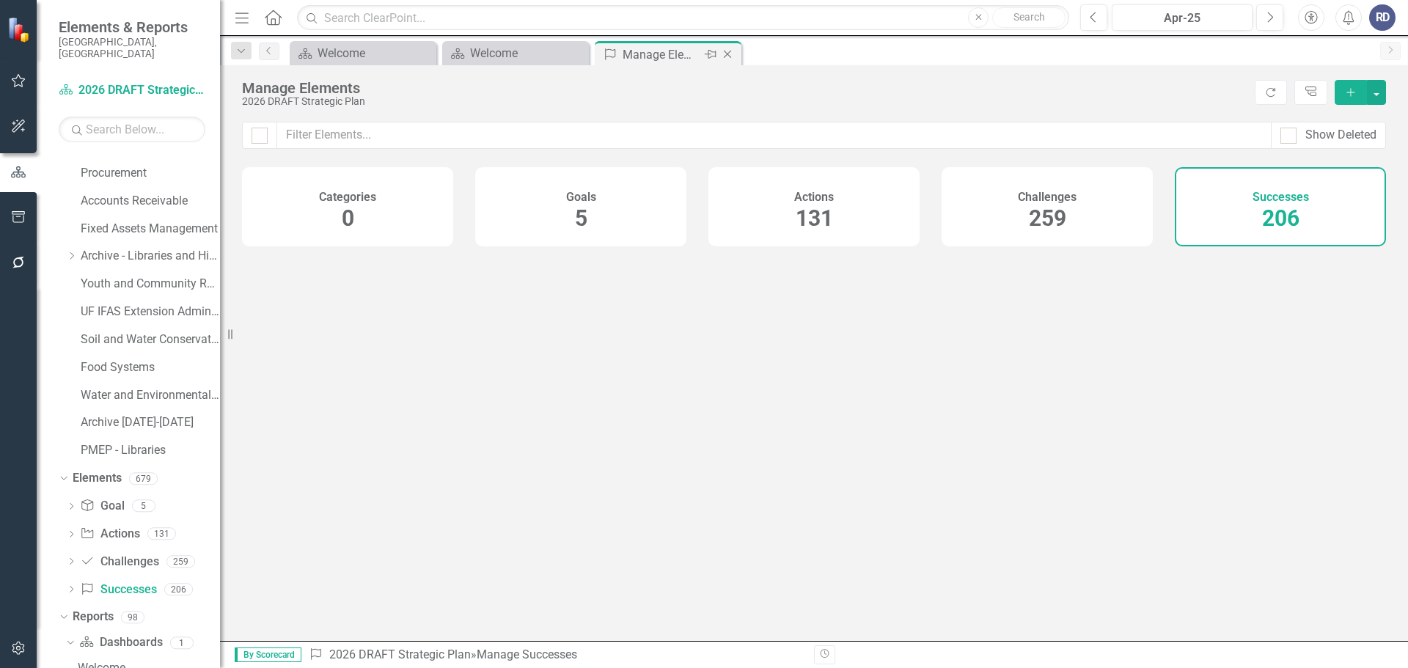
click at [657, 54] on div "Manage Elements" at bounding box center [662, 54] width 78 height 18
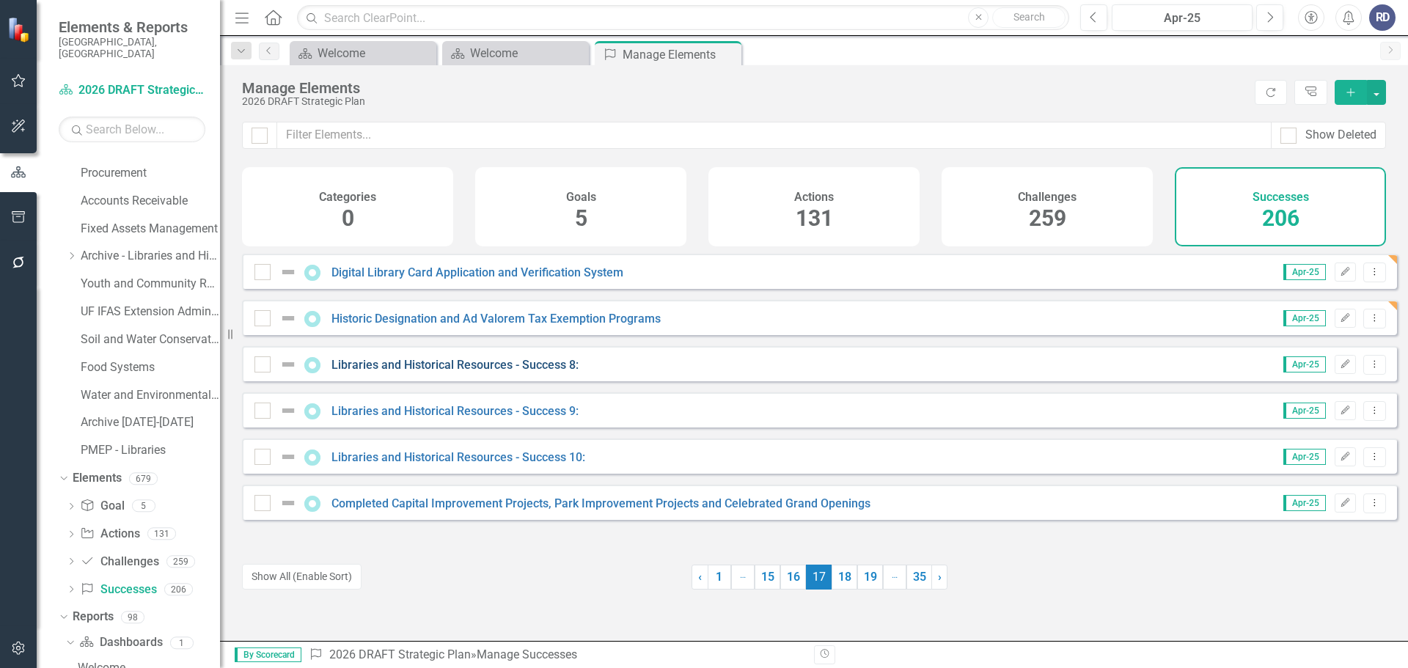
click at [389, 372] on link "Libraries and Historical Resources - Success 8:" at bounding box center [454, 365] width 247 height 14
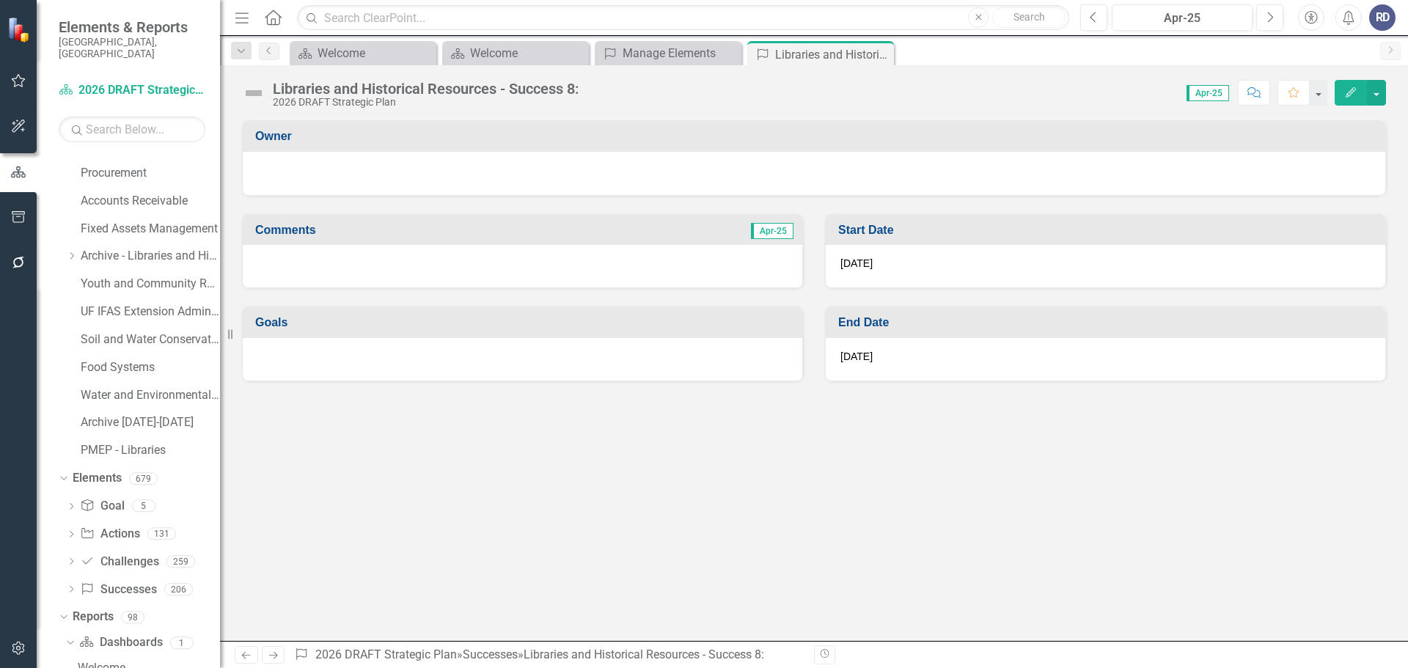
click at [1343, 98] on button "Edit" at bounding box center [1351, 93] width 32 height 26
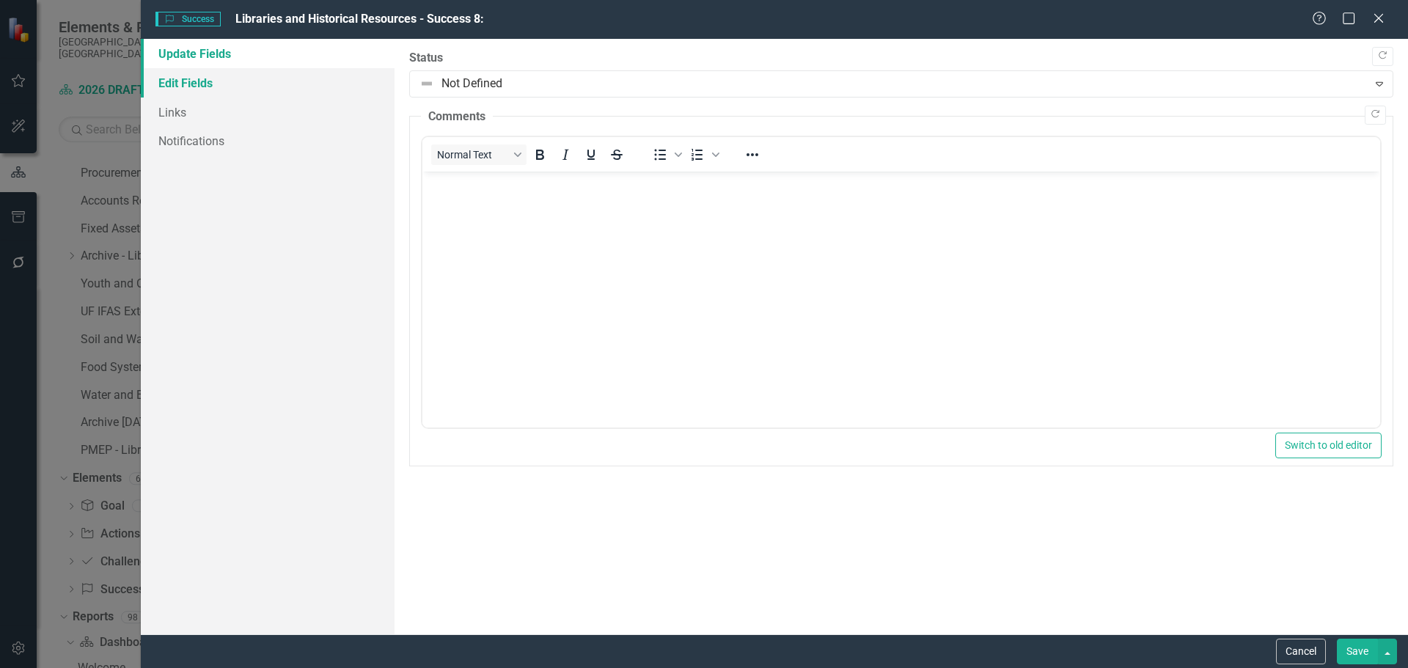
click at [178, 87] on link "Edit Fields" at bounding box center [268, 82] width 254 height 29
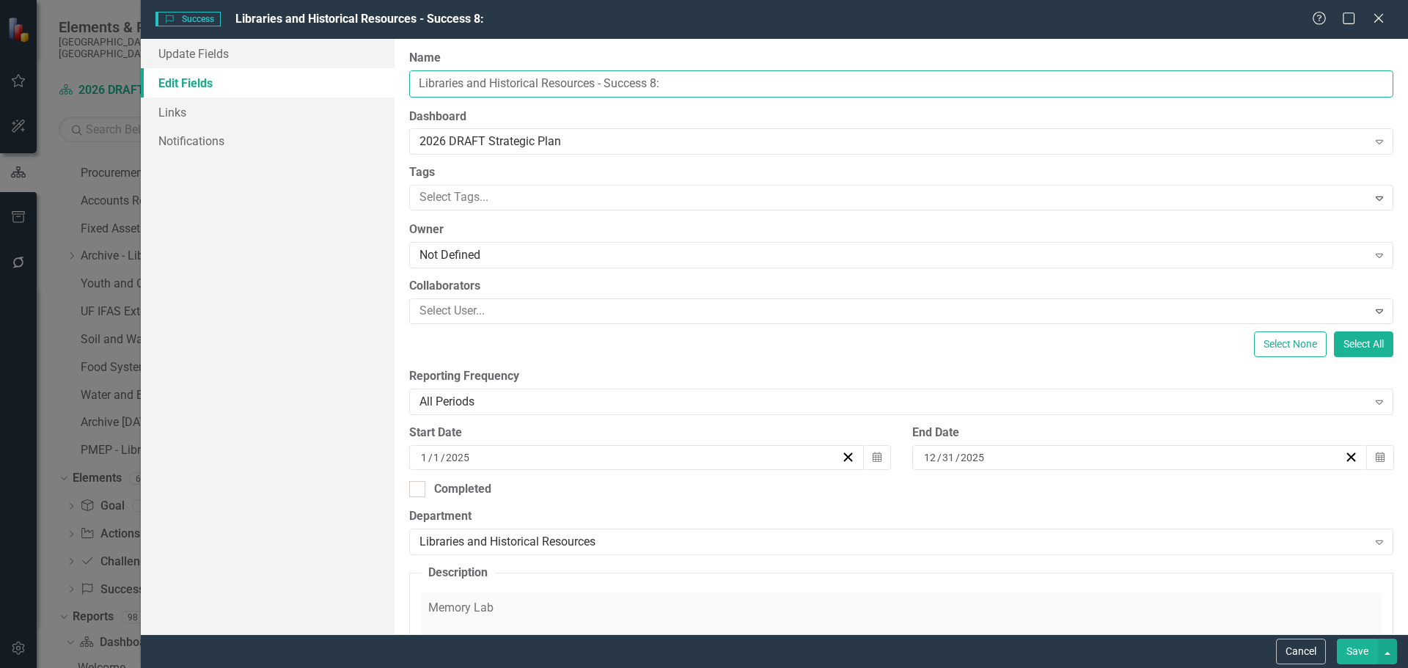
drag, startPoint x: 595, startPoint y: 83, endPoint x: 385, endPoint y: 83, distance: 209.7
click at [385, 83] on div "Update Fields Edit Fields Links Notifications "Update" fields in ClearPoint are…" at bounding box center [774, 336] width 1267 height 595
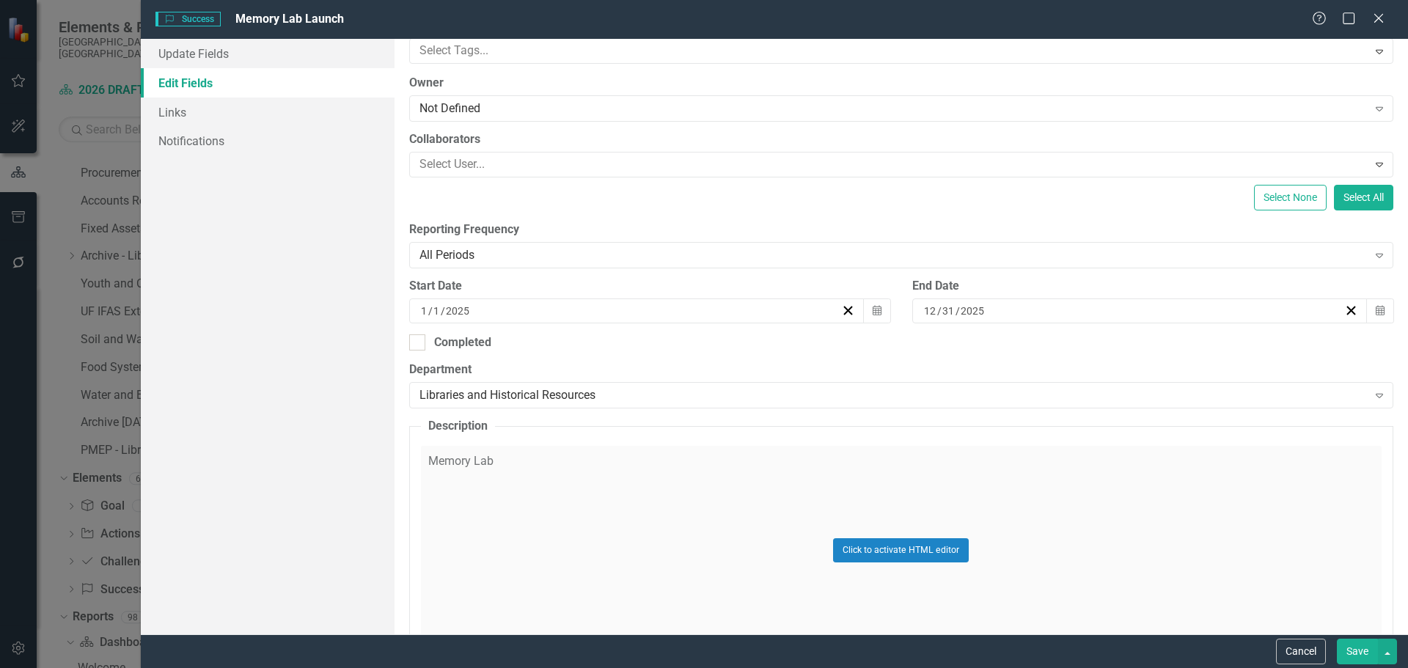
scroll to position [220, 0]
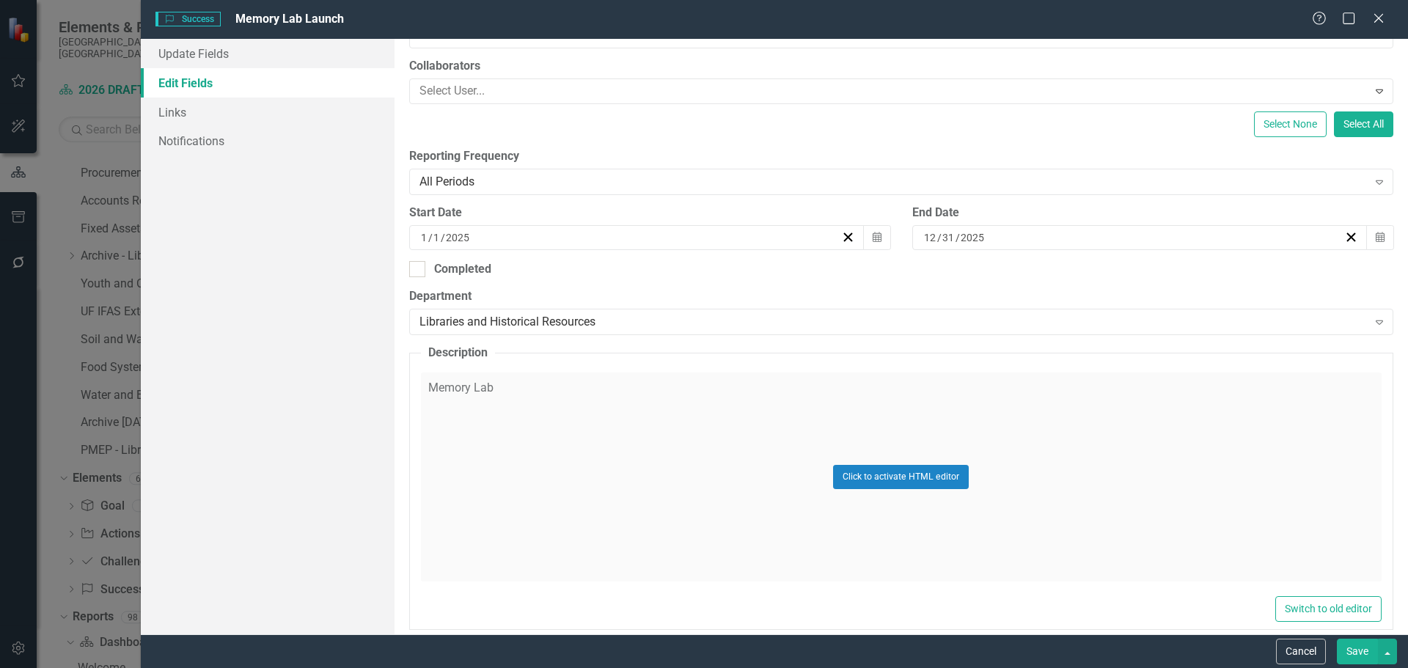
type input "Memory Lab Launch"
click at [513, 385] on div "Click to activate HTML editor" at bounding box center [901, 477] width 961 height 209
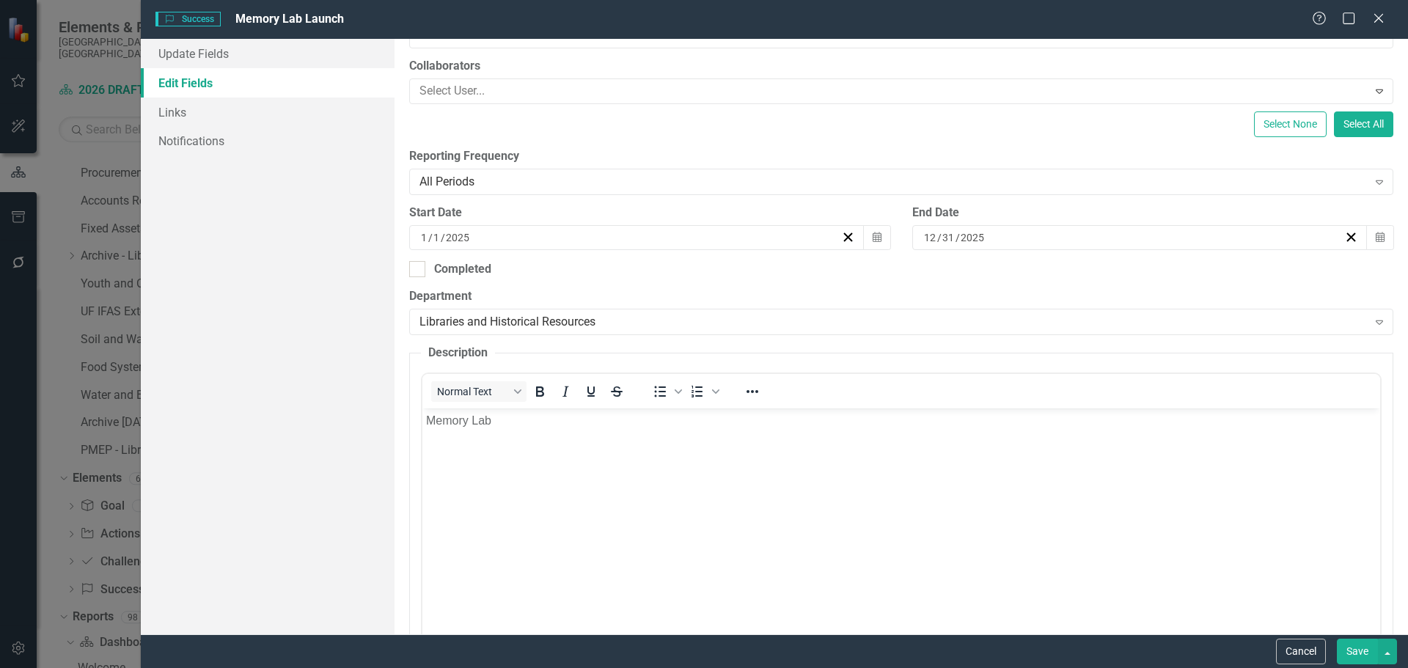
scroll to position [0, 0]
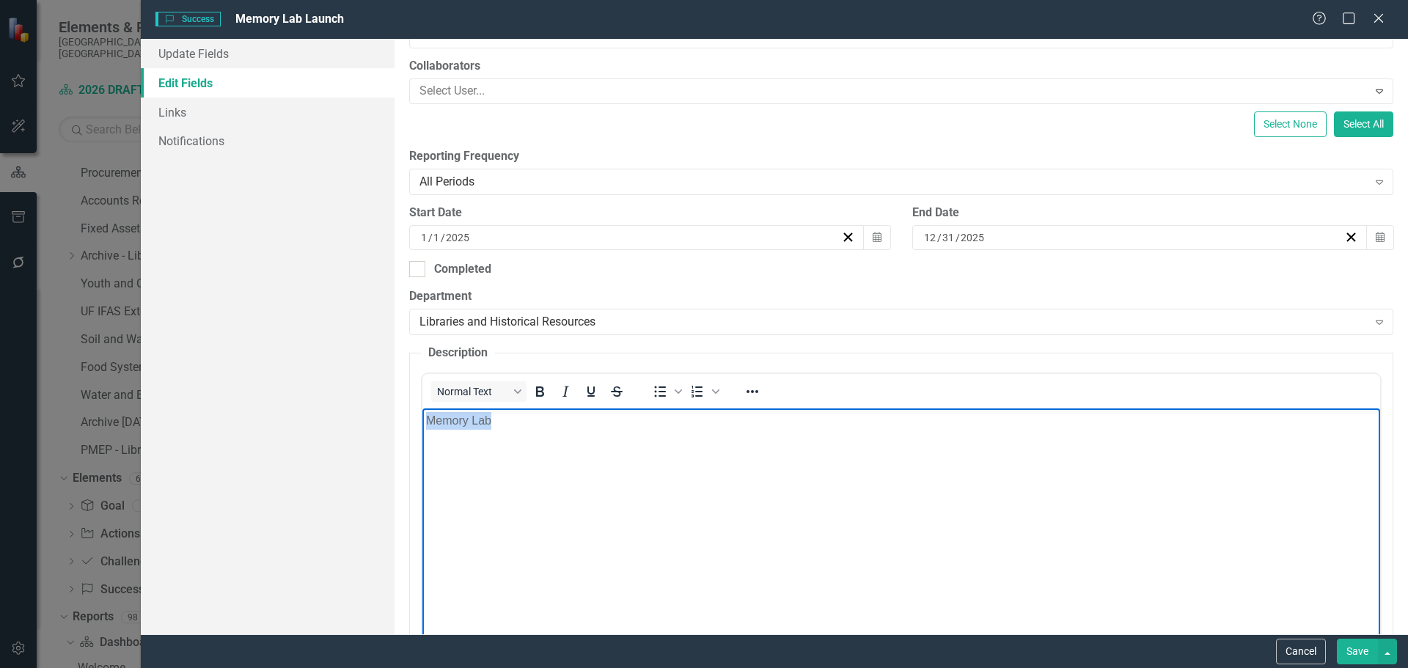
drag, startPoint x: 512, startPoint y: 423, endPoint x: 424, endPoint y: 414, distance: 88.4
click at [424, 414] on body "Memory Lab" at bounding box center [901, 518] width 958 height 220
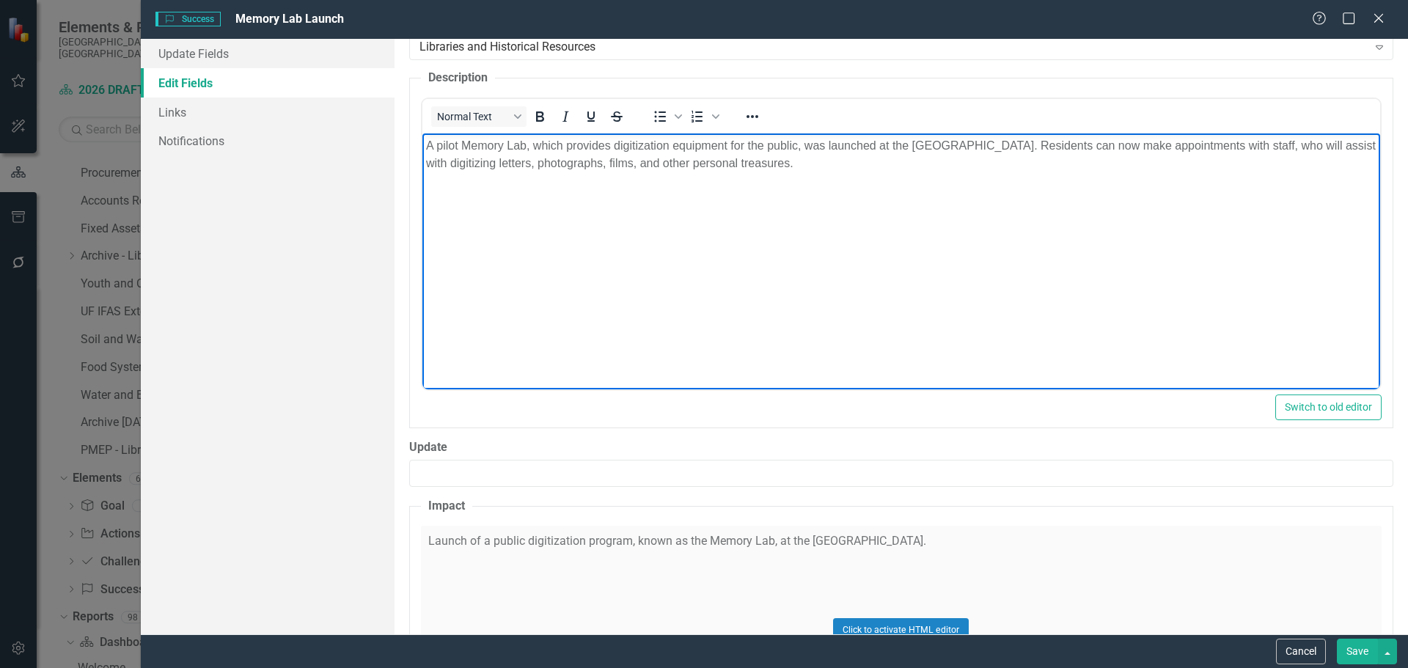
scroll to position [513, 0]
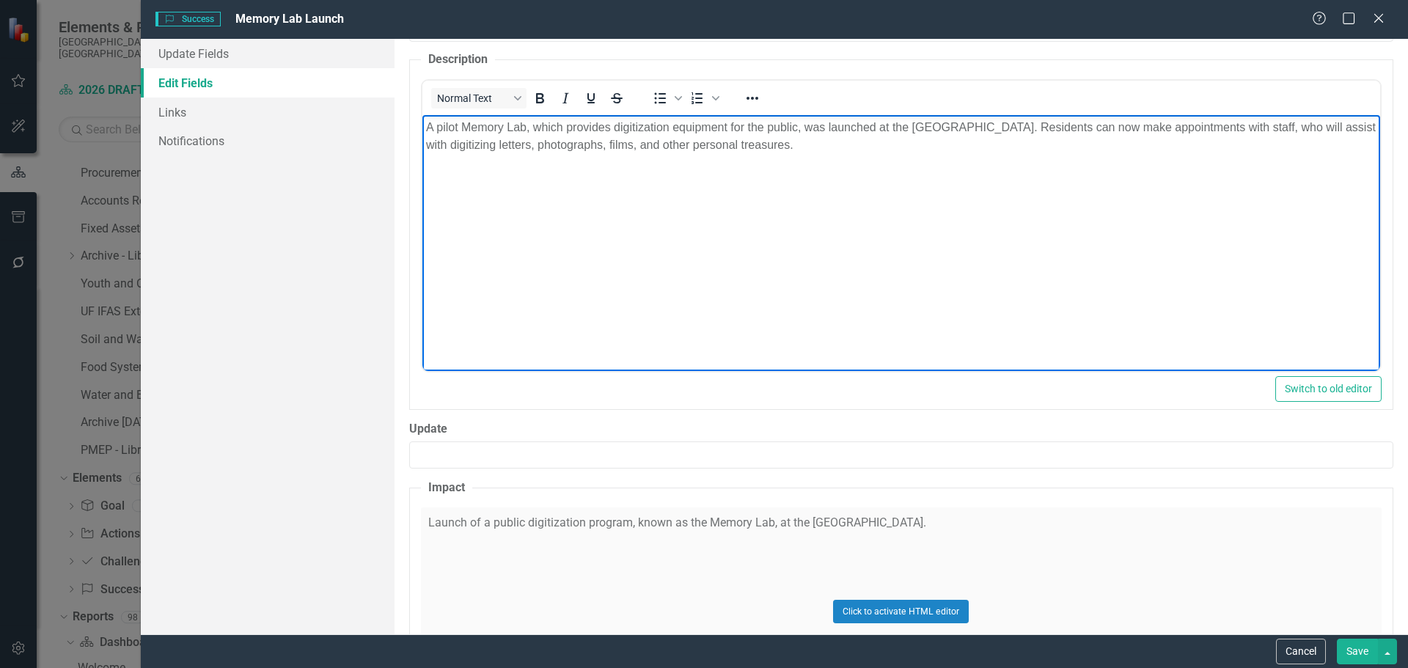
click at [954, 524] on div "Click to activate HTML editor" at bounding box center [901, 611] width 961 height 209
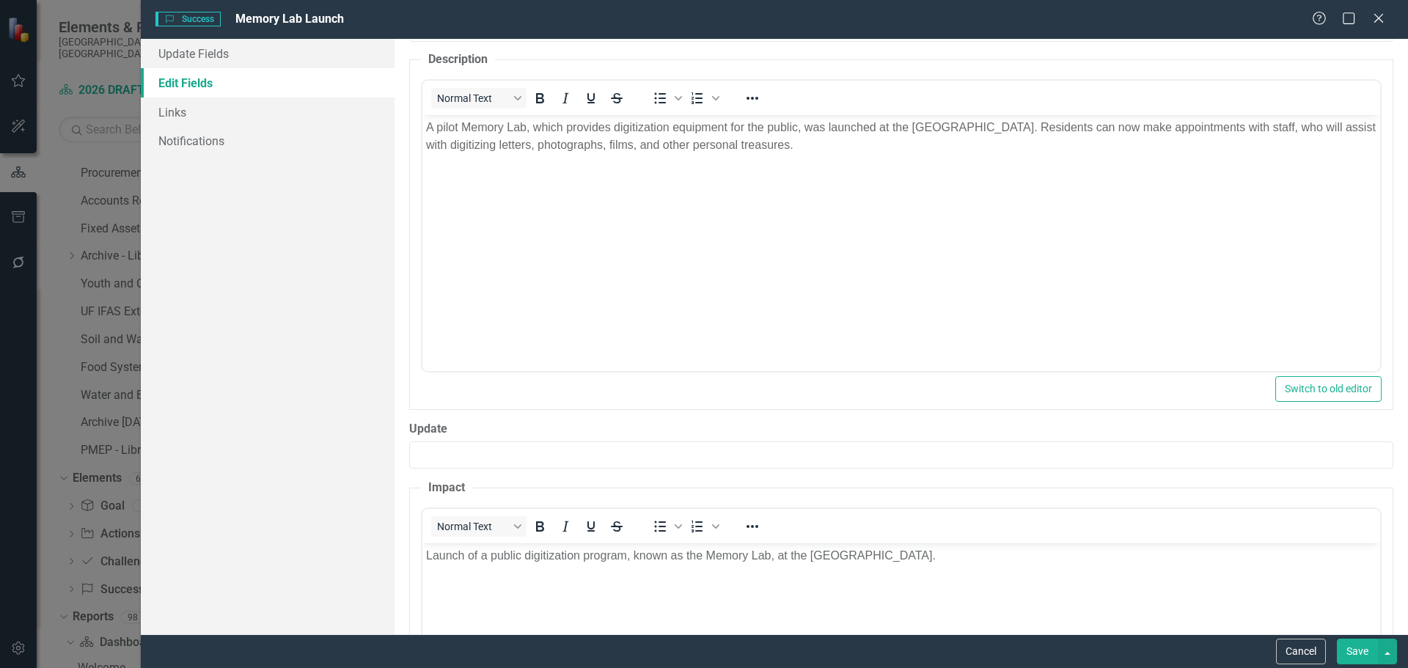
scroll to position [0, 0]
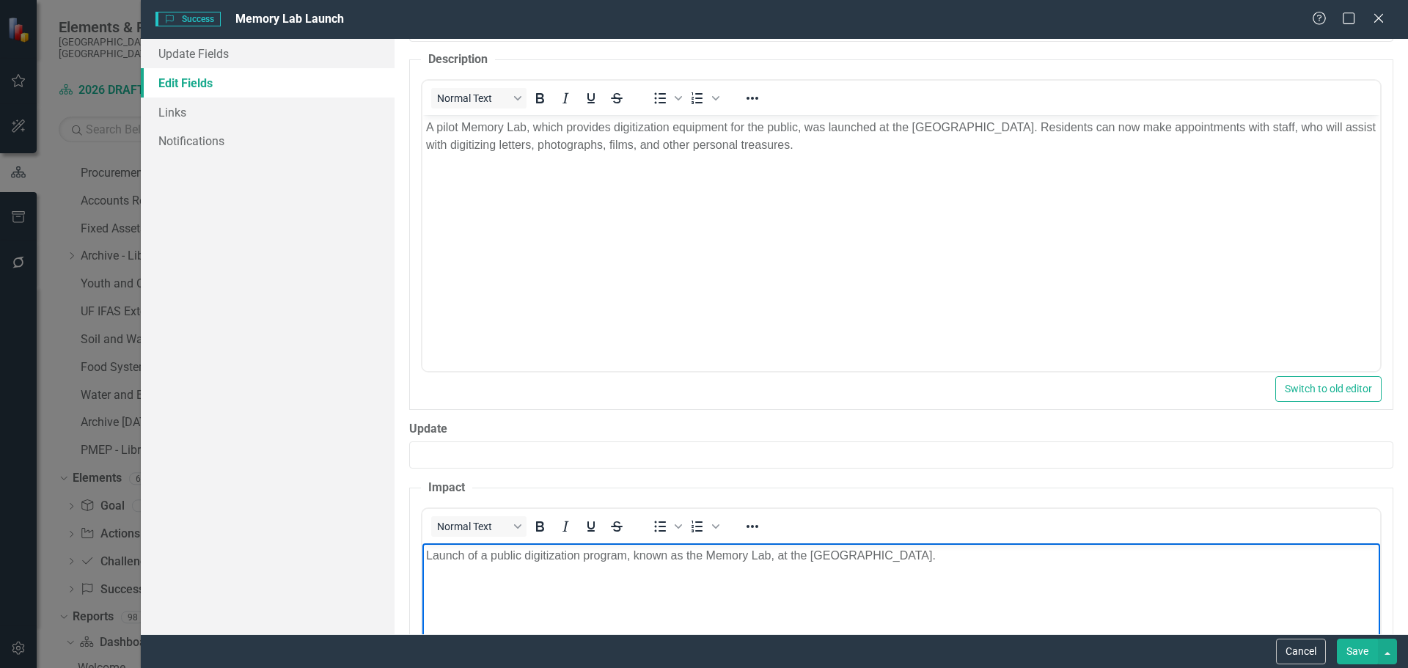
drag, startPoint x: 971, startPoint y: 554, endPoint x: 821, endPoint y: 1112, distance: 577.2
click at [422, 568] on html "Launch of a public digitization program, known as the Memory Lab, at the County…" at bounding box center [901, 653] width 958 height 220
click at [1349, 653] on button "Save" at bounding box center [1357, 652] width 41 height 26
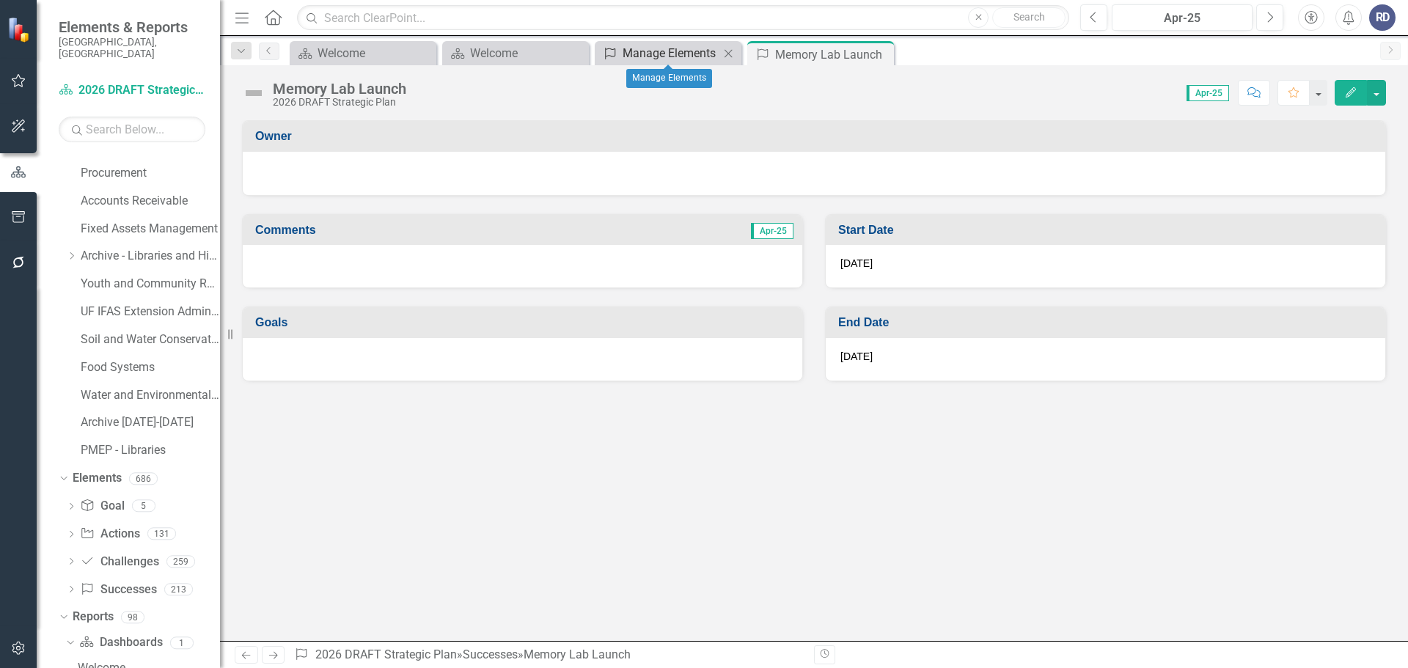
click at [641, 62] on div "Manage Elements" at bounding box center [671, 53] width 97 height 18
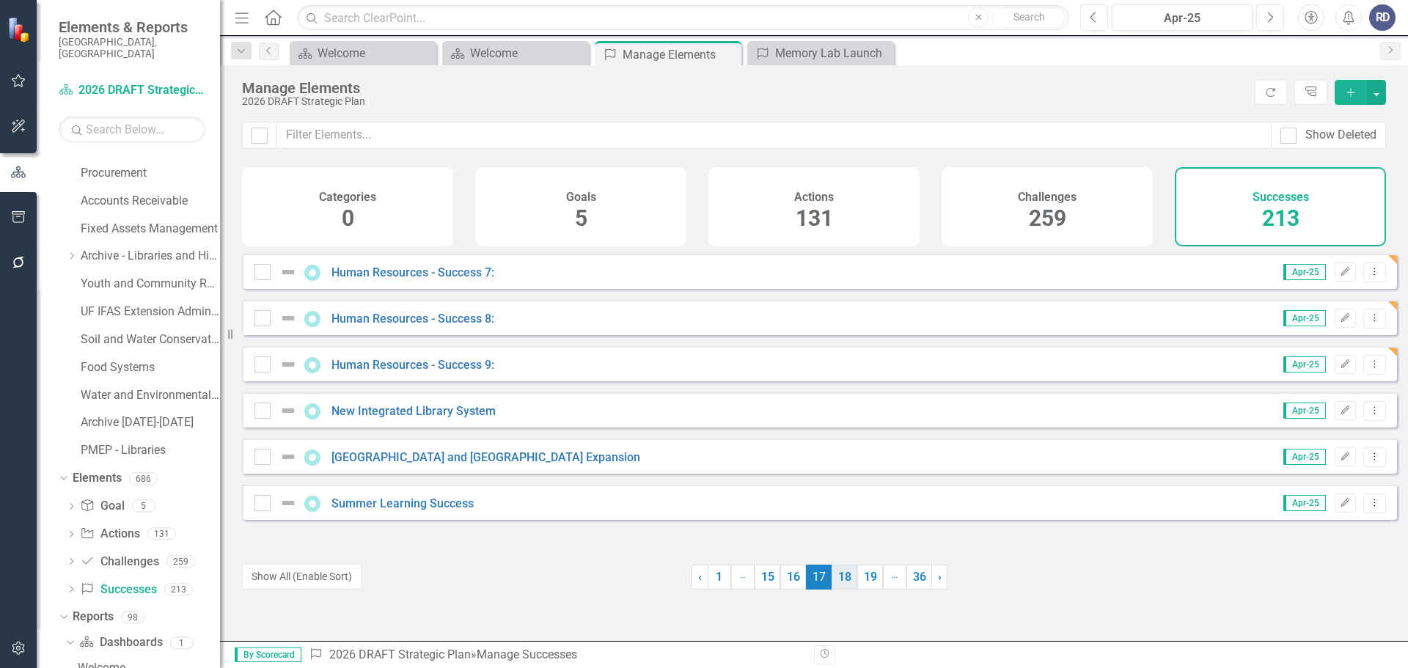
click at [842, 581] on link "18" at bounding box center [845, 577] width 26 height 25
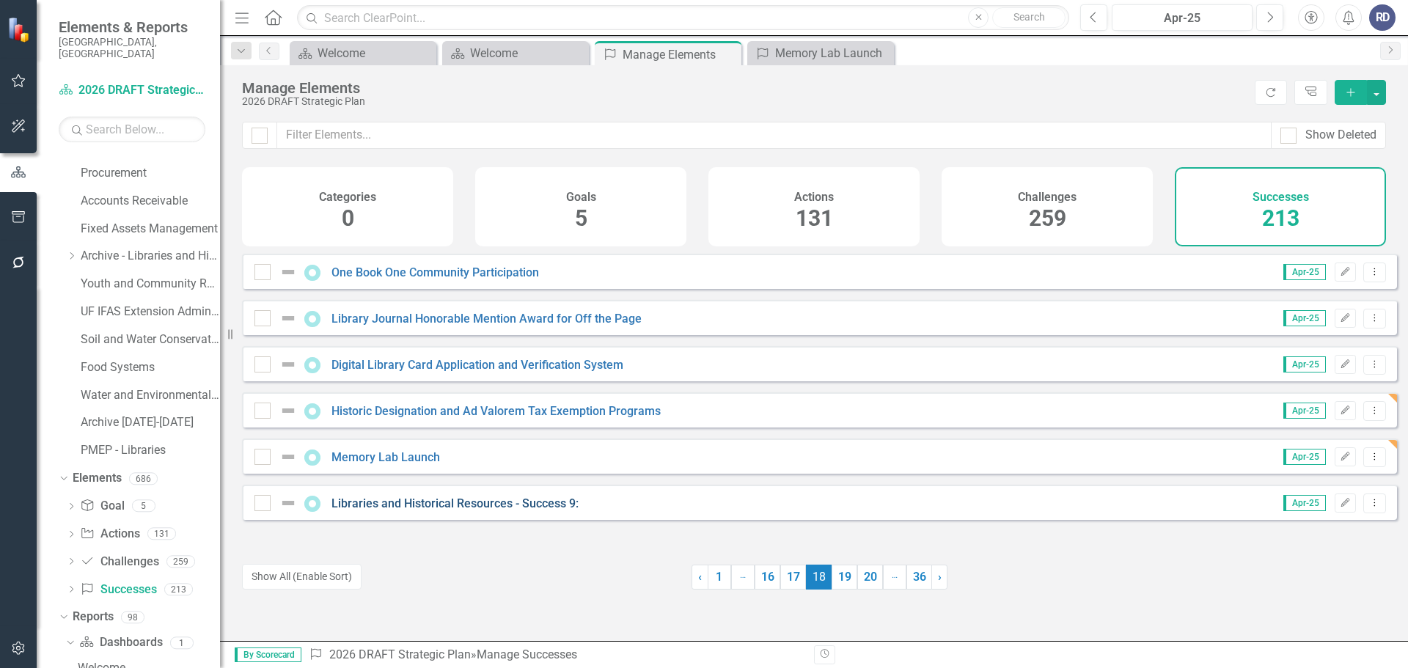
click at [523, 510] on link "Libraries and Historical Resources - Success 9:" at bounding box center [454, 503] width 247 height 14
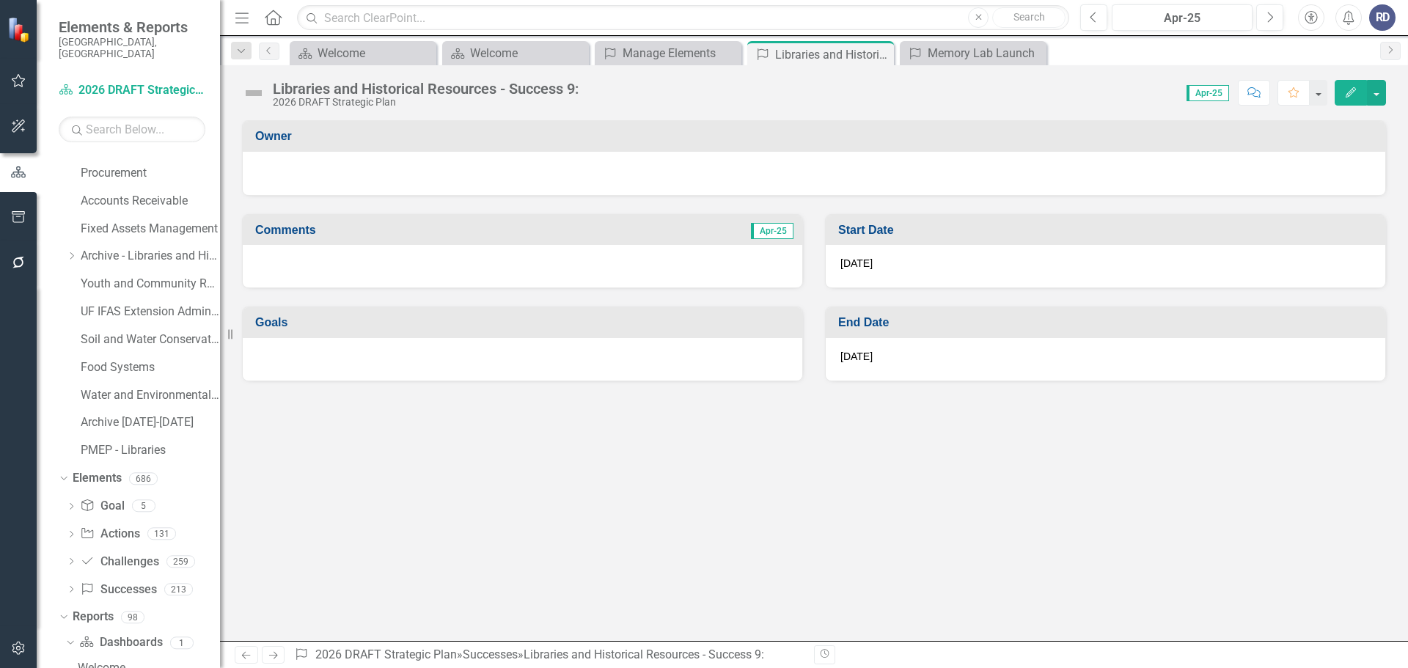
click at [1347, 88] on icon "Edit" at bounding box center [1350, 92] width 13 height 10
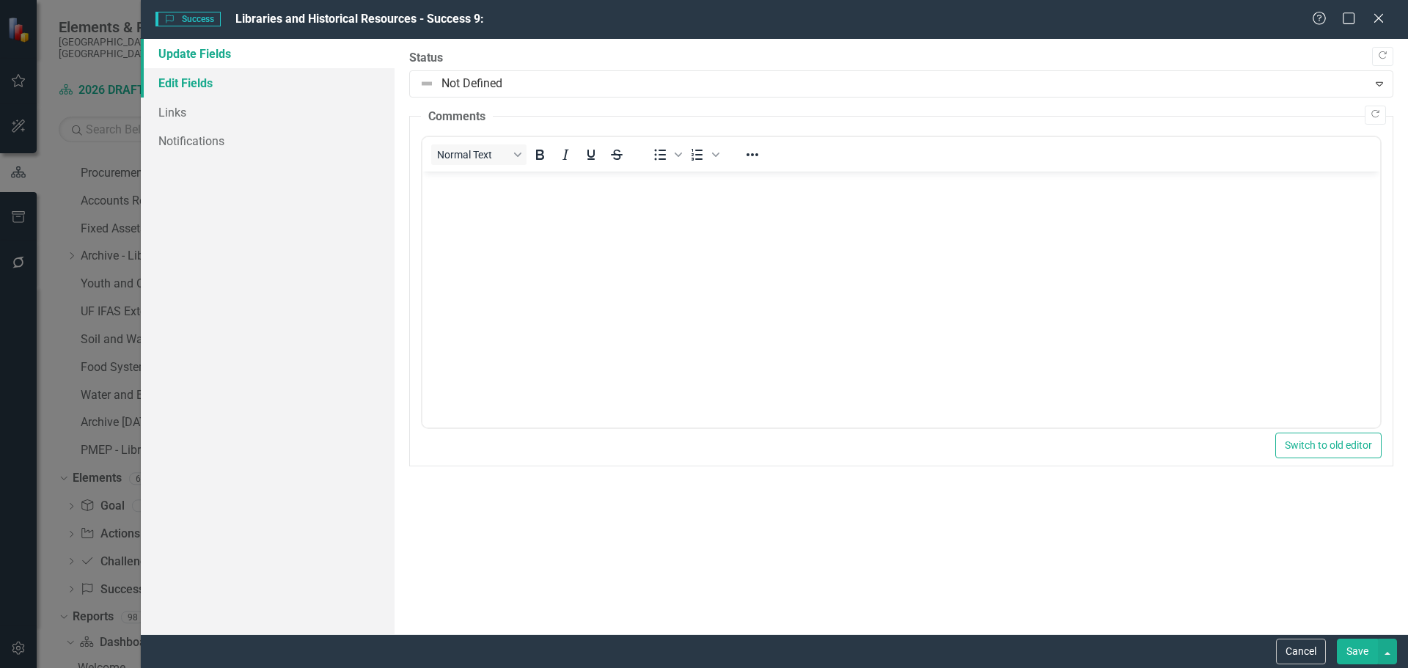
click at [188, 79] on link "Edit Fields" at bounding box center [268, 82] width 254 height 29
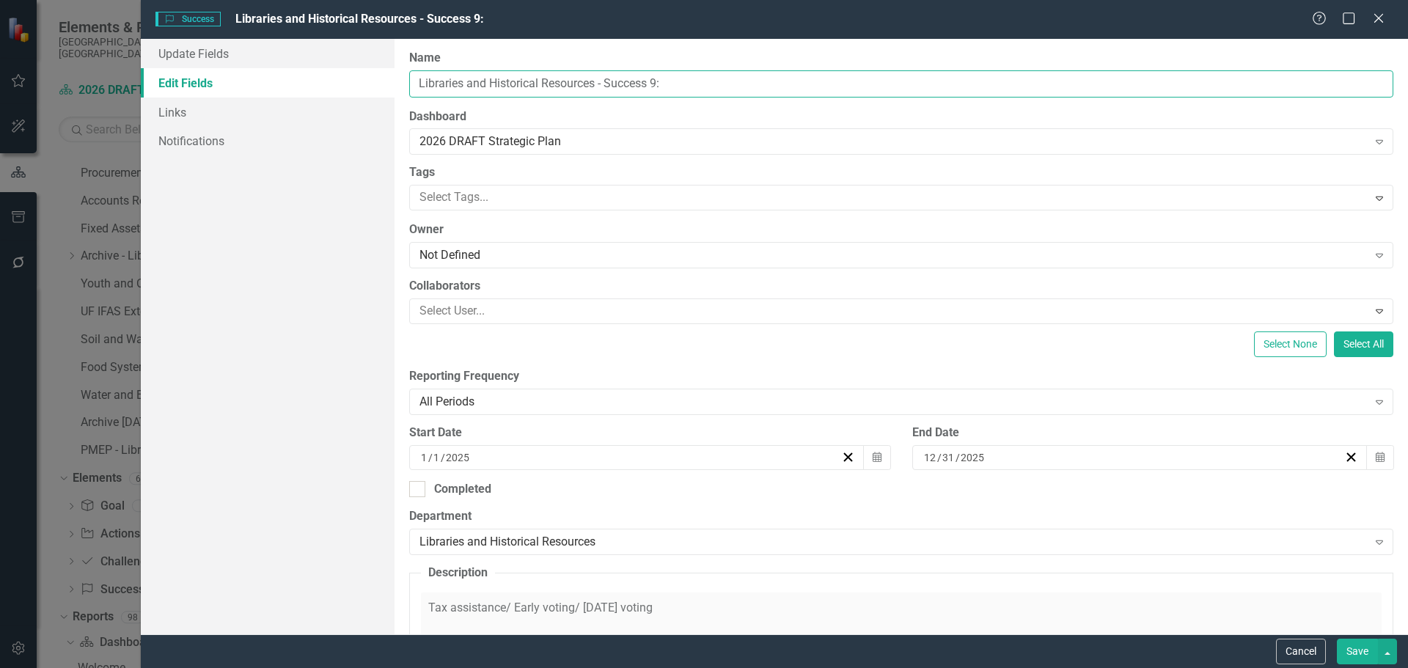
drag, startPoint x: 725, startPoint y: 82, endPoint x: 419, endPoint y: 74, distance: 305.2
click at [419, 73] on input "Libraries and Historical Resources - Success 9:" at bounding box center [901, 83] width 984 height 27
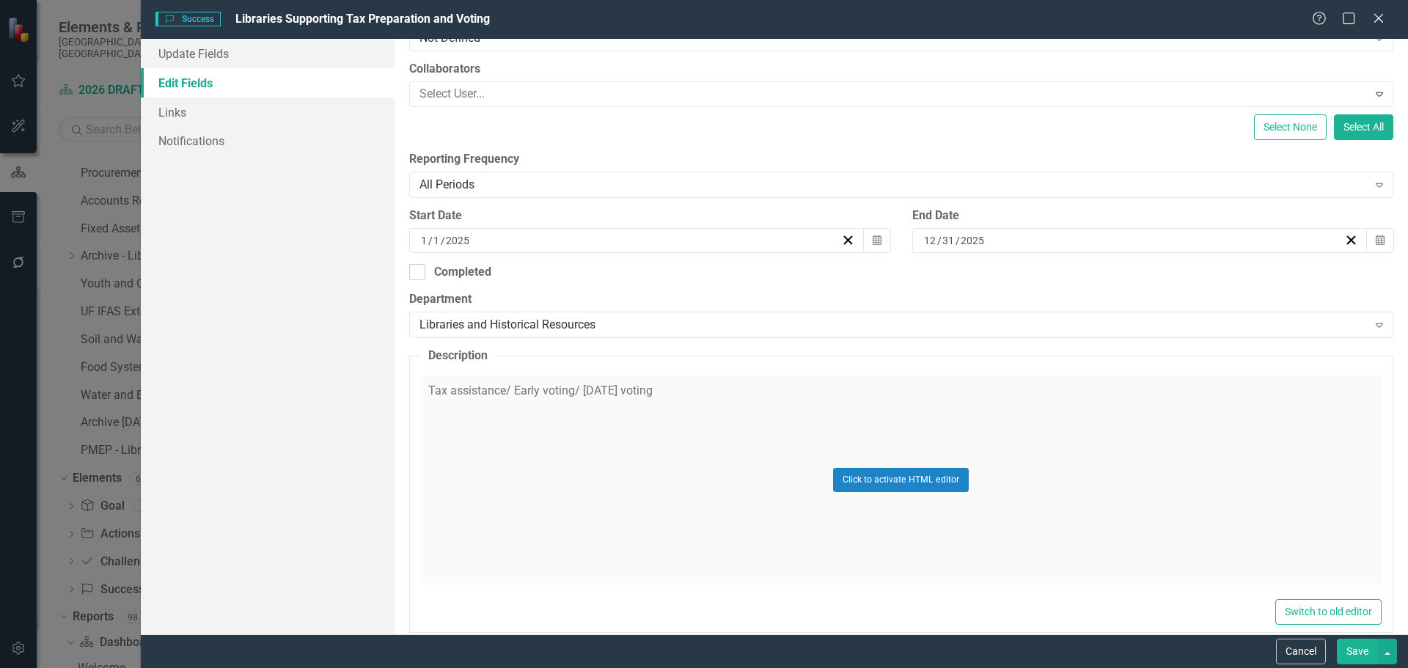
scroll to position [220, 0]
type input "Libraries Supporting Tax Preparation and Voting"
click at [664, 392] on div "Click to activate HTML editor" at bounding box center [901, 477] width 961 height 209
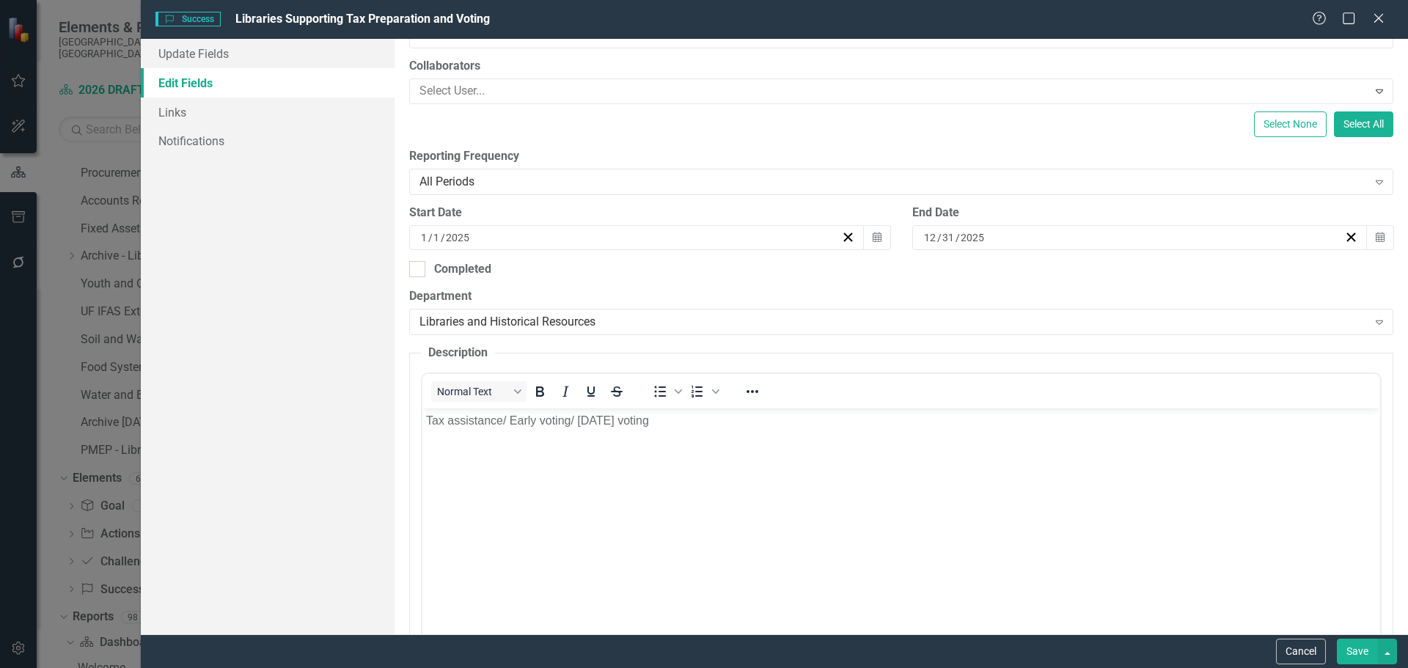
scroll to position [0, 0]
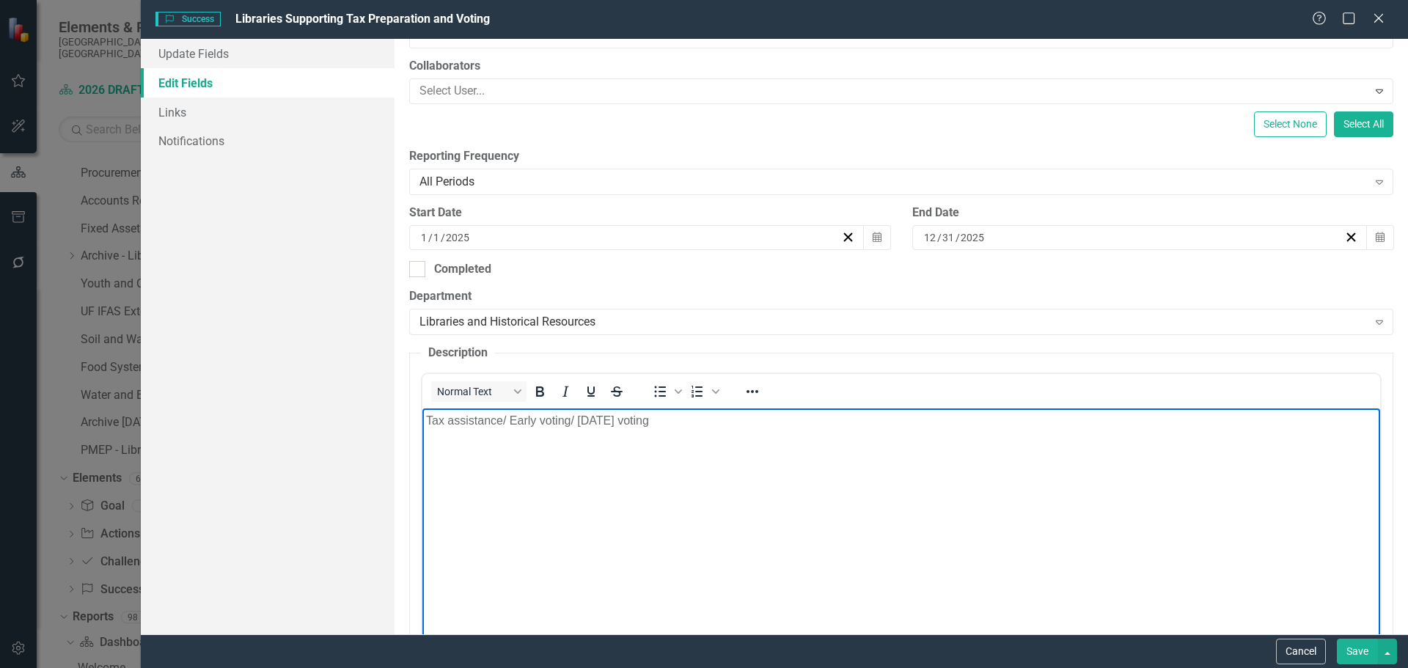
drag, startPoint x: 1096, startPoint y: 812, endPoint x: 826, endPoint y: 826, distance: 270.2
click at [422, 417] on html "Tax assistance/ Early voting/ Election Day voting" at bounding box center [901, 518] width 958 height 220
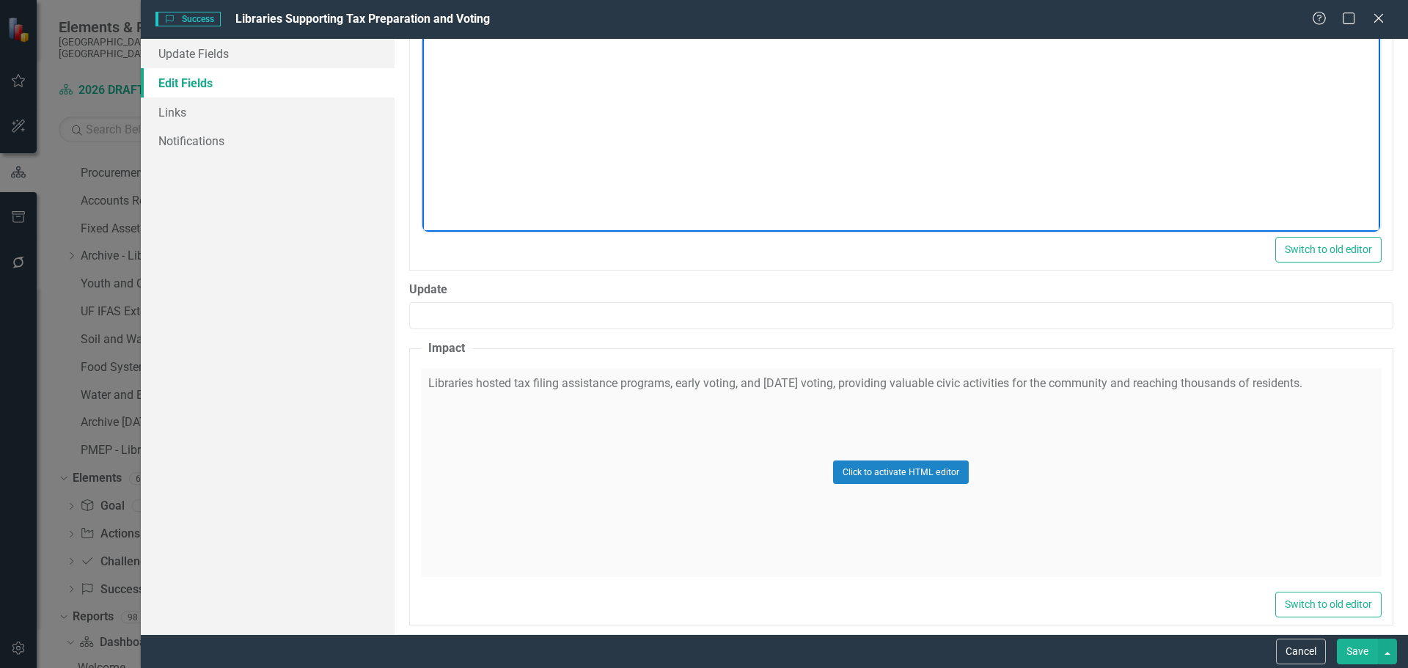
scroll to position [660, 0]
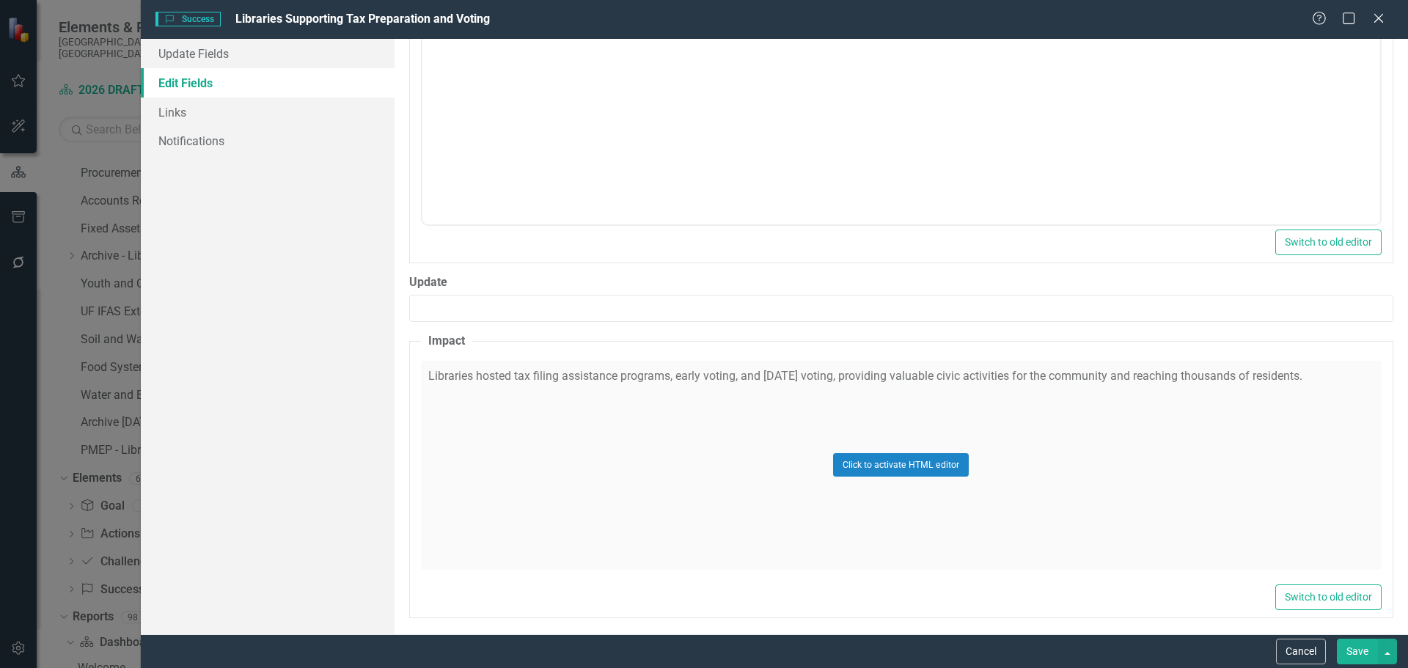
click at [1348, 640] on button "Save" at bounding box center [1357, 652] width 41 height 26
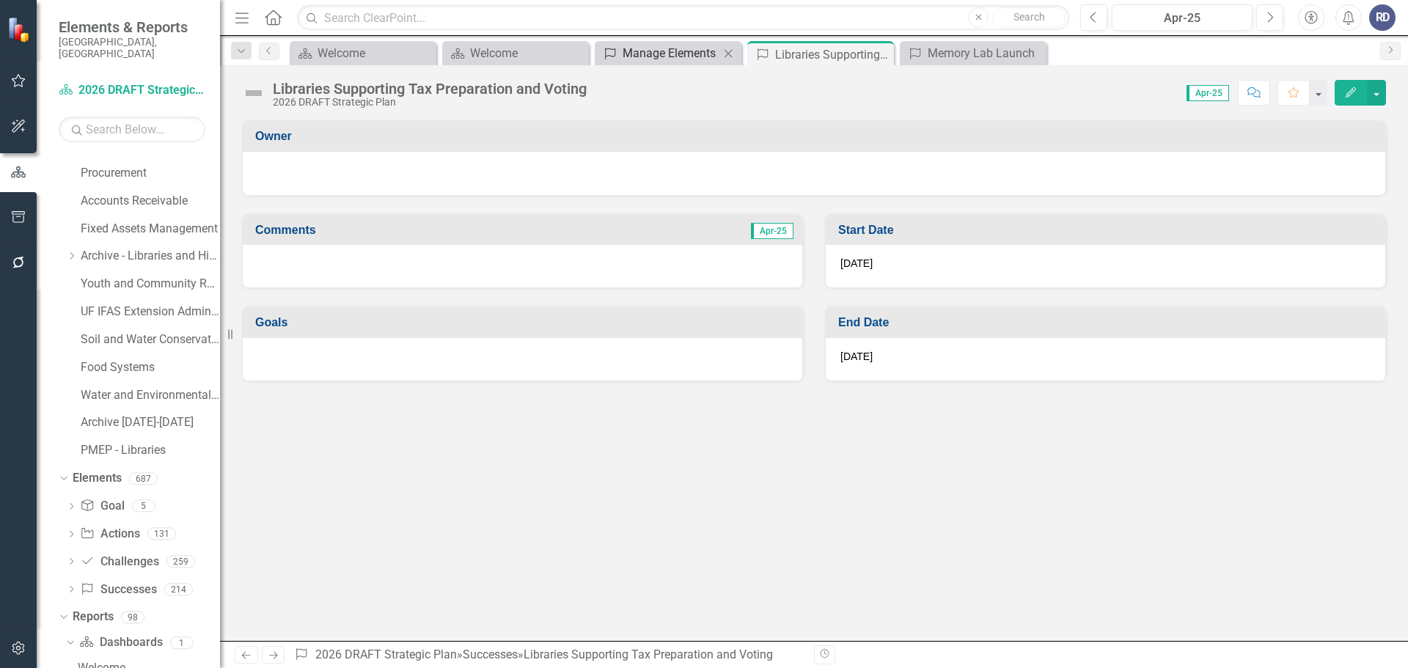
click at [645, 49] on div "Manage Elements" at bounding box center [671, 53] width 97 height 18
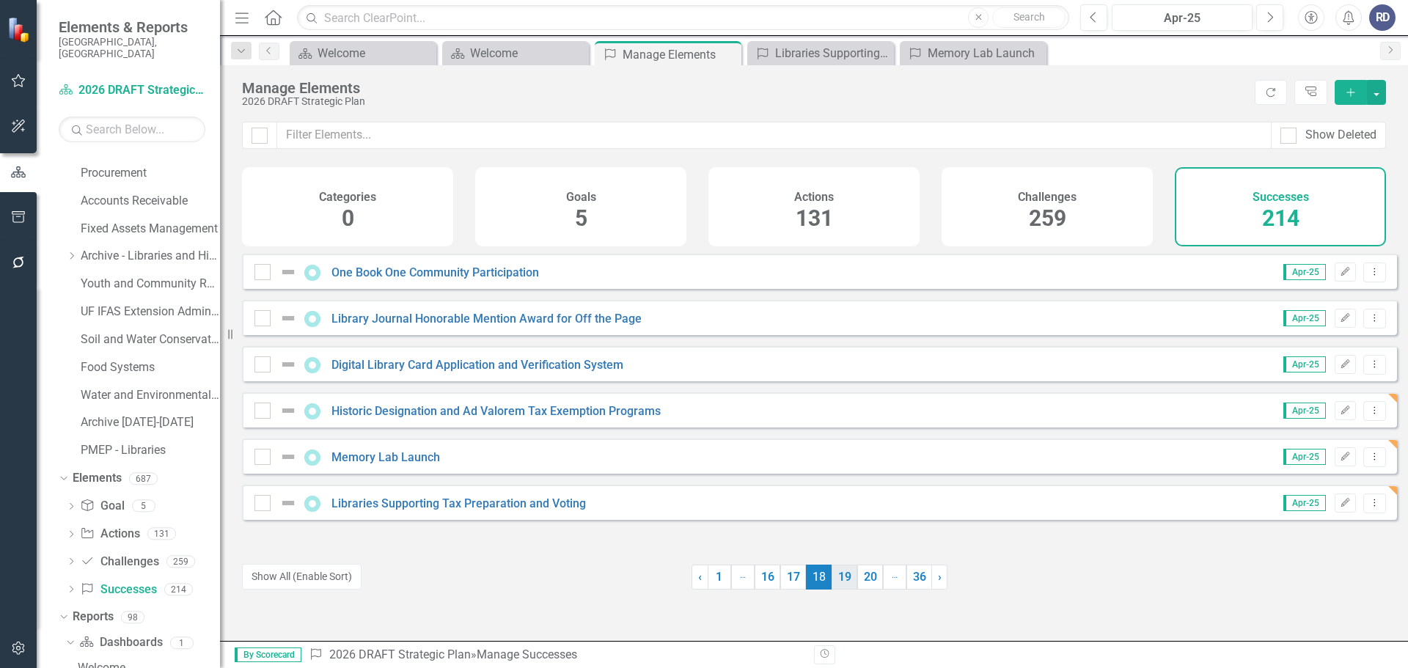
click at [842, 576] on link "19" at bounding box center [845, 577] width 26 height 25
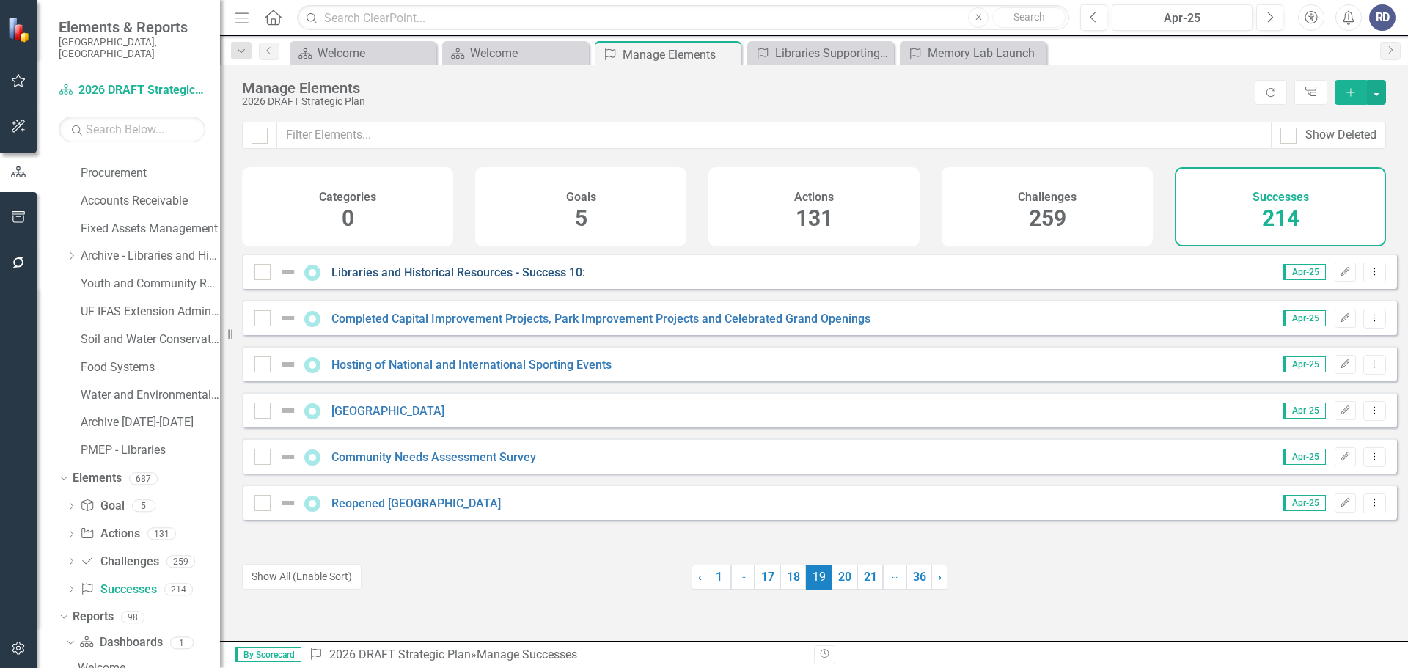
click at [361, 279] on link "Libraries and Historical Resources - Success 10:" at bounding box center [458, 272] width 254 height 14
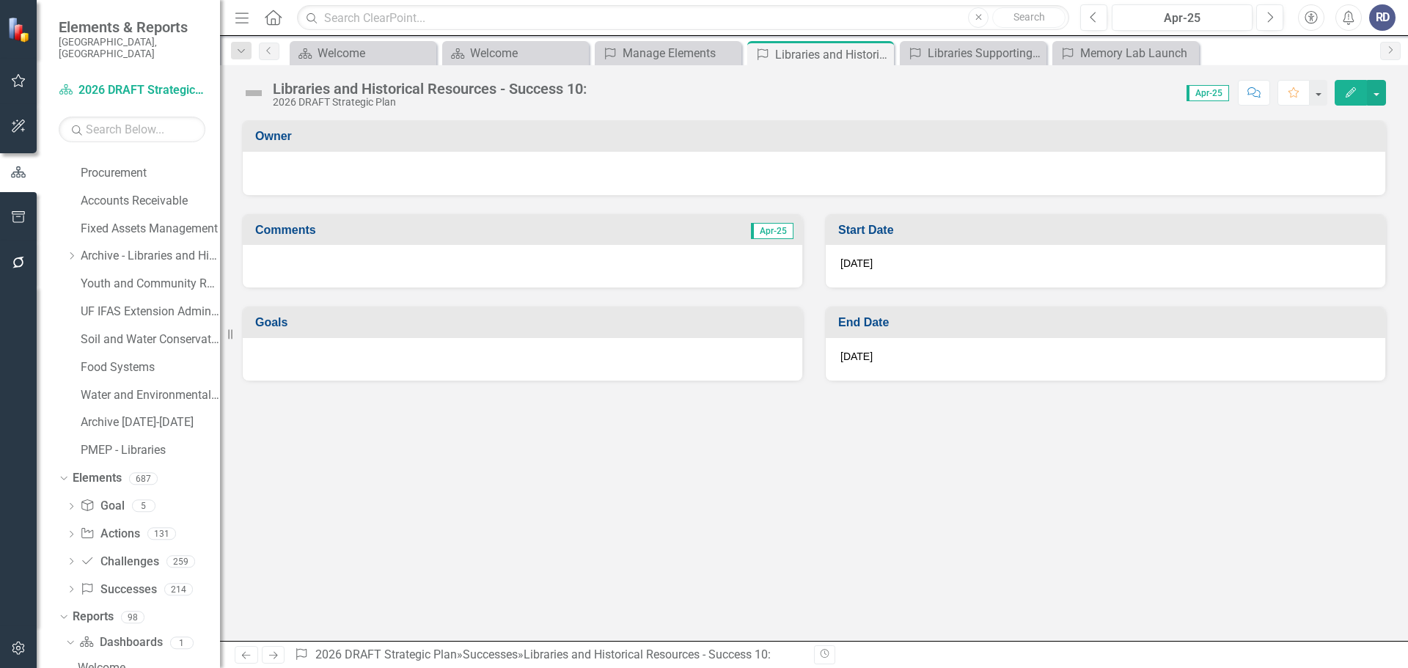
click at [1349, 95] on icon "Edit" at bounding box center [1350, 92] width 13 height 10
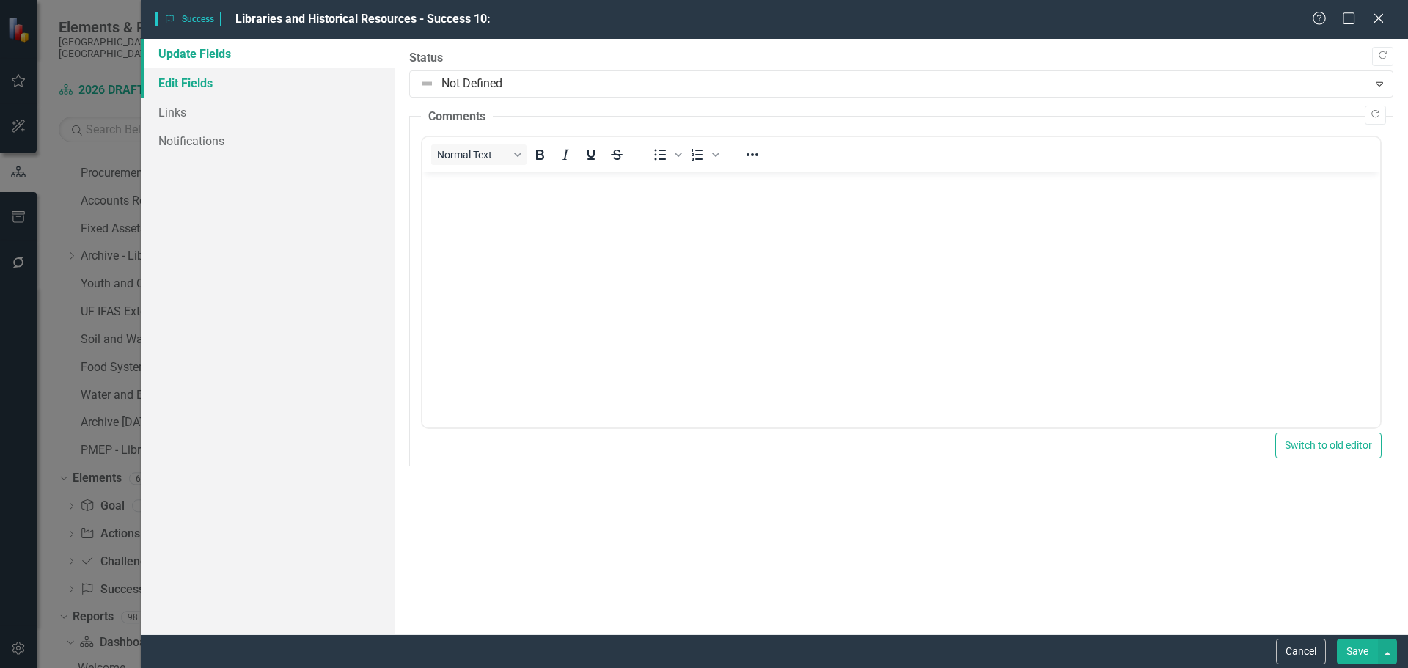
click at [199, 81] on link "Edit Fields" at bounding box center [268, 82] width 254 height 29
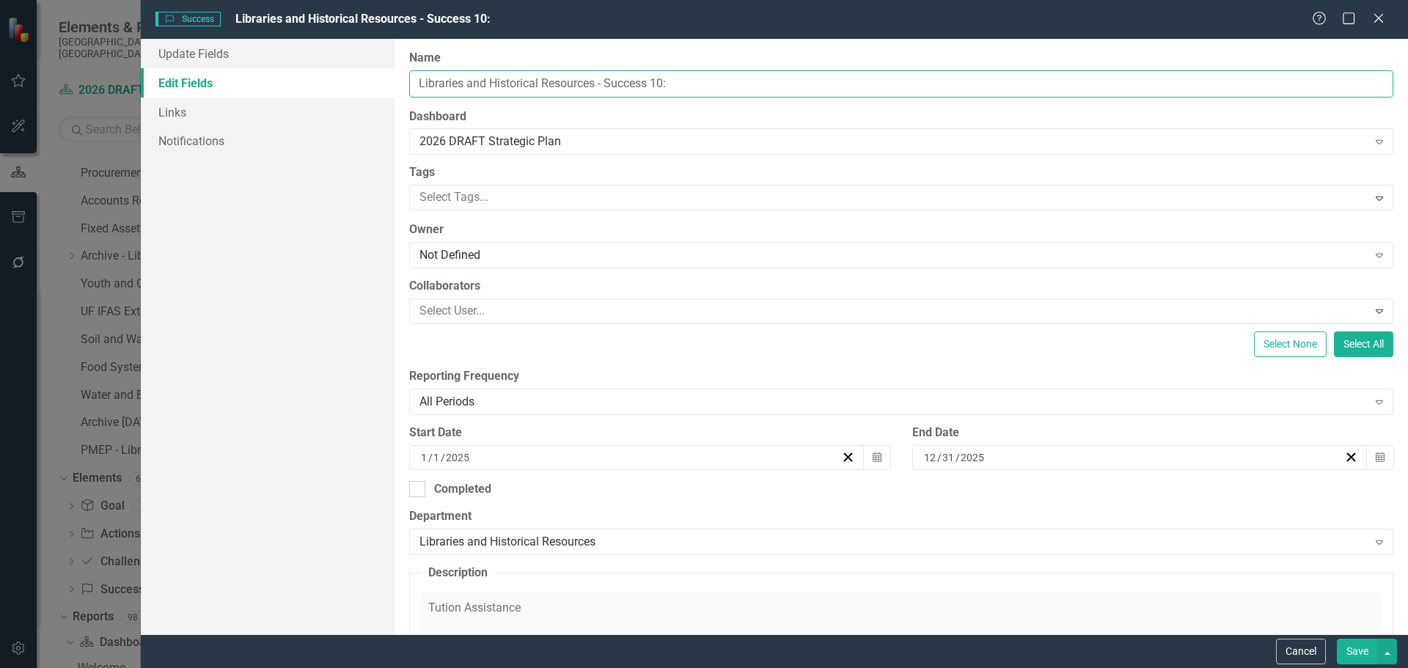
drag, startPoint x: 733, startPoint y: 81, endPoint x: 324, endPoint y: 84, distance: 408.5
click at [322, 82] on div "Update Fields Edit Fields Links Notifications "Update" fields in ClearPoint are…" at bounding box center [774, 336] width 1267 height 595
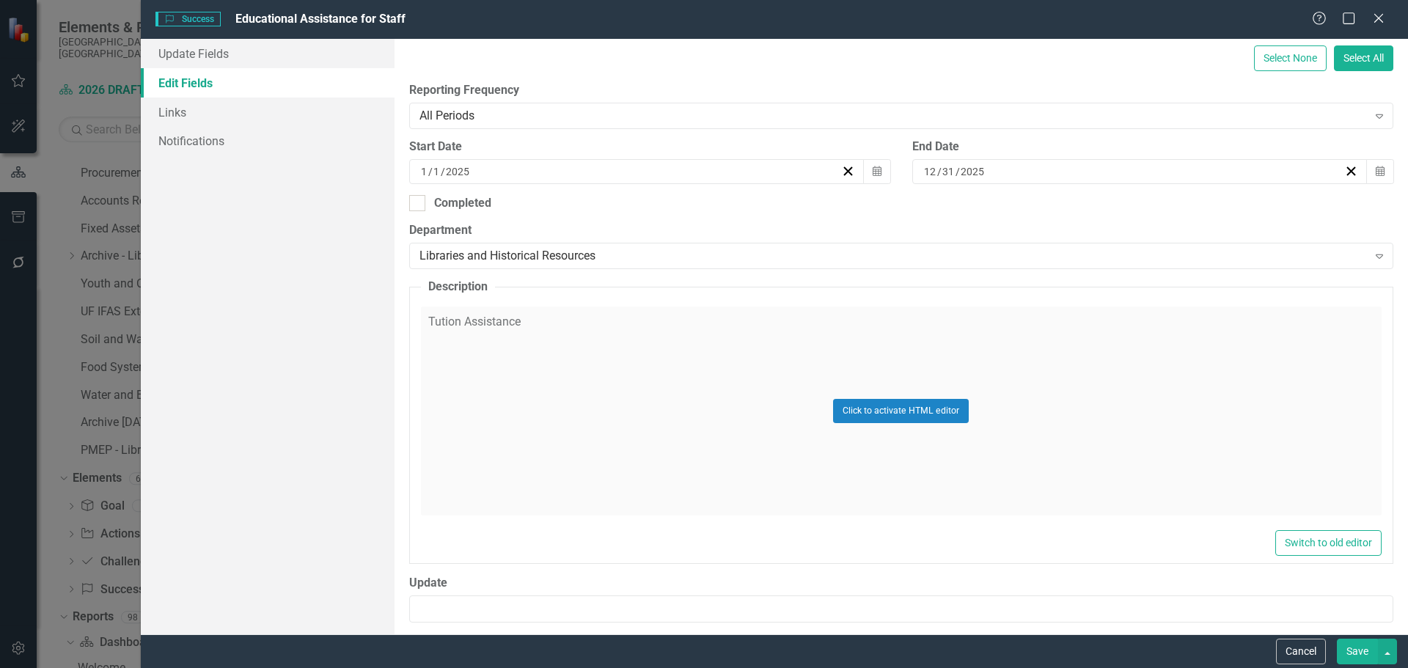
scroll to position [293, 0]
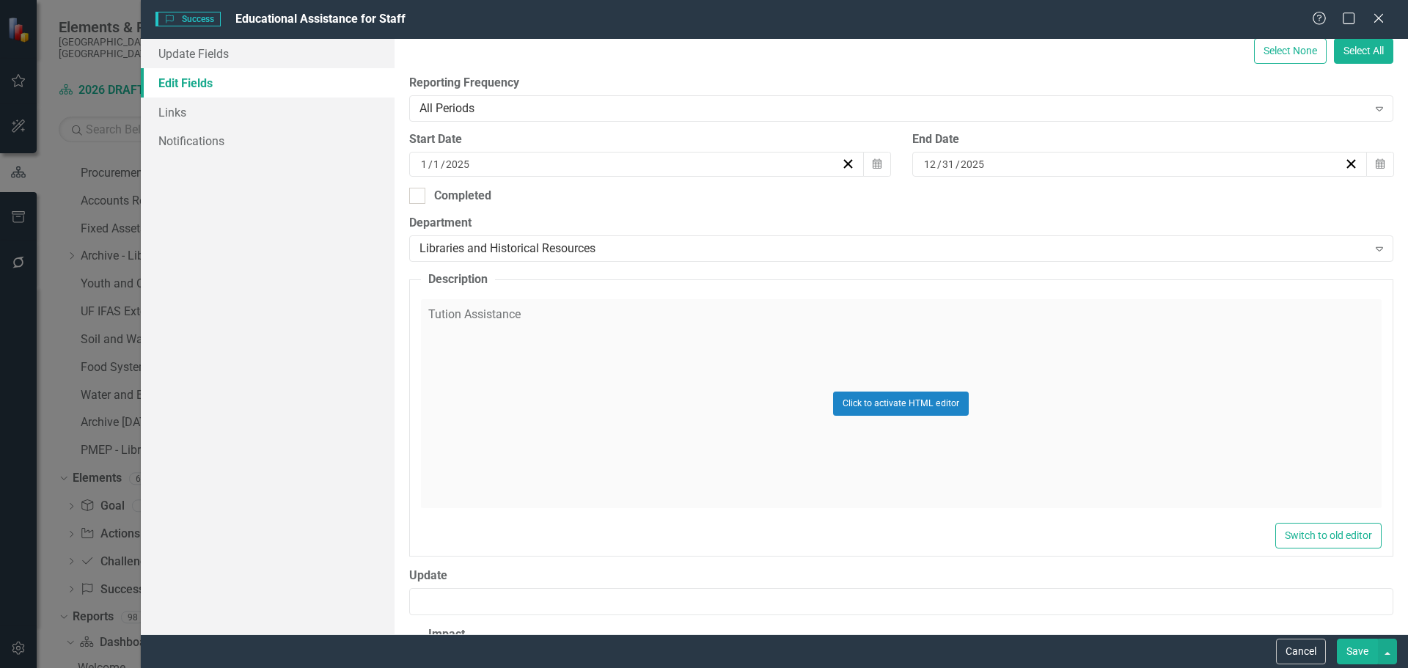
type input "Educational Assistance for Staff"
click at [528, 316] on div "Click to activate HTML editor" at bounding box center [901, 403] width 961 height 209
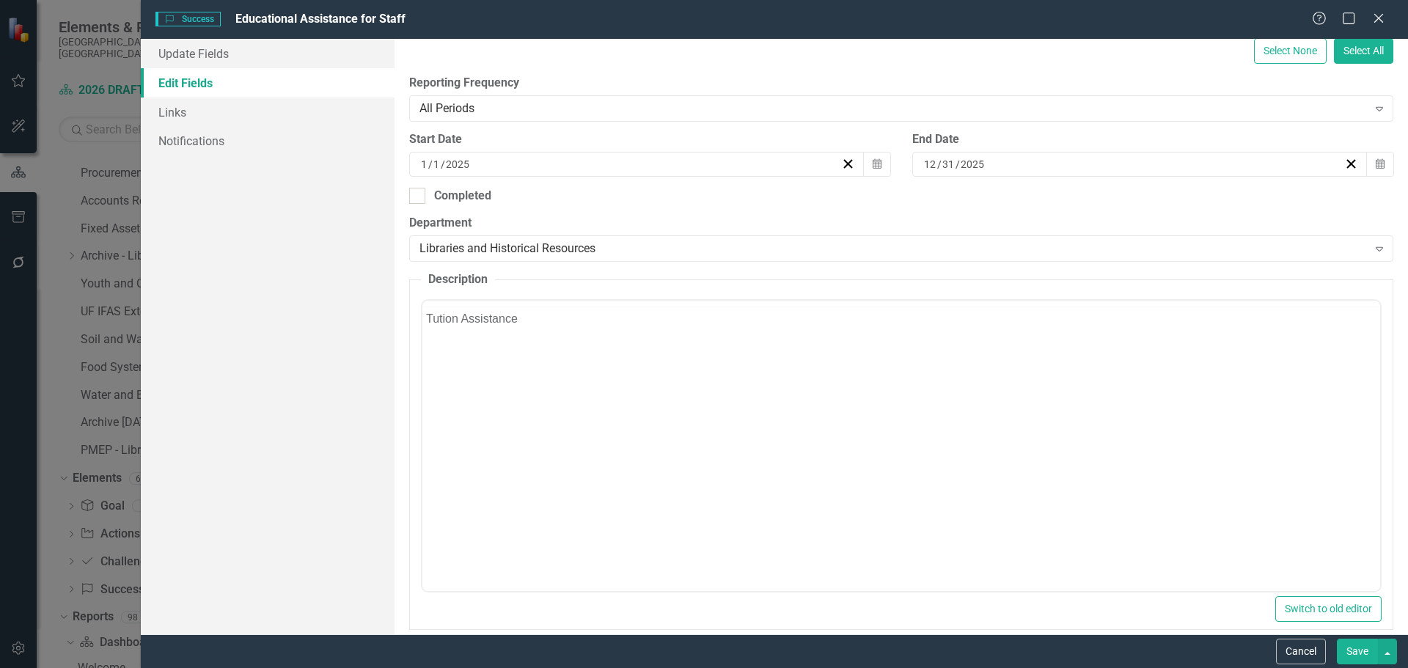
scroll to position [0, 0]
click at [521, 375] on body "Tution Assistance" at bounding box center [901, 445] width 958 height 220
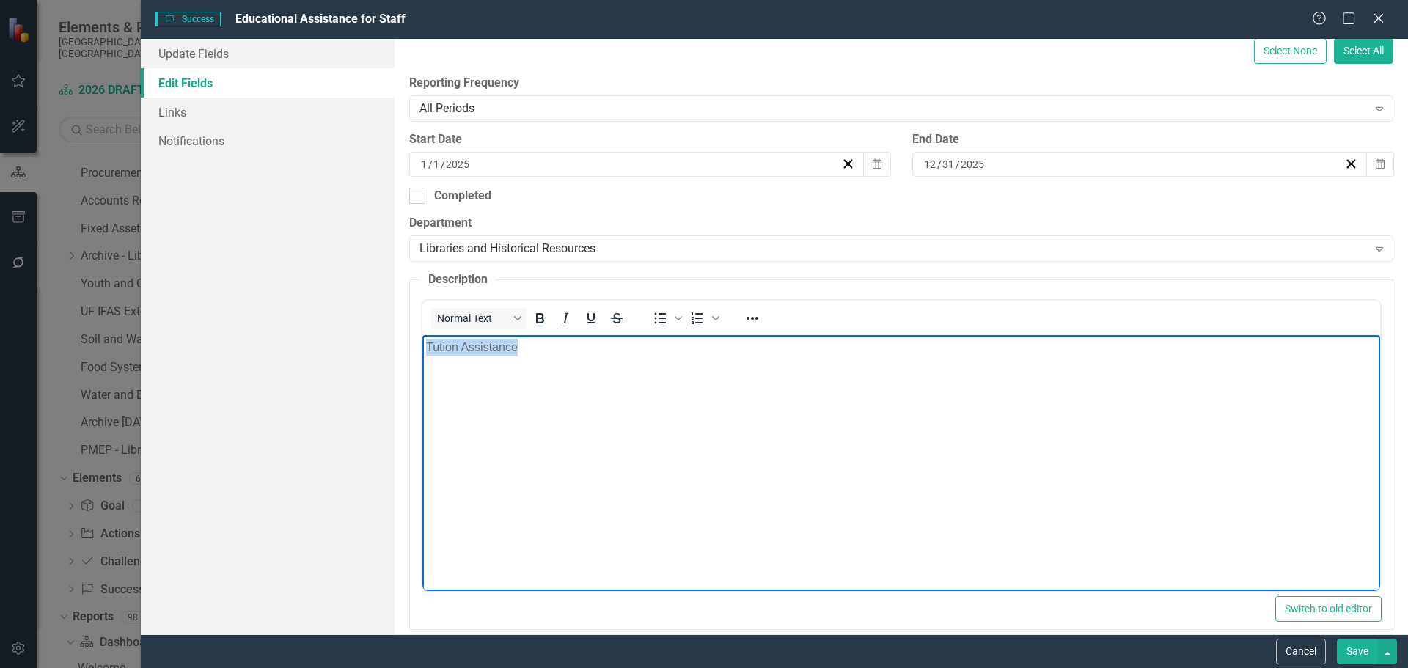
drag, startPoint x: 517, startPoint y: 345, endPoint x: 409, endPoint y: 341, distance: 107.9
click at [422, 341] on html "Tution Assistance" at bounding box center [901, 445] width 958 height 220
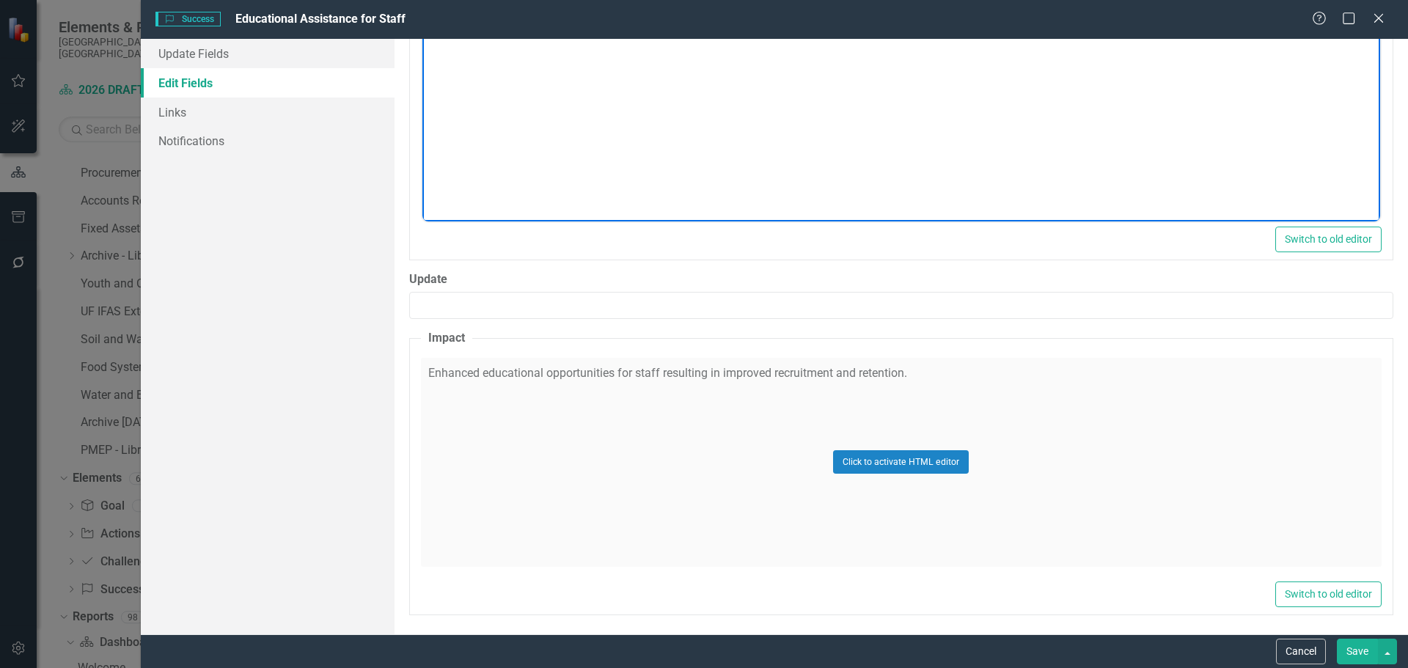
scroll to position [666, 0]
click at [722, 368] on div "Click to activate HTML editor" at bounding box center [901, 459] width 961 height 209
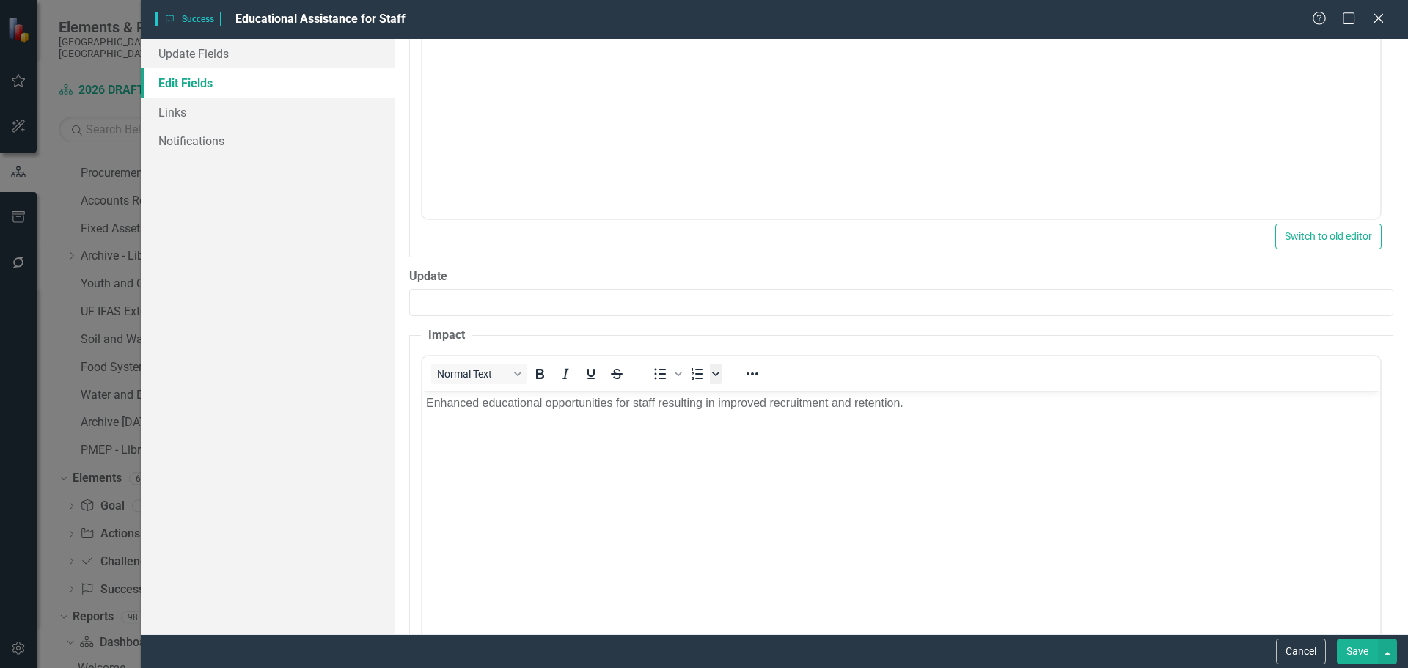
scroll to position [0, 0]
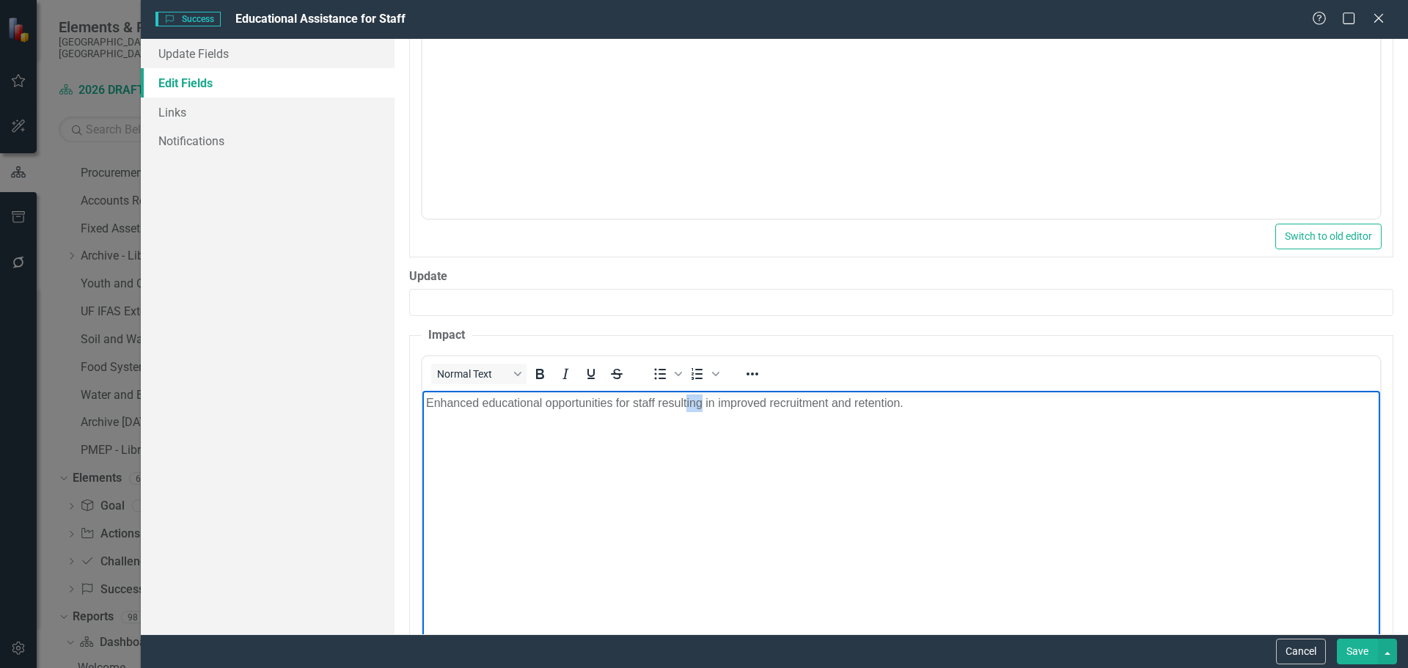
drag, startPoint x: 699, startPoint y: 406, endPoint x: 686, endPoint y: 403, distance: 12.7
click at [686, 403] on p "Enhanced educational opportunities for staff resulting in improved recruitment …" at bounding box center [900, 403] width 950 height 18
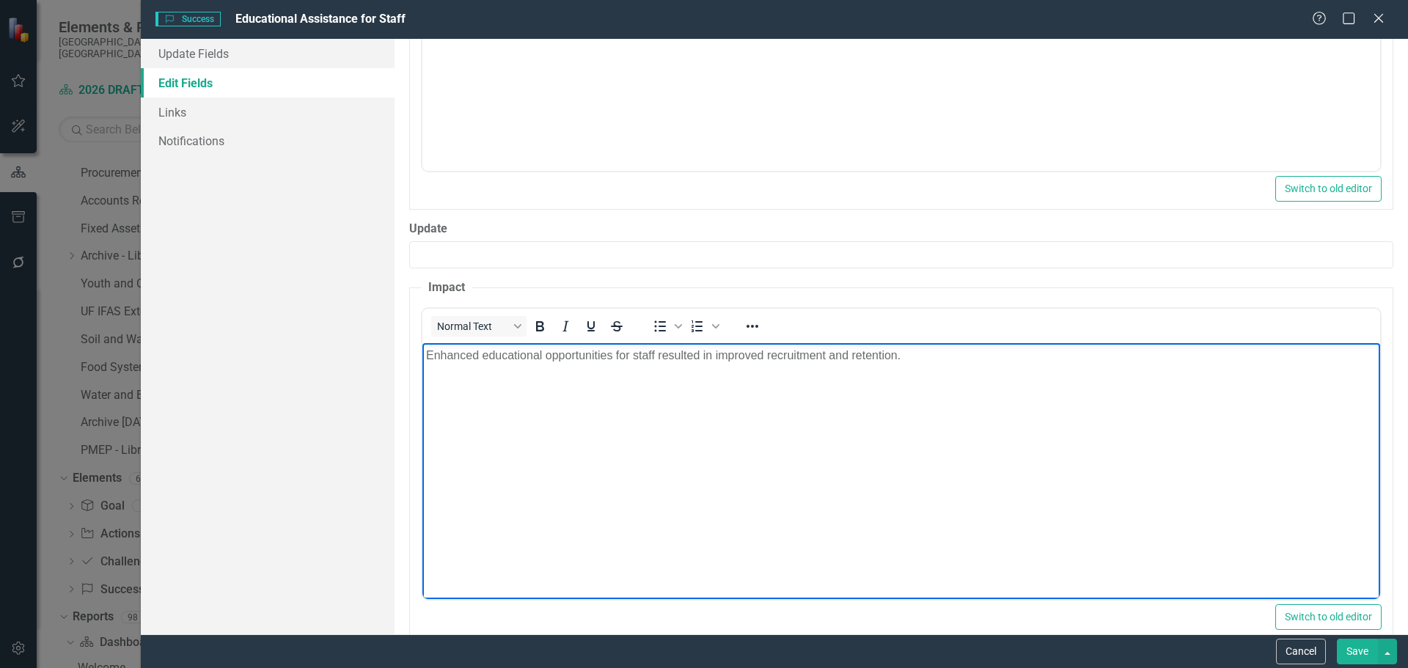
scroll to position [739, 0]
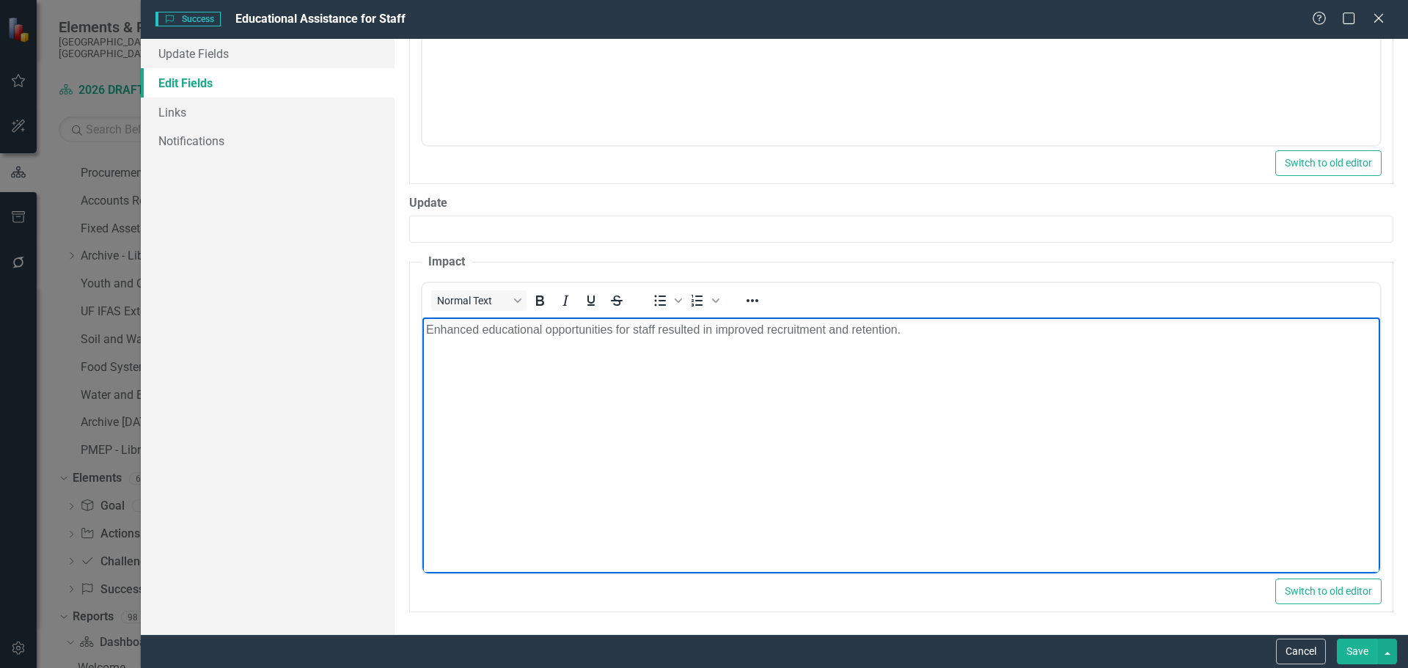
click at [893, 322] on p "Enhanced educational opportunities for staff resulted in improved recruitment a…" at bounding box center [900, 329] width 950 height 18
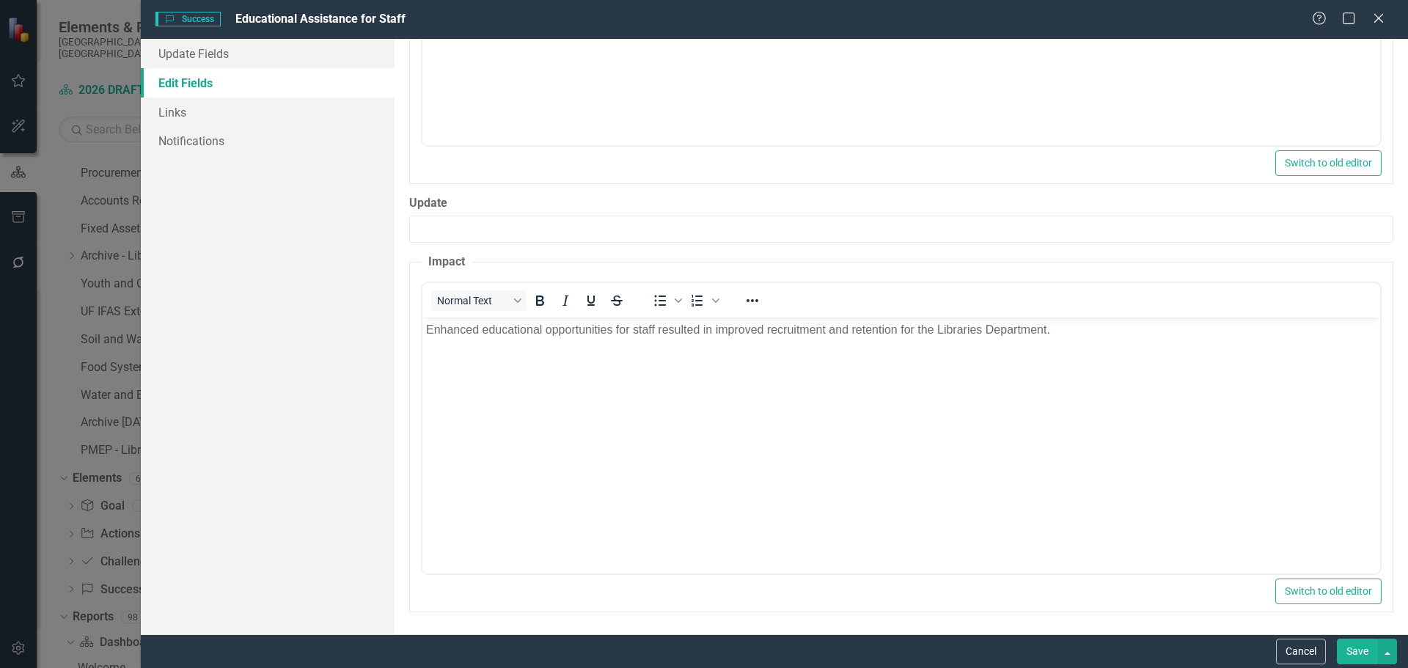
drag, startPoint x: 1347, startPoint y: 650, endPoint x: 1340, endPoint y: 653, distance: 7.7
click at [1347, 652] on button "Save" at bounding box center [1357, 652] width 41 height 26
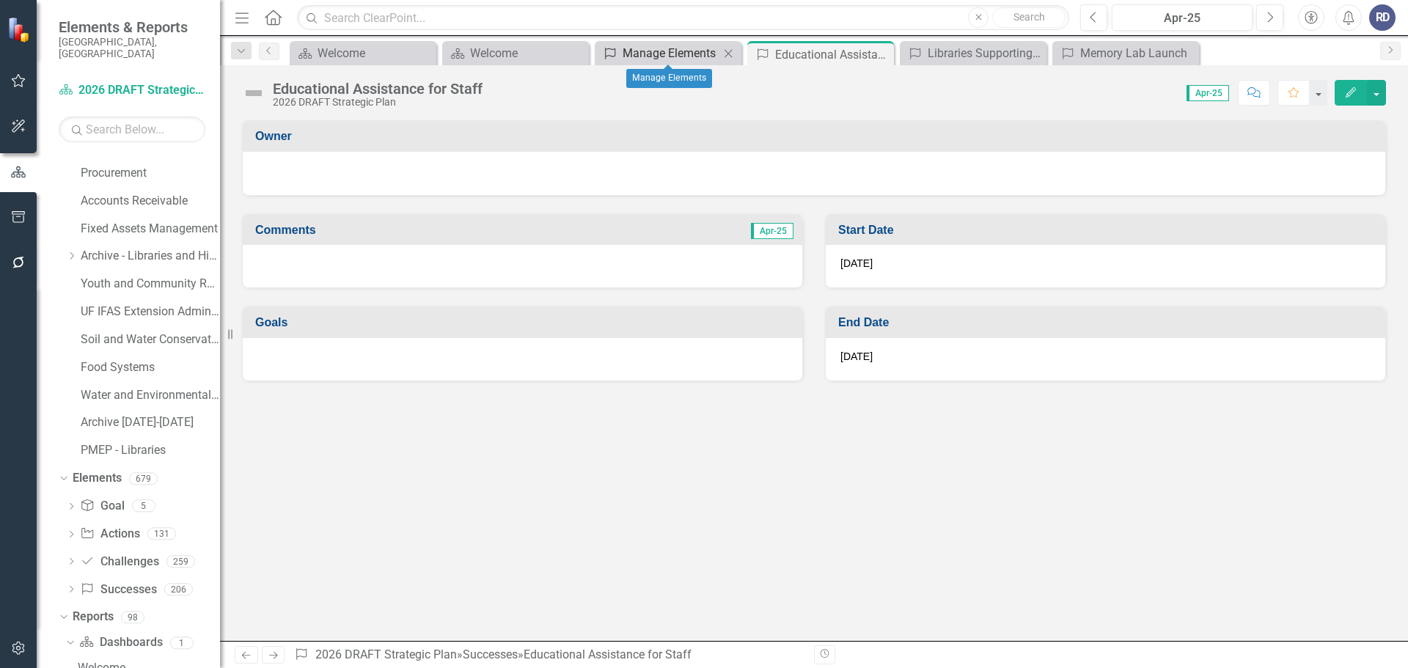
click at [623, 56] on div "Manage Elements" at bounding box center [671, 53] width 97 height 18
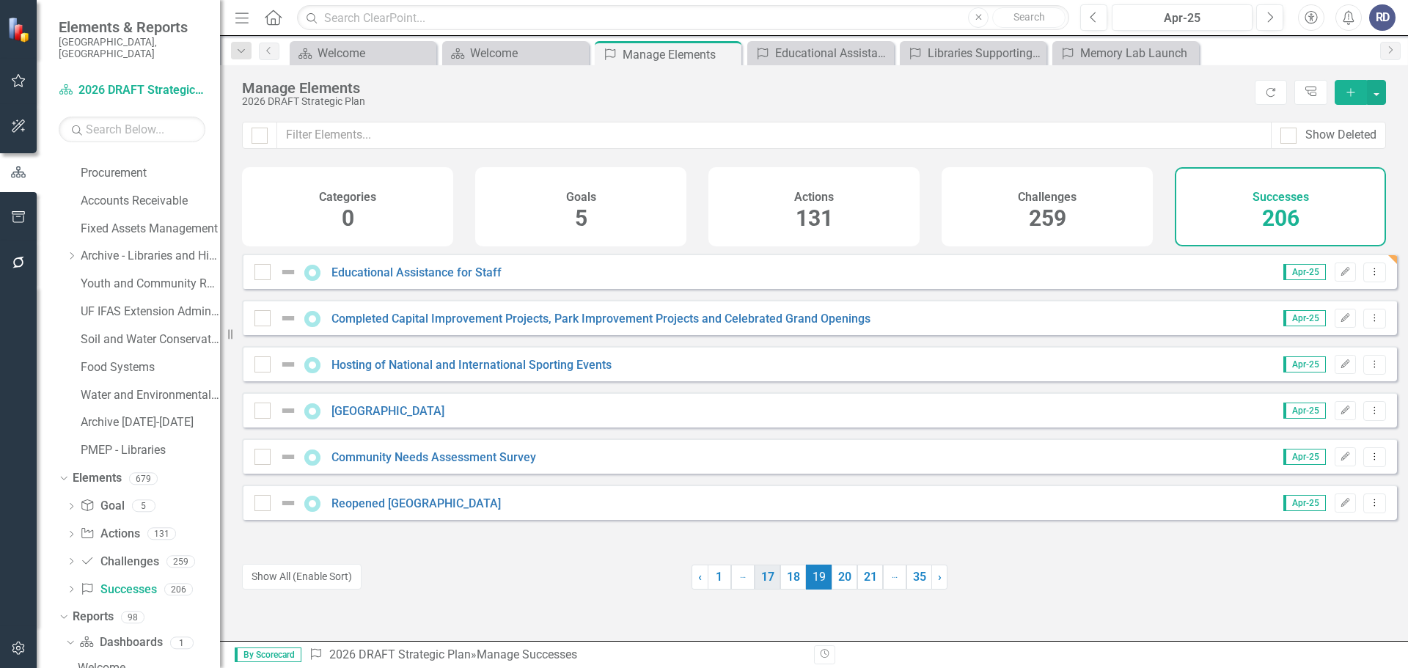
click at [773, 573] on link "17" at bounding box center [768, 577] width 26 height 25
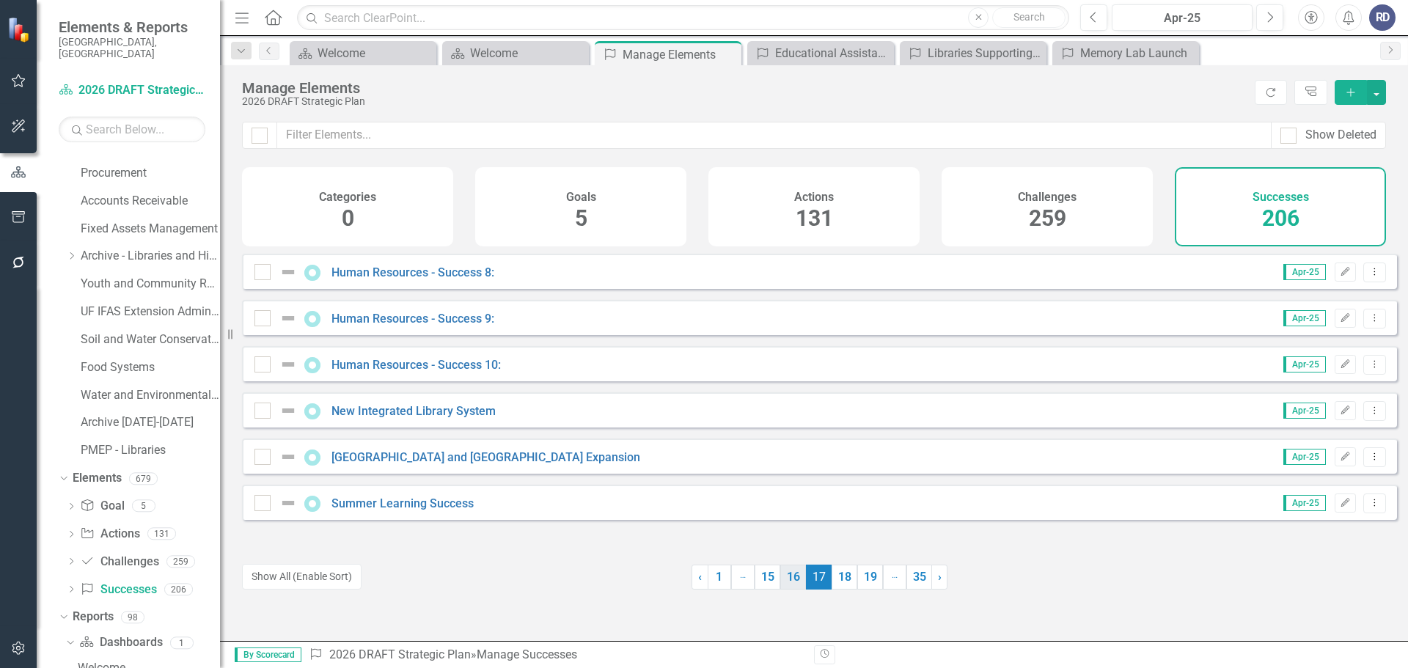
click at [786, 581] on link "16" at bounding box center [793, 577] width 26 height 25
click at [832, 587] on link "17" at bounding box center [845, 577] width 26 height 25
click at [271, 28] on link "Home" at bounding box center [273, 18] width 19 height 22
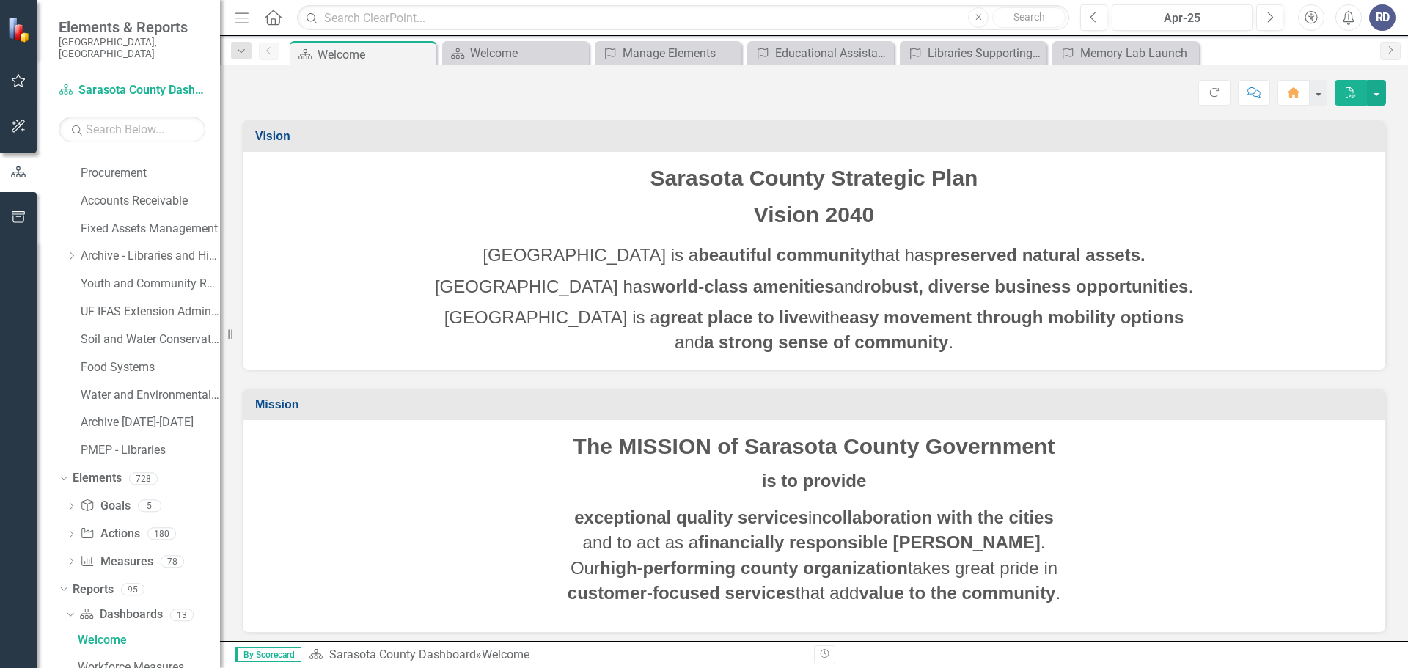
scroll to position [936, 0]
